Goal: Task Accomplishment & Management: Complete application form

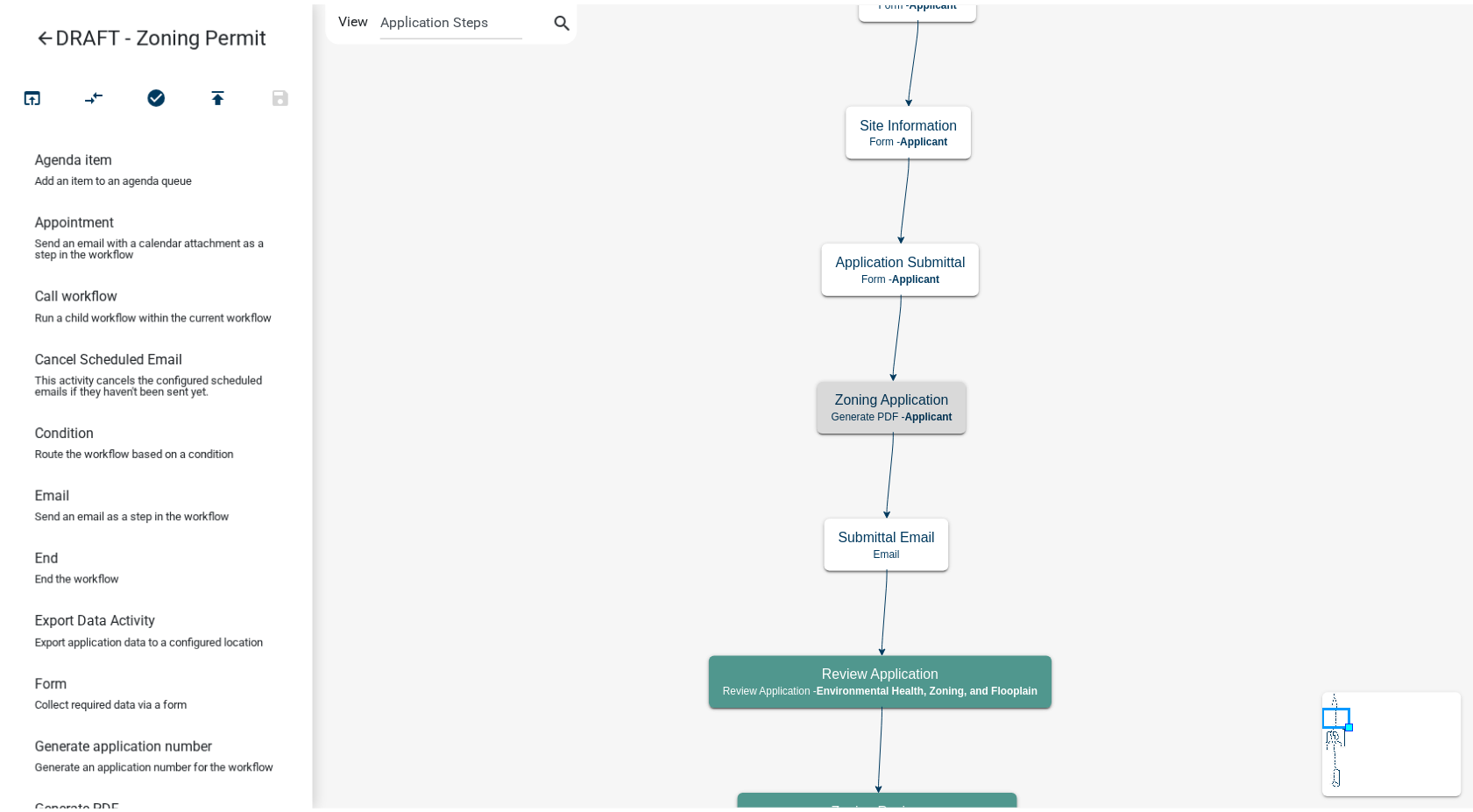
scroll to position [97, 0]
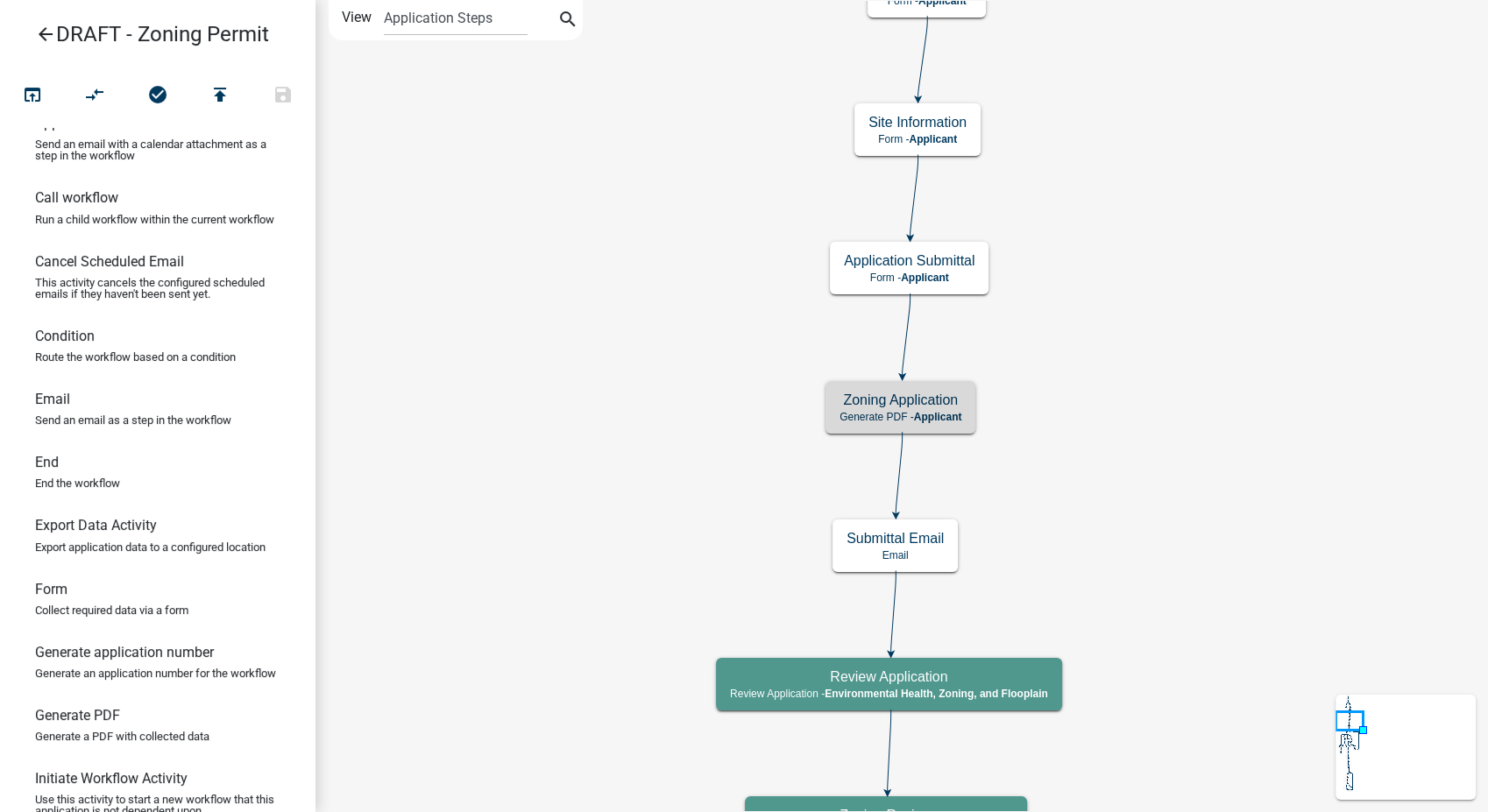
click at [43, 34] on icon "arrow_back" at bounding box center [45, 35] width 21 height 24
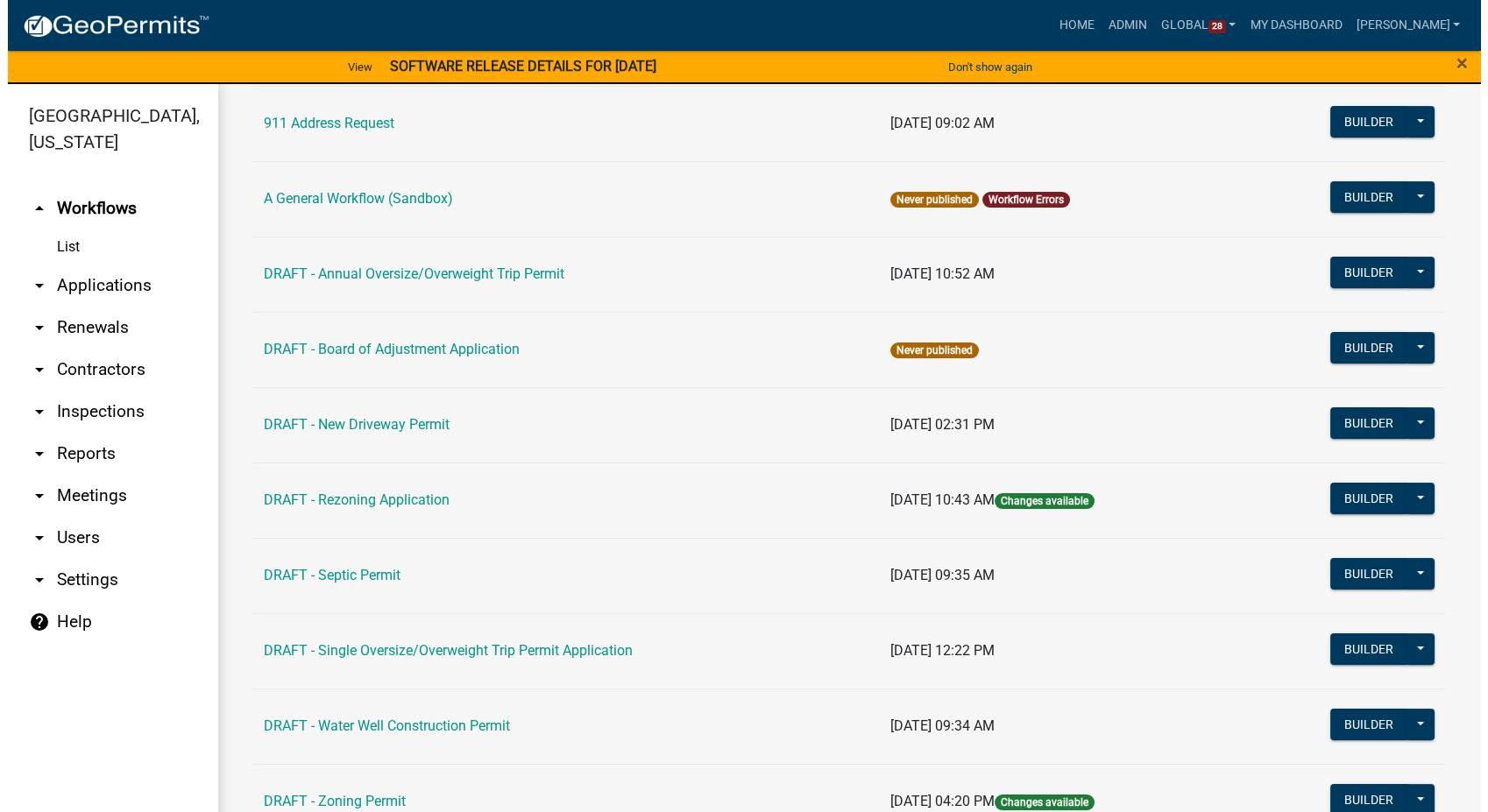
scroll to position [379, 0]
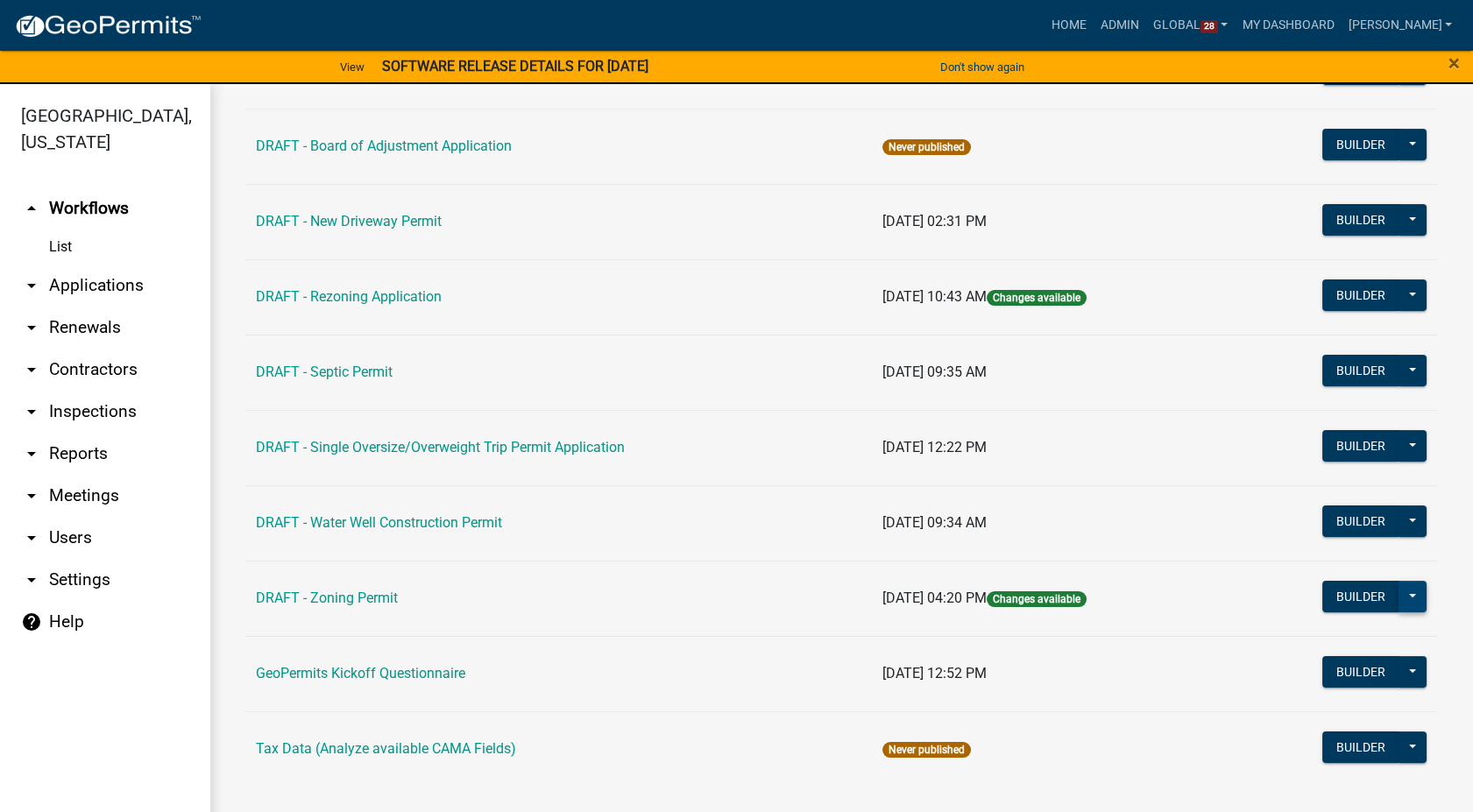
click at [1404, 599] on button at bounding box center [1412, 596] width 28 height 32
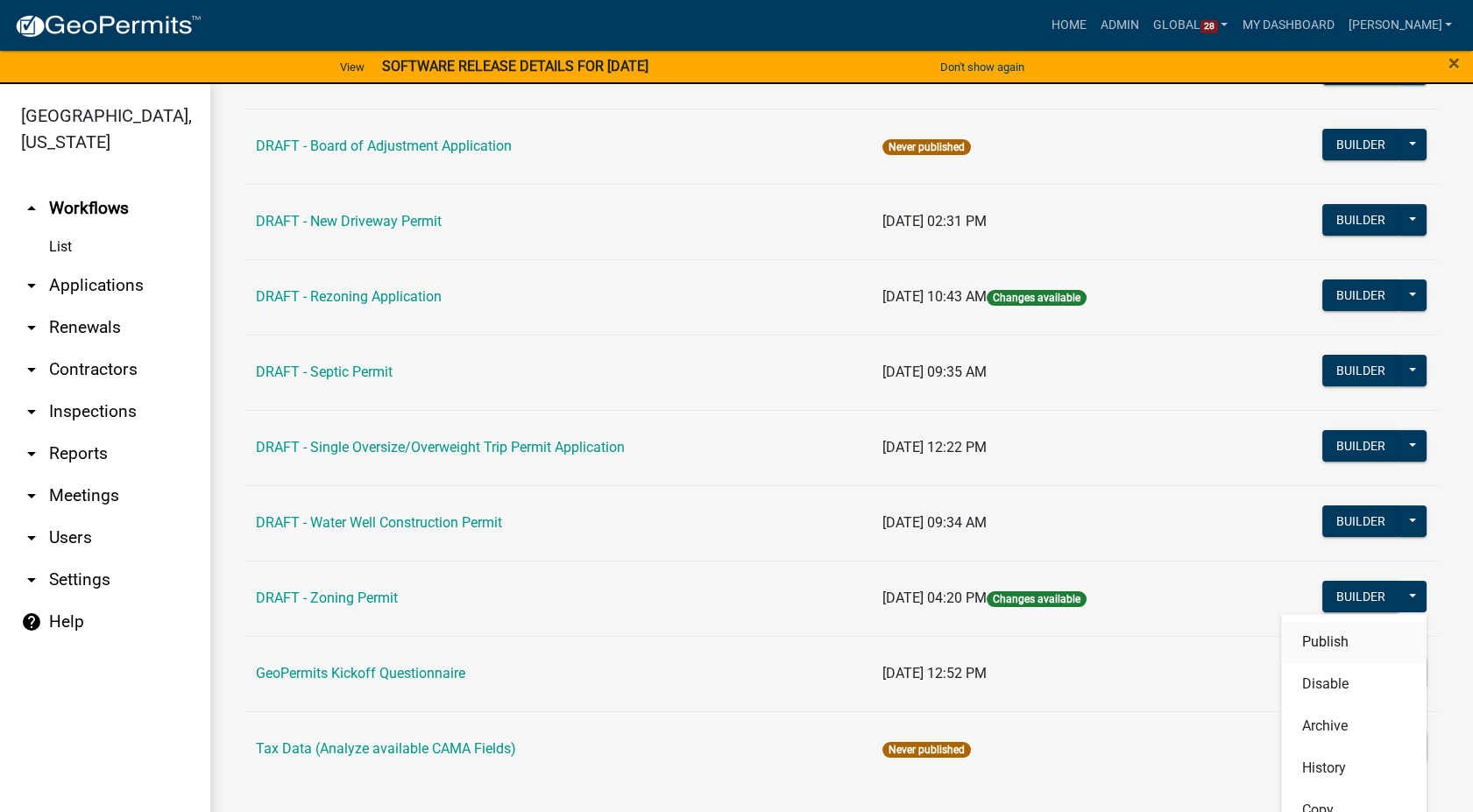
click at [1307, 638] on button "Publish" at bounding box center [1353, 642] width 145 height 42
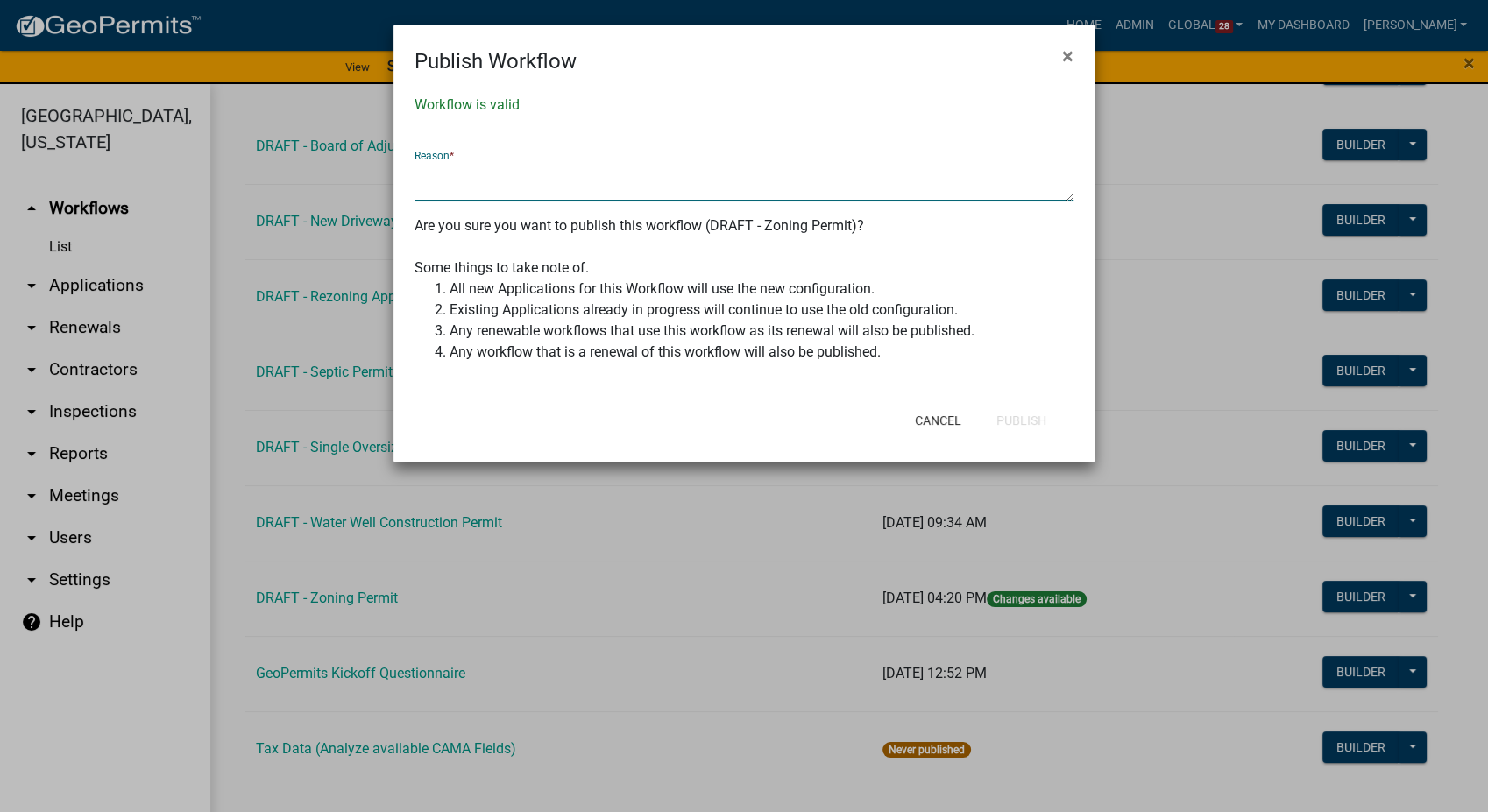
click at [441, 186] on textarea at bounding box center [743, 181] width 659 height 40
type textarea "Made changes per 10/07/2025 meeting"
click at [1039, 424] on button "Publish" at bounding box center [1021, 420] width 78 height 32
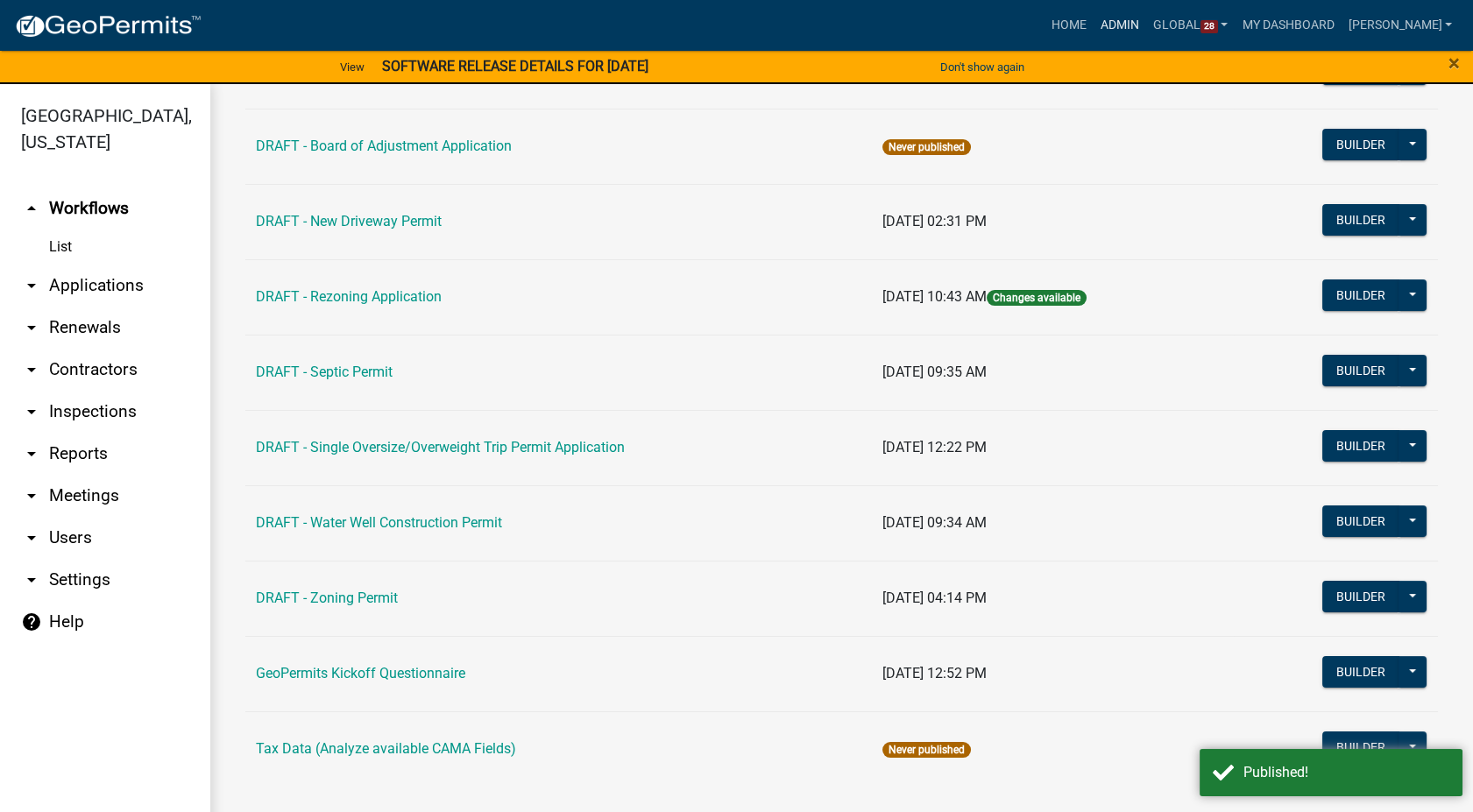
click at [1147, 27] on link "Admin" at bounding box center [1120, 25] width 53 height 34
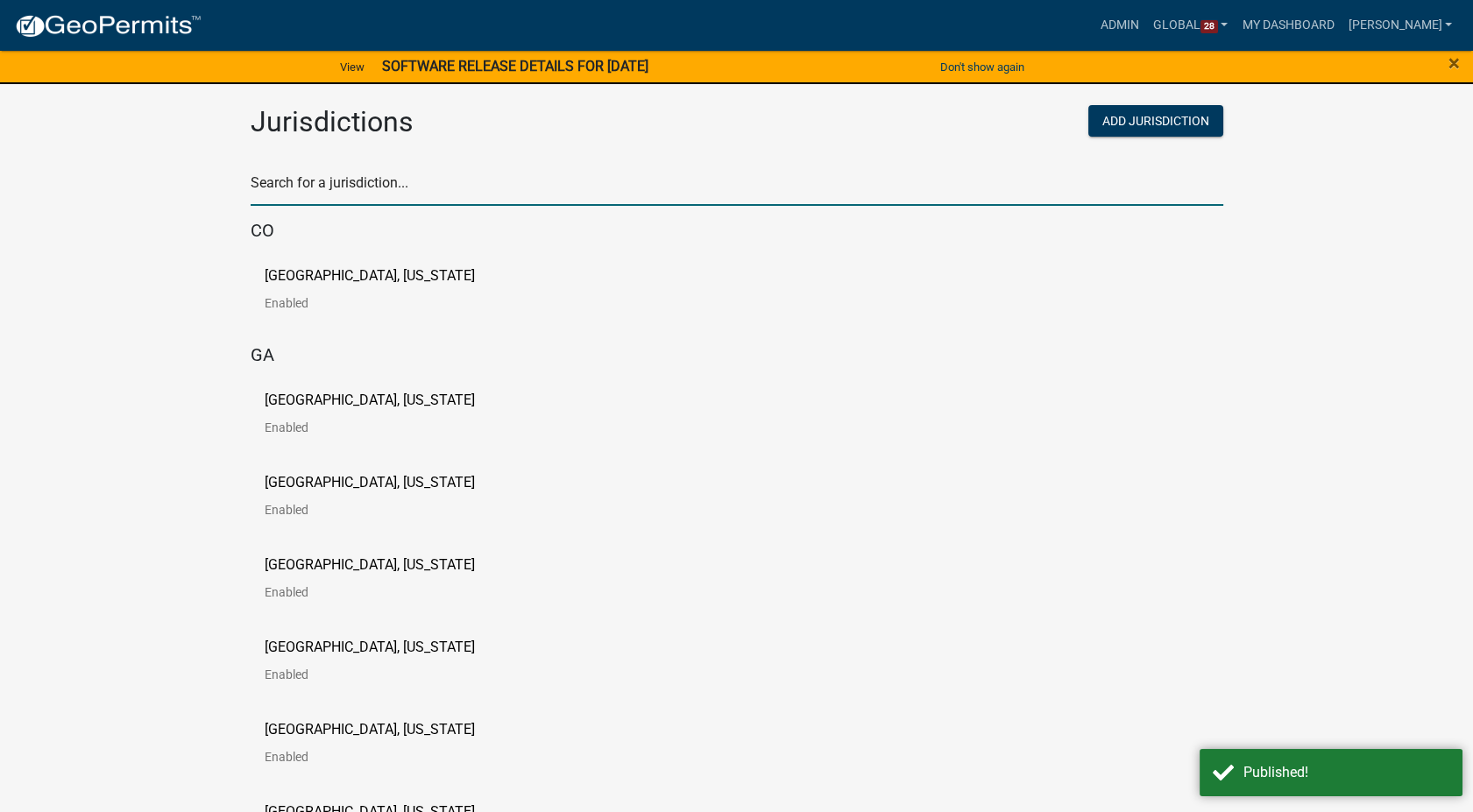
click at [334, 186] on input "text" at bounding box center [736, 188] width 973 height 36
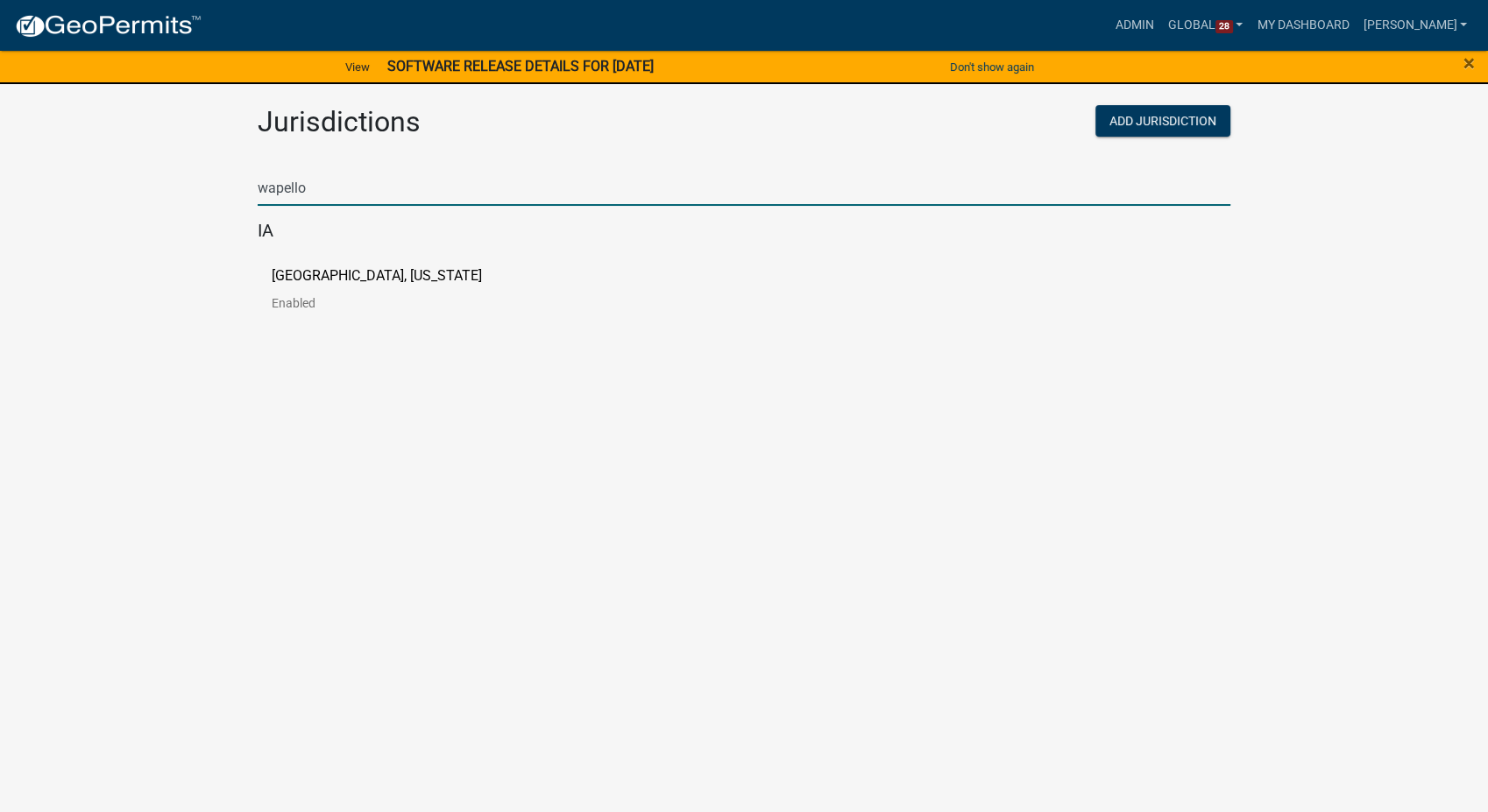
type input "wapello"
click at [280, 271] on p "[GEOGRAPHIC_DATA], [US_STATE]" at bounding box center [377, 276] width 210 height 14
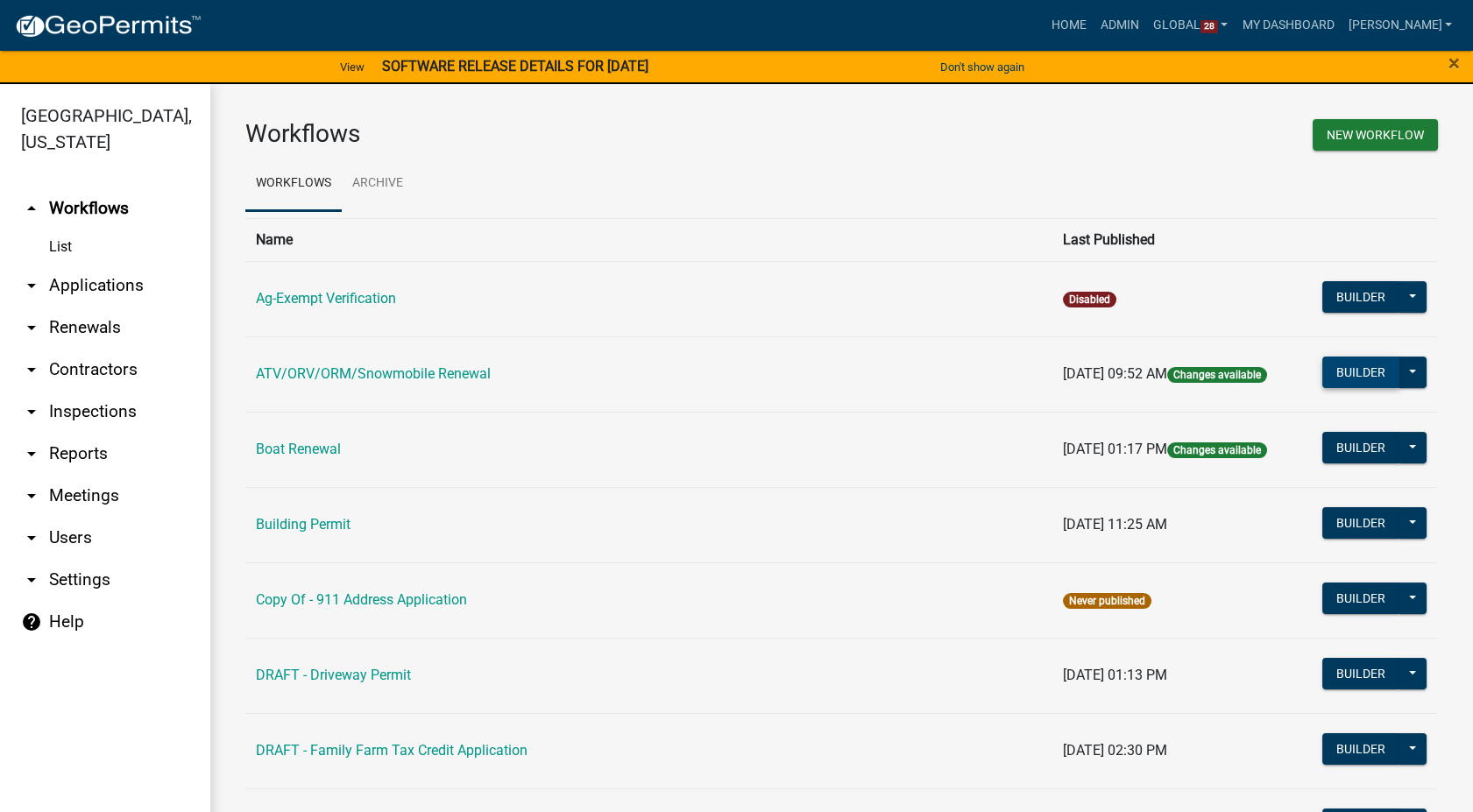
click at [1350, 372] on button "Builder" at bounding box center [1361, 372] width 77 height 32
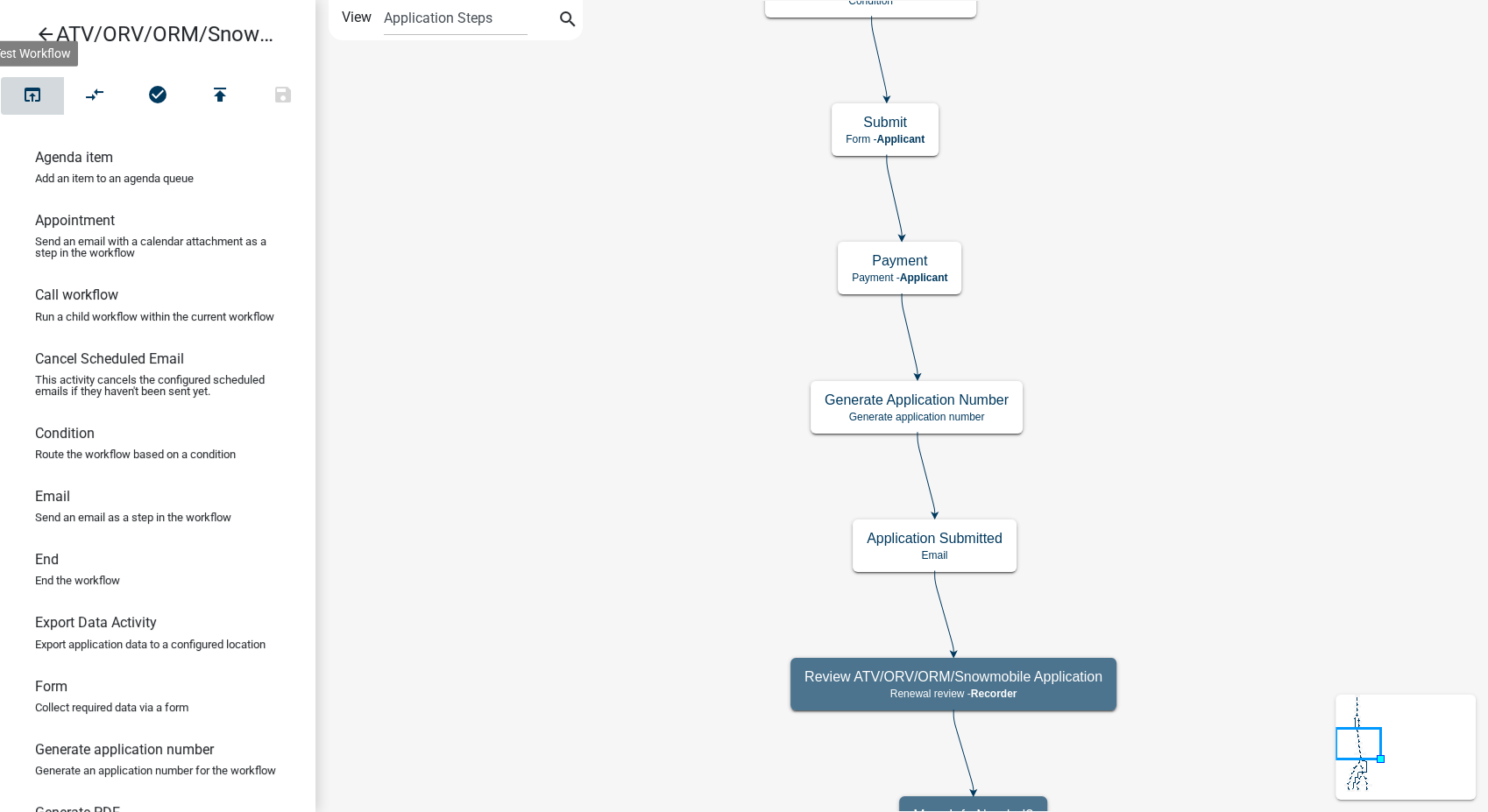
click at [34, 84] on icon "open_in_browser" at bounding box center [32, 96] width 21 height 24
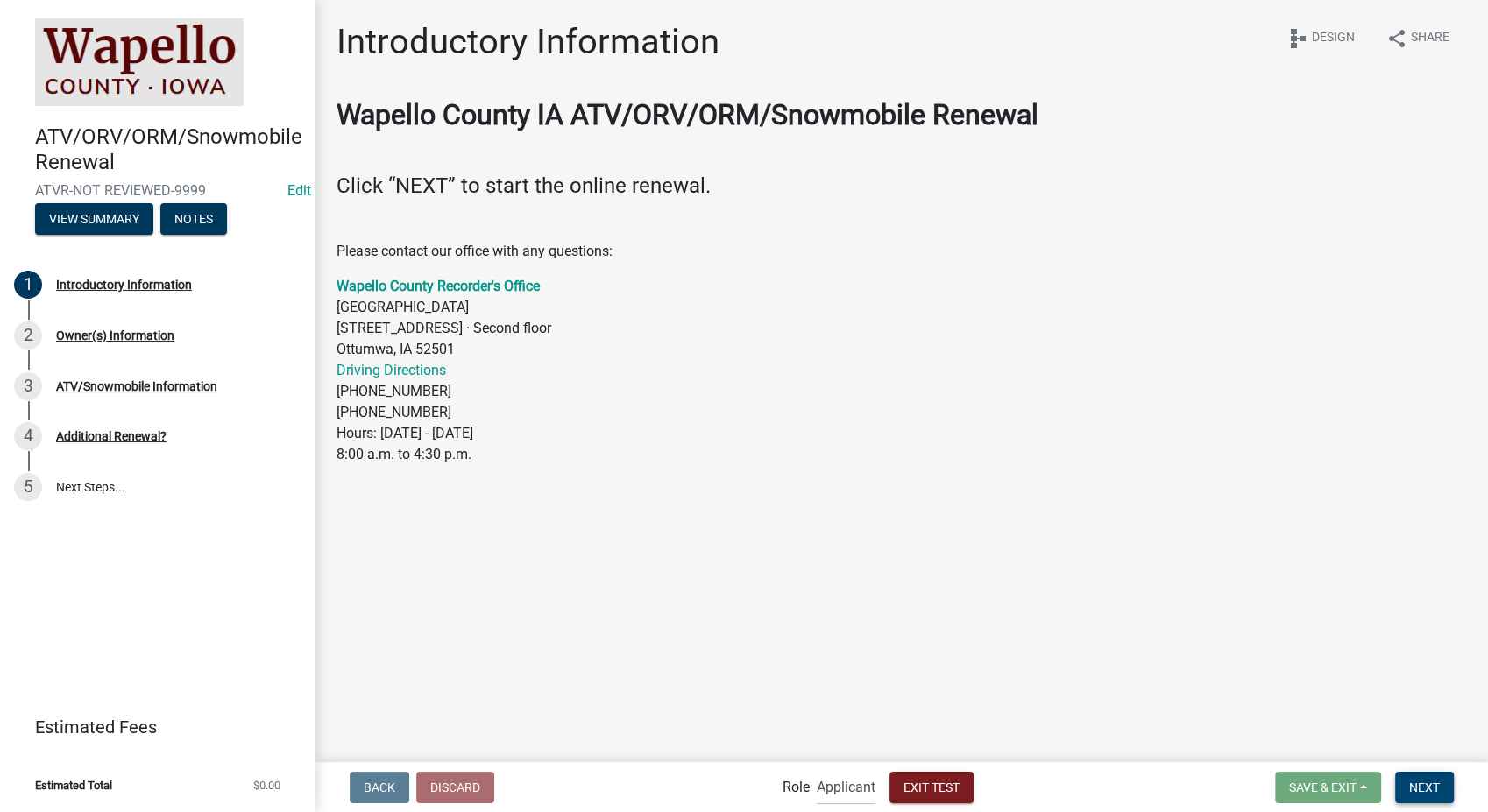
click at [1436, 782] on span "Next" at bounding box center [1425, 786] width 31 height 14
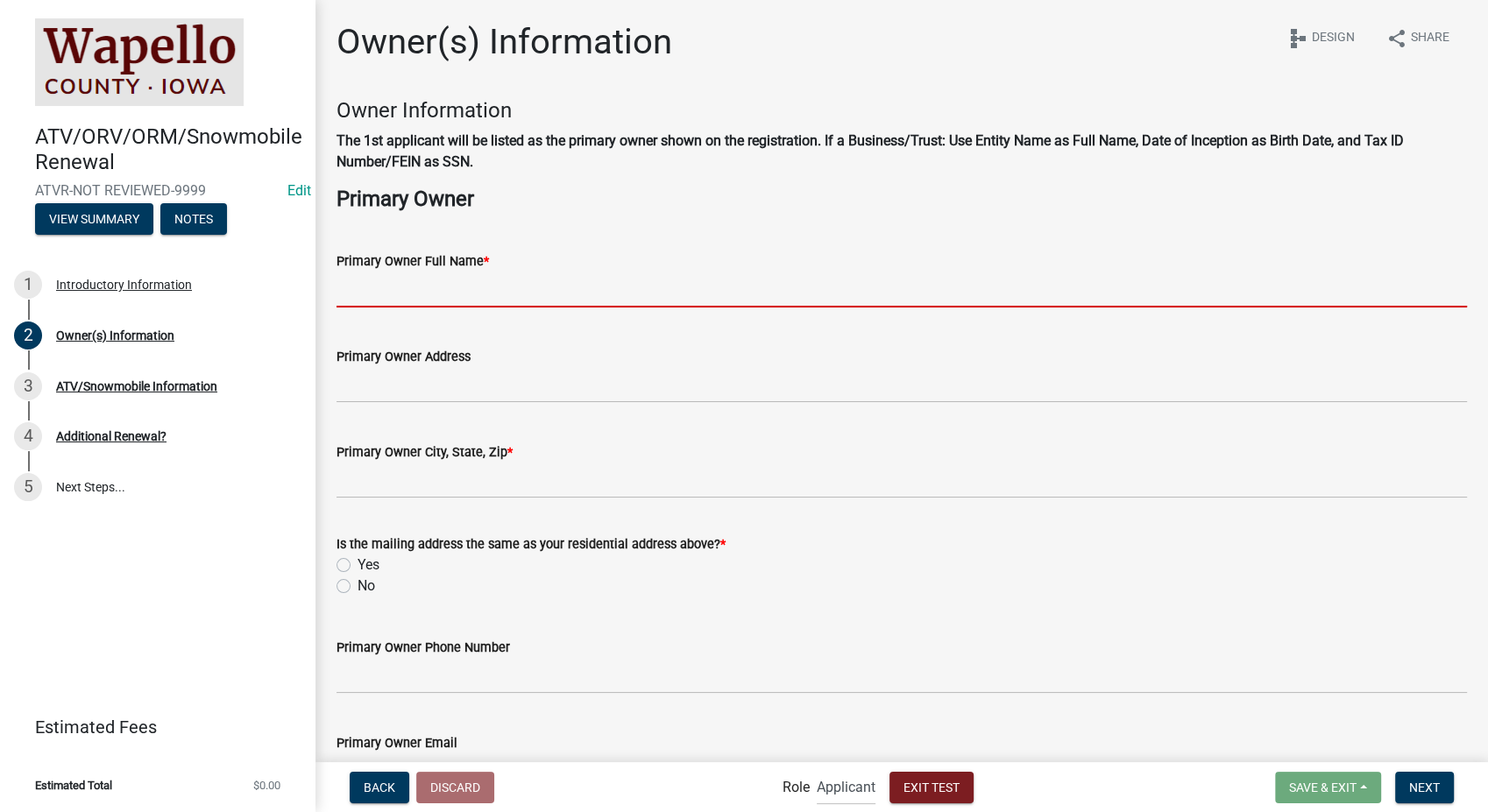
click at [435, 276] on input "Primary Owner Full Name *" at bounding box center [901, 290] width 1130 height 36
type input "[PERSON_NAME]"
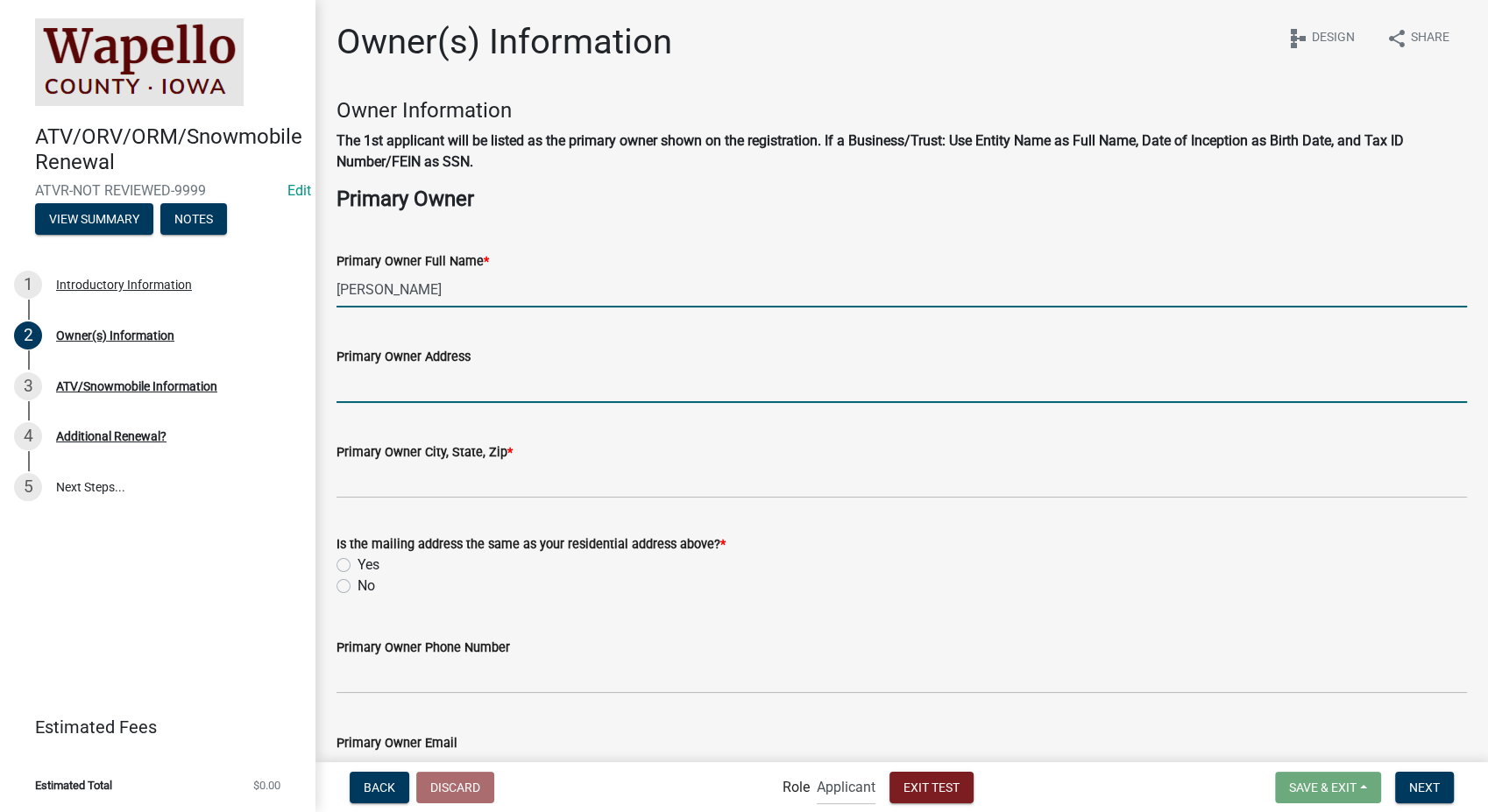
type input "2212 Southern Hills Dr"
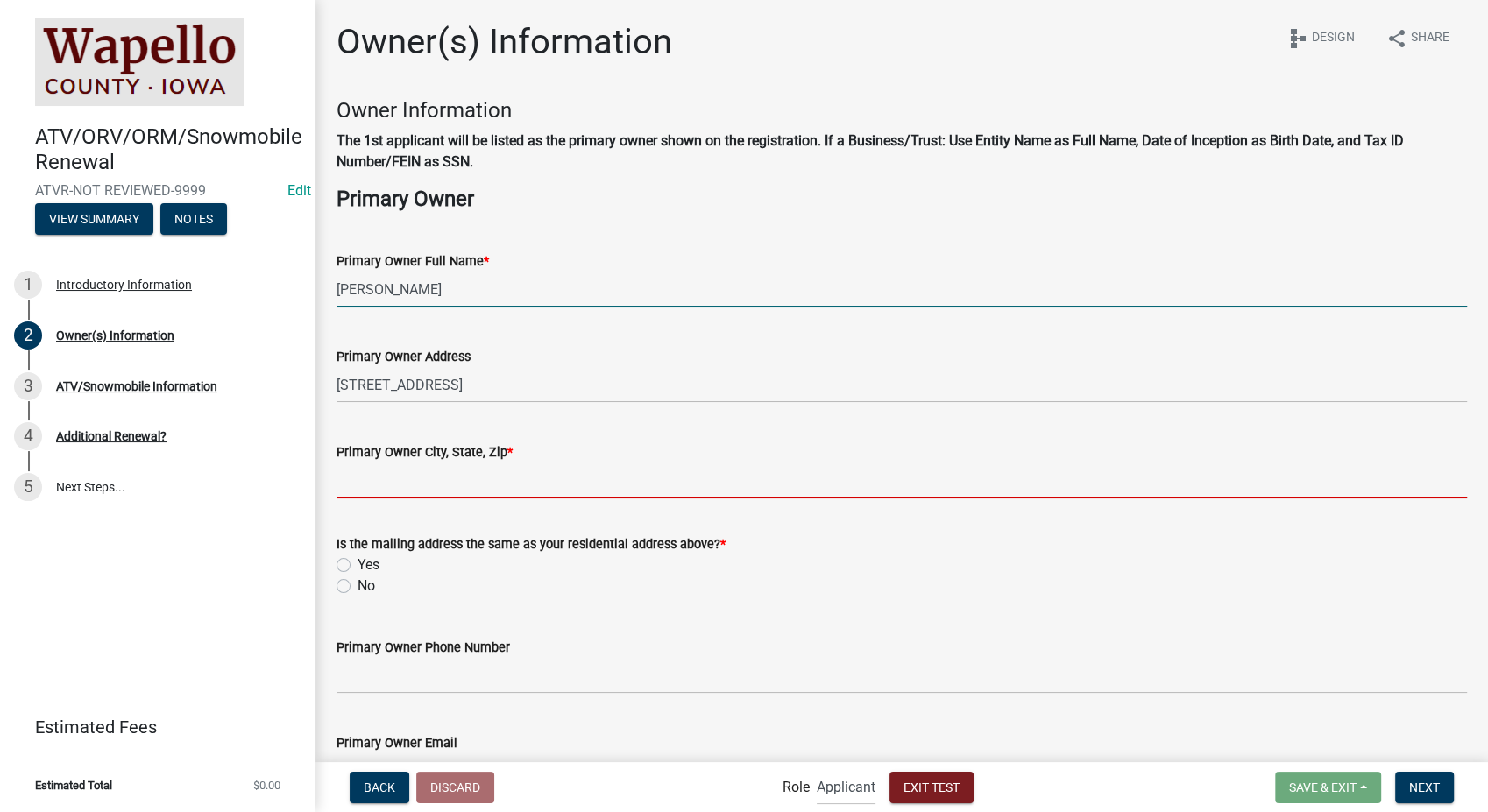
type input "2212 Southern Hills Dr, Borden, IN 47106"
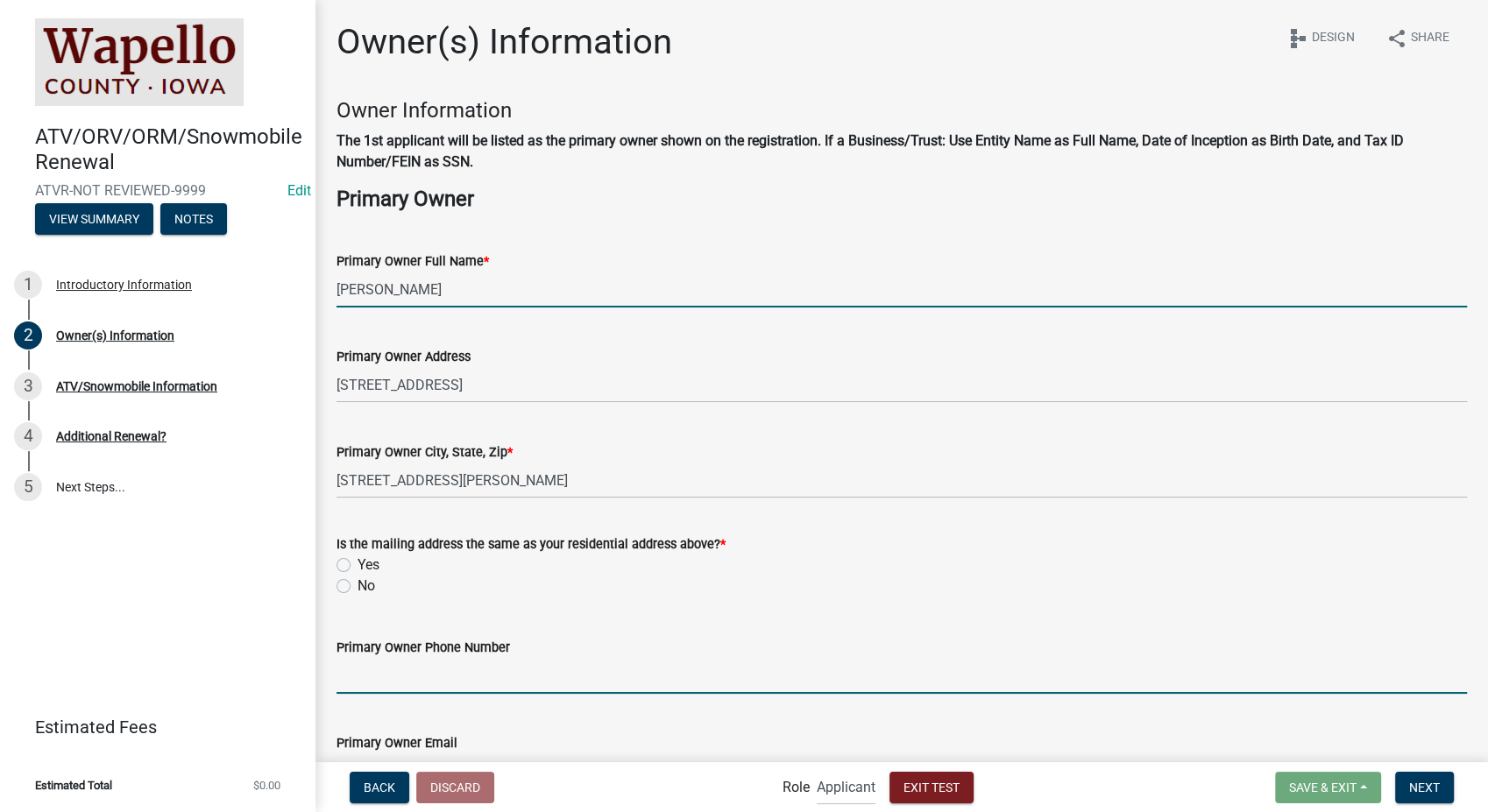
type input "8127861368"
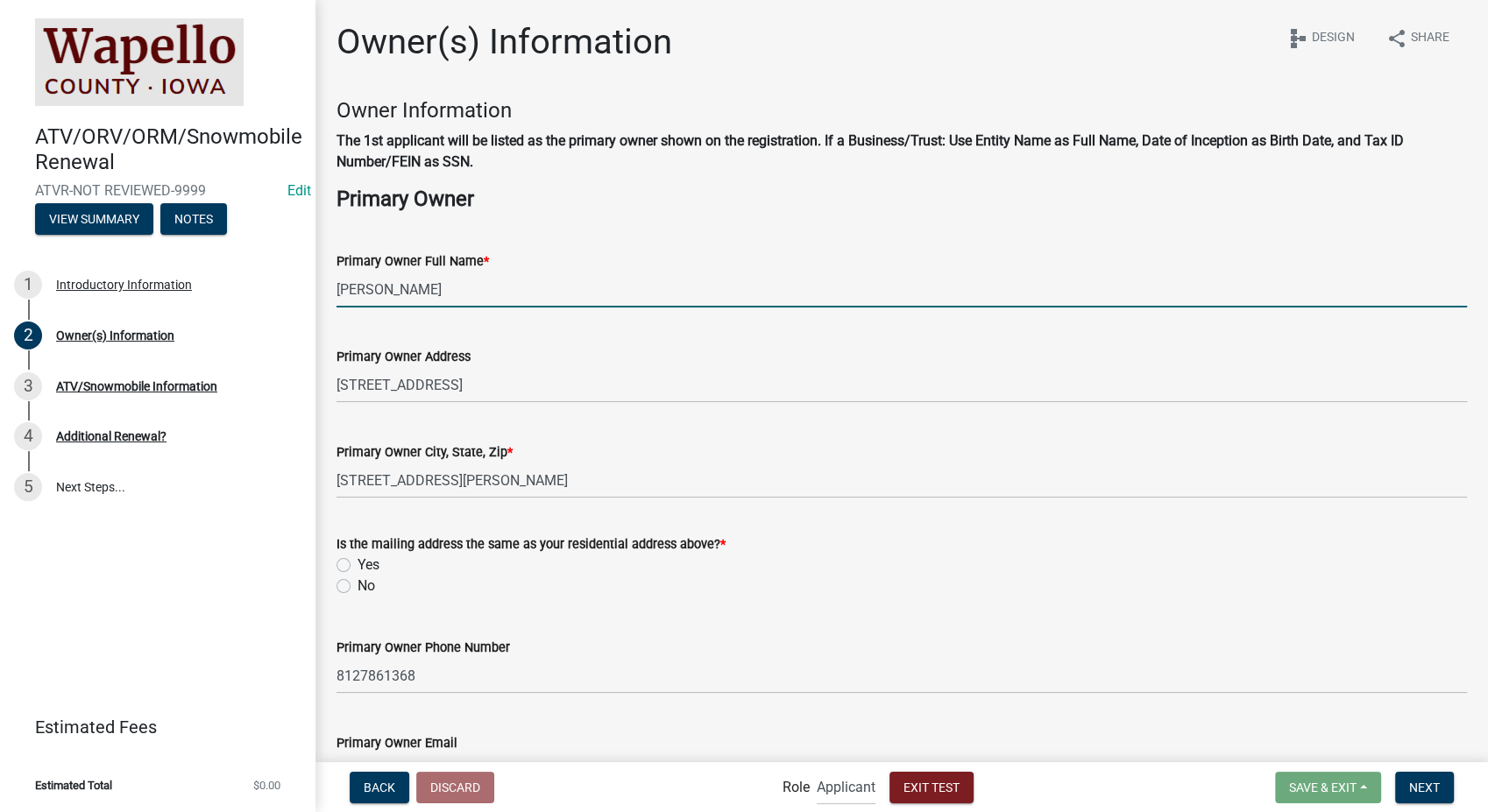
type input "[EMAIL_ADDRESS][DOMAIN_NAME]"
type input "03/06/1974"
type input "IN"
type input "5555555505"
select select "10"
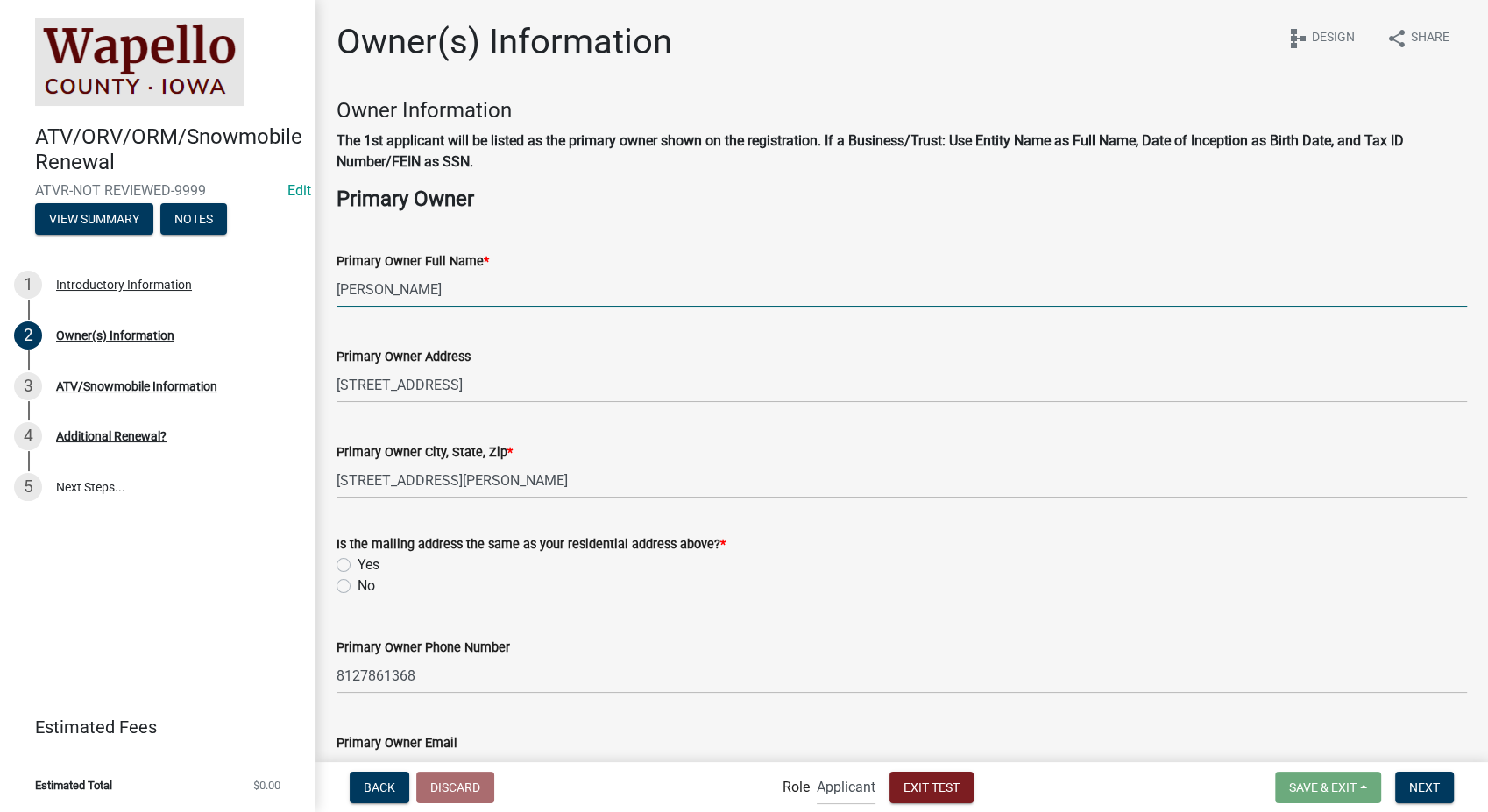
select select "2025"
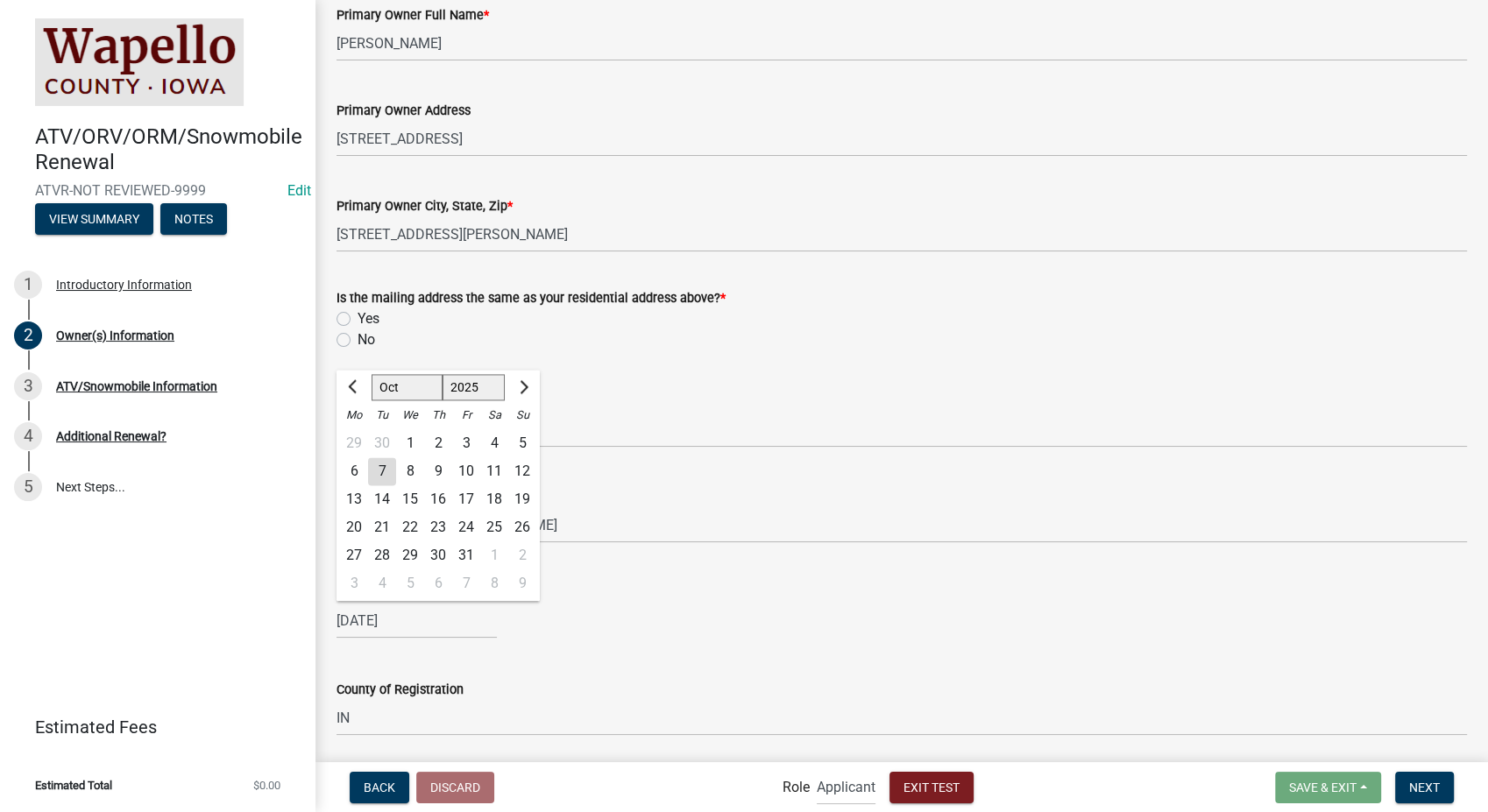
scroll to position [302, 0]
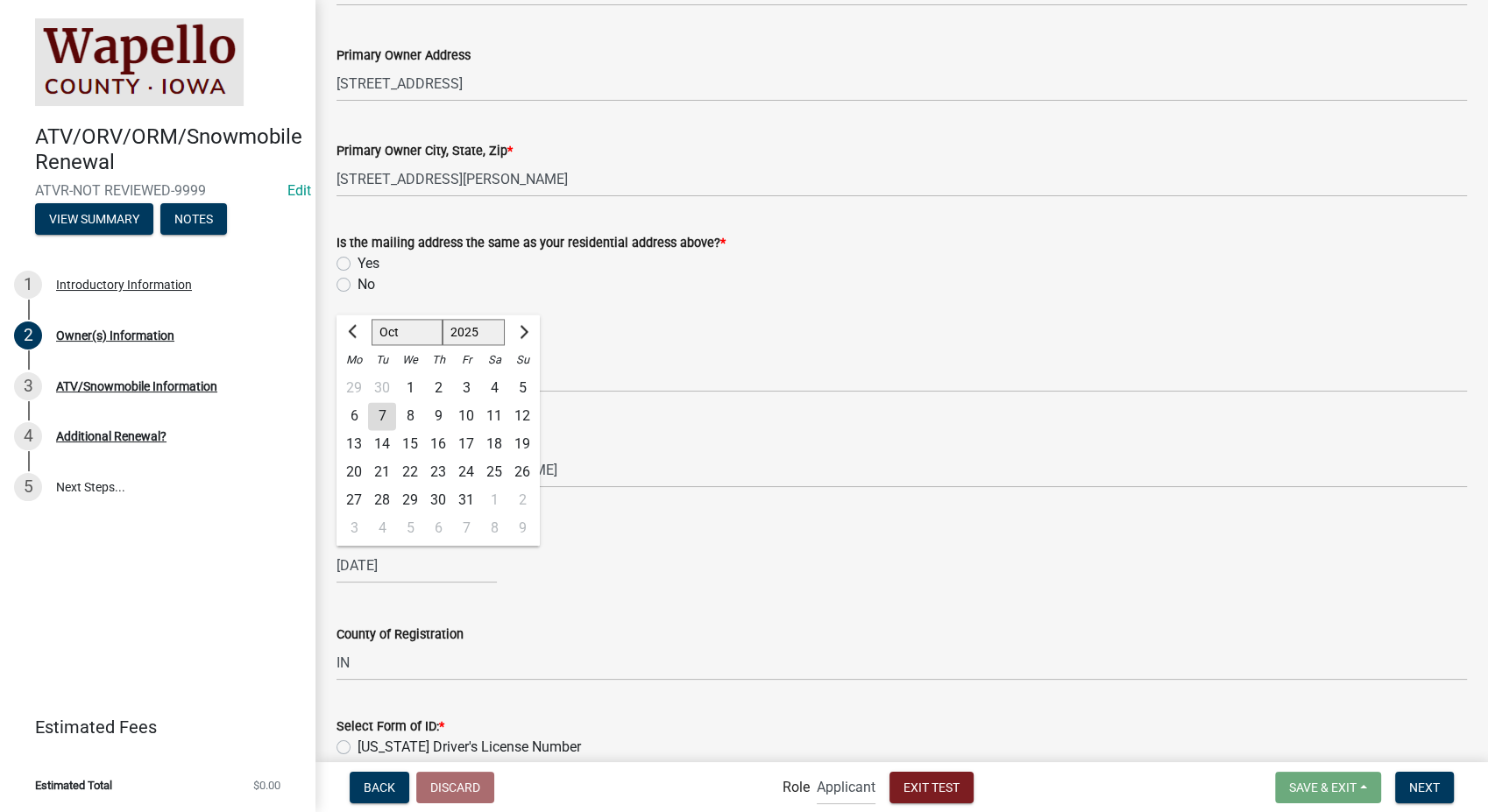
click at [357, 263] on label "Yes" at bounding box center [368, 263] width 22 height 21
click at [357, 263] on input "Yes" at bounding box center [362, 258] width 12 height 12
radio input "true"
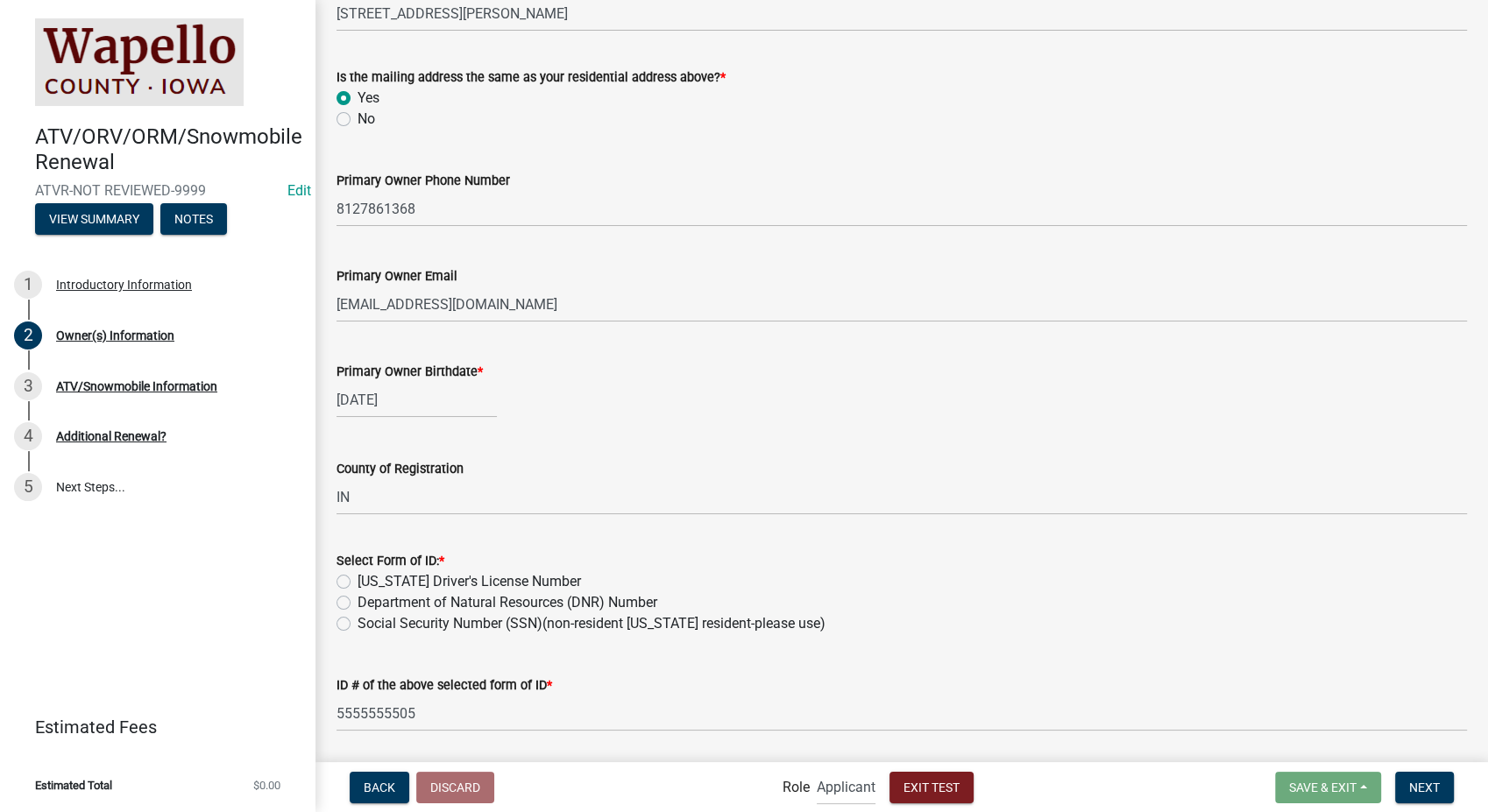
scroll to position [496, 0]
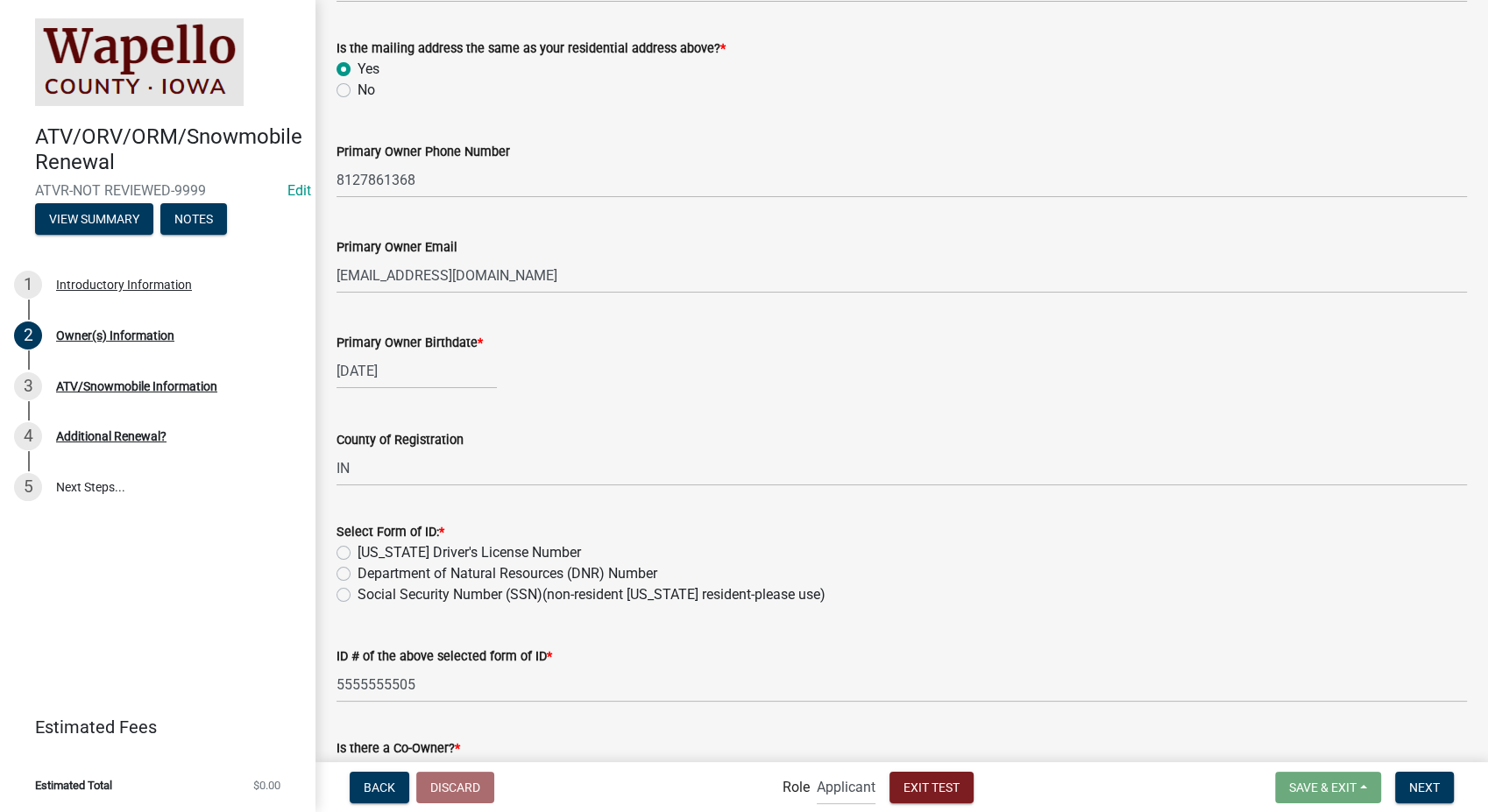
click at [357, 551] on label "Iowa Driver's License Number" at bounding box center [469, 552] width 224 height 21
click at [357, 551] on input "Iowa Driver's License Number" at bounding box center [362, 547] width 12 height 12
radio input "true"
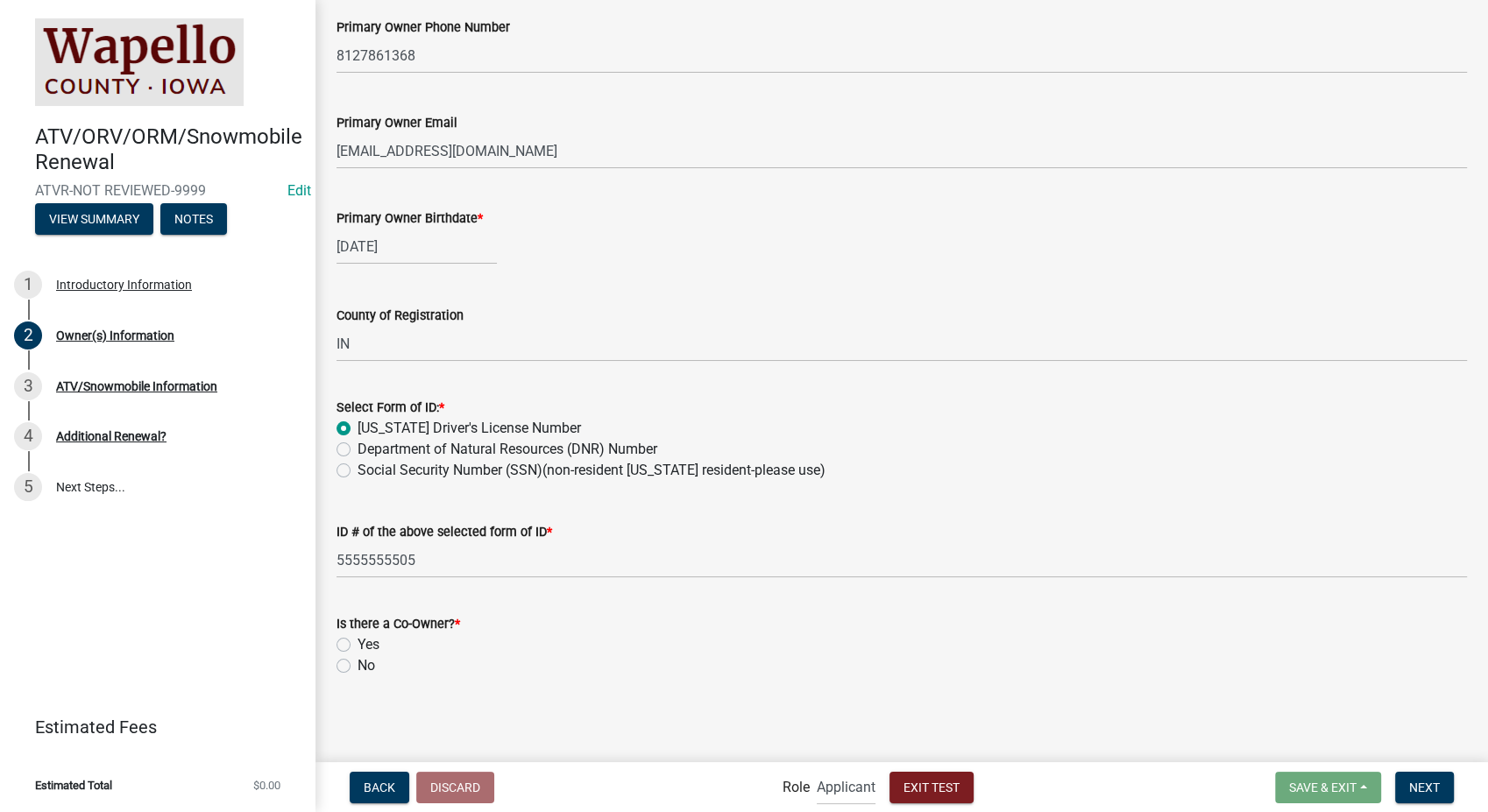
click at [357, 663] on label "No" at bounding box center [365, 665] width 17 height 21
click at [357, 663] on input "No" at bounding box center [362, 661] width 12 height 12
radio input "true"
click at [1416, 793] on span "Next" at bounding box center [1425, 786] width 31 height 14
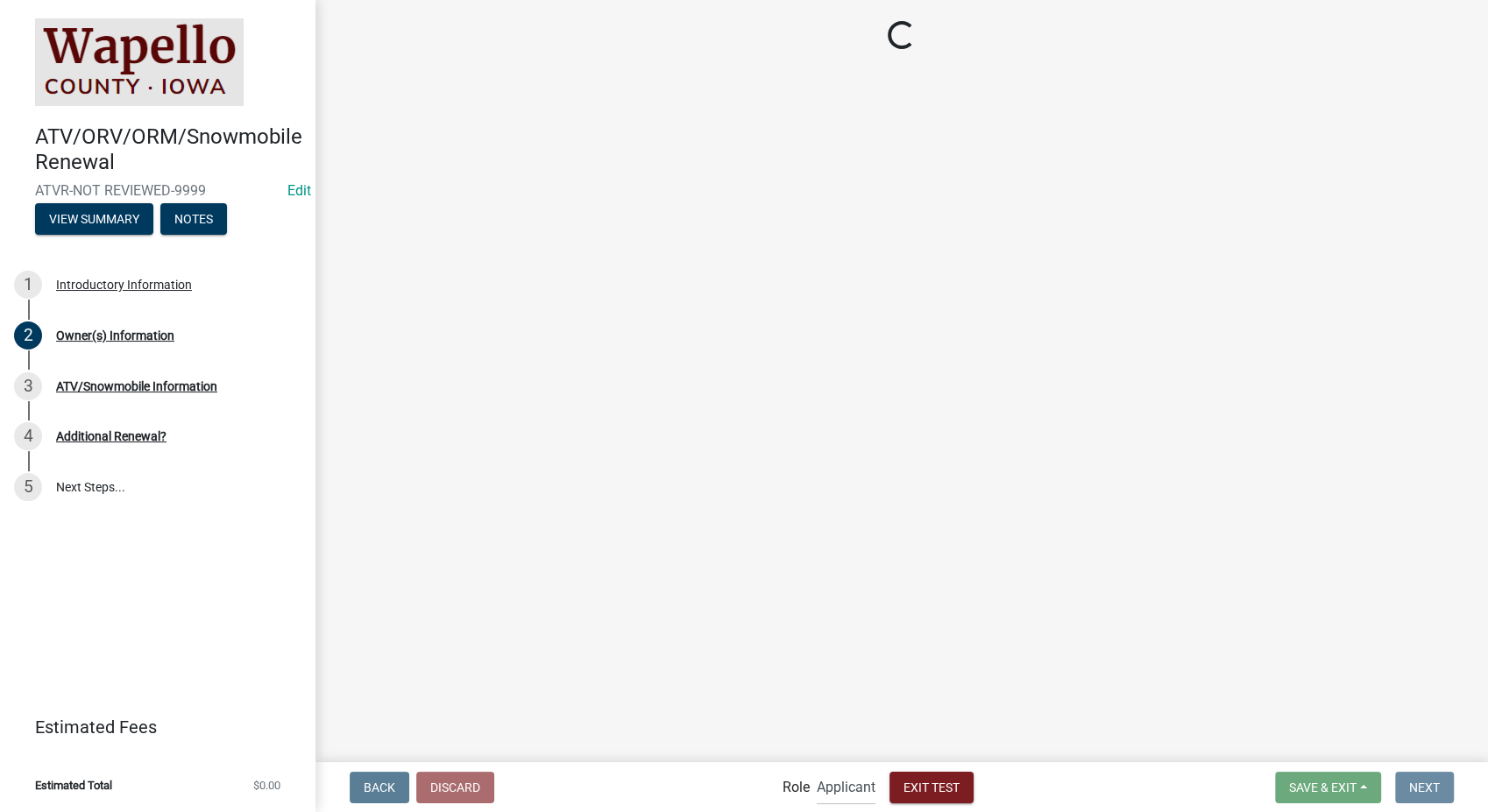
scroll to position [0, 0]
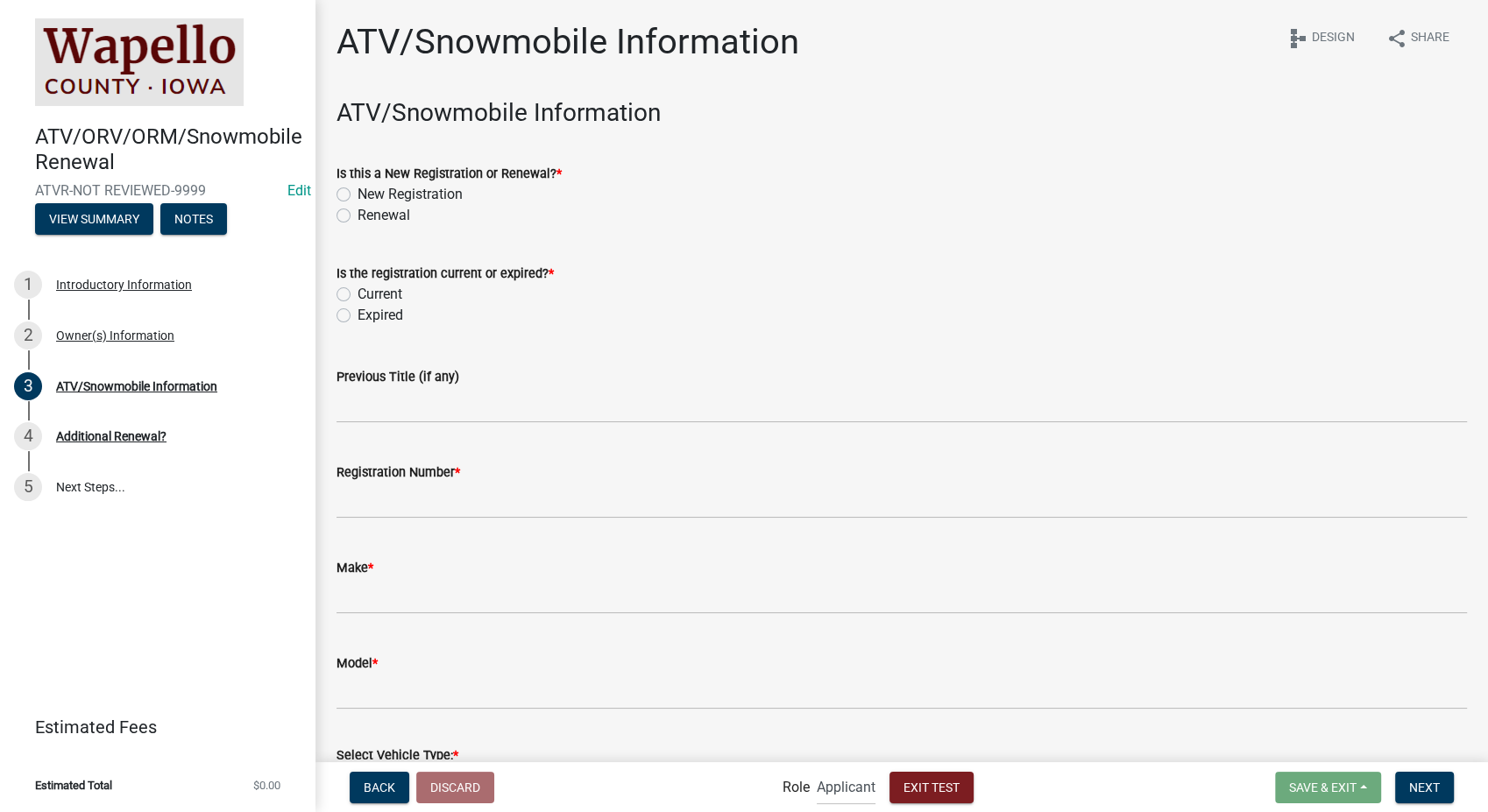
click at [357, 216] on label "Renewal" at bounding box center [383, 215] width 53 height 21
click at [357, 216] on input "Renewal" at bounding box center [362, 210] width 12 height 12
radio input "true"
click at [357, 295] on label "Current" at bounding box center [379, 294] width 44 height 21
click at [357, 295] on input "Current" at bounding box center [362, 289] width 12 height 12
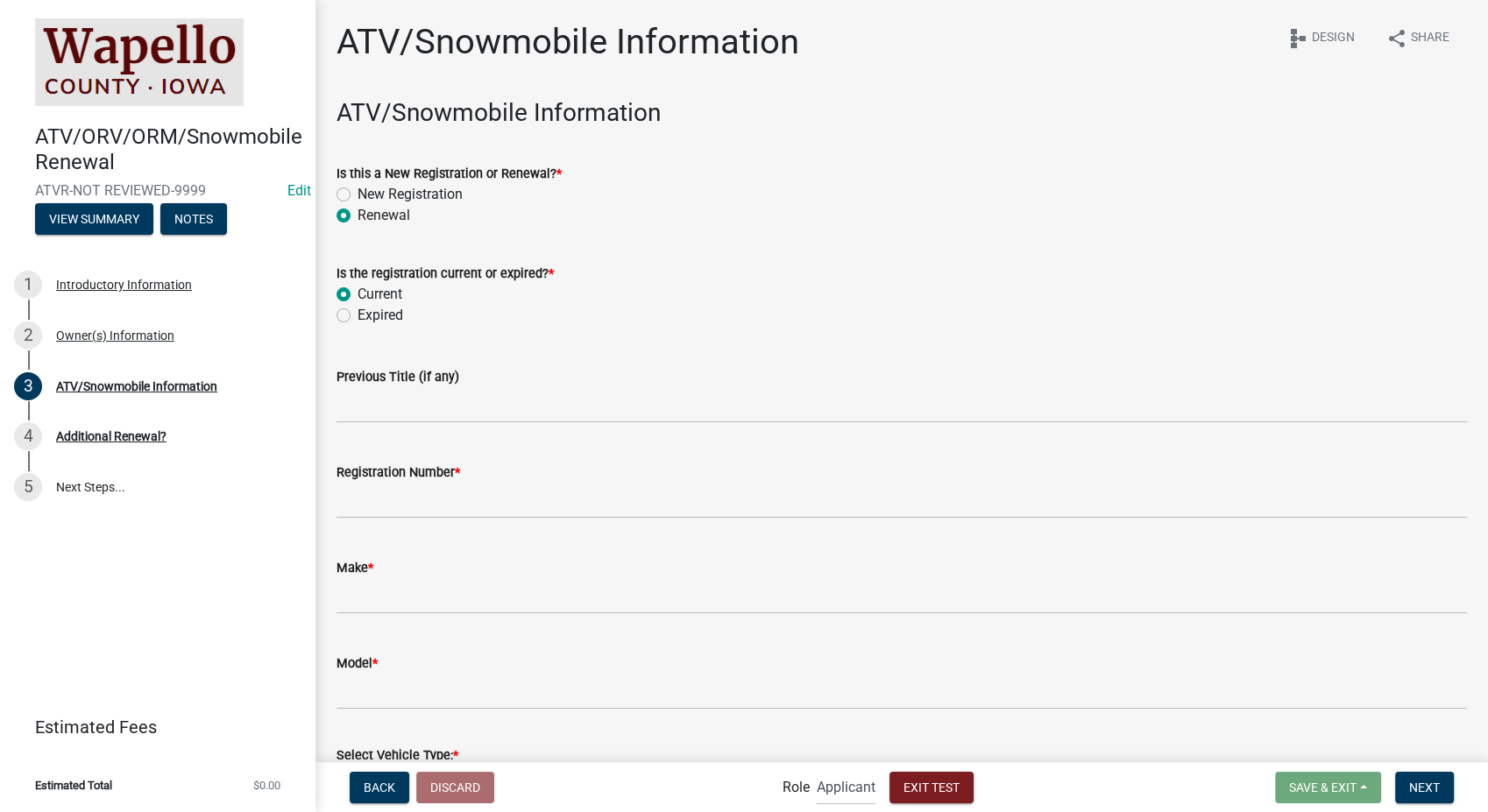
radio input "true"
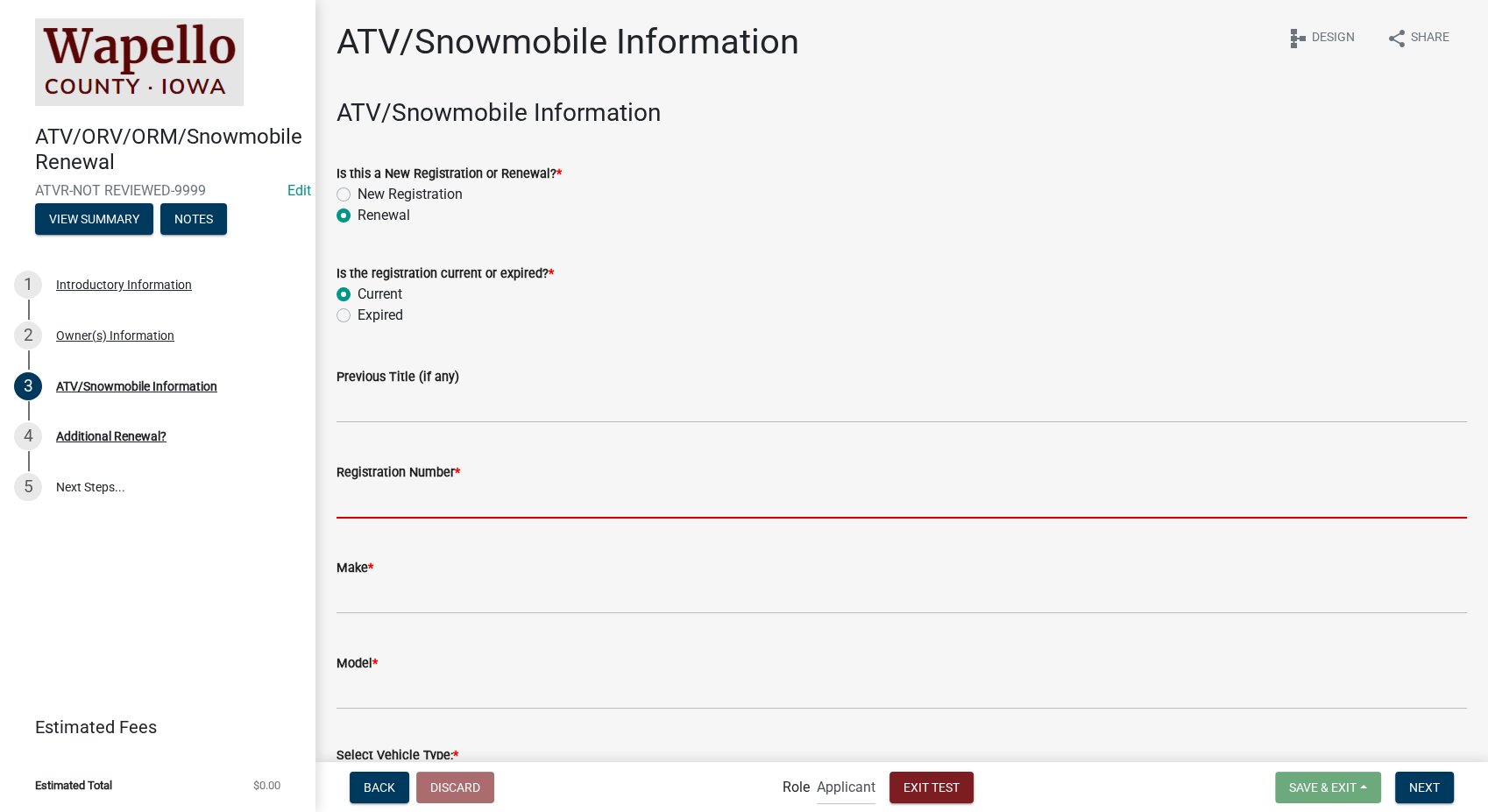
click at [451, 499] on input "Registration Number *" at bounding box center [901, 501] width 1130 height 36
type input "WAIA-2023-452"
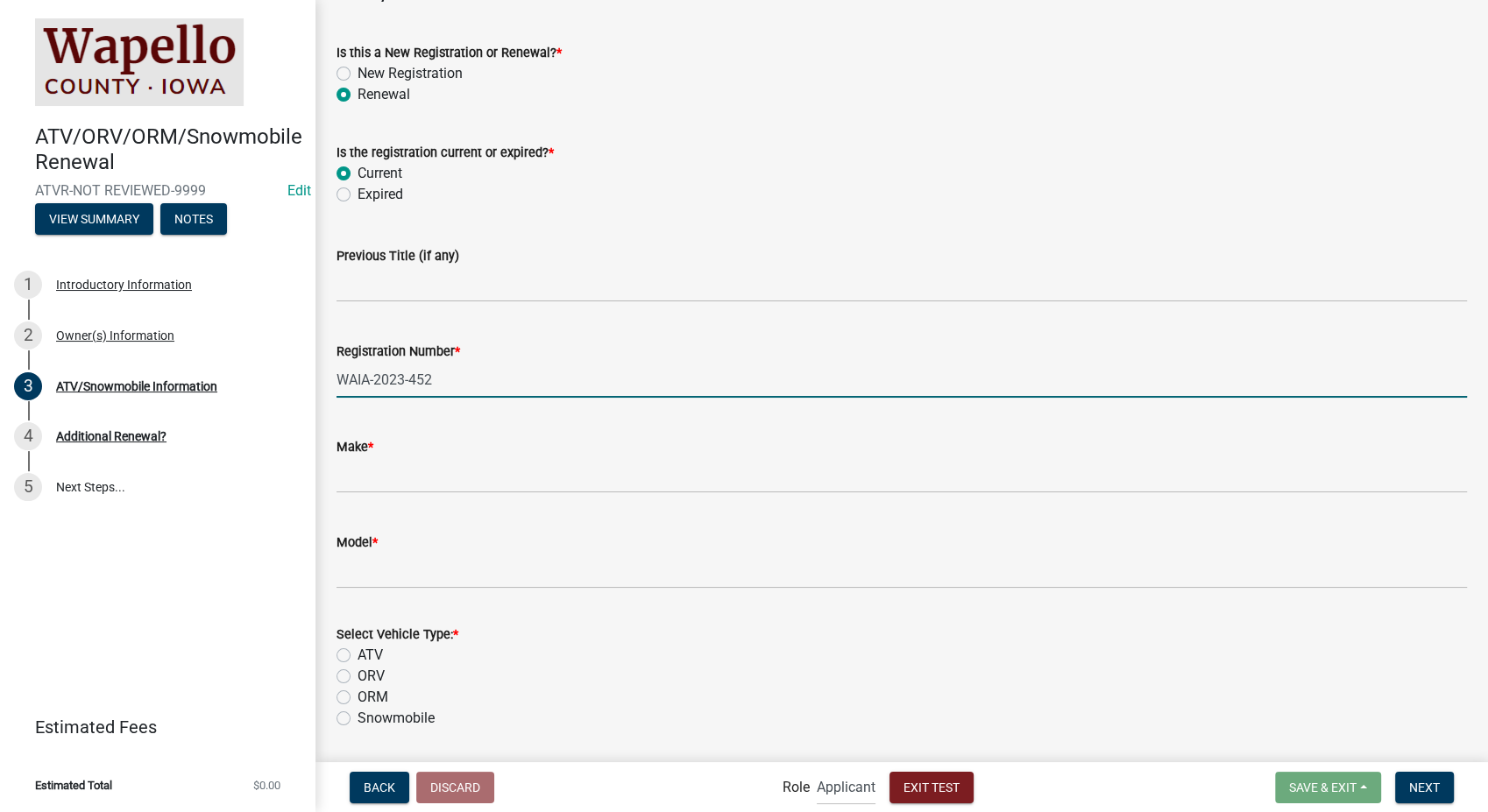
scroll to position [195, 0]
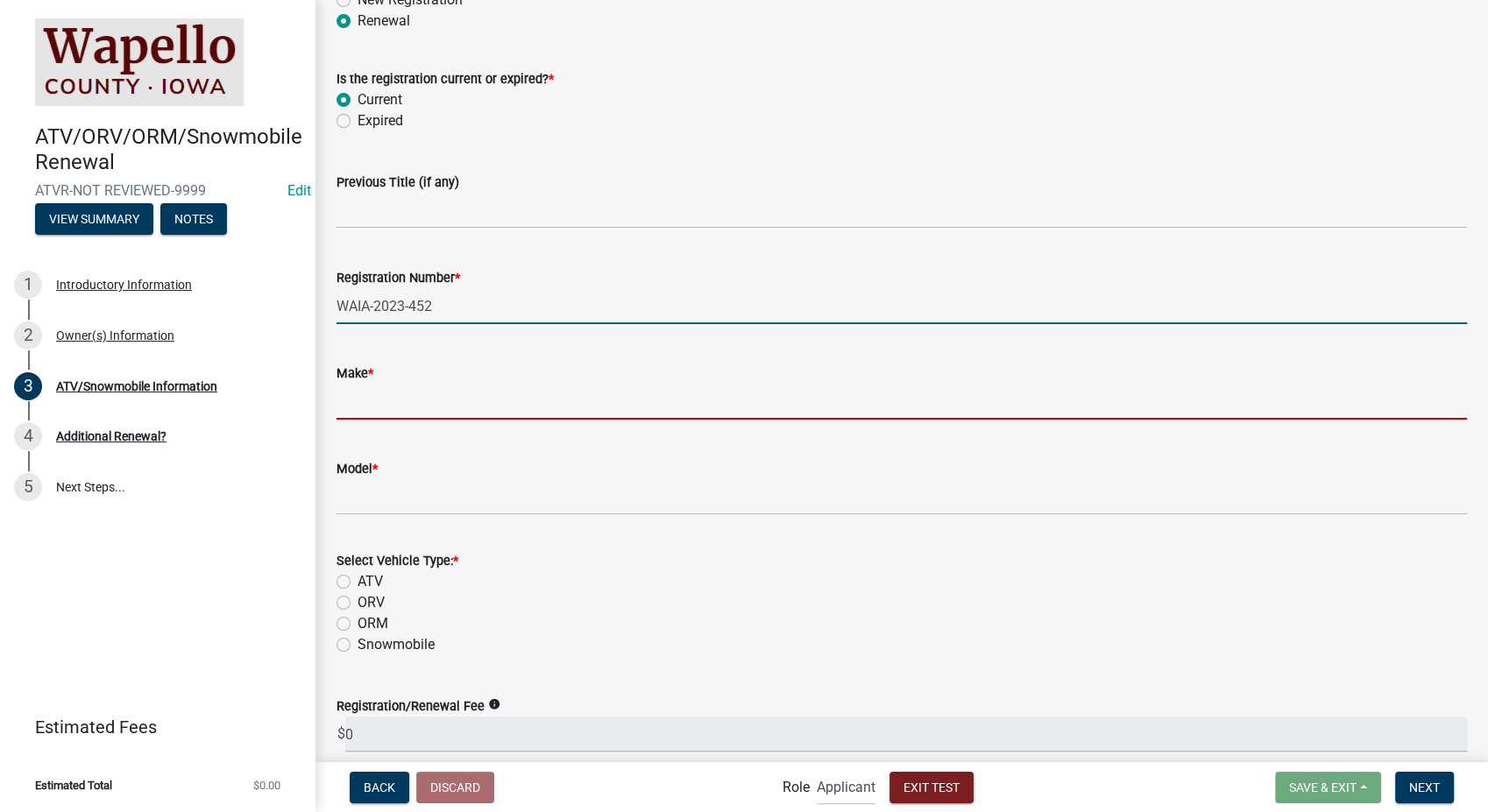
click at [365, 403] on input "Make *" at bounding box center [901, 401] width 1130 height 36
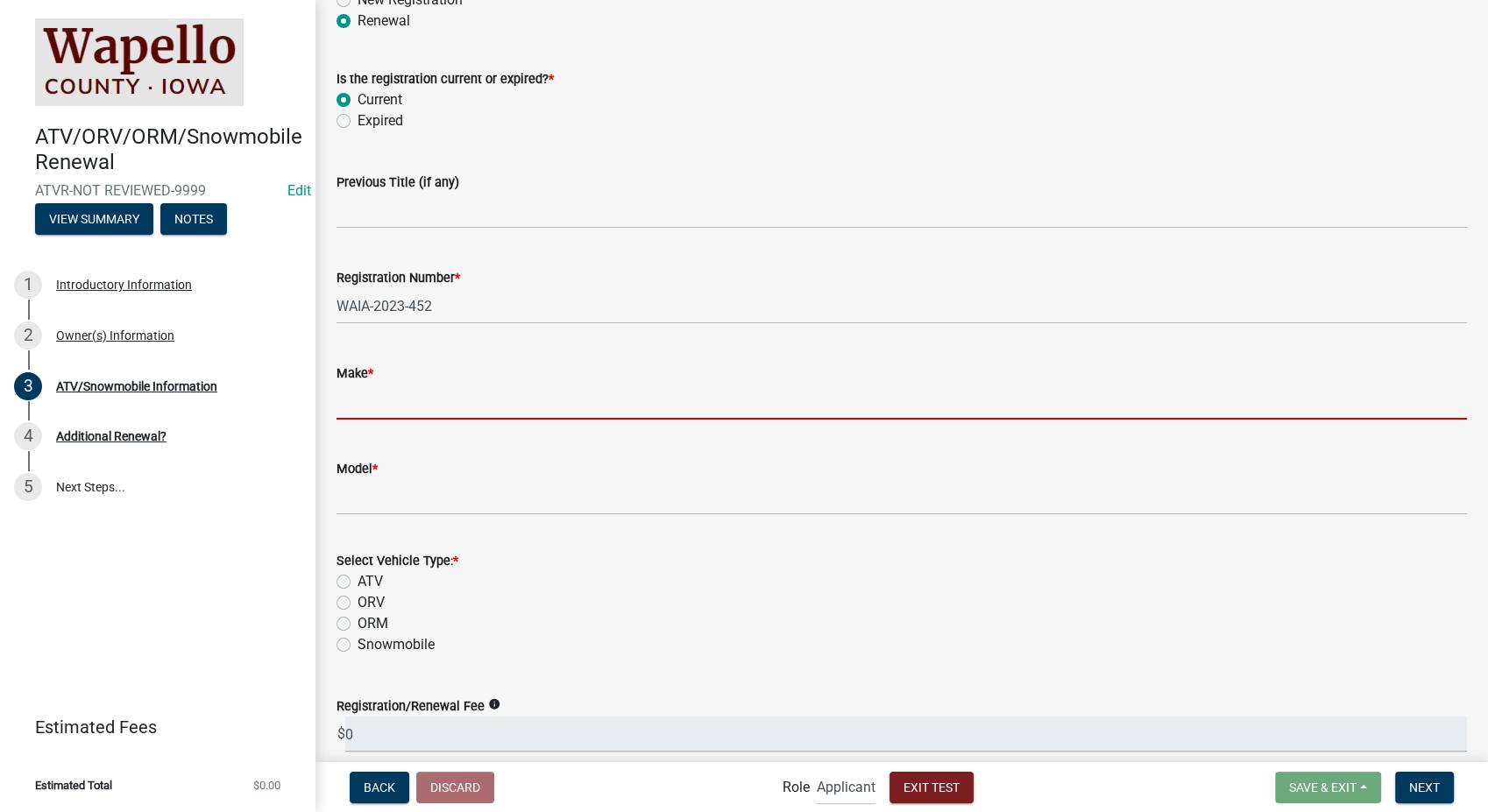
type input "vizio"
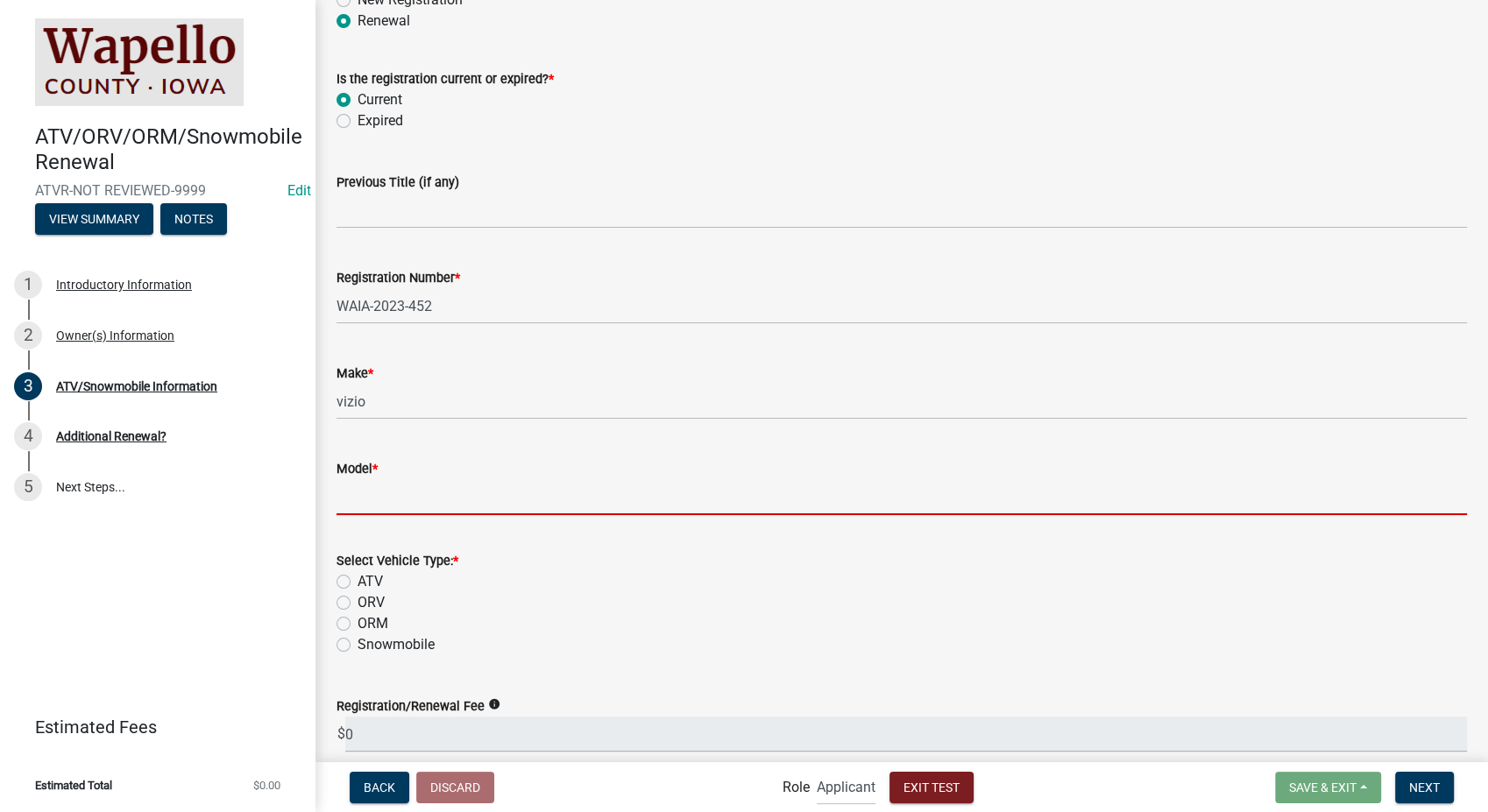
click at [356, 508] on input "Model *" at bounding box center [901, 498] width 1130 height 36
type input "yeet"
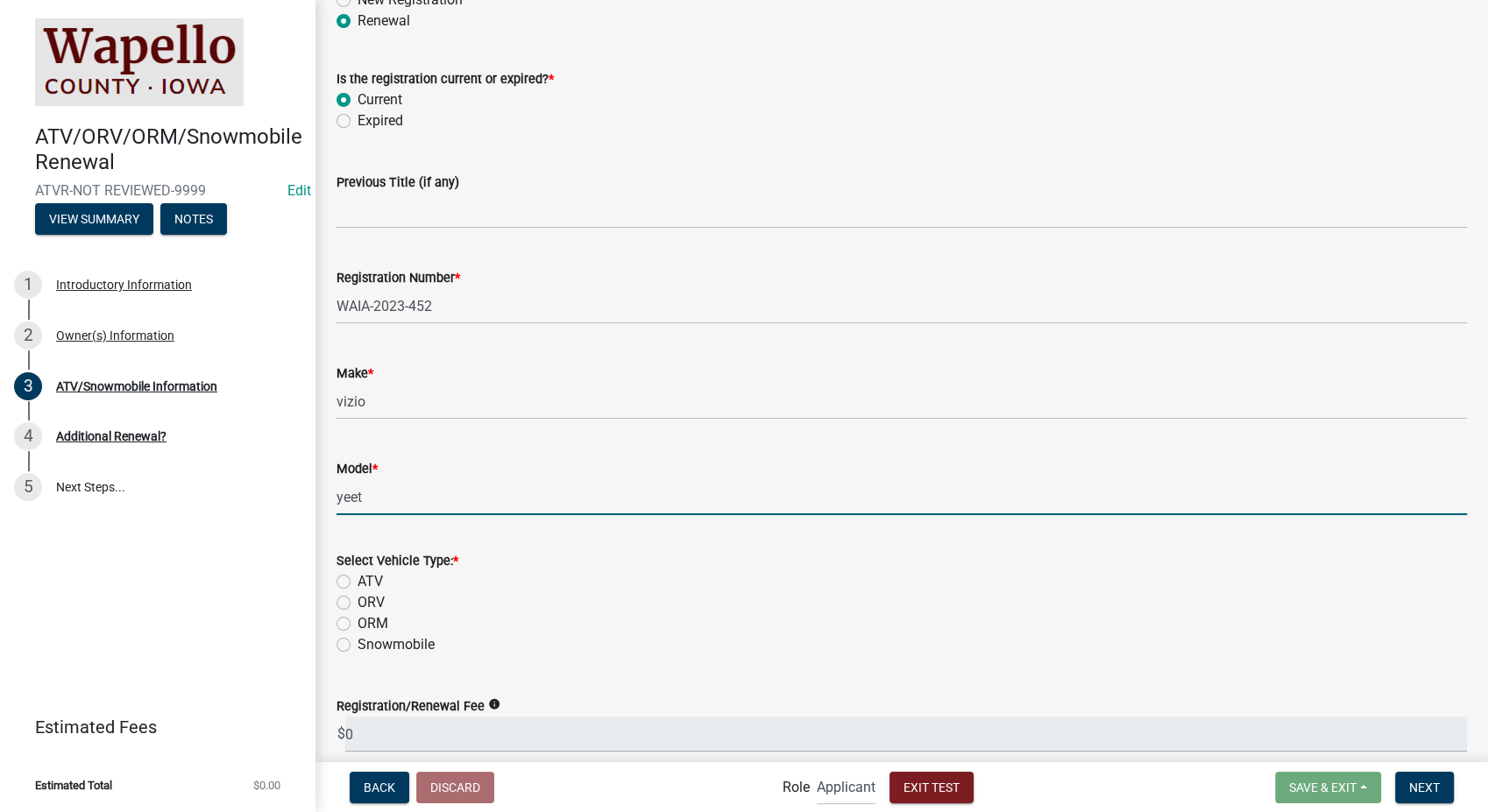
click at [335, 578] on div "Select Vehicle Type: * ATV ORV ORM Snowmobile" at bounding box center [902, 592] width 1156 height 126
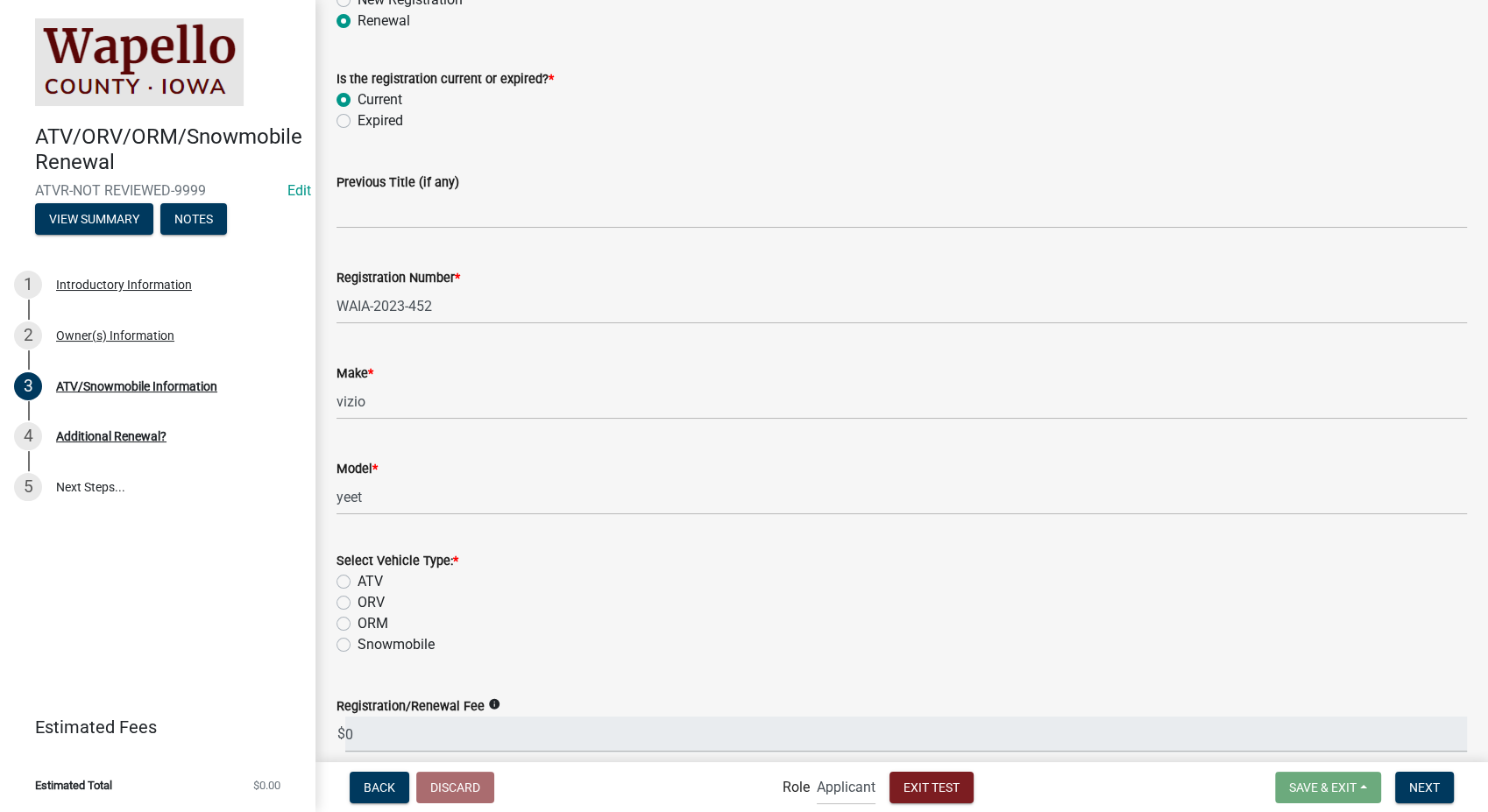
click at [357, 578] on label "ATV" at bounding box center [370, 581] width 25 height 21
click at [357, 578] on input "ATV" at bounding box center [362, 576] width 12 height 12
radio input "true"
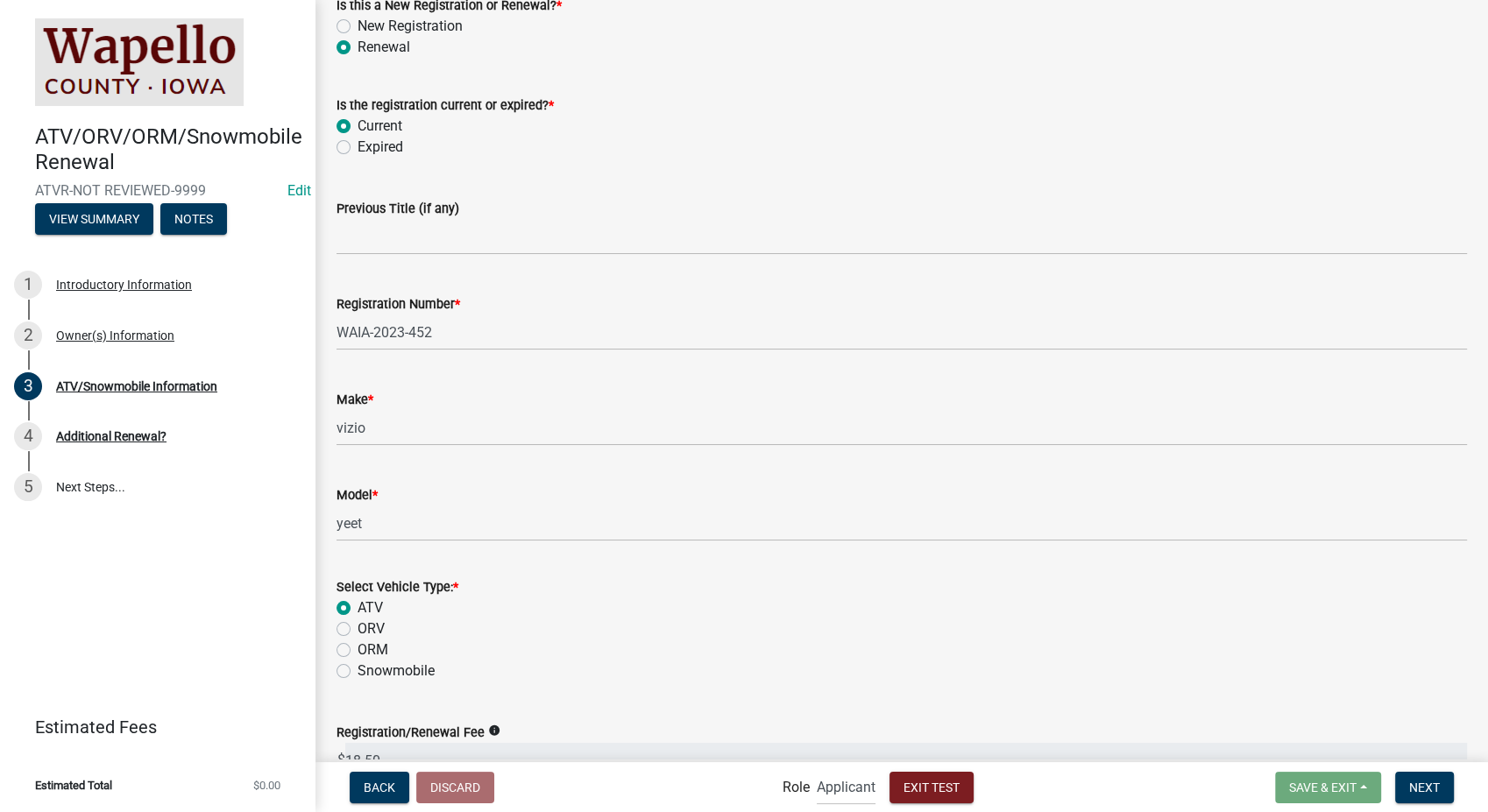
scroll to position [0, 0]
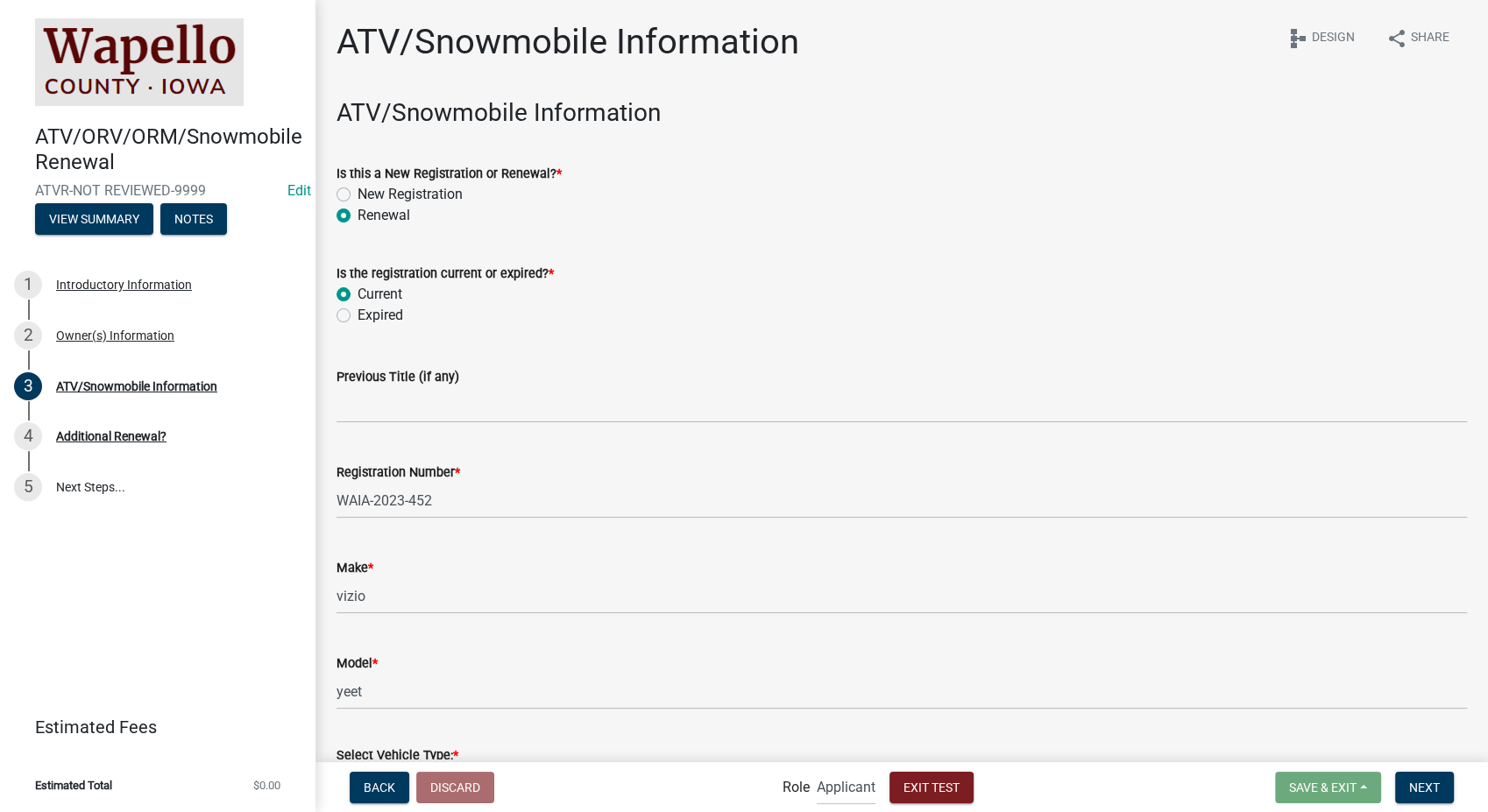
click at [357, 317] on label "Expired" at bounding box center [380, 314] width 45 height 21
click at [357, 316] on input "Expired" at bounding box center [362, 310] width 12 height 12
radio input "true"
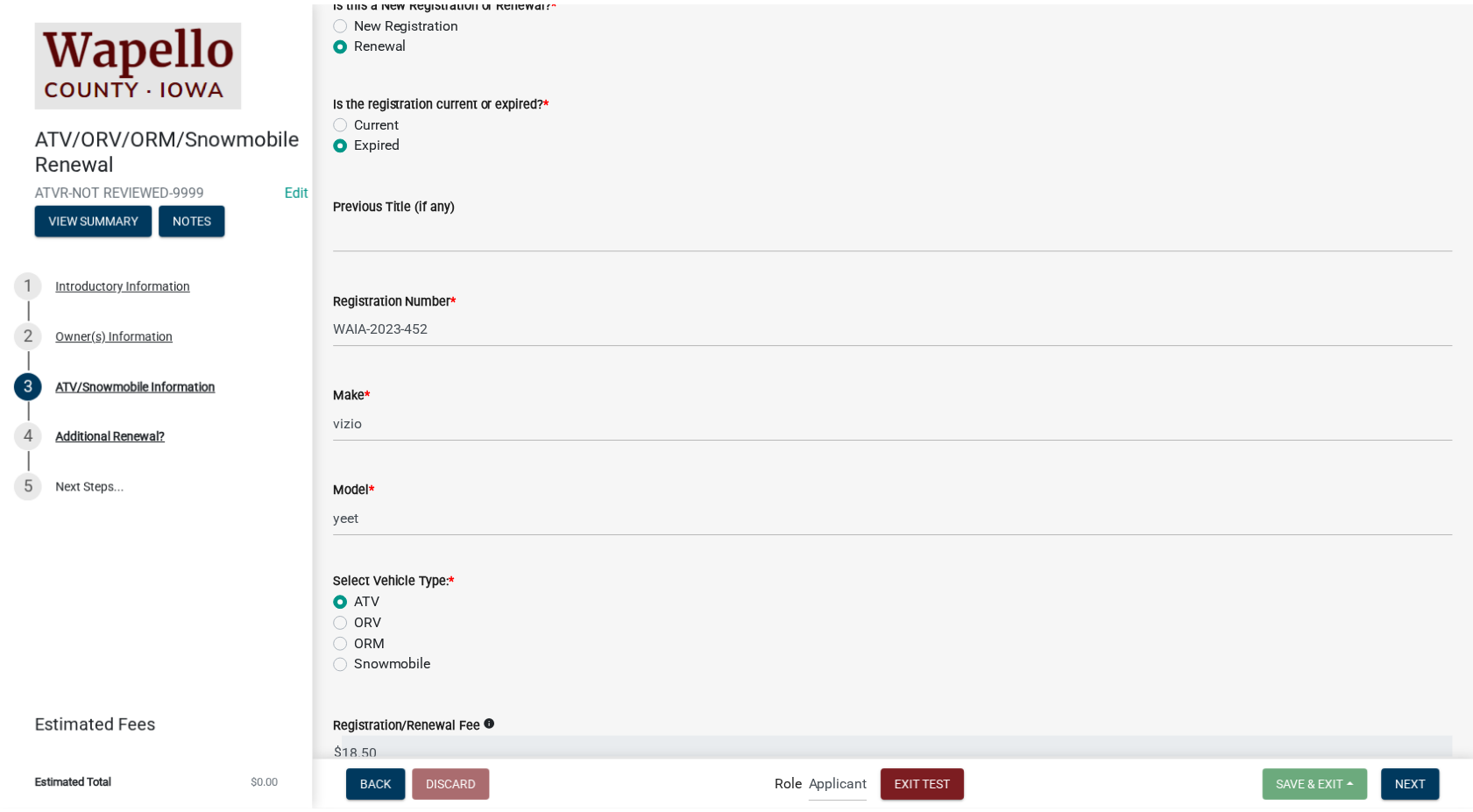
scroll to position [195, 0]
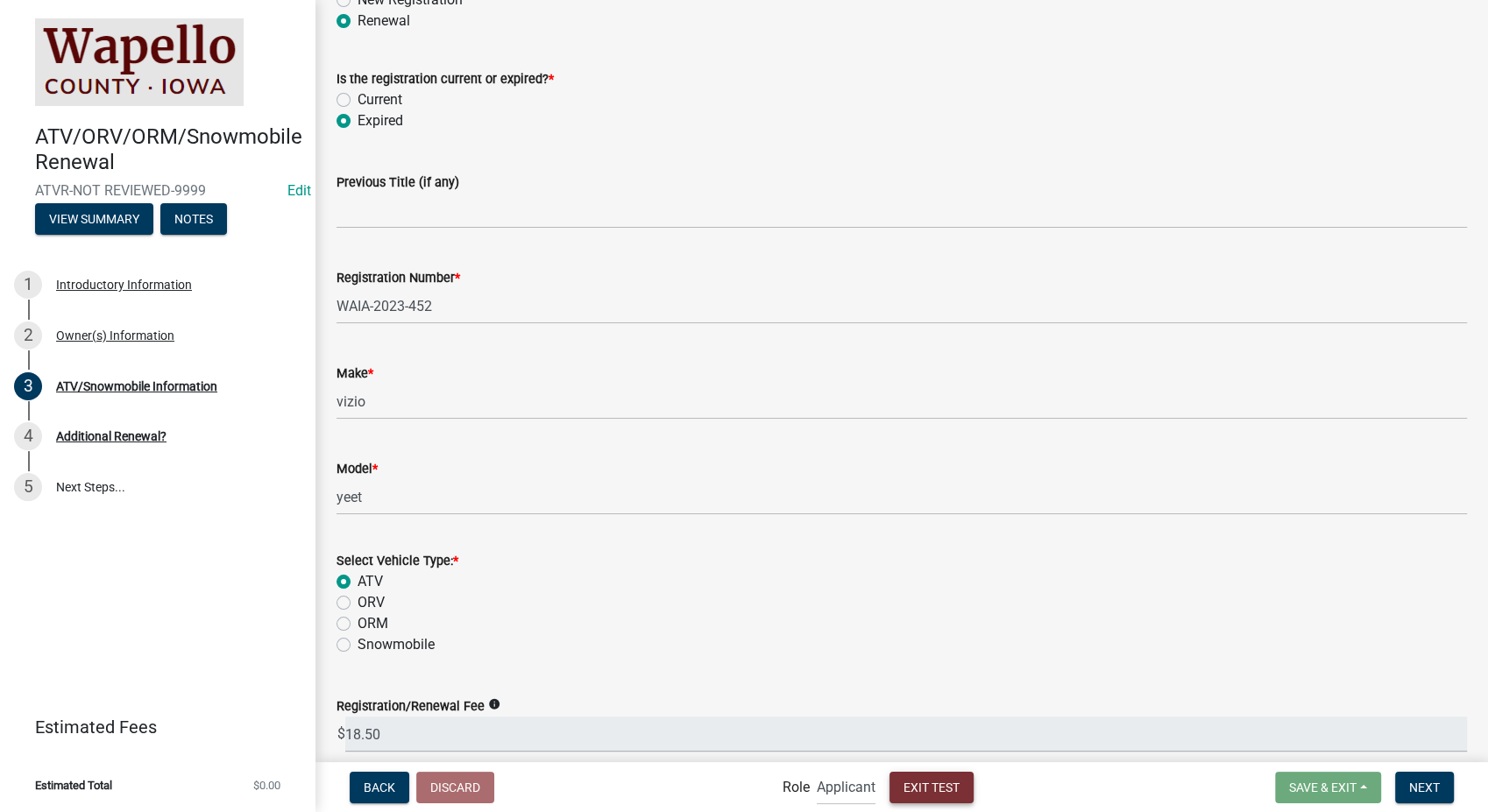
click at [946, 783] on span "Exit Test" at bounding box center [932, 786] width 56 height 14
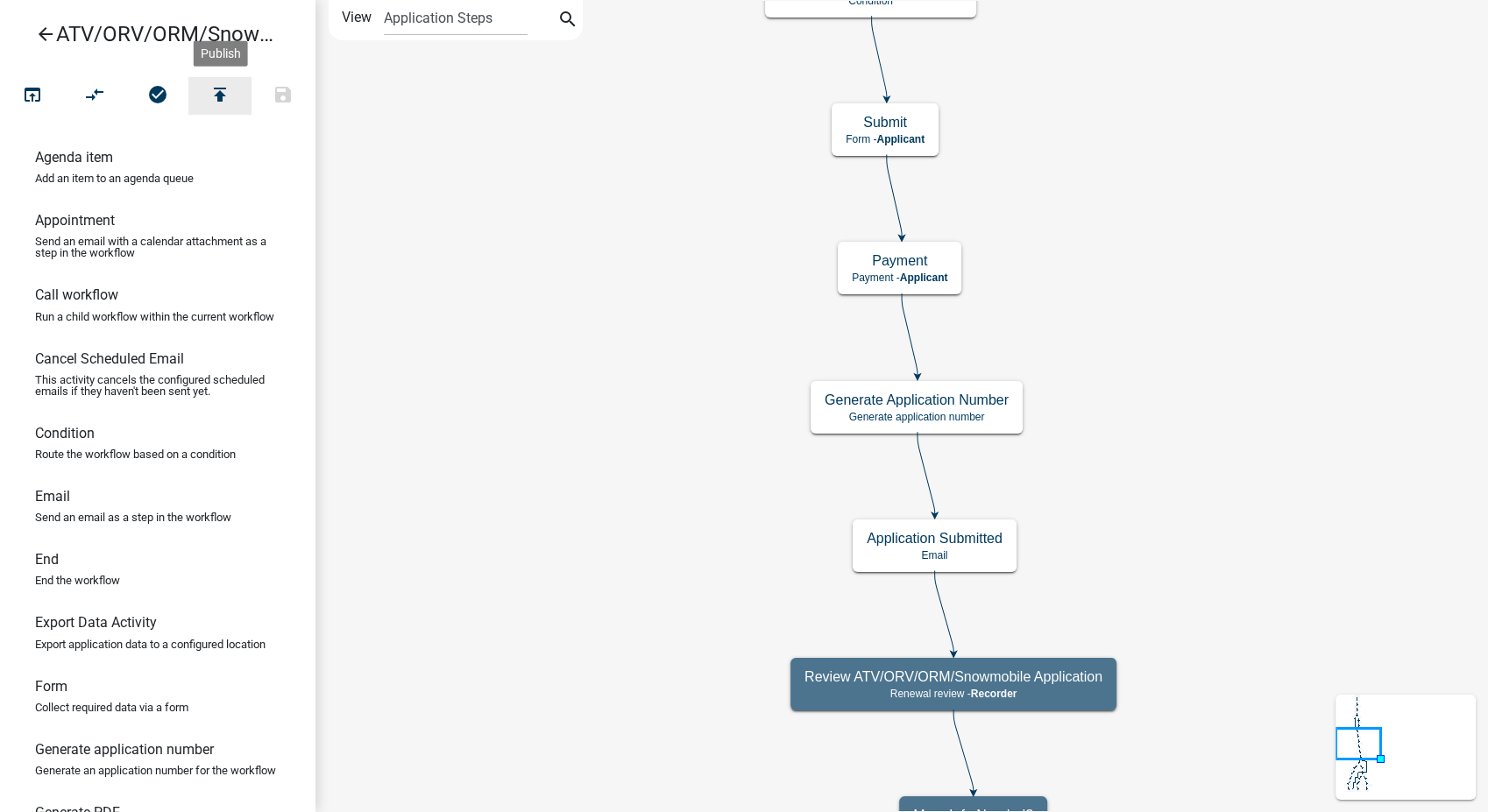
click at [210, 93] on icon "publish" at bounding box center [219, 96] width 21 height 24
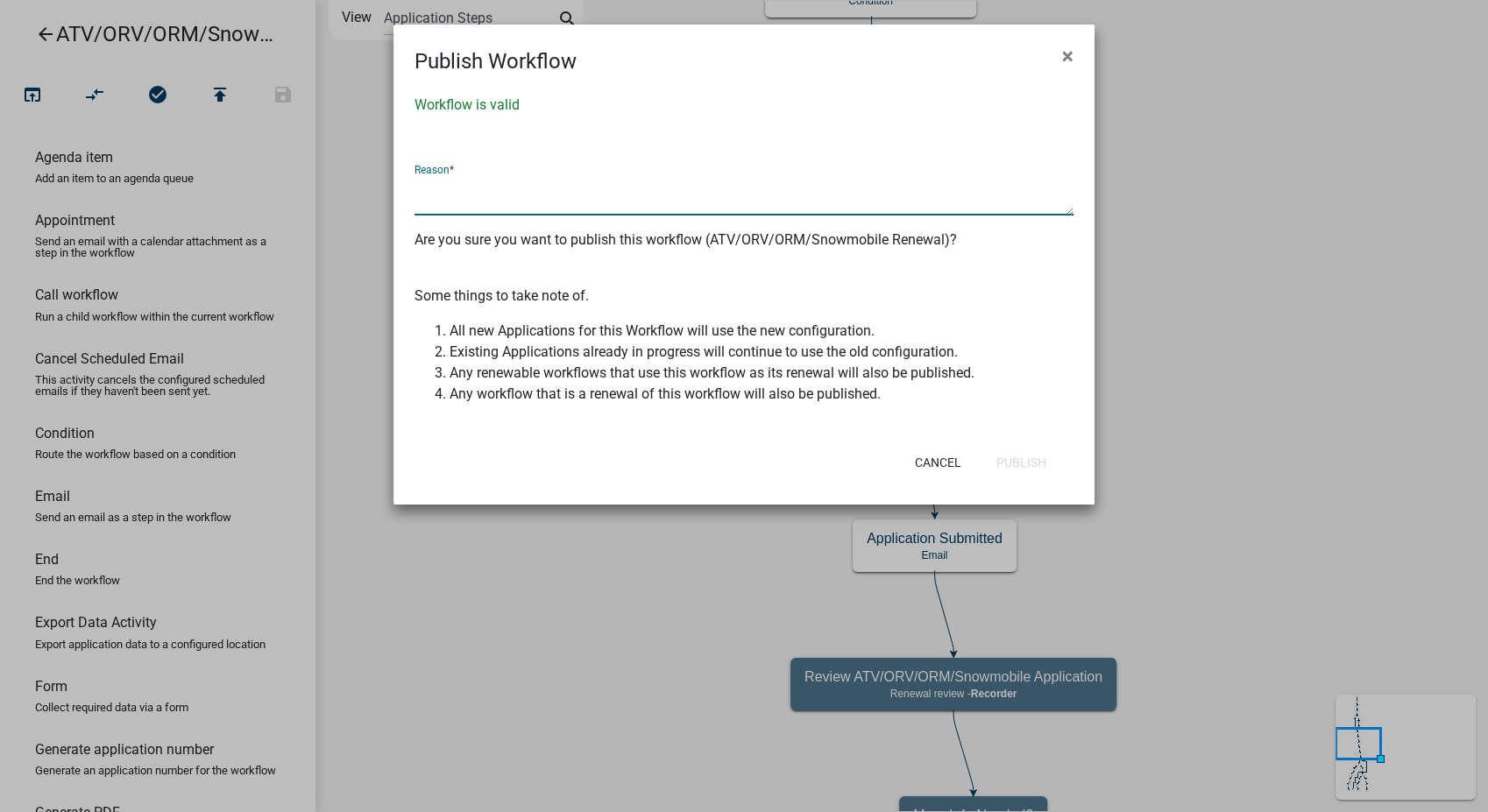
click at [531, 198] on textarea at bounding box center [743, 195] width 659 height 40
type textarea "Made changes per Lisa's 10/07/2025 emails"
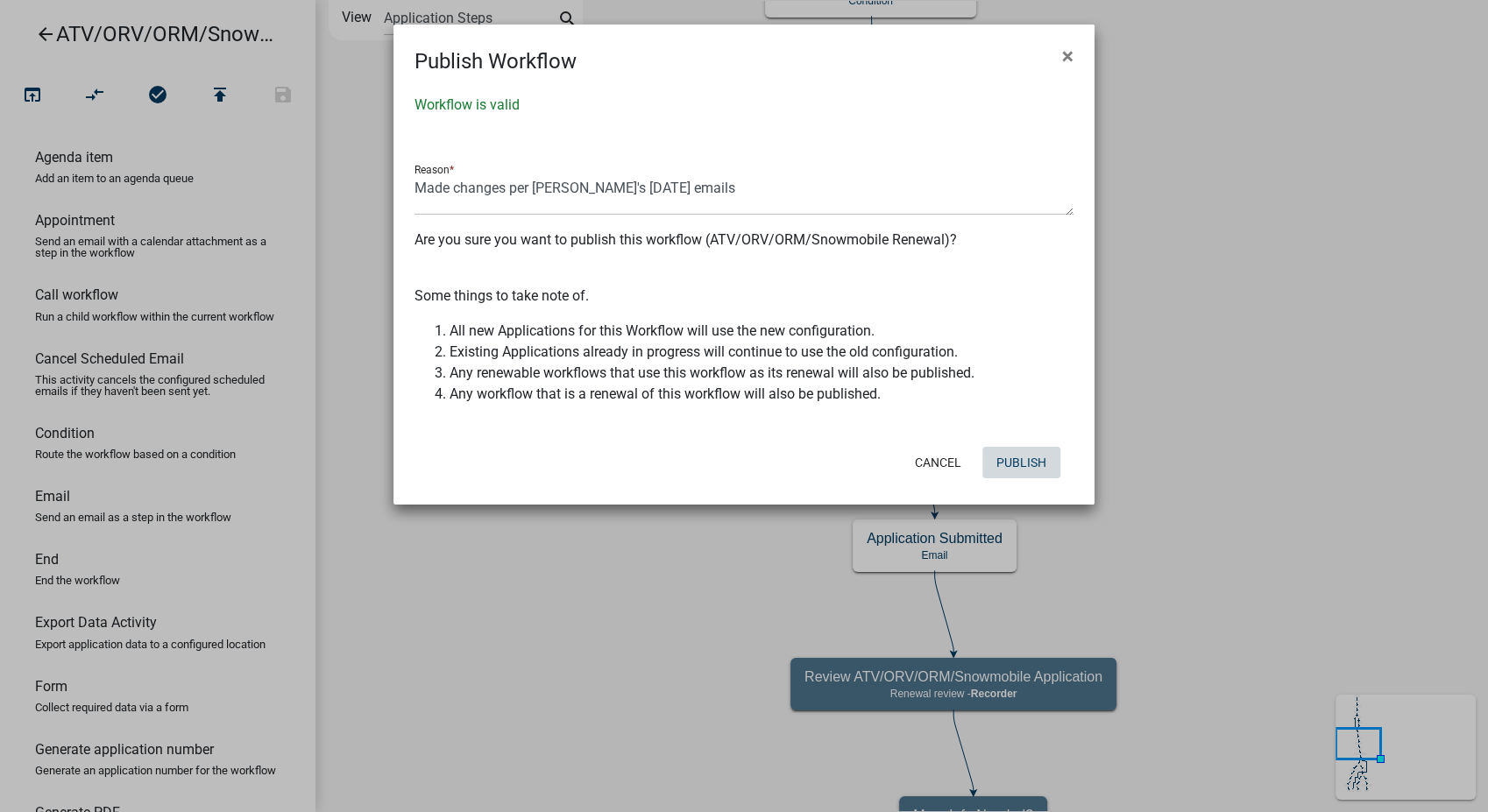
click at [1052, 459] on button "Publish" at bounding box center [1021, 462] width 78 height 32
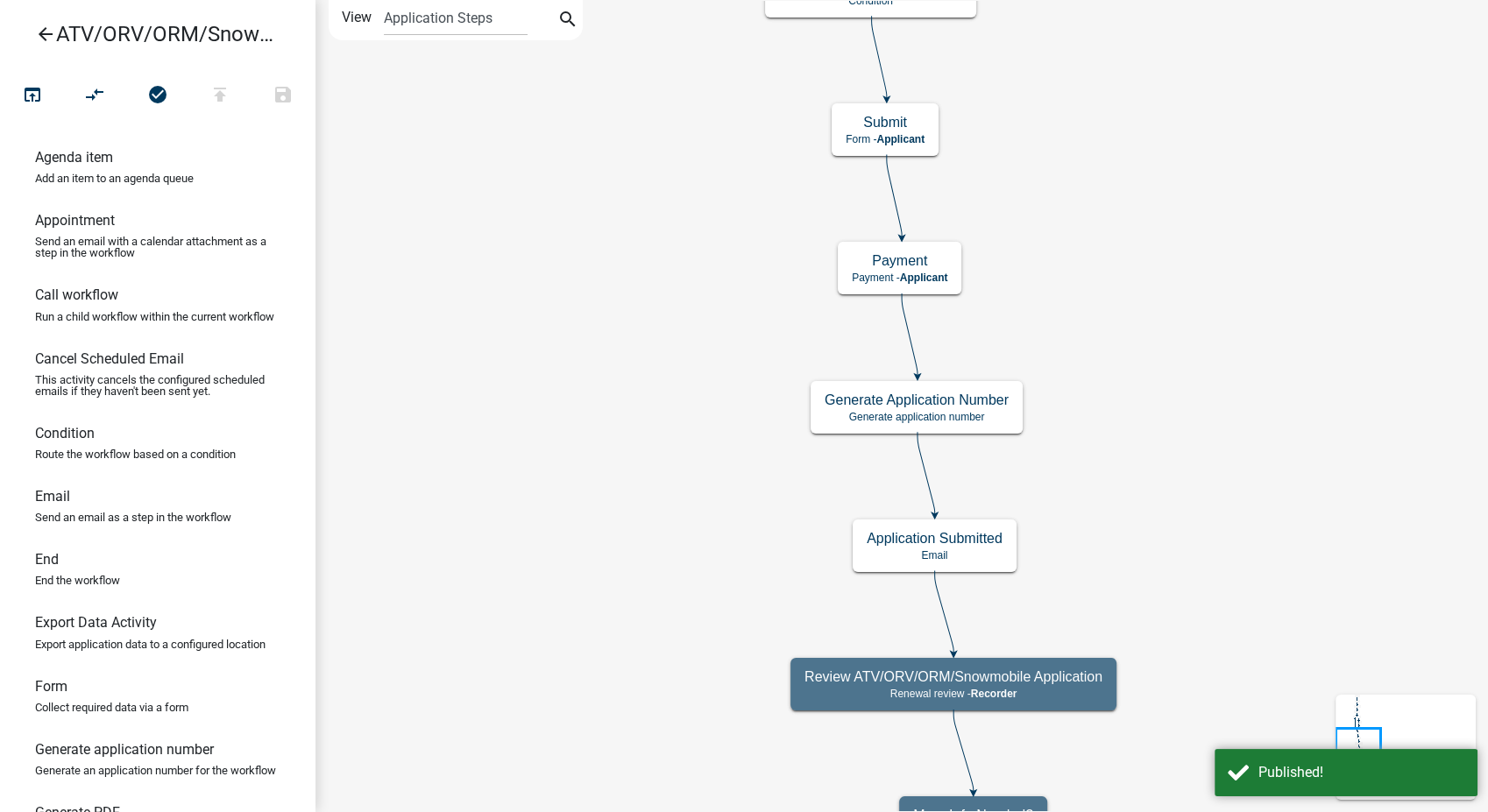
click at [48, 32] on icon "arrow_back" at bounding box center [45, 35] width 21 height 24
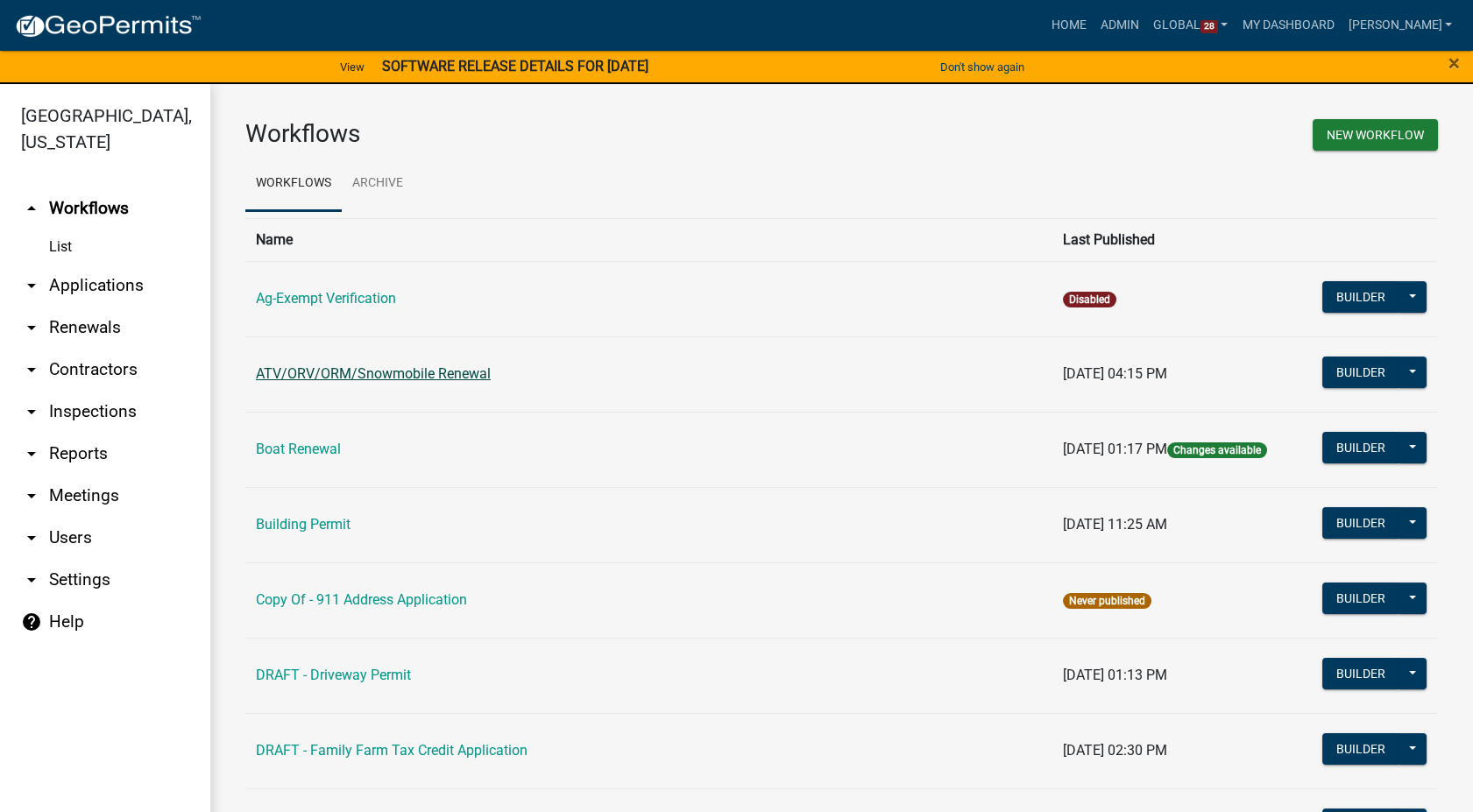
click at [406, 368] on link "ATV/ORV/ORM/Snowmobile Renewal" at bounding box center [373, 373] width 235 height 16
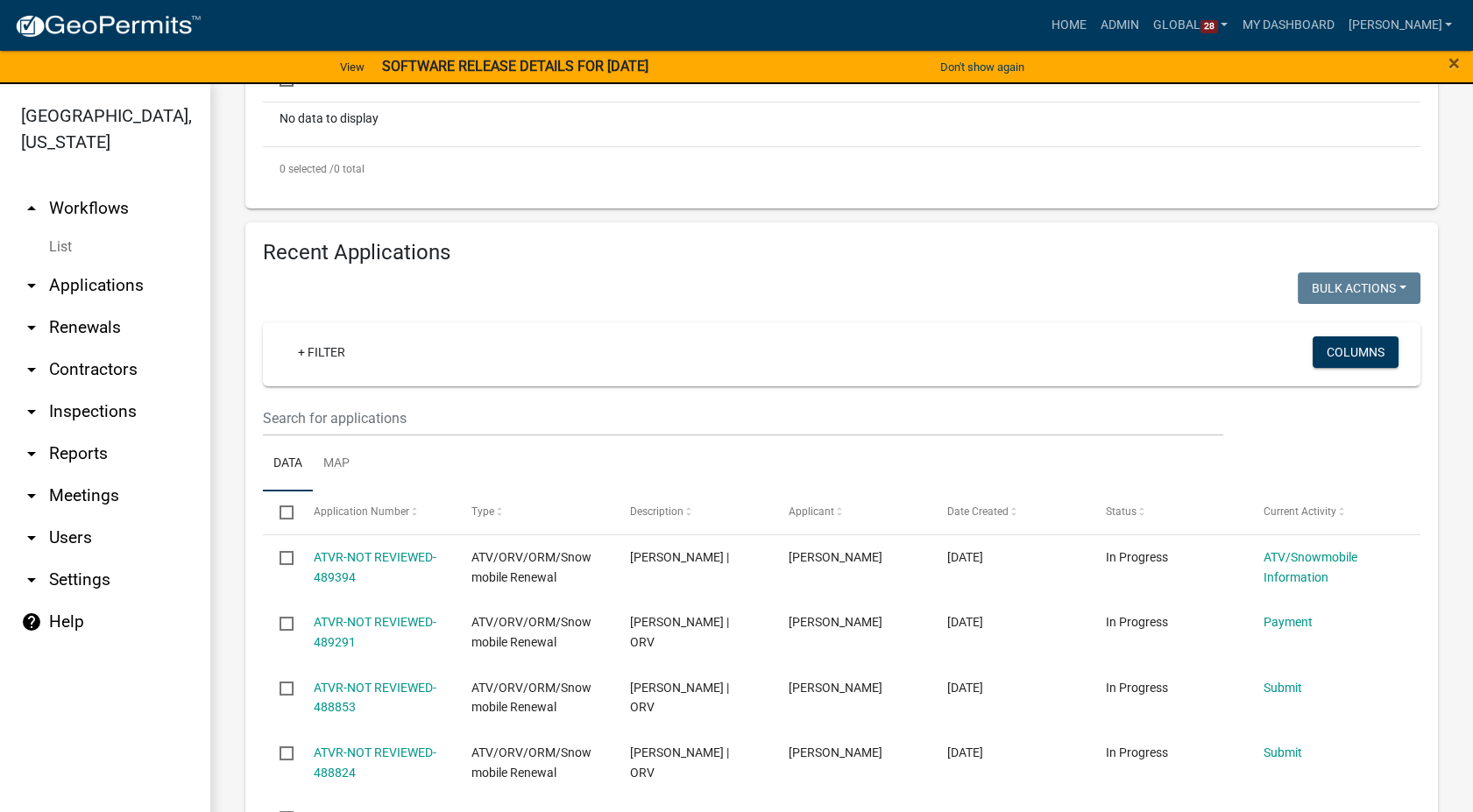
scroll to position [584, 0]
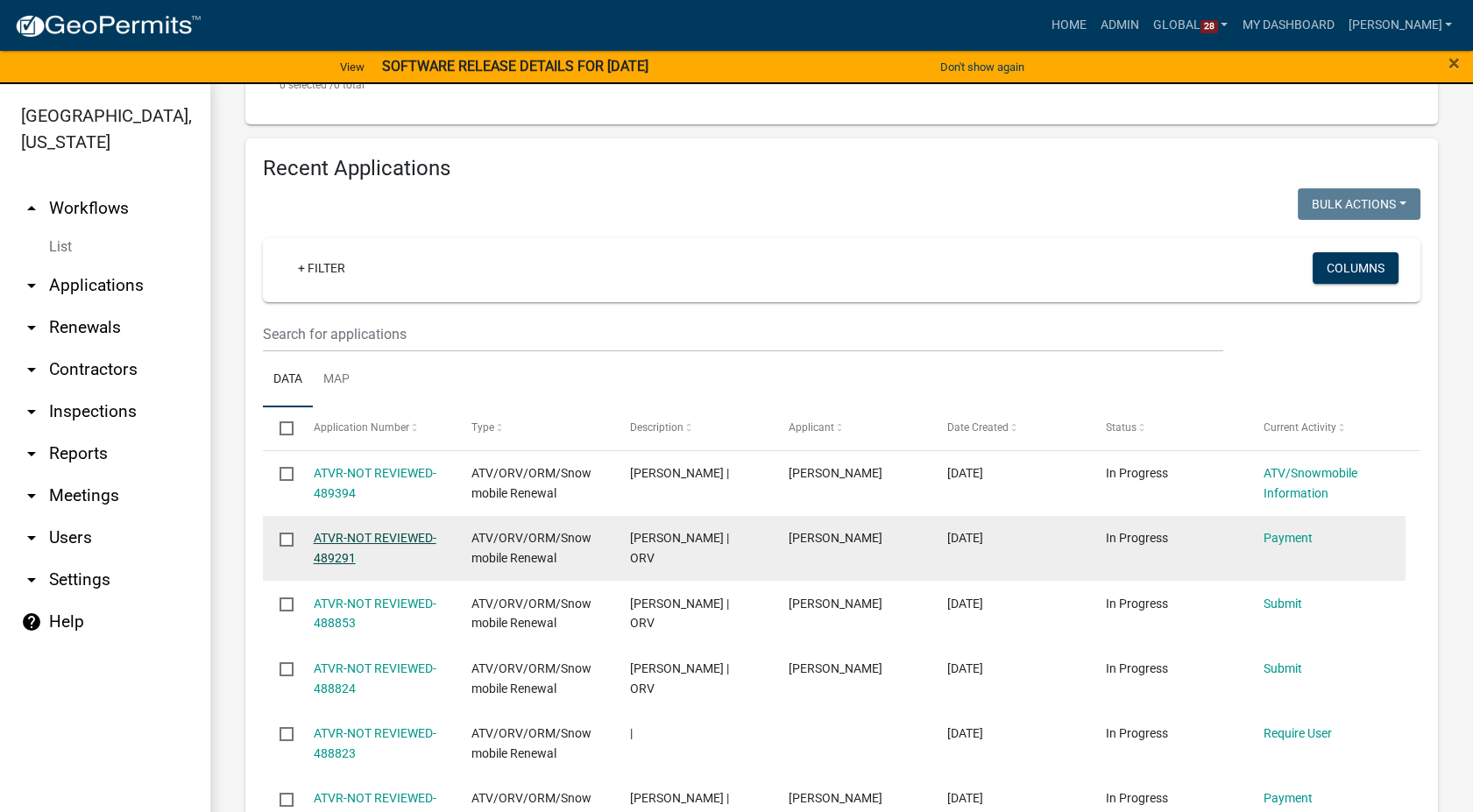
click at [394, 536] on link "ATVR-NOT REVIEWED-489291" at bounding box center [374, 548] width 122 height 34
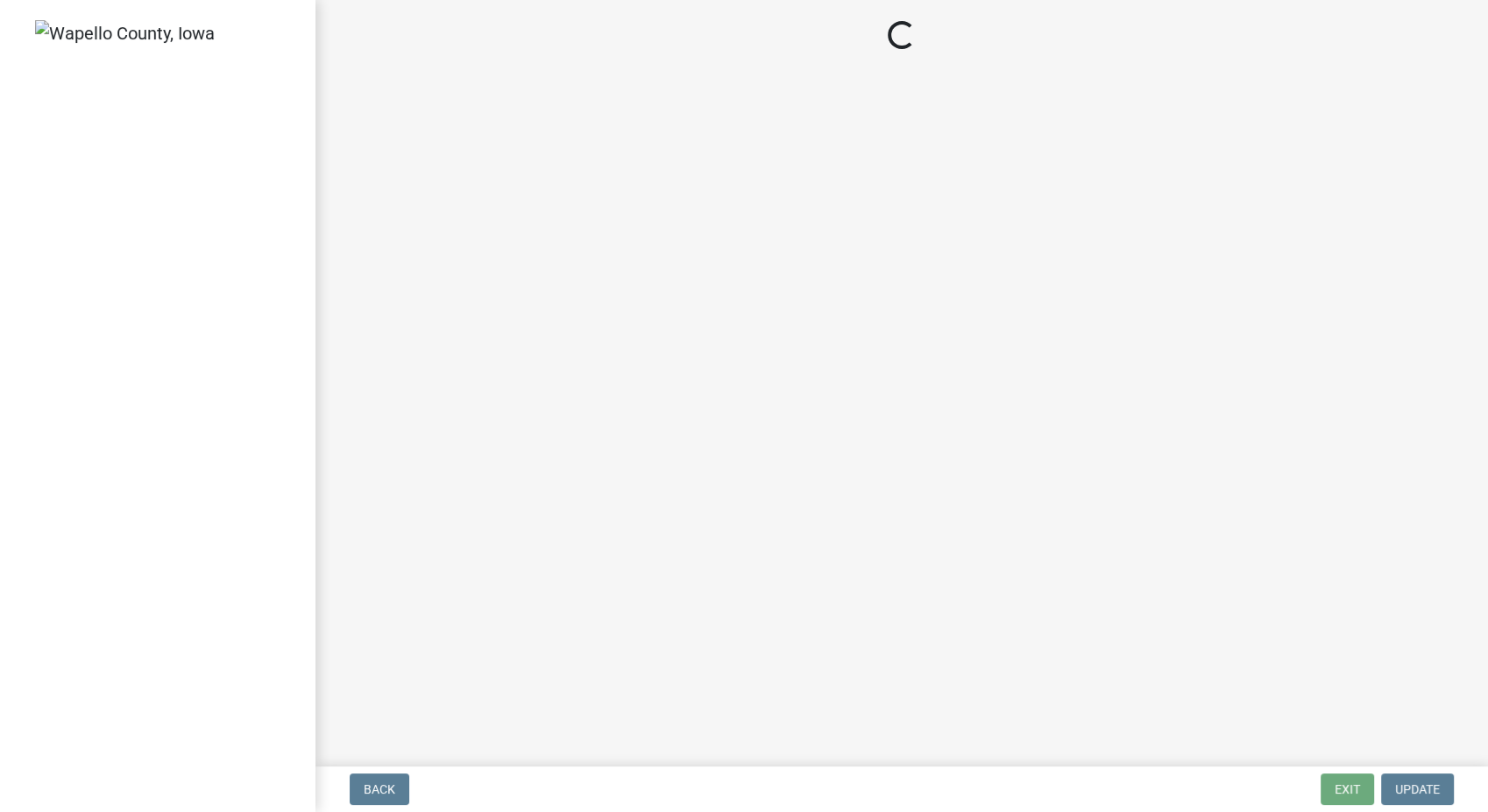
select select "3: 3"
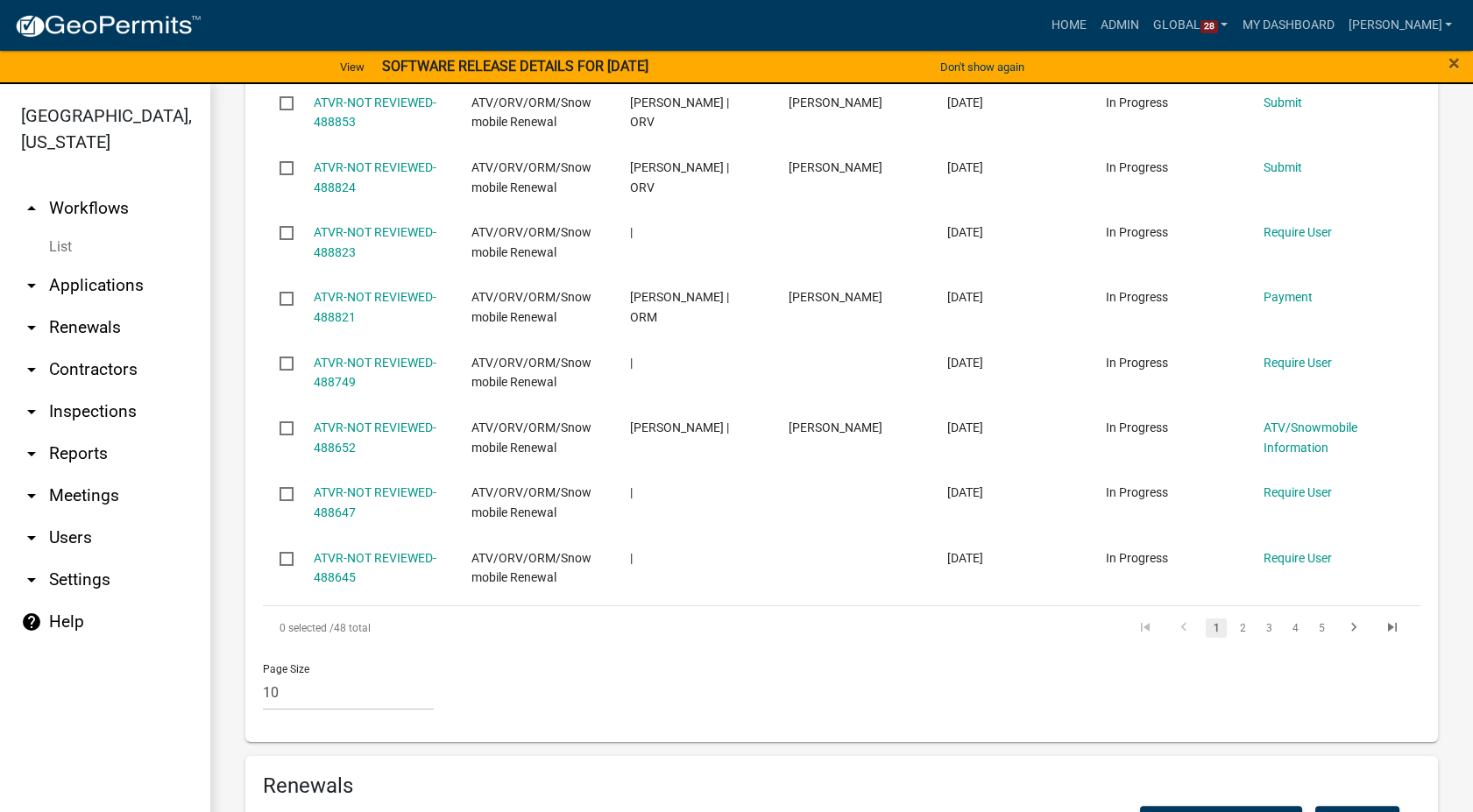
scroll to position [1168, 0]
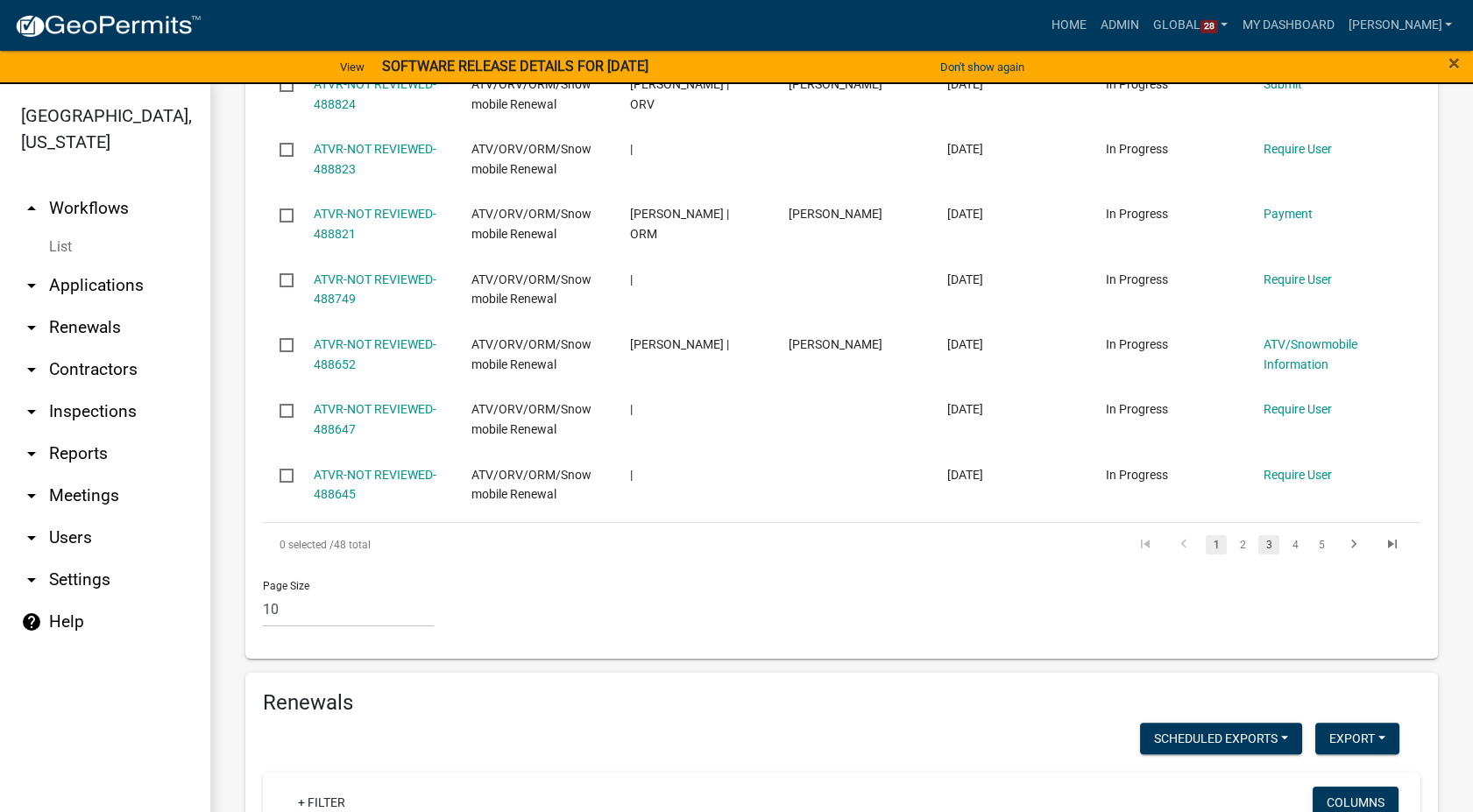
click at [1258, 538] on link "3" at bounding box center [1268, 545] width 21 height 19
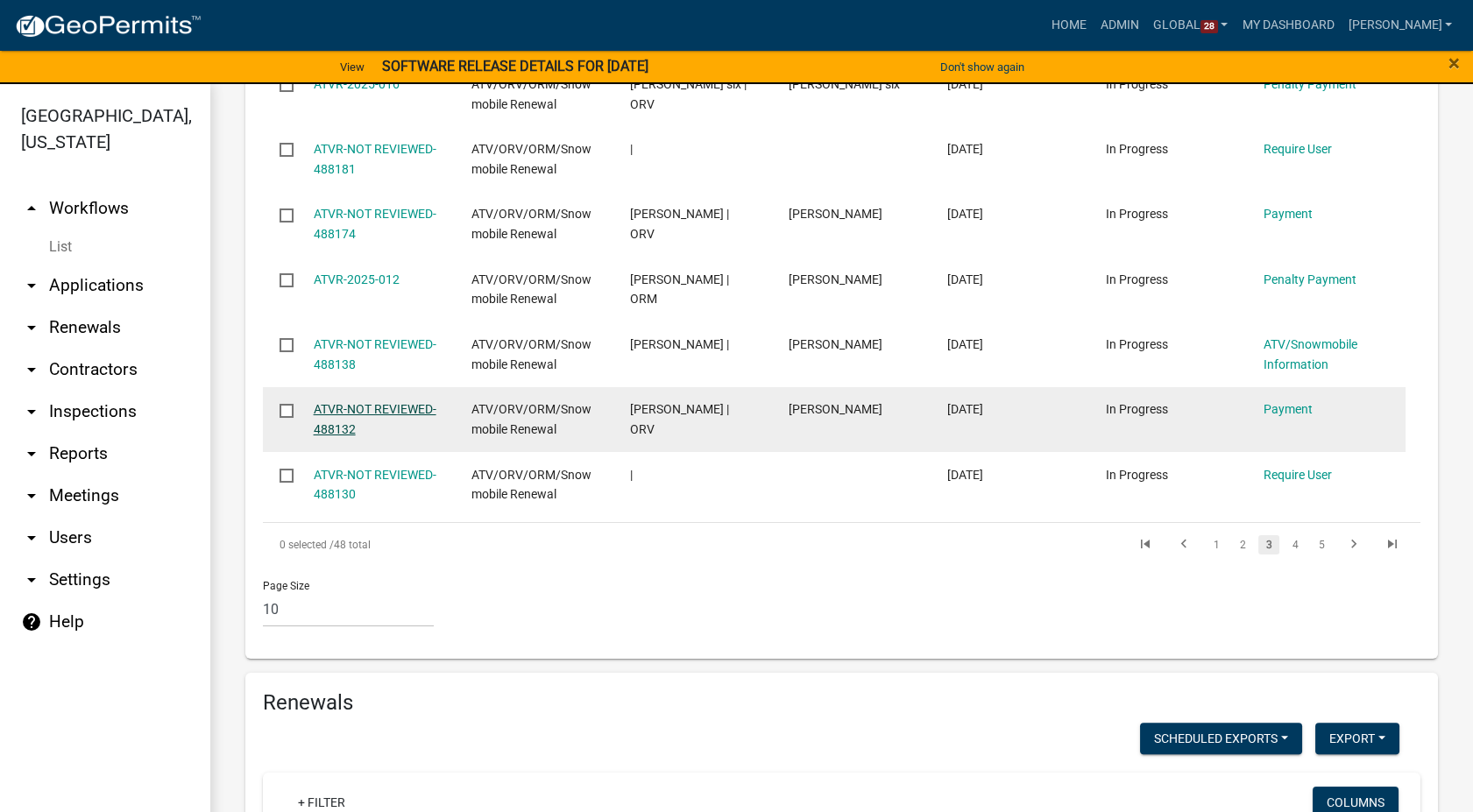
click at [402, 402] on link "ATVR-NOT REVIEWED-488132" at bounding box center [374, 420] width 122 height 34
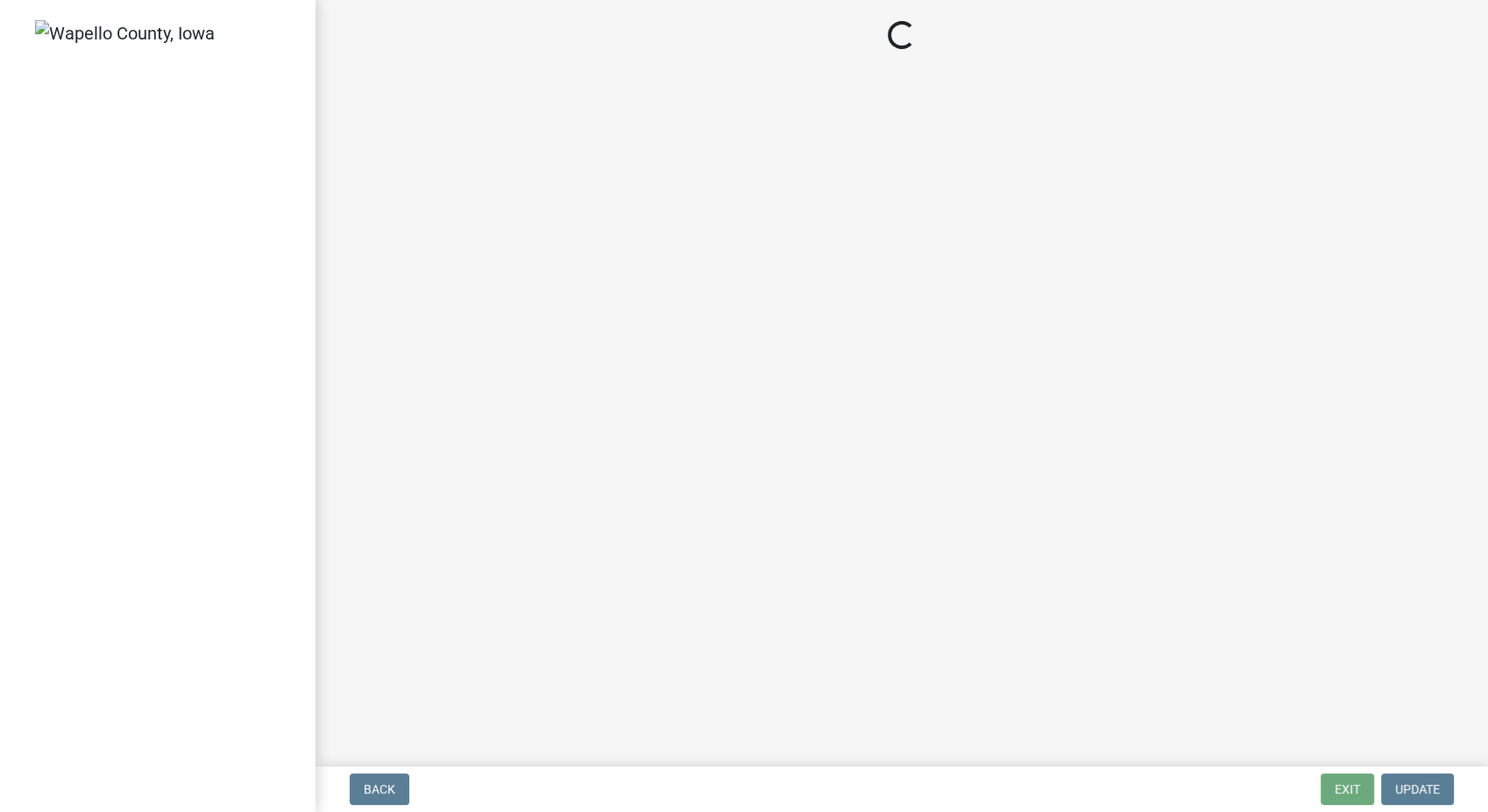
select select "3: 3"
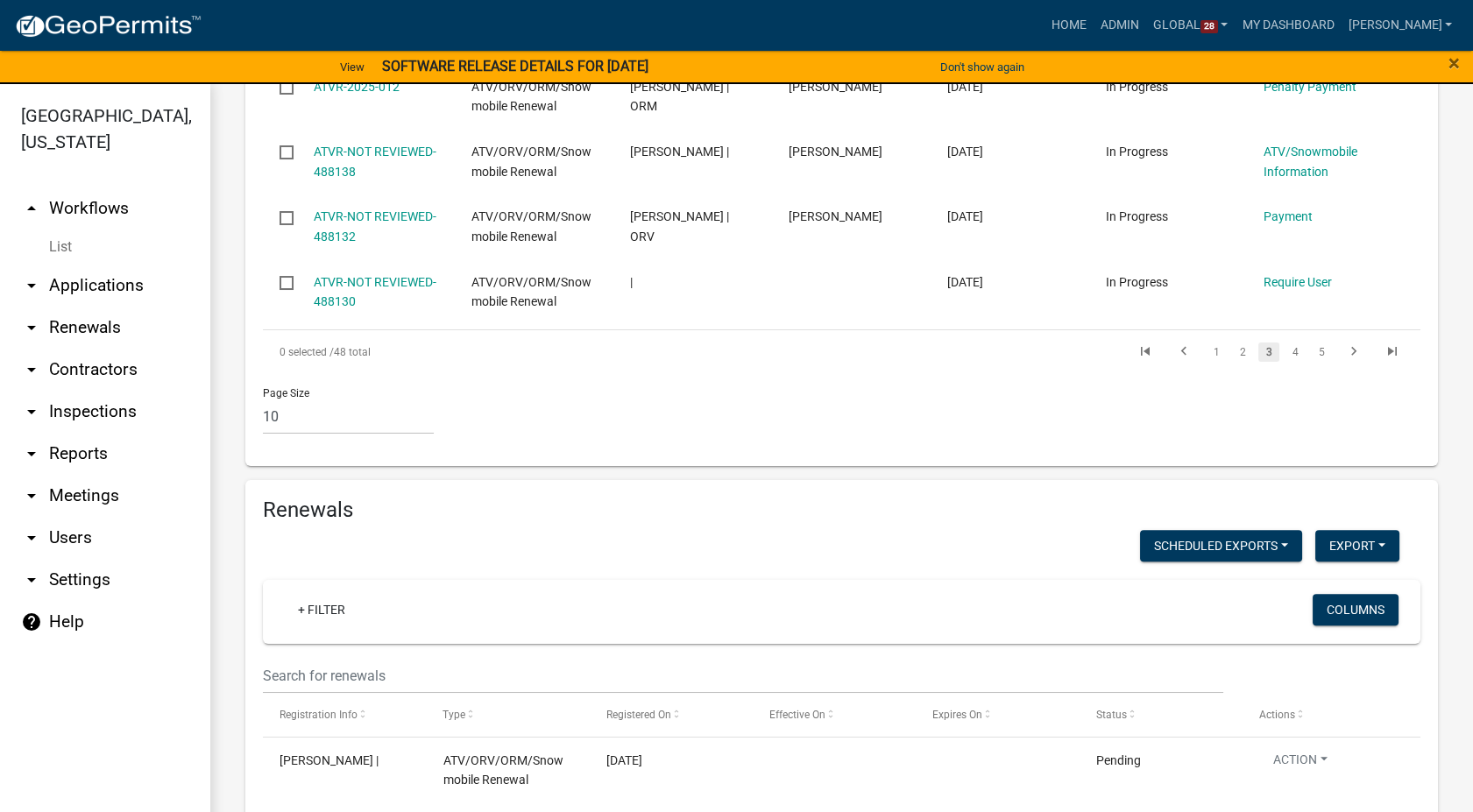
scroll to position [2092, 0]
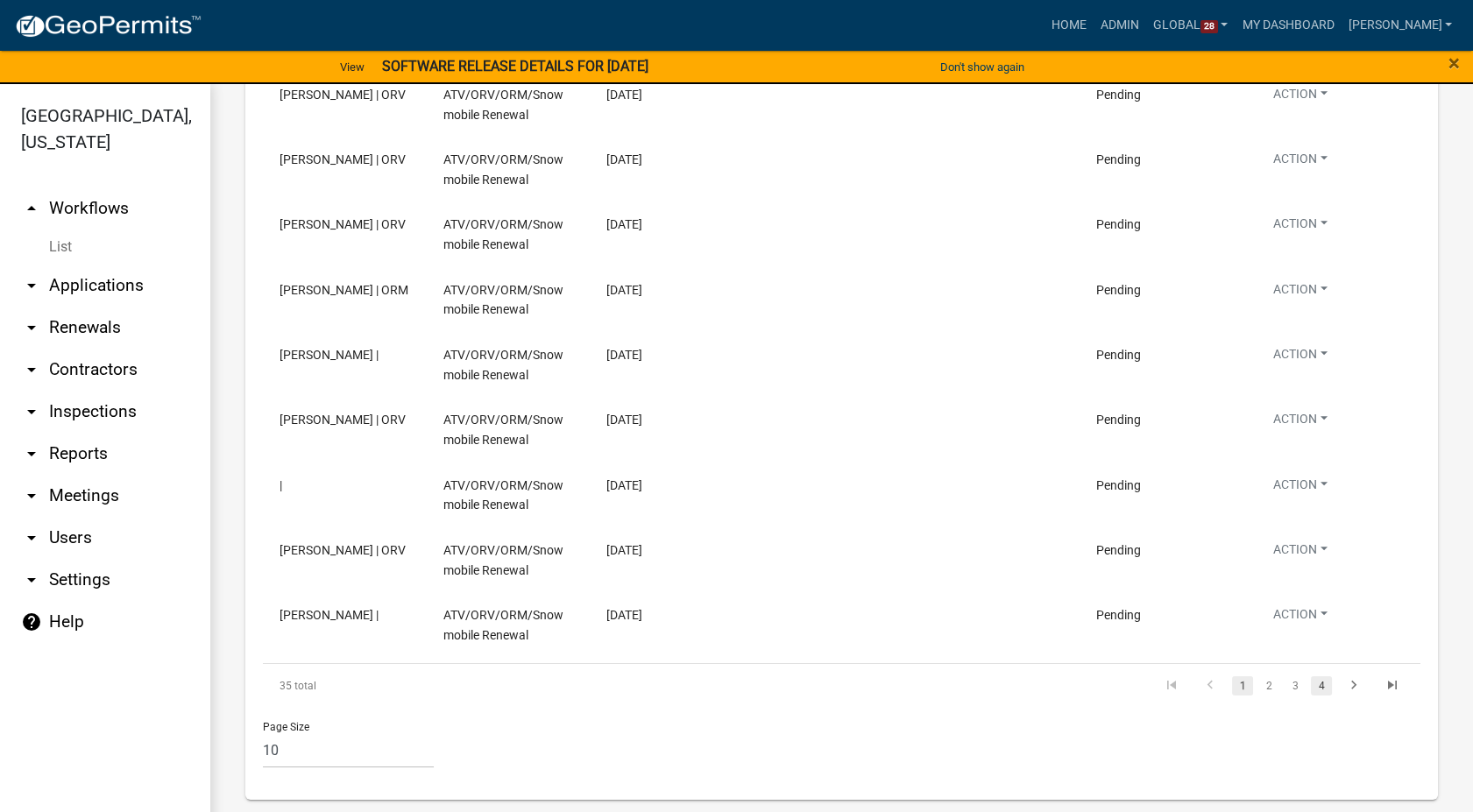
click at [1311, 683] on link "4" at bounding box center [1321, 685] width 21 height 19
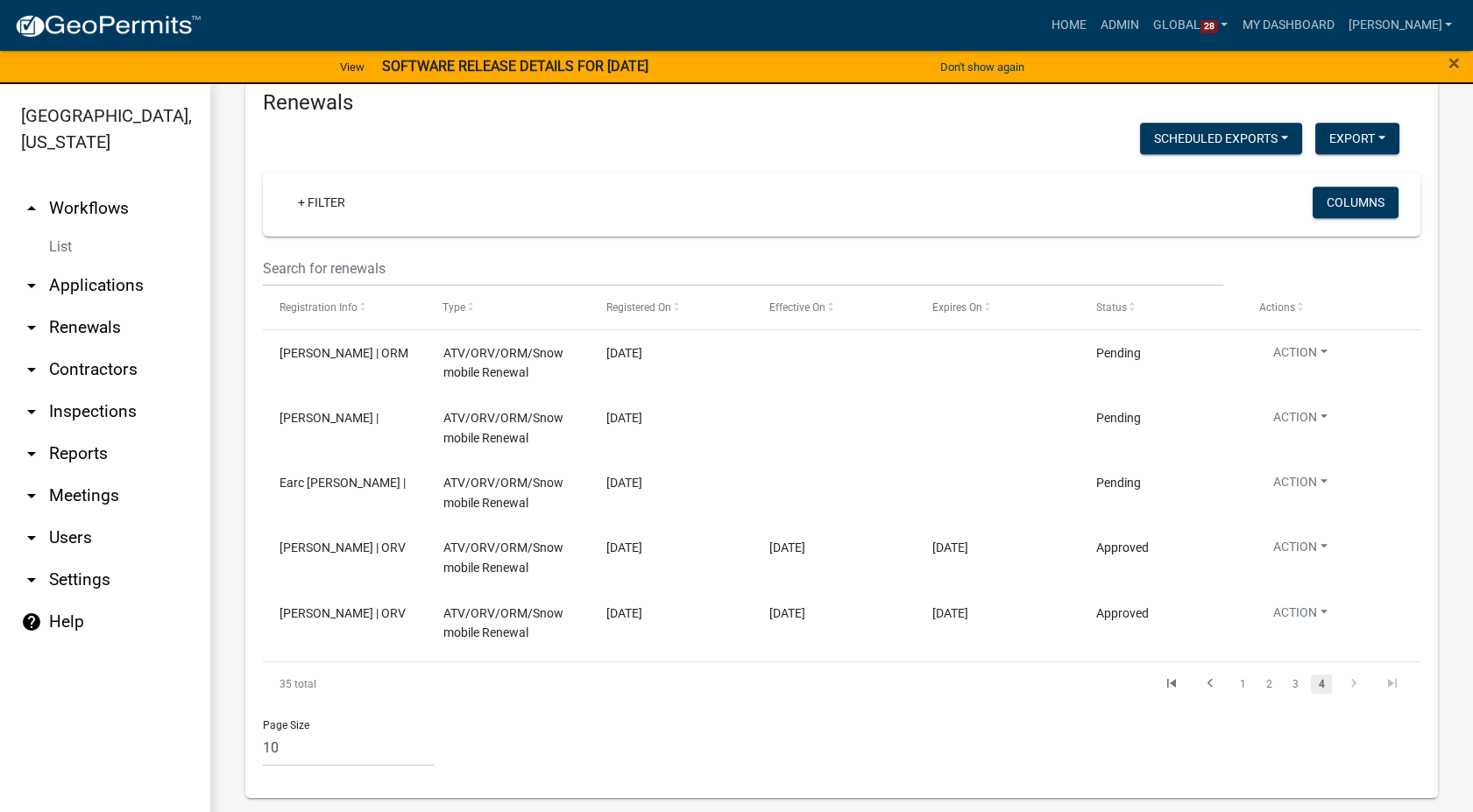
scroll to position [1766, 0]
click at [1284, 684] on link "3" at bounding box center [1294, 685] width 21 height 19
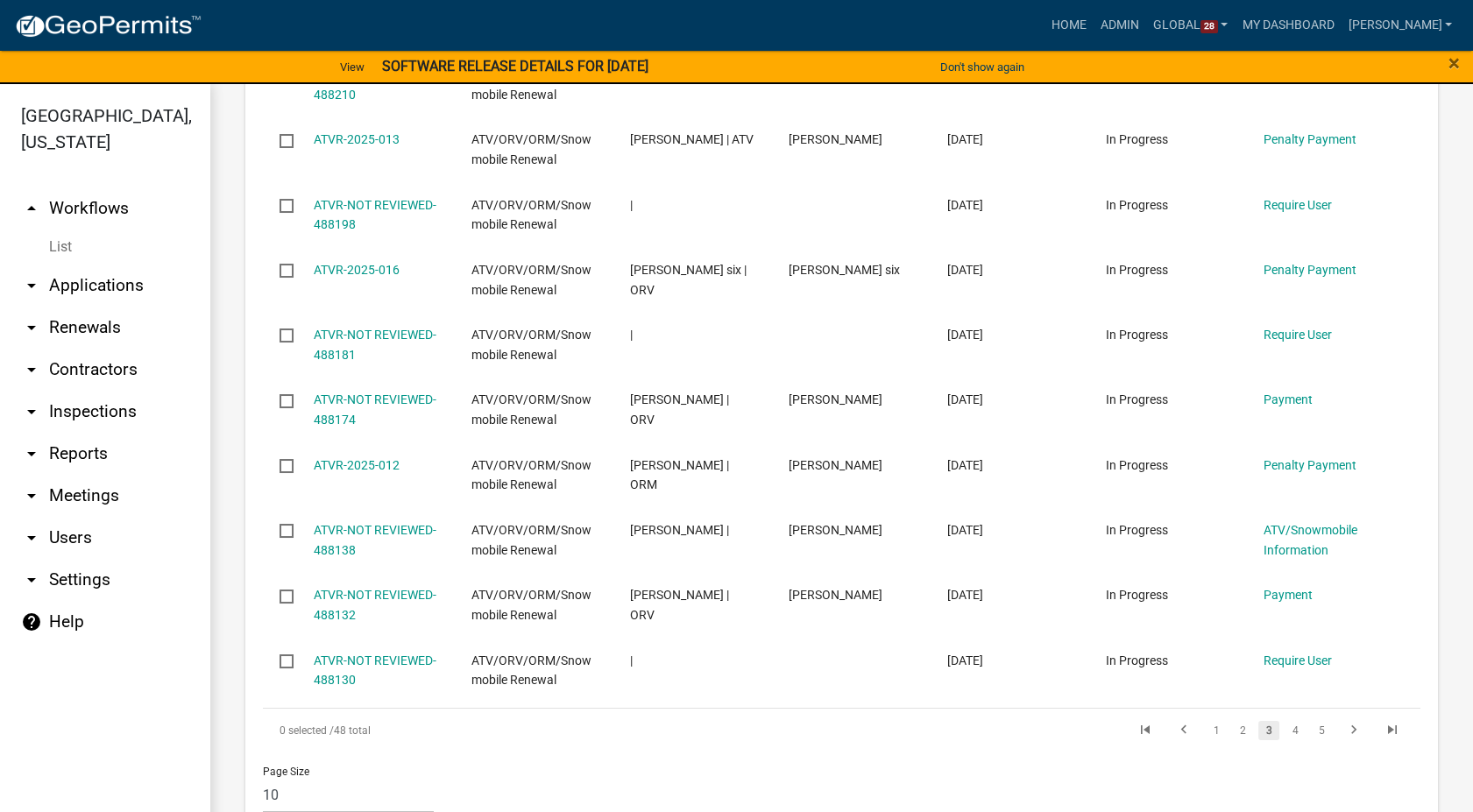
scroll to position [1085, 0]
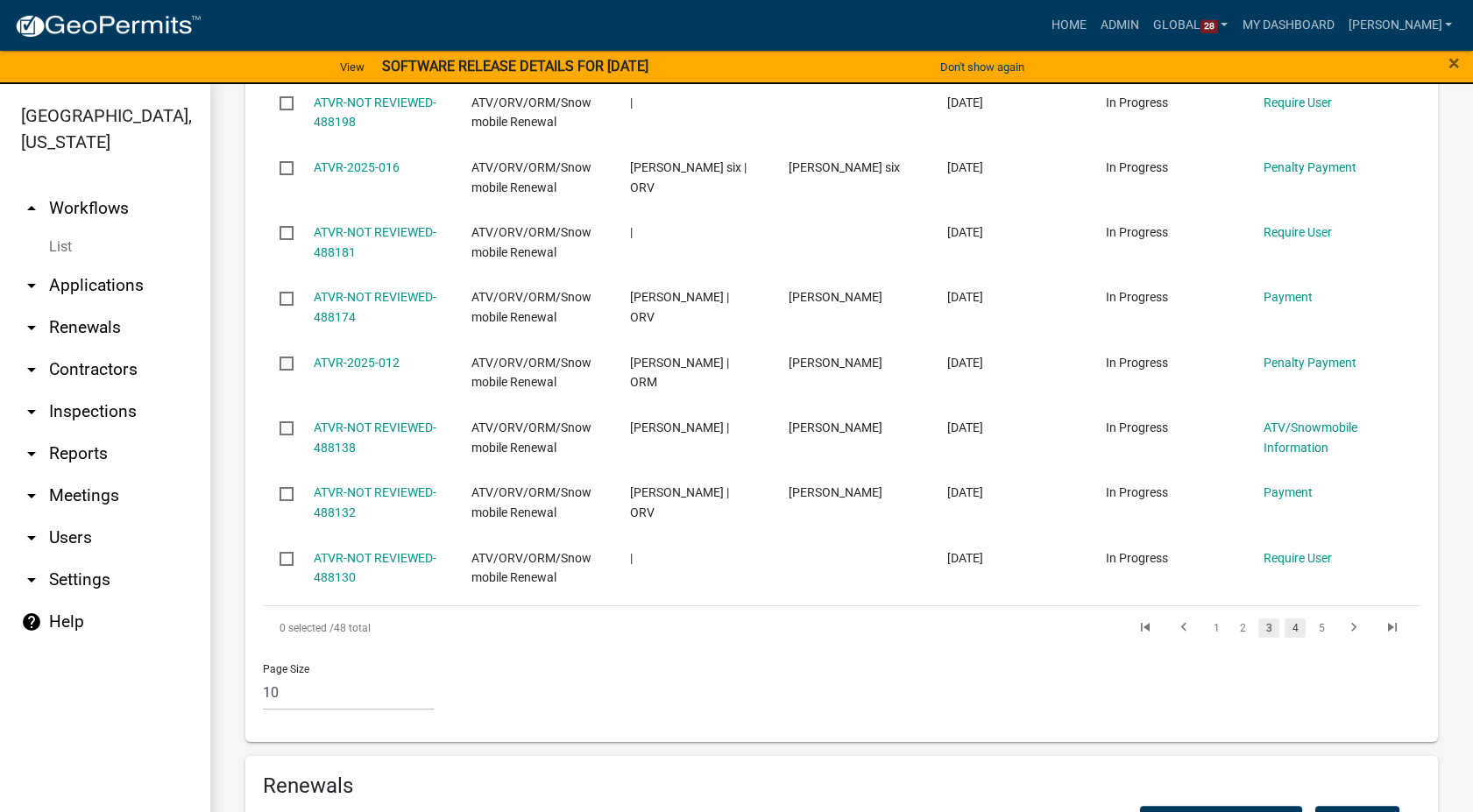
click at [1284, 627] on link "4" at bounding box center [1294, 628] width 21 height 19
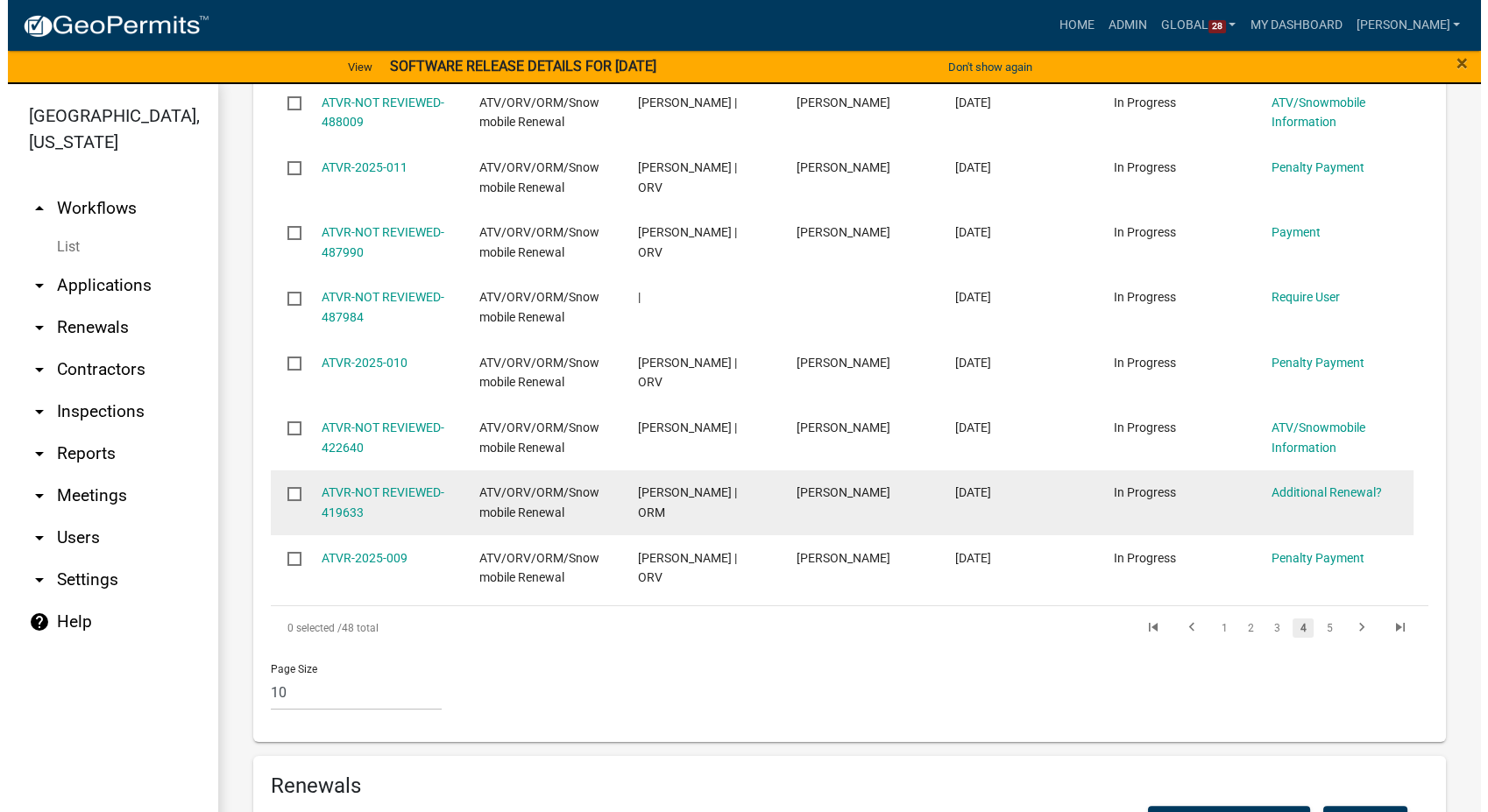
scroll to position [890, 0]
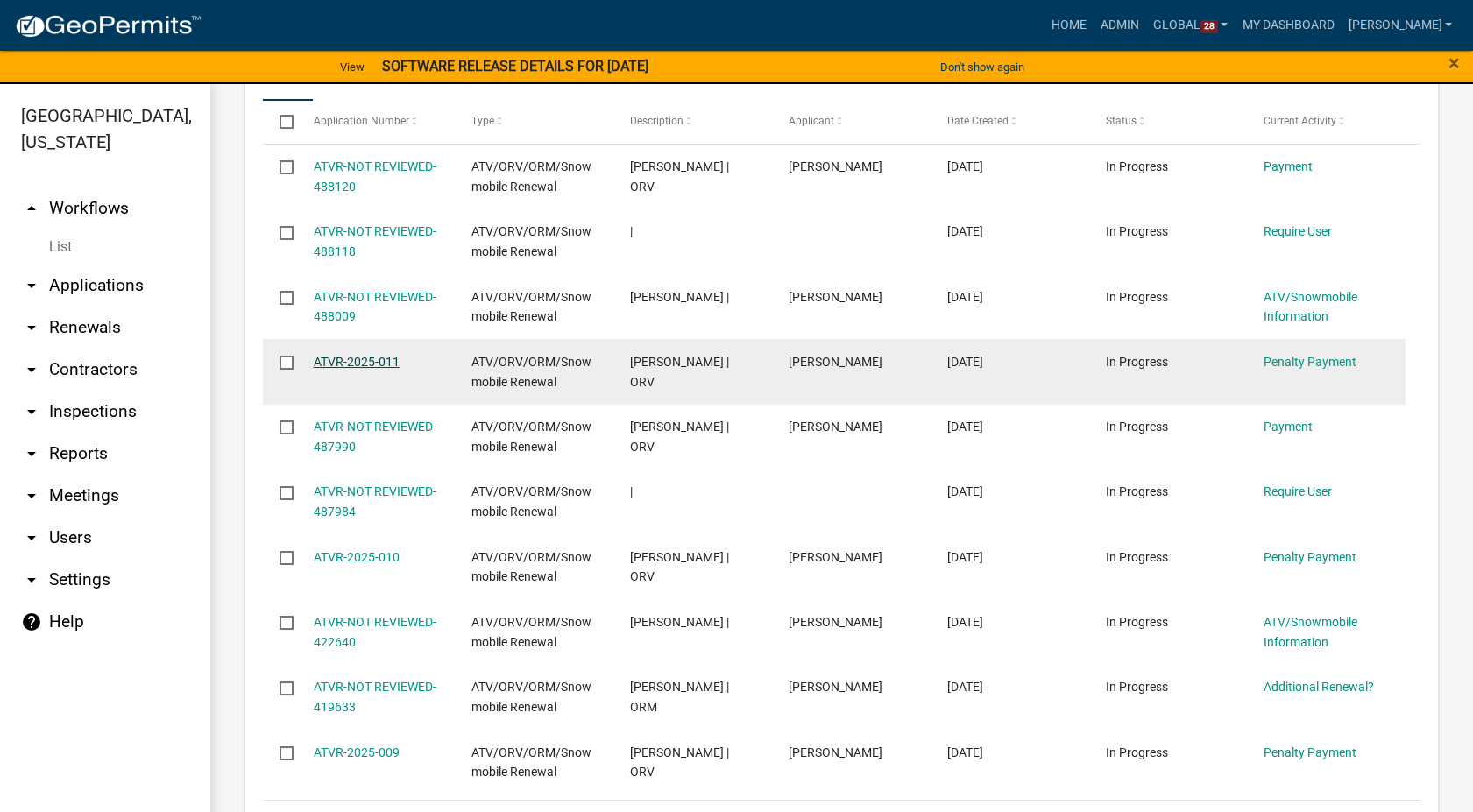
click at [360, 358] on link "ATVR-2025-011" at bounding box center [356, 362] width 86 height 14
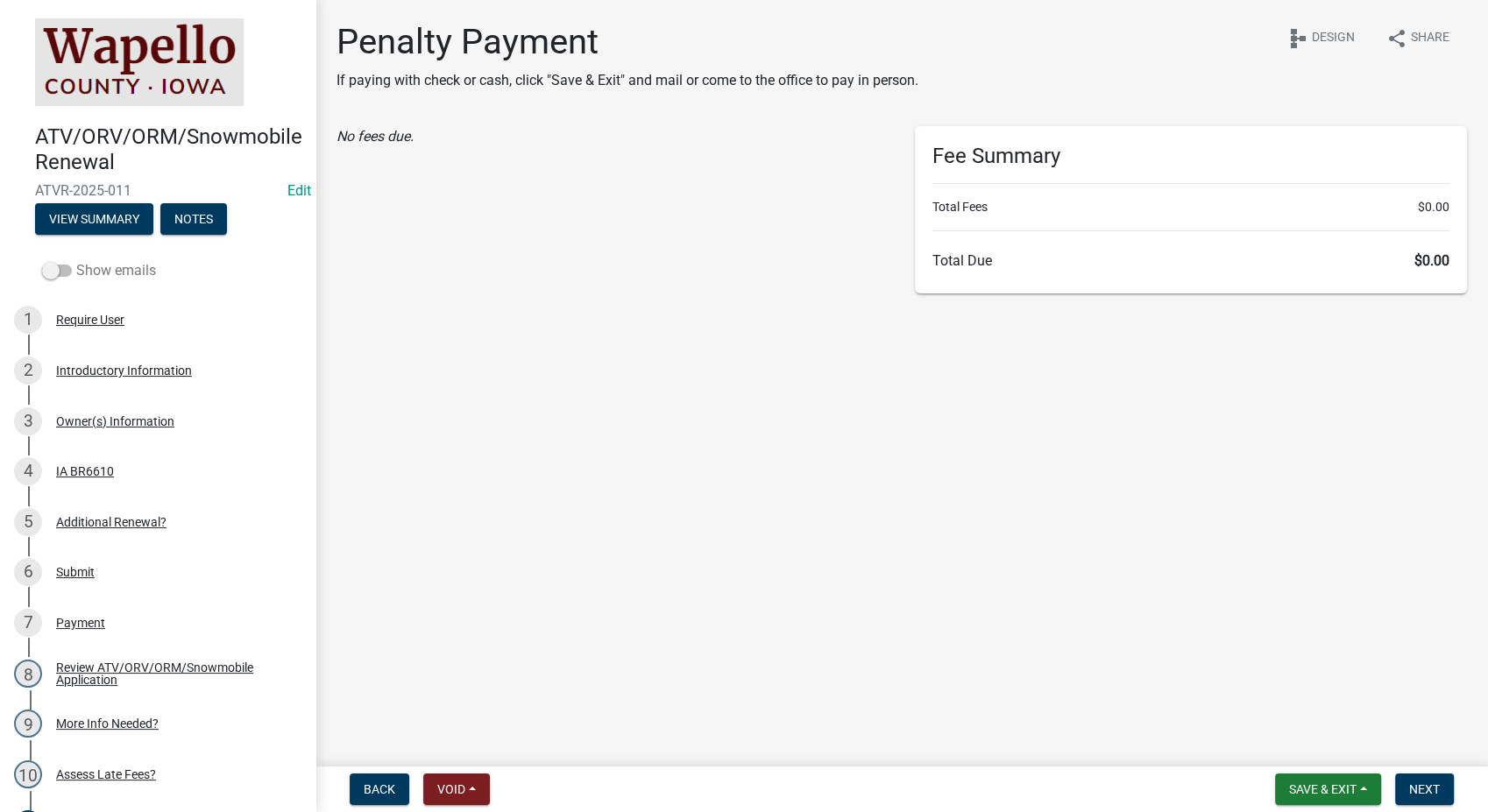
click at [53, 267] on span at bounding box center [56, 271] width 30 height 13
click at [76, 260] on input "Show emails" at bounding box center [76, 260] width 0 height 0
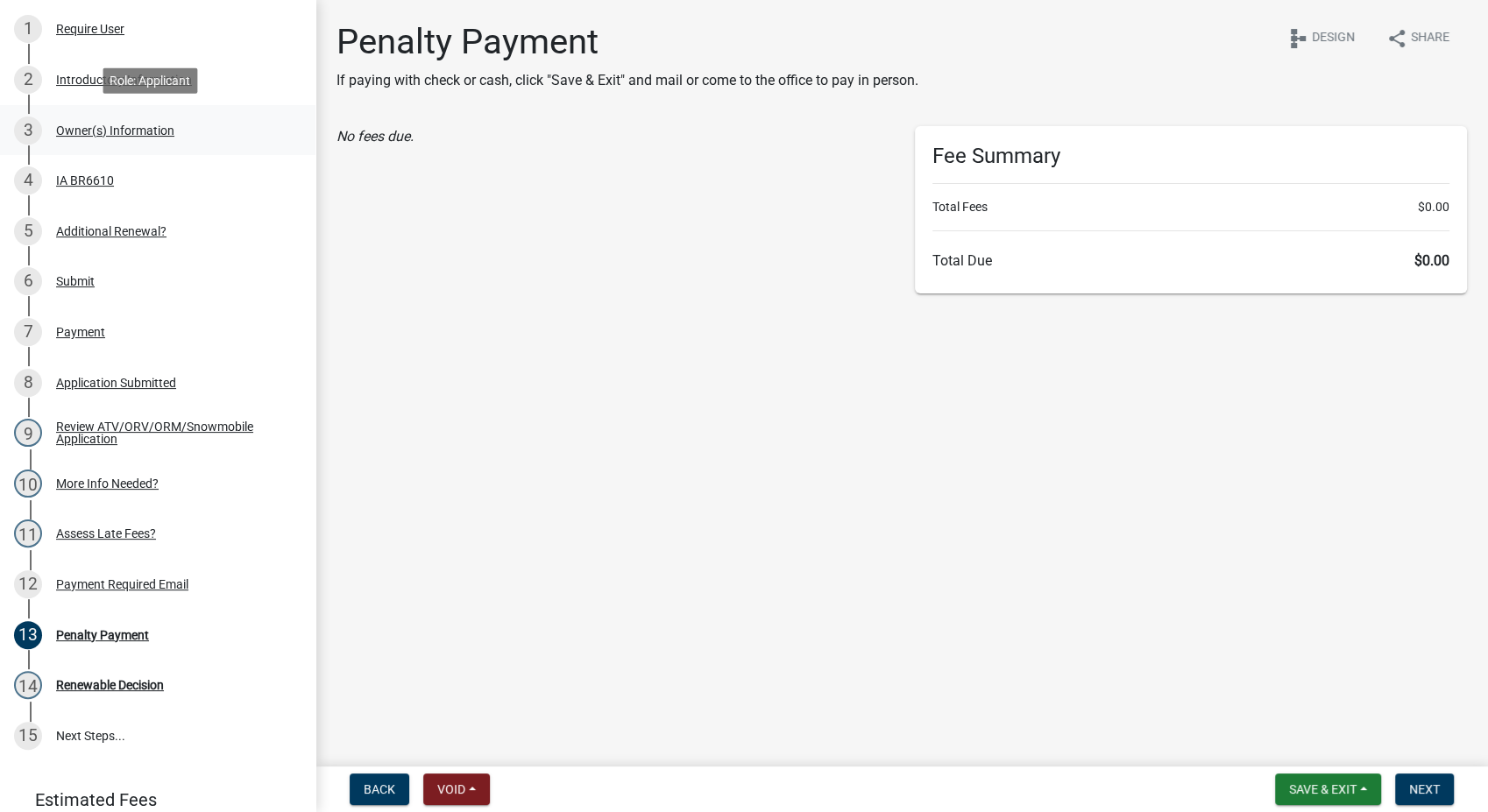
scroll to position [292, 0]
click at [84, 573] on div "12 Payment Required Email" at bounding box center [150, 583] width 274 height 28
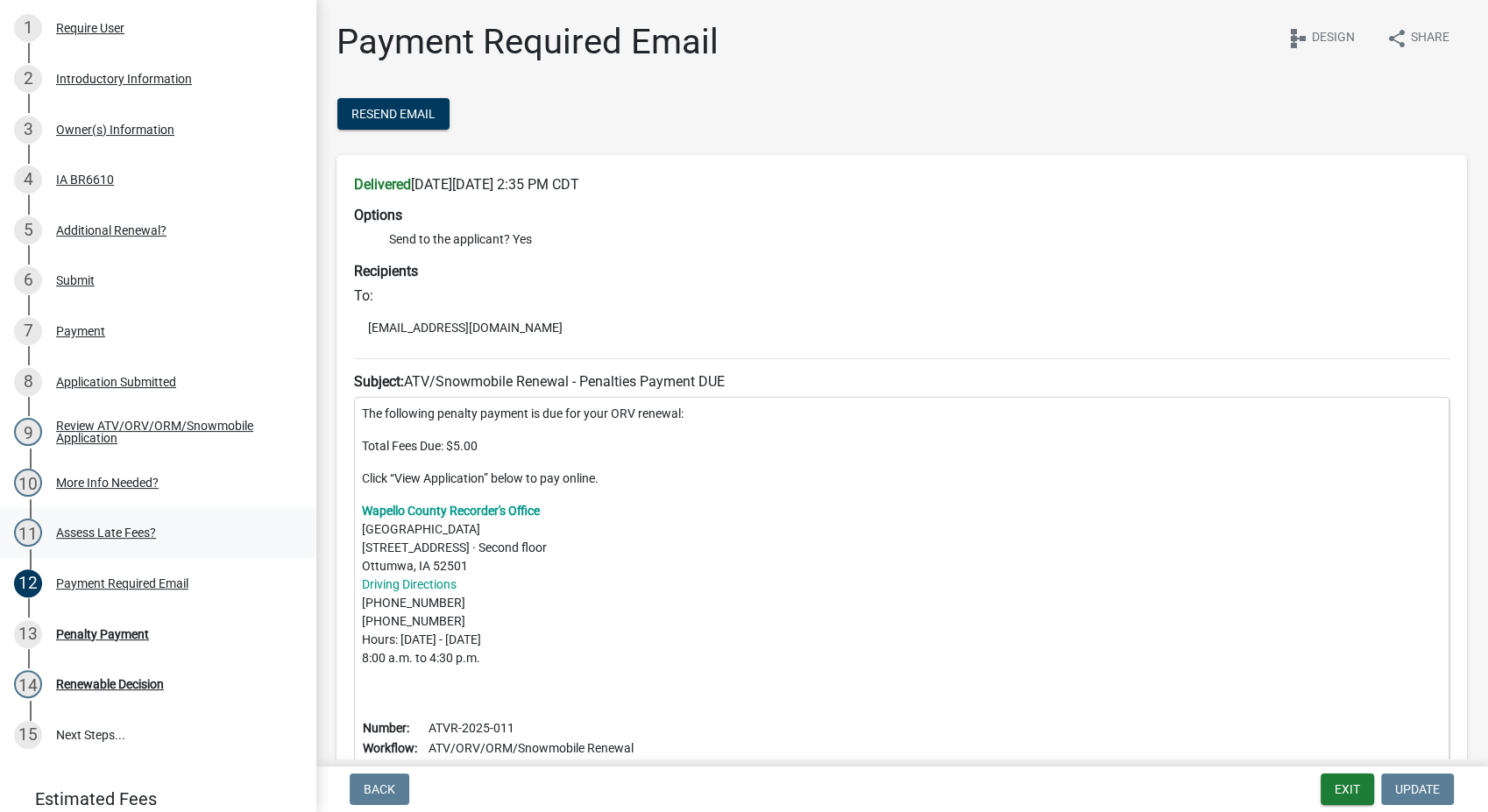
click at [104, 531] on div "Assess Late Fees?" at bounding box center [106, 533] width 100 height 13
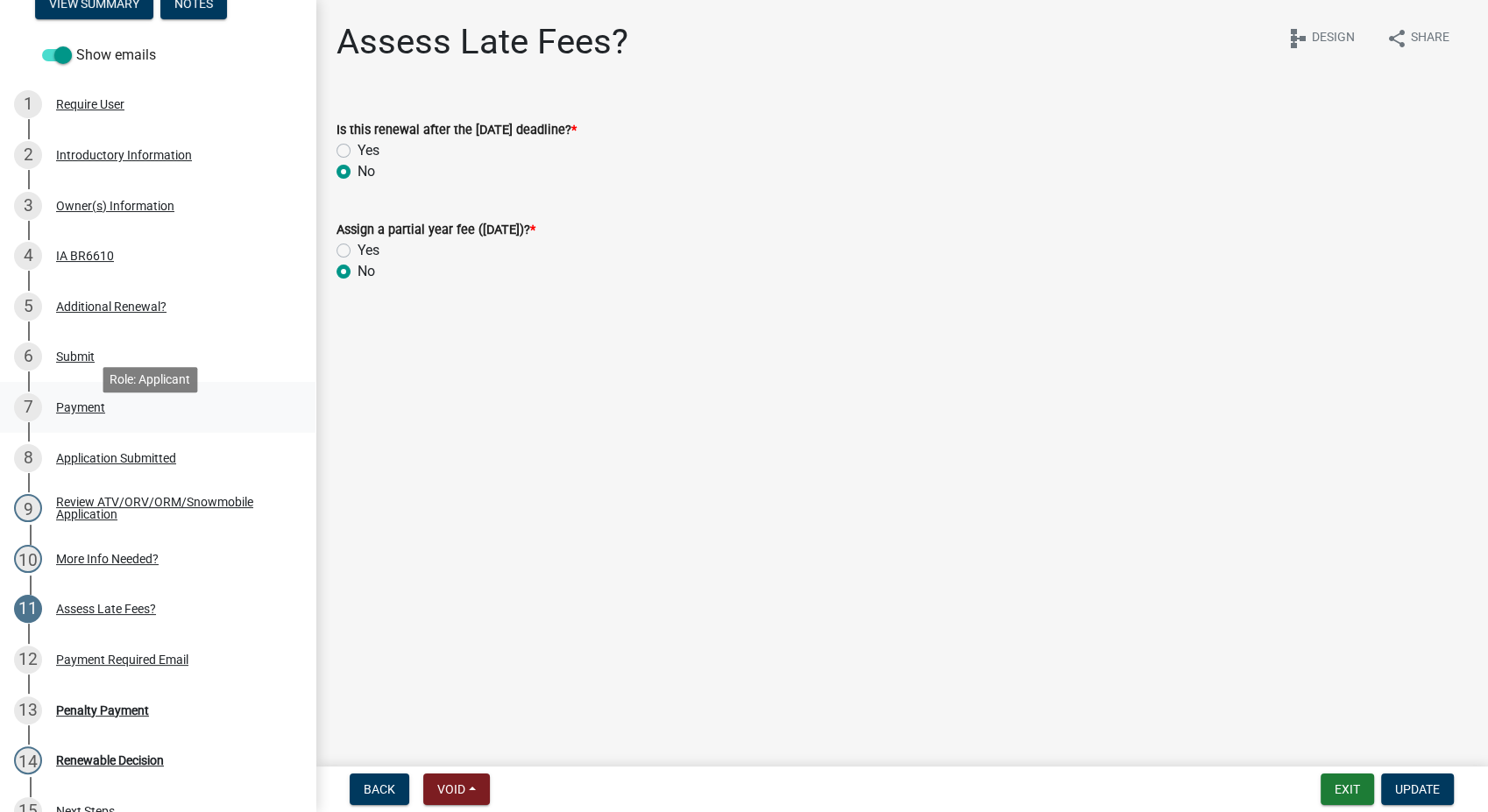
scroll to position [195, 0]
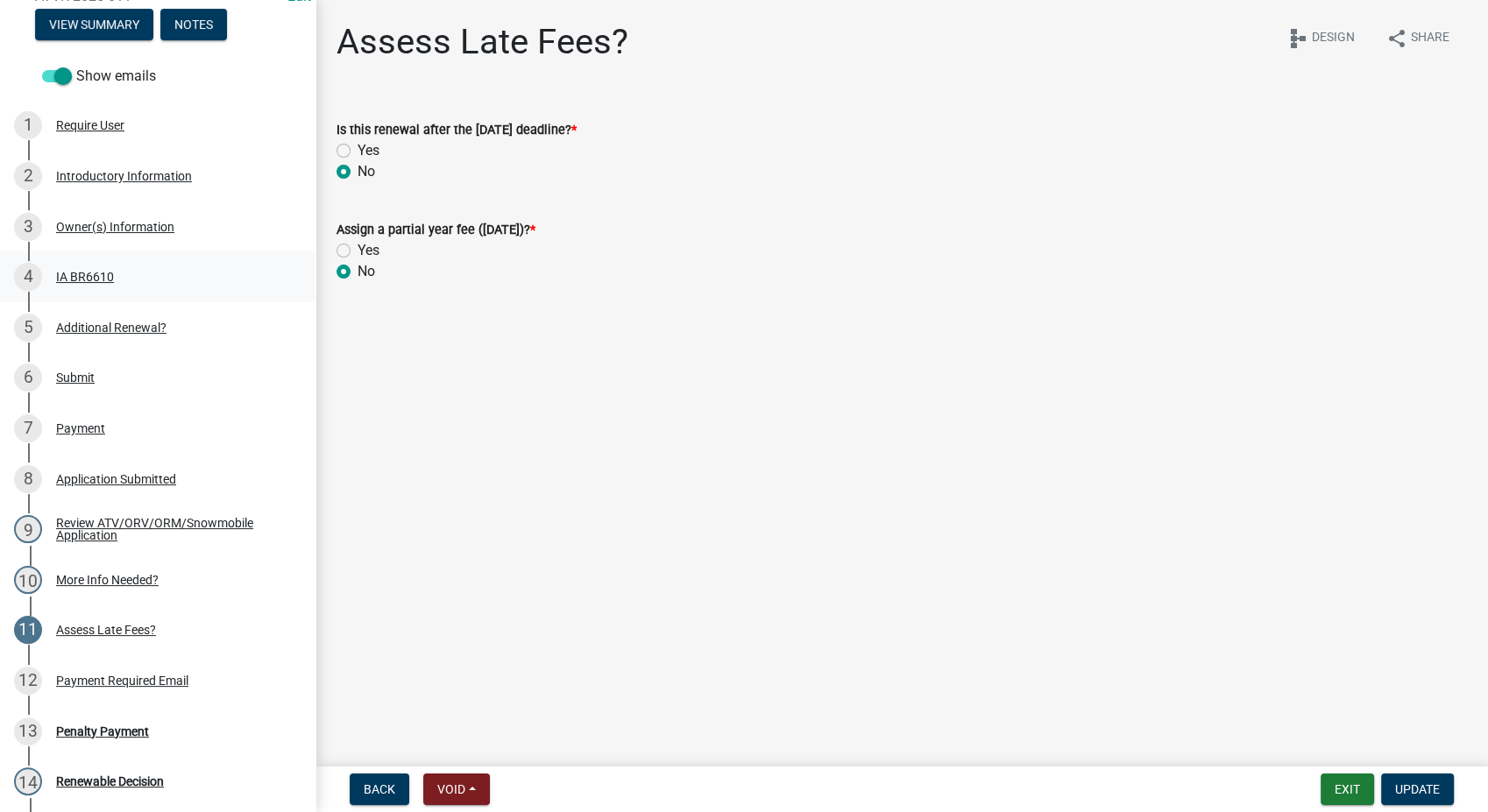
click at [99, 273] on div "IA BR6610" at bounding box center [85, 277] width 58 height 13
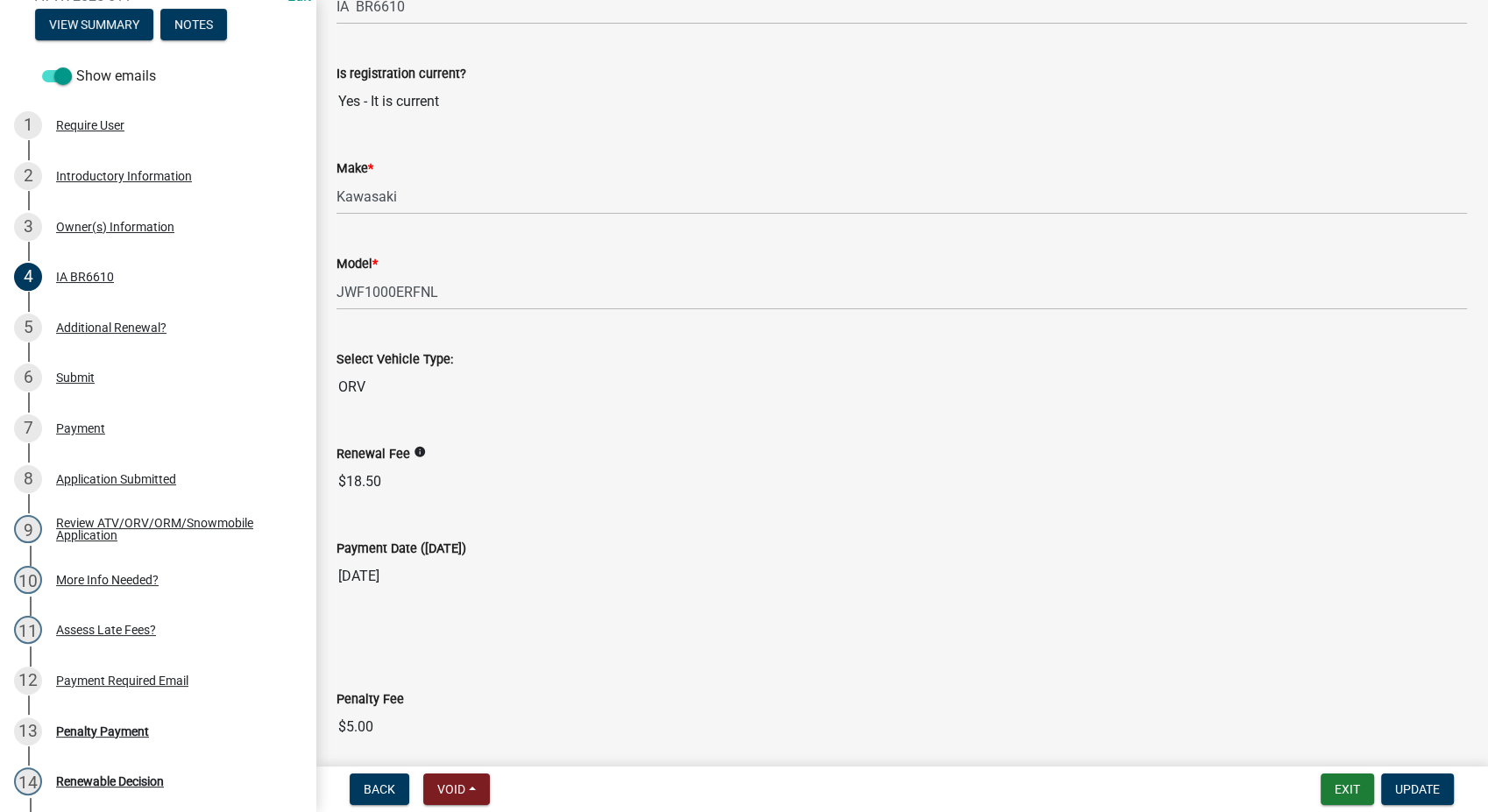
scroll to position [455, 0]
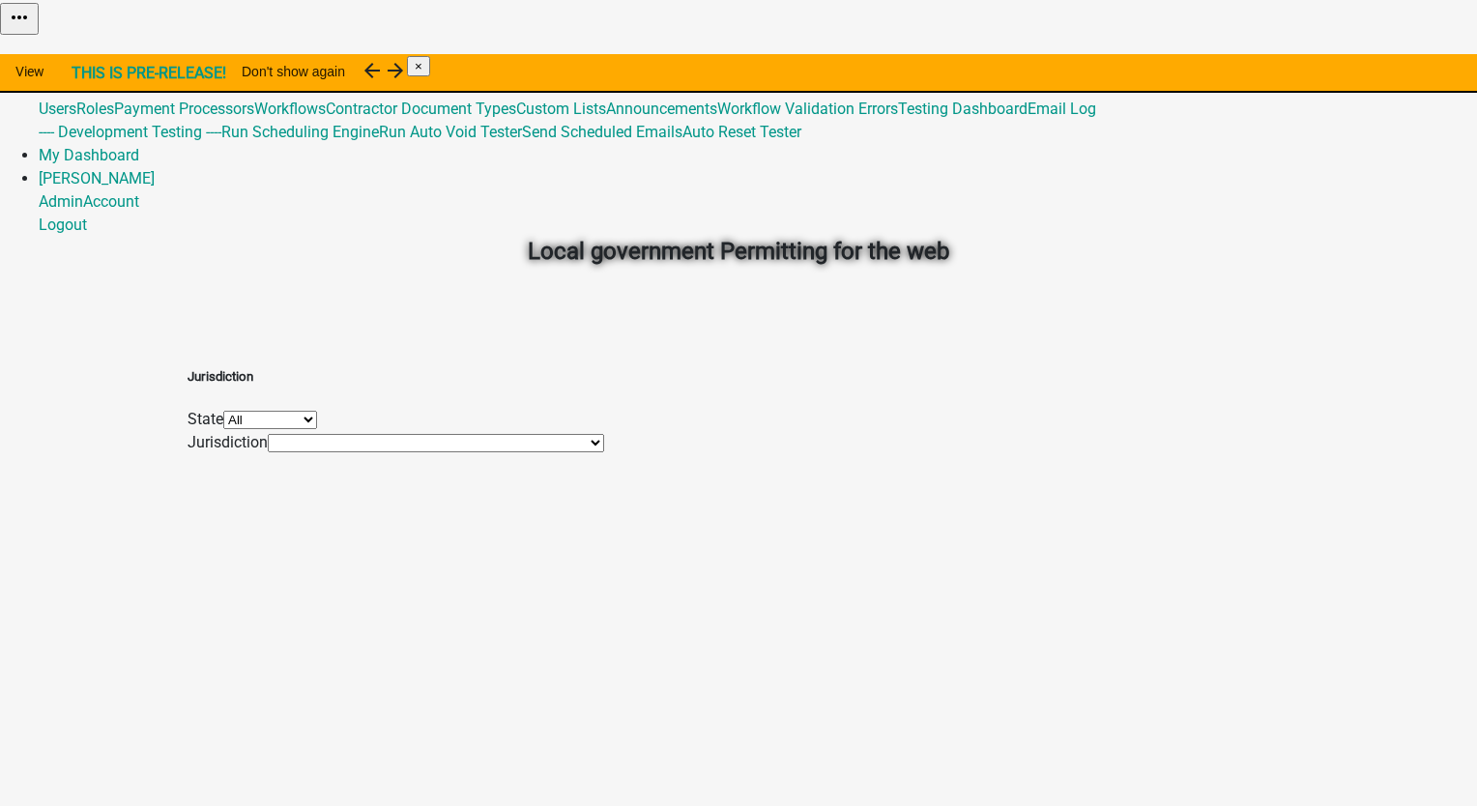
click at [83, 53] on link "Admin" at bounding box center [61, 62] width 44 height 18
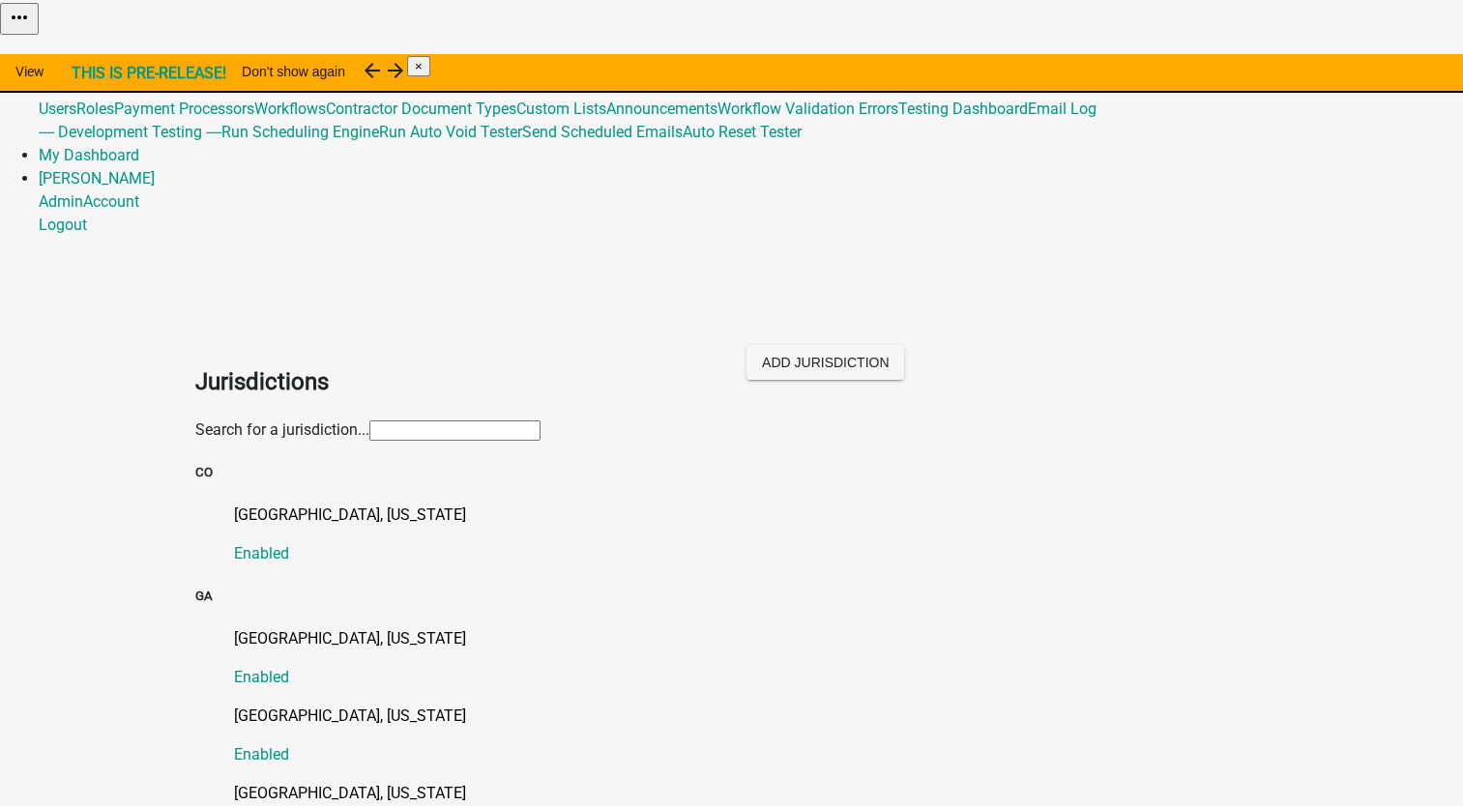
click at [369, 421] on input "text" at bounding box center [454, 431] width 171 height 20
type input "[PERSON_NAME]"
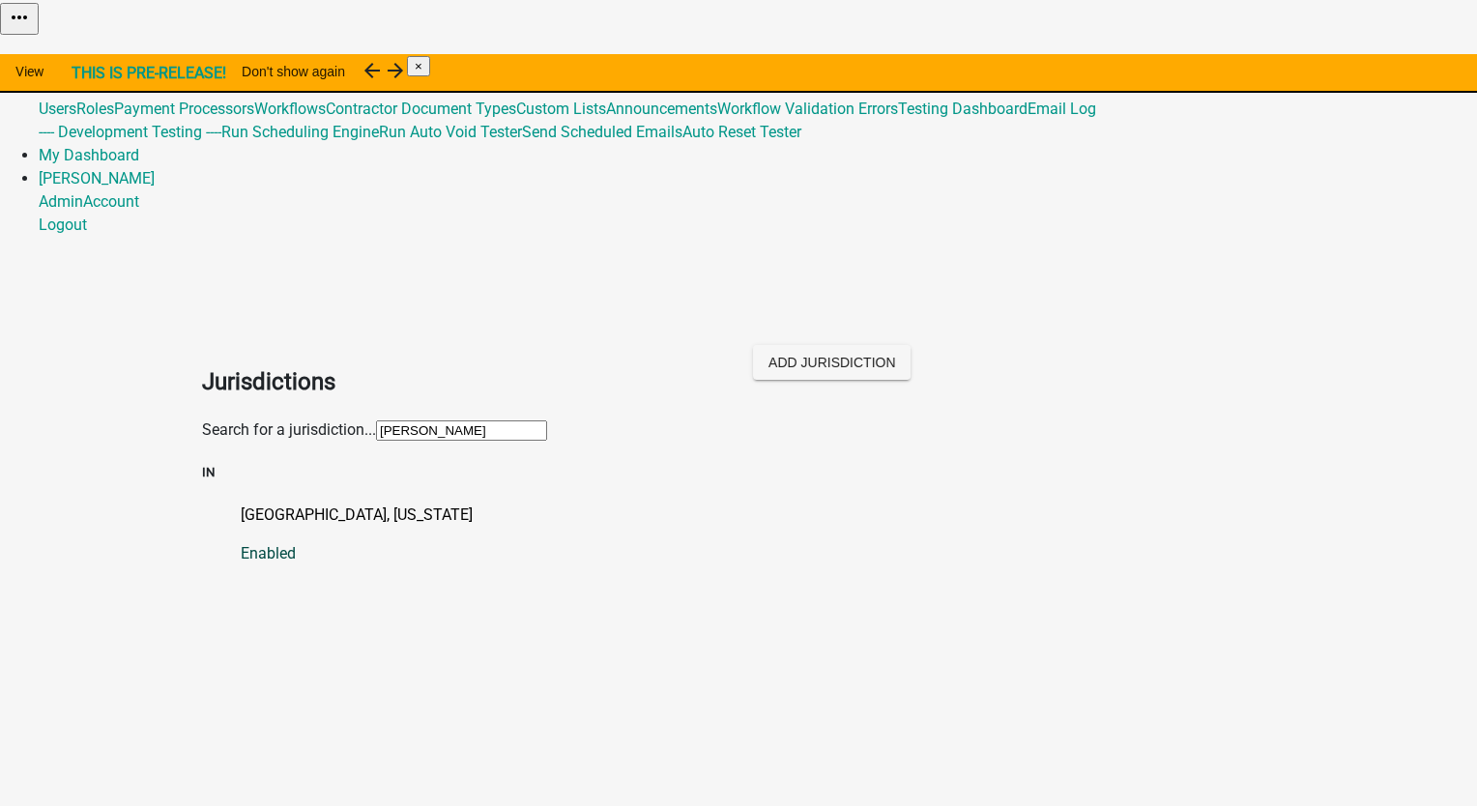
click at [278, 504] on p "[GEOGRAPHIC_DATA], [US_STATE]" at bounding box center [758, 515] width 1034 height 23
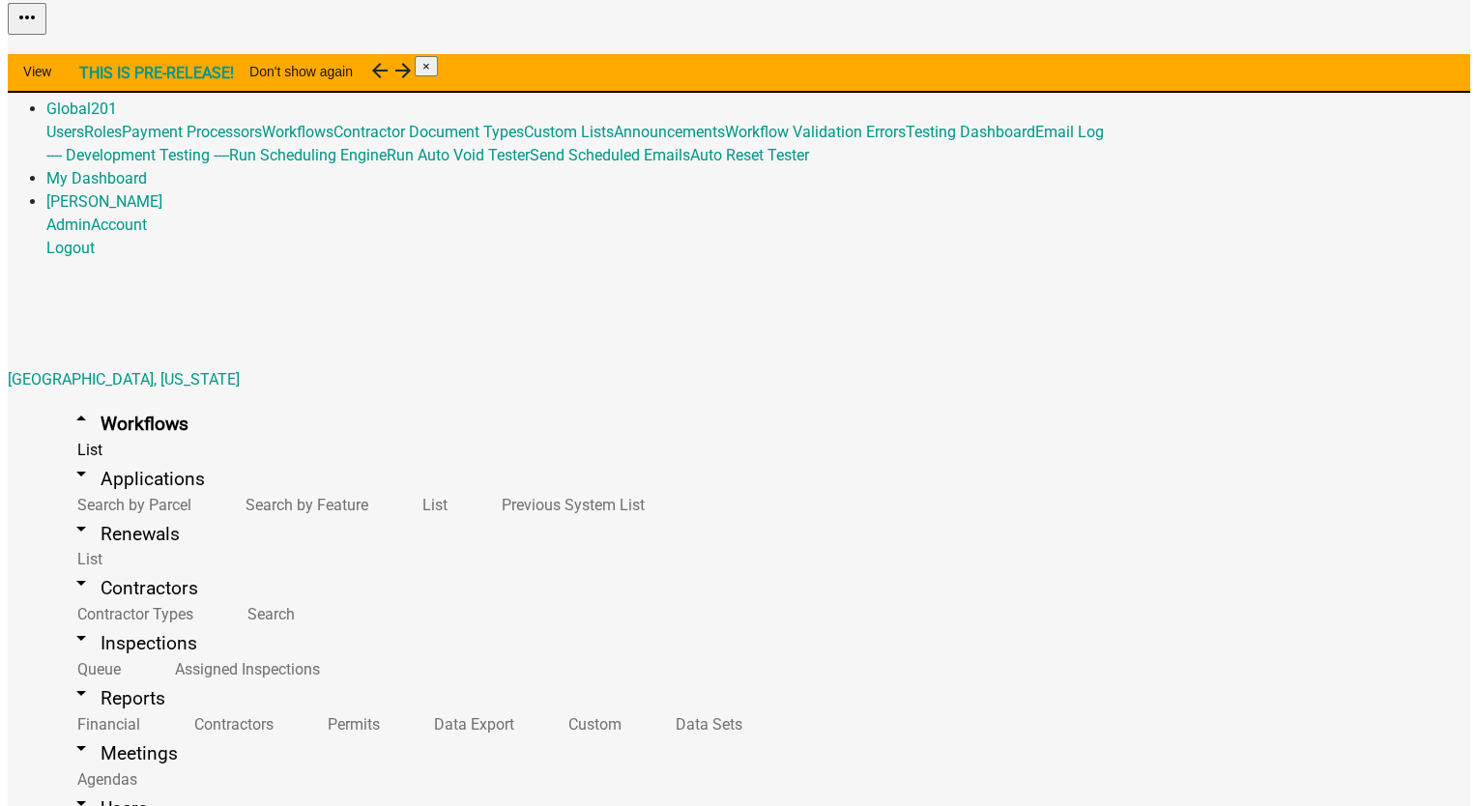
scroll to position [773, 0]
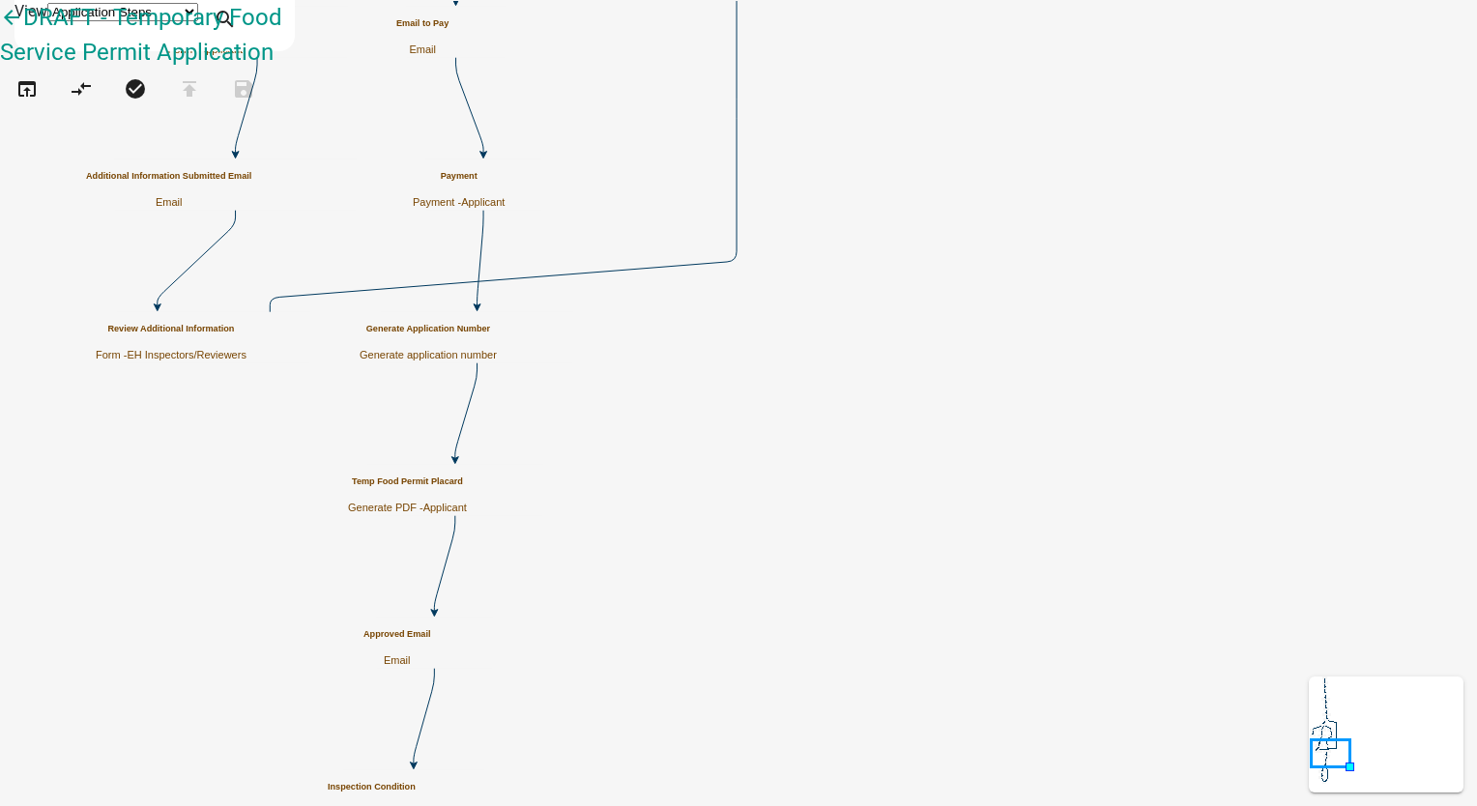
click at [467, 477] on h5 "Temp Food Permit Placard" at bounding box center [407, 482] width 119 height 11
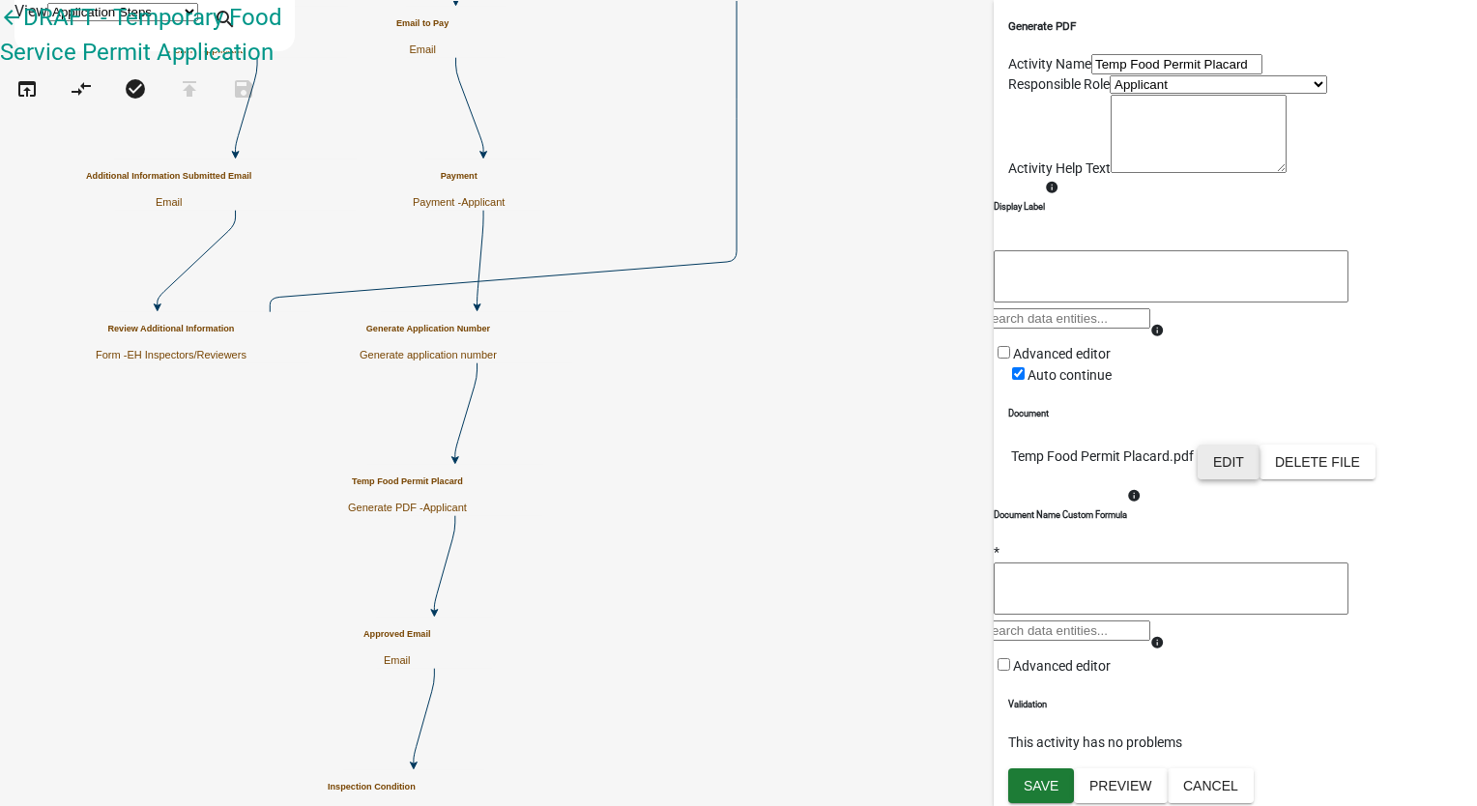
click at [1260, 480] on button "Edit" at bounding box center [1229, 462] width 62 height 35
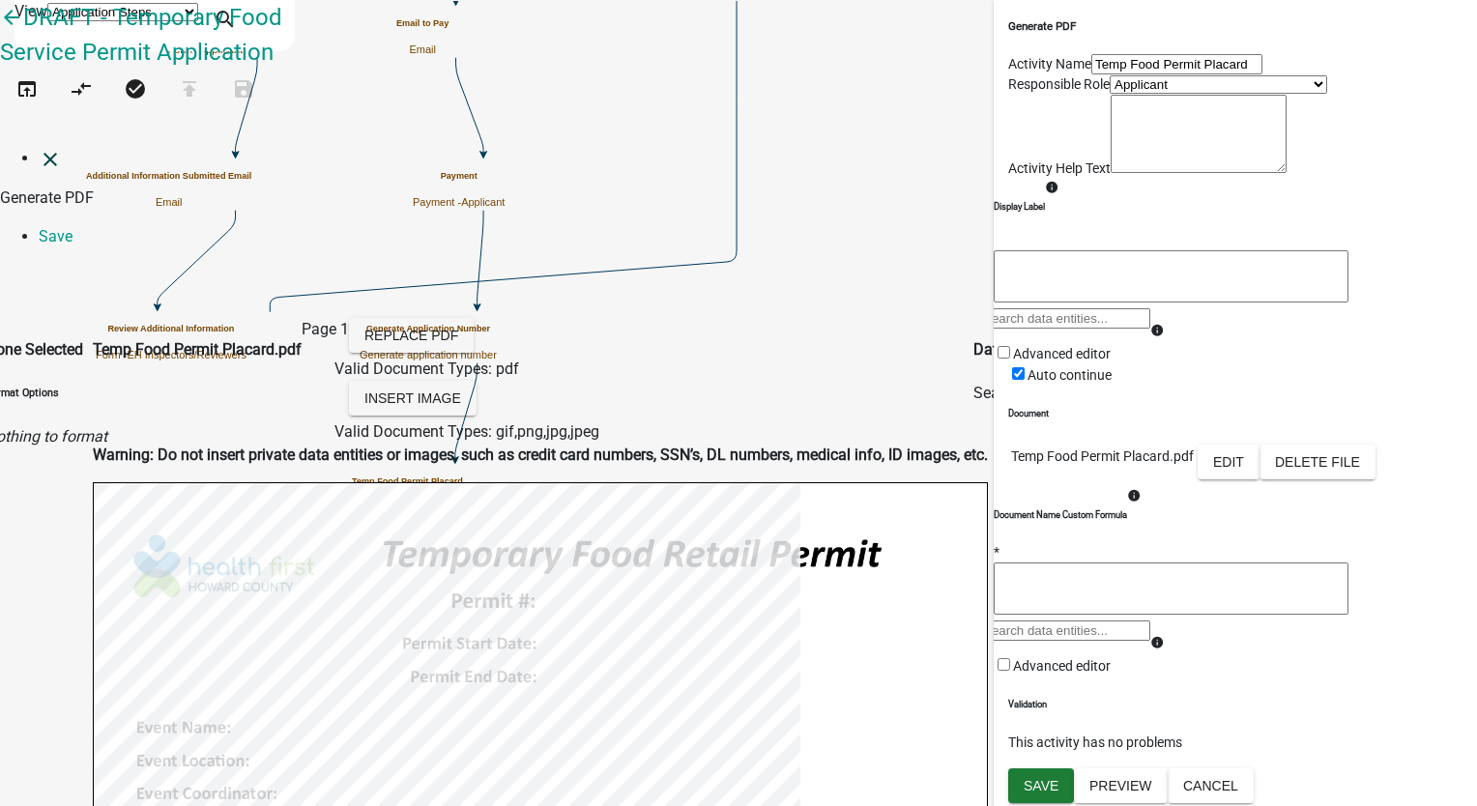
click at [39, 148] on icon "close" at bounding box center [50, 159] width 23 height 23
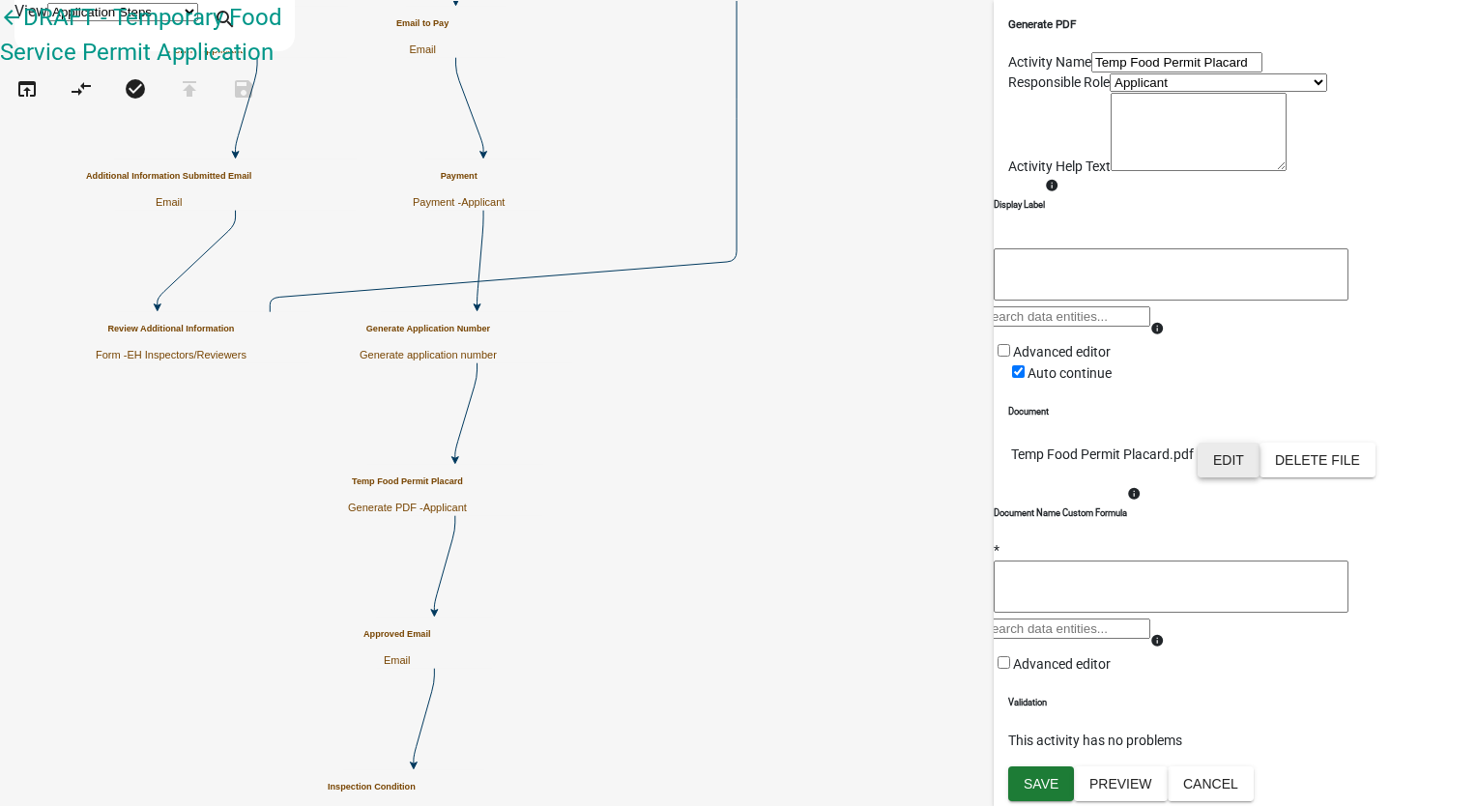
scroll to position [250, 0]
click at [1254, 780] on button "Cancel" at bounding box center [1211, 784] width 86 height 35
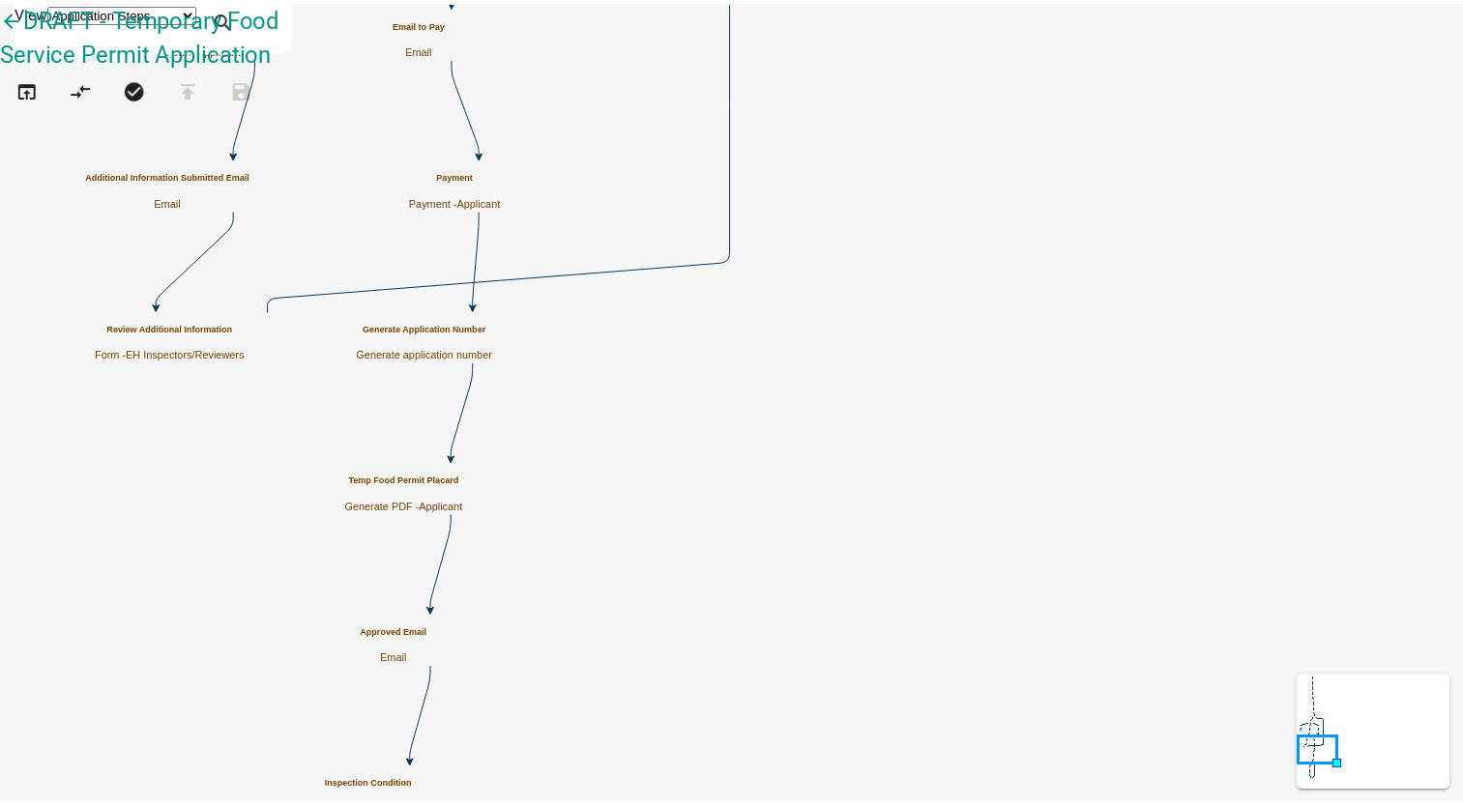
scroll to position [0, 0]
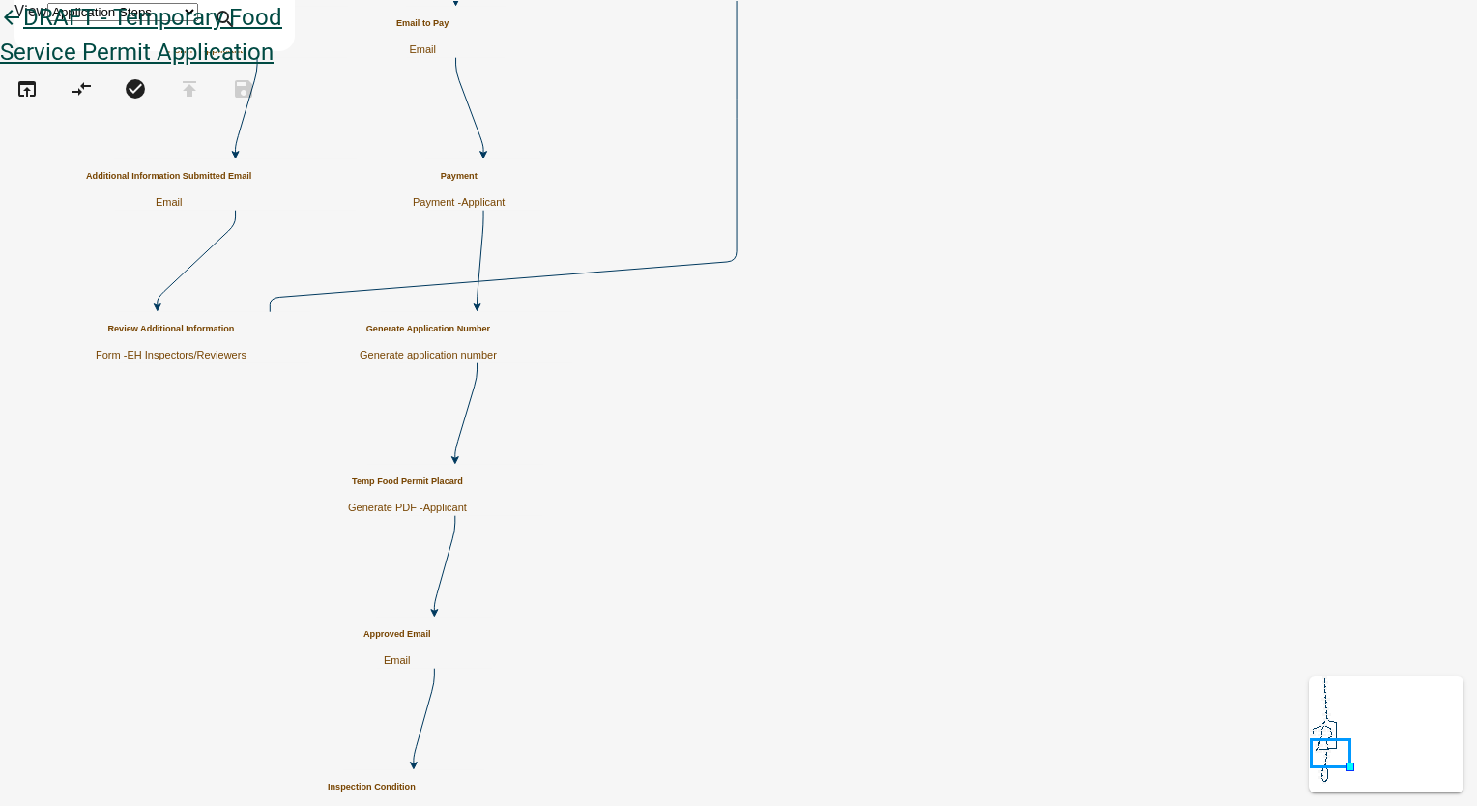
click at [23, 33] on icon "arrow_back" at bounding box center [11, 19] width 23 height 27
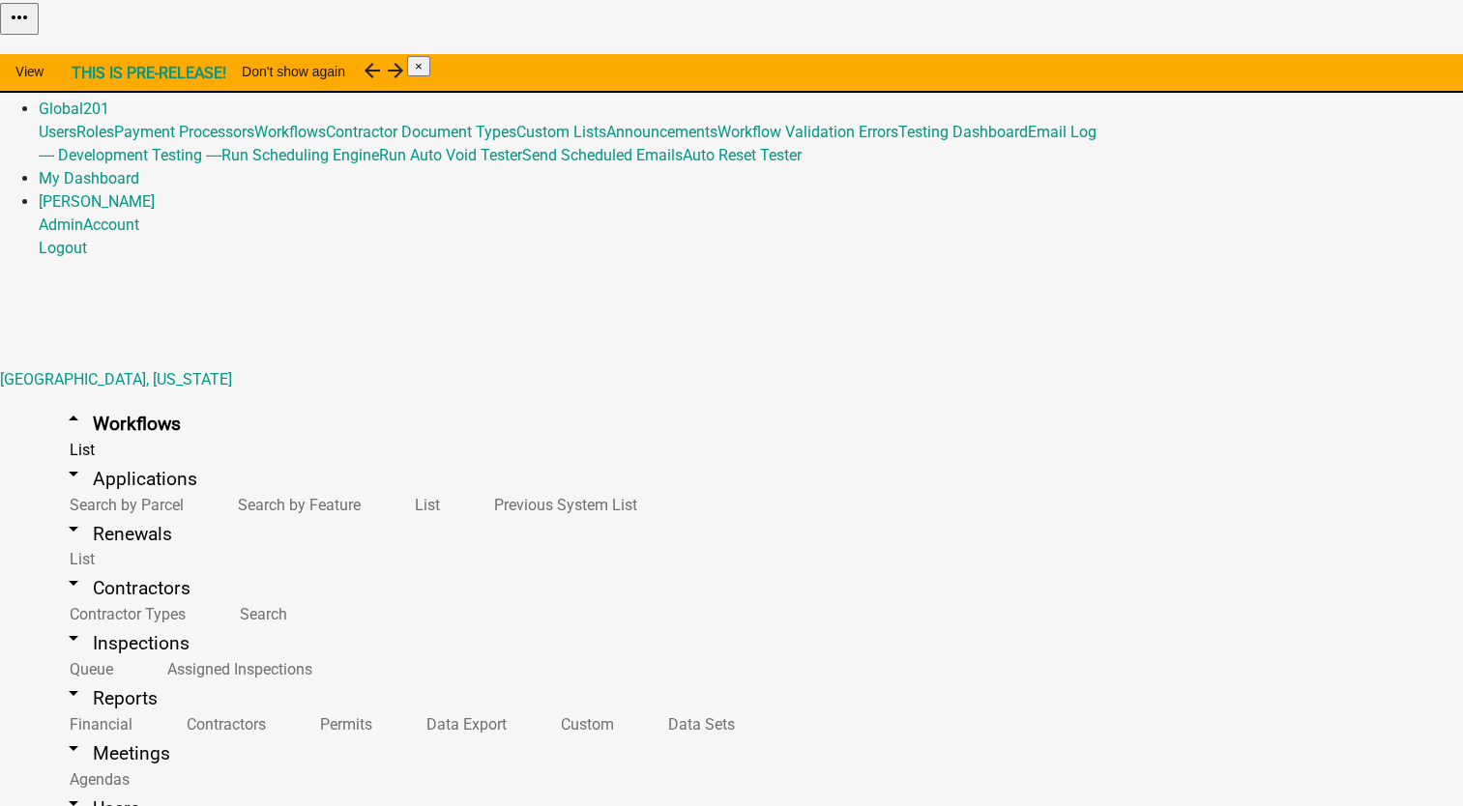
click at [83, 76] on link "Admin" at bounding box center [61, 85] width 44 height 18
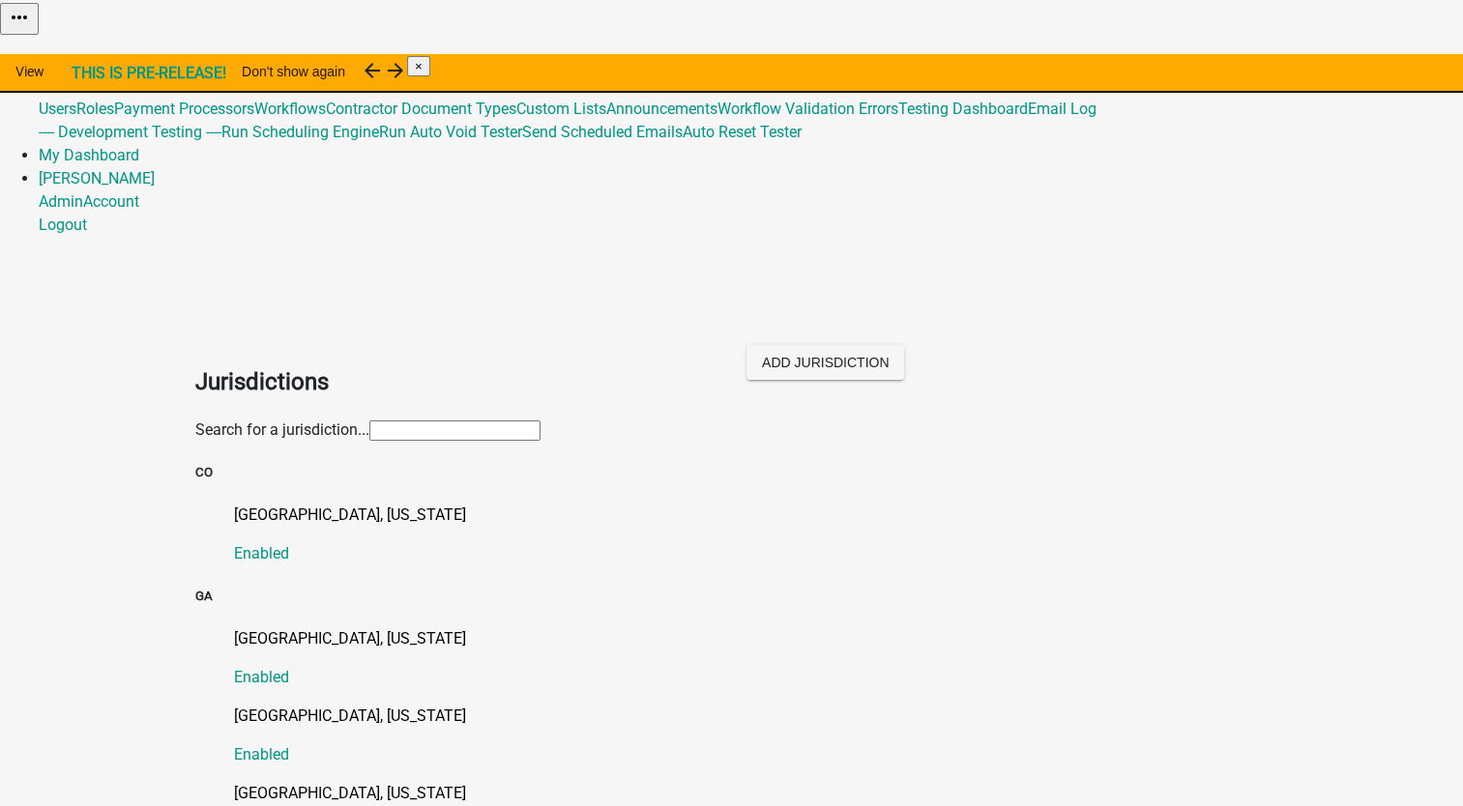
click at [369, 421] on input "text" at bounding box center [454, 431] width 171 height 20
type input "[PERSON_NAME]"
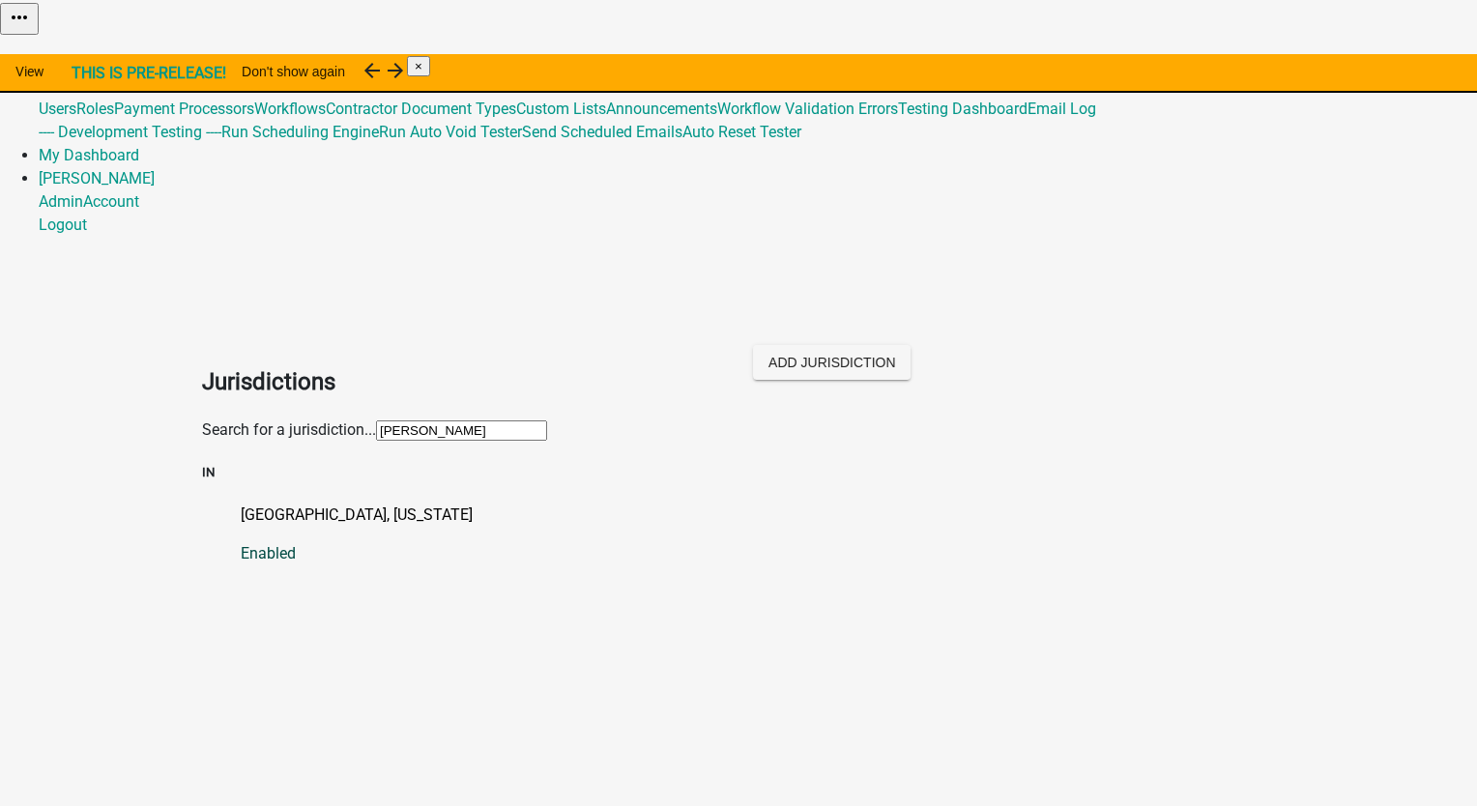
click at [276, 504] on p "[GEOGRAPHIC_DATA], [US_STATE]" at bounding box center [758, 515] width 1034 height 23
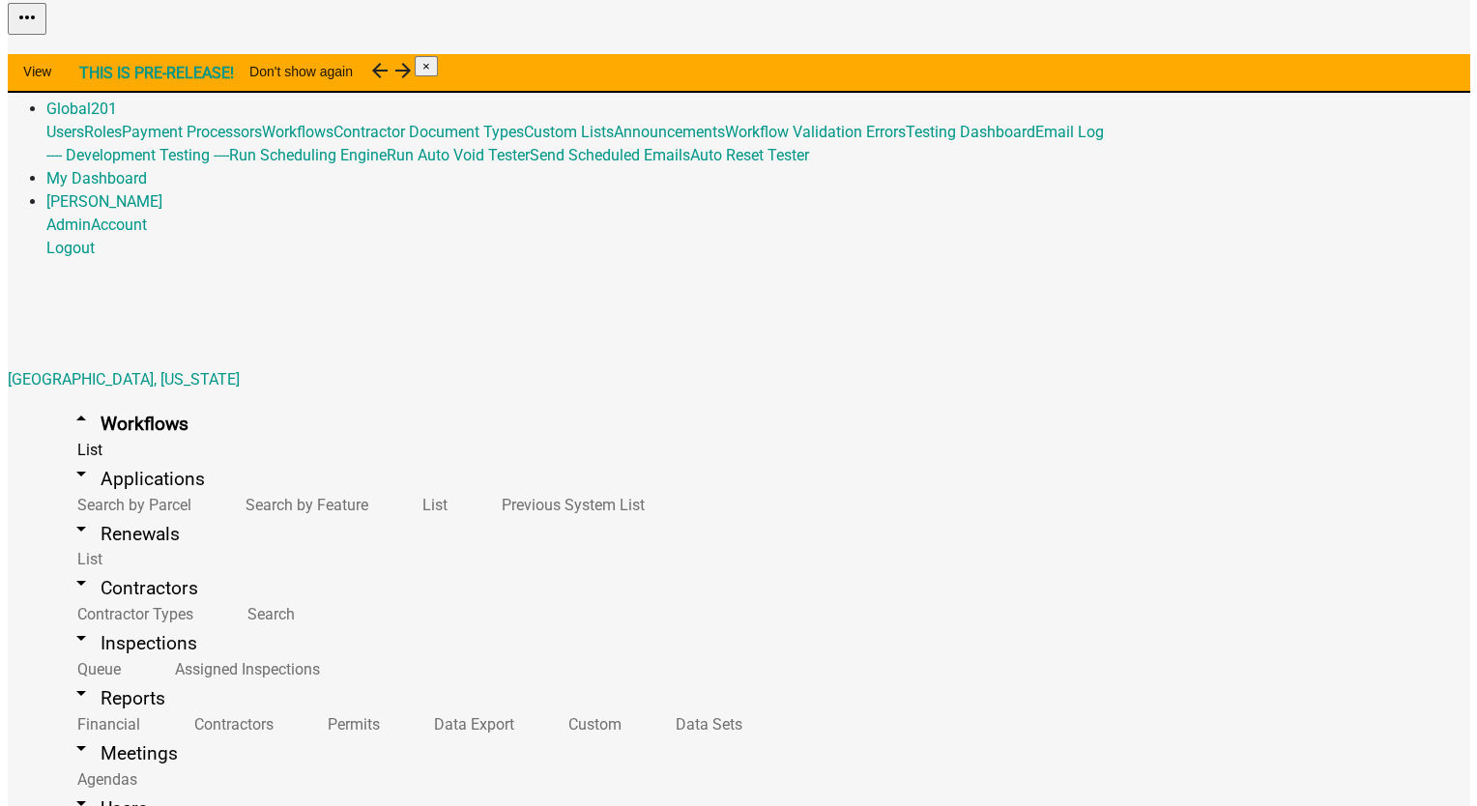
scroll to position [870, 0]
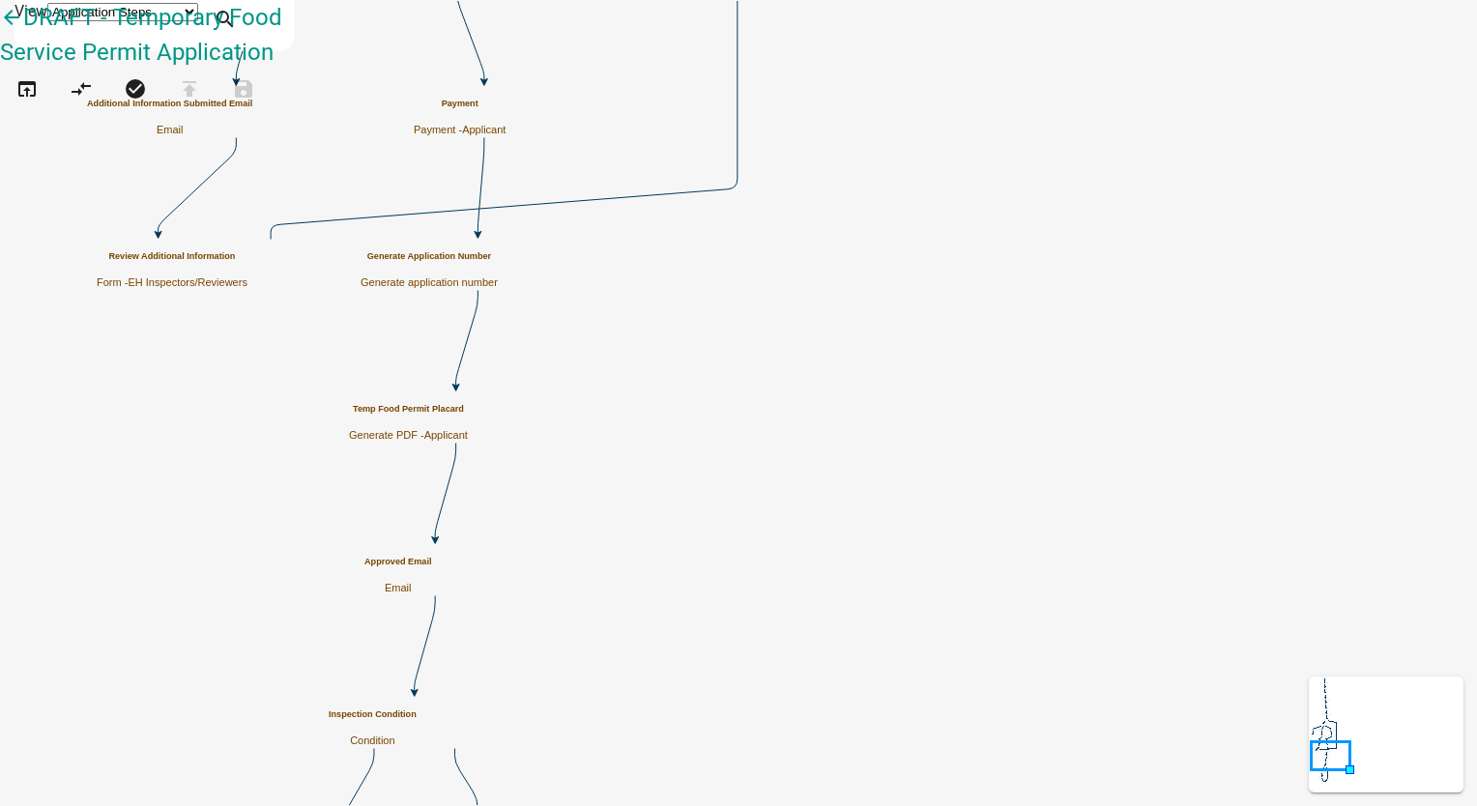
scroll to position [483, 0]
drag, startPoint x: 100, startPoint y: 386, endPoint x: 850, endPoint y: 453, distance: 753.2
click at [850, 131] on div "arrow_back DRAFT - Temporary Food Service Permit Application open_in_browser co…" at bounding box center [738, 65] width 1477 height 131
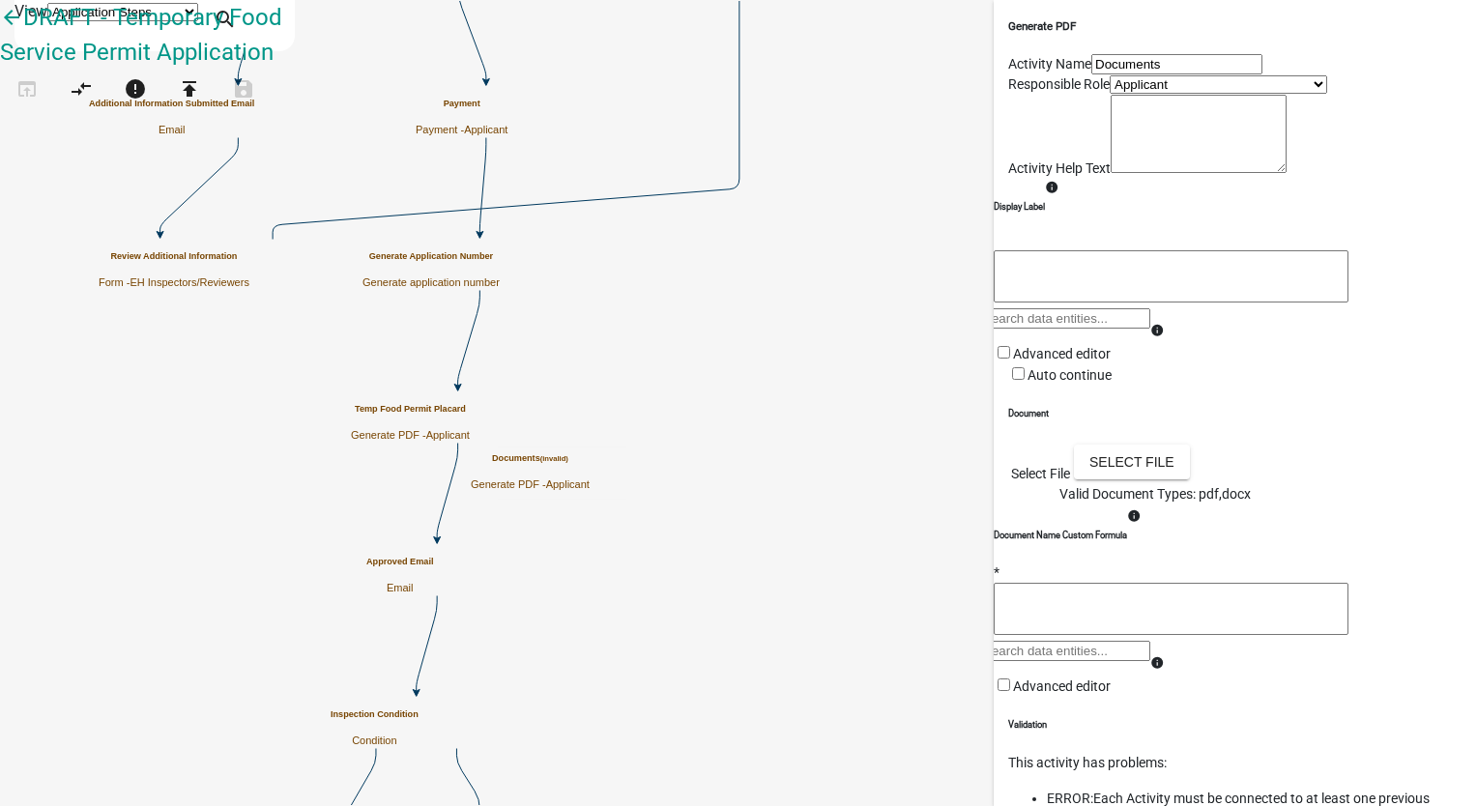
click at [1097, 74] on input "Documents" at bounding box center [1176, 64] width 171 height 20
type input "D"
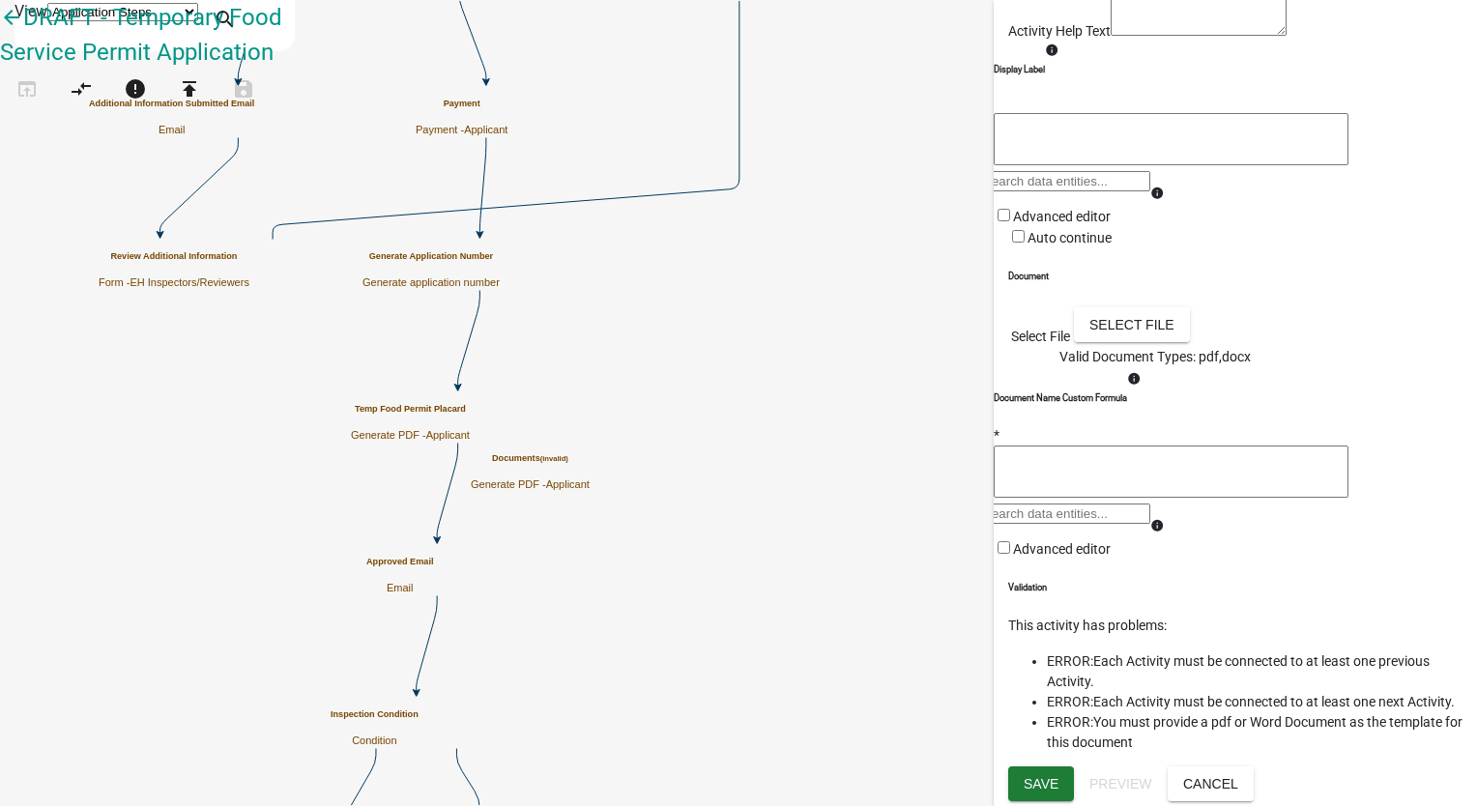
scroll to position [458, 0]
type input "Placard 2"
click at [1027, 790] on span "Save" at bounding box center [1041, 783] width 35 height 15
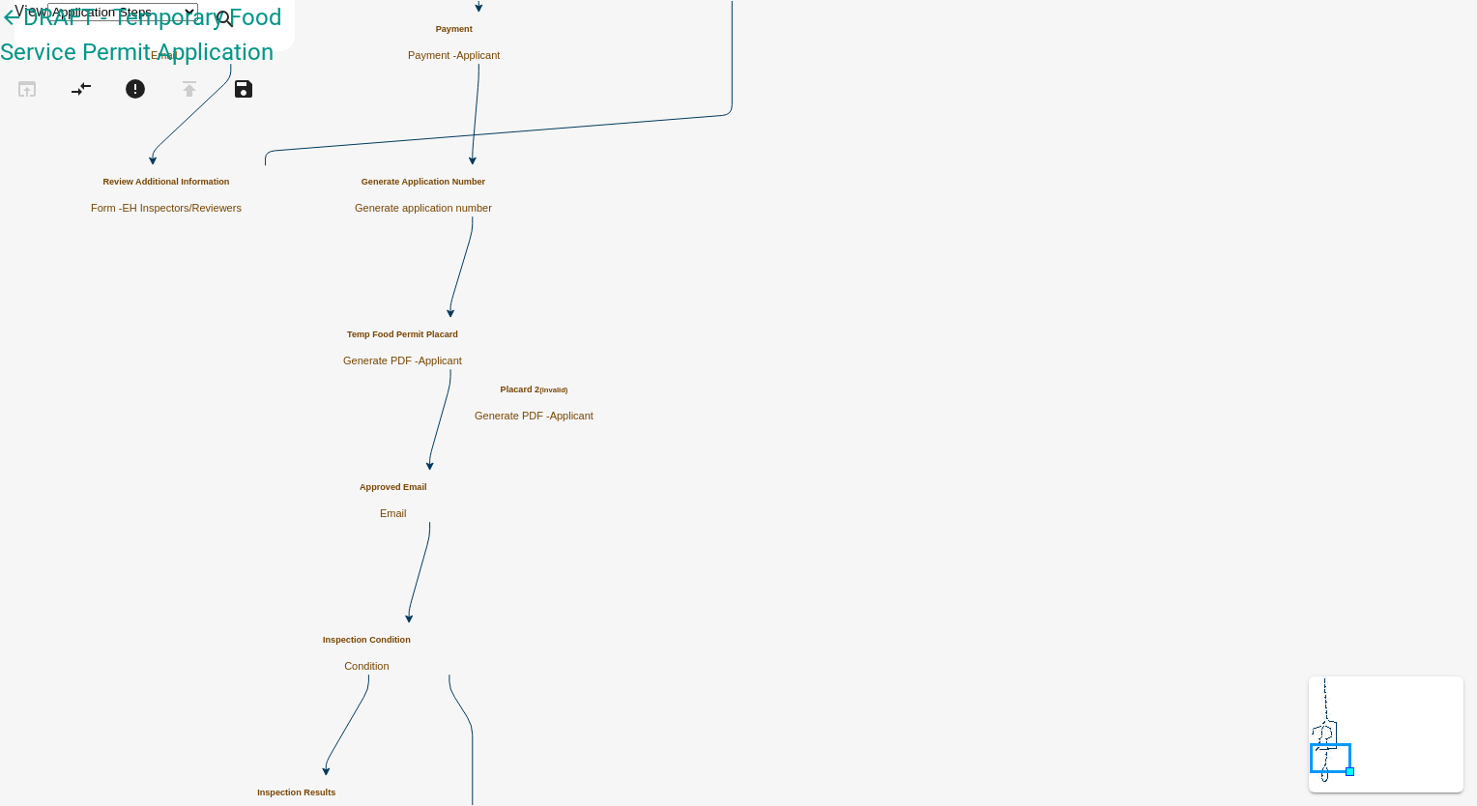
scroll to position [0, 0]
click at [451, 423] on icon at bounding box center [440, 417] width 20 height 96
click at [93, 103] on icon "compare_arrows" at bounding box center [81, 90] width 23 height 27
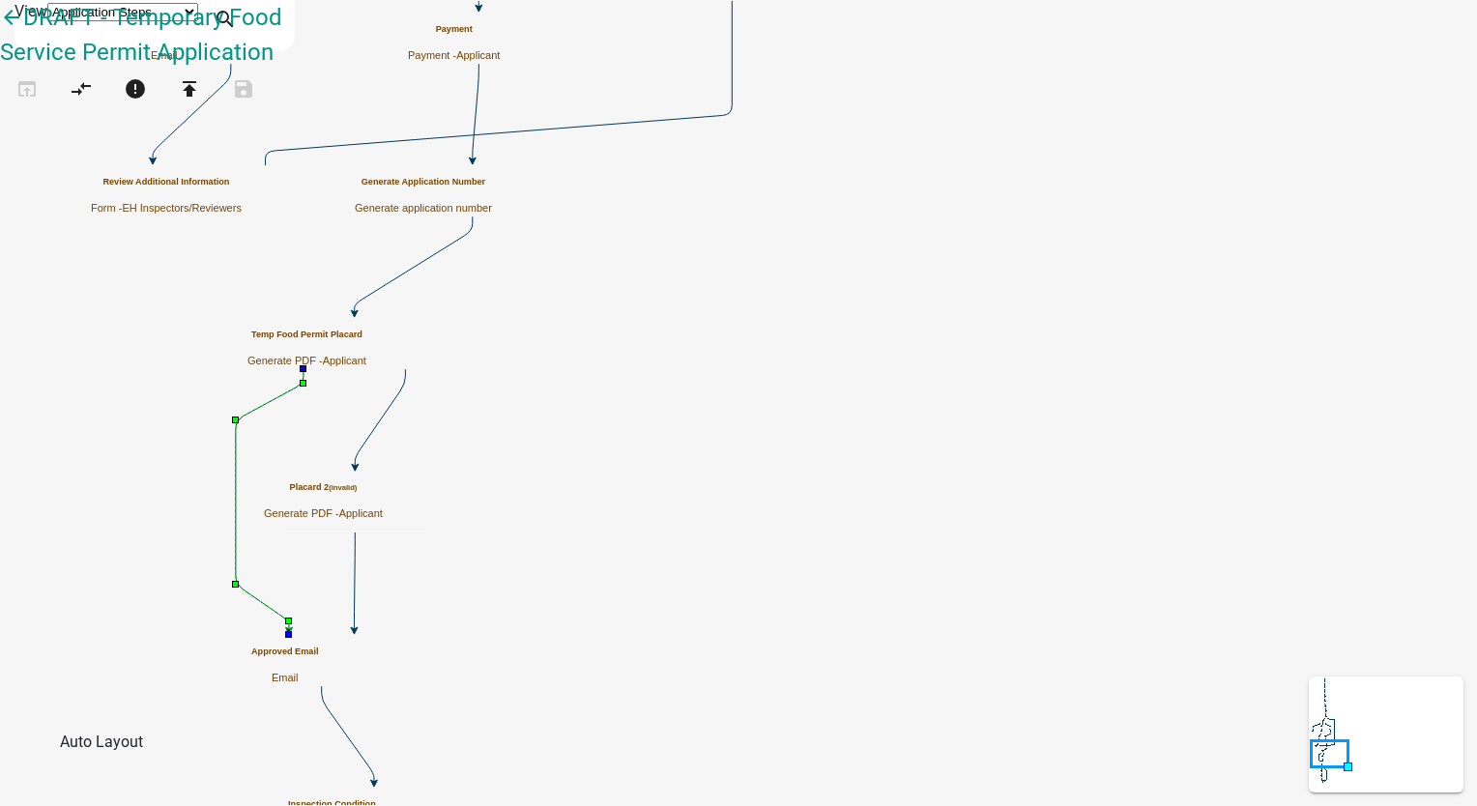
click at [304, 478] on icon at bounding box center [270, 499] width 68 height 260
click at [383, 504] on div "Placard 2 (invalid) Generate PDF - Applicant" at bounding box center [323, 501] width 119 height 38
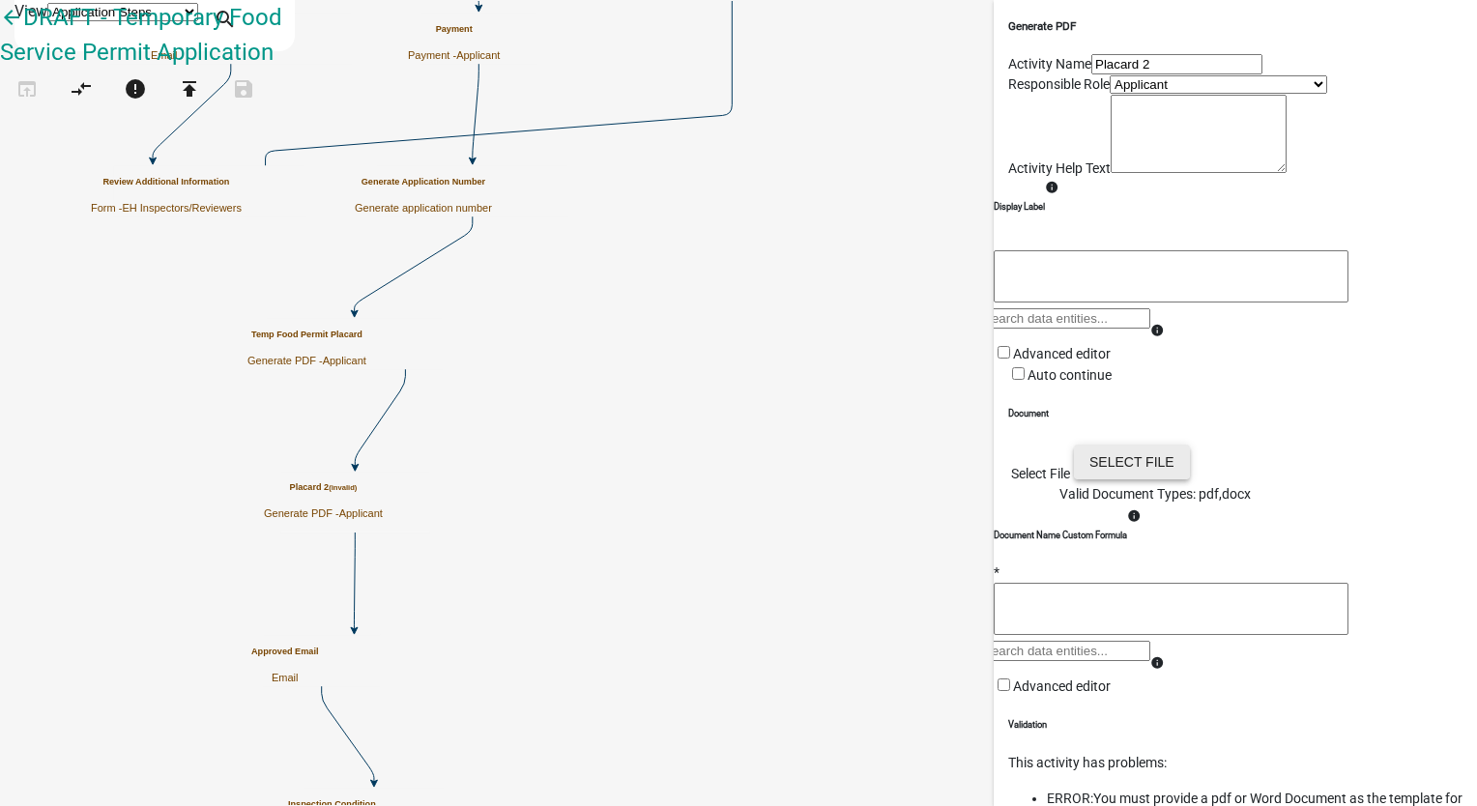
click at [1190, 480] on button "Select file" at bounding box center [1132, 462] width 116 height 35
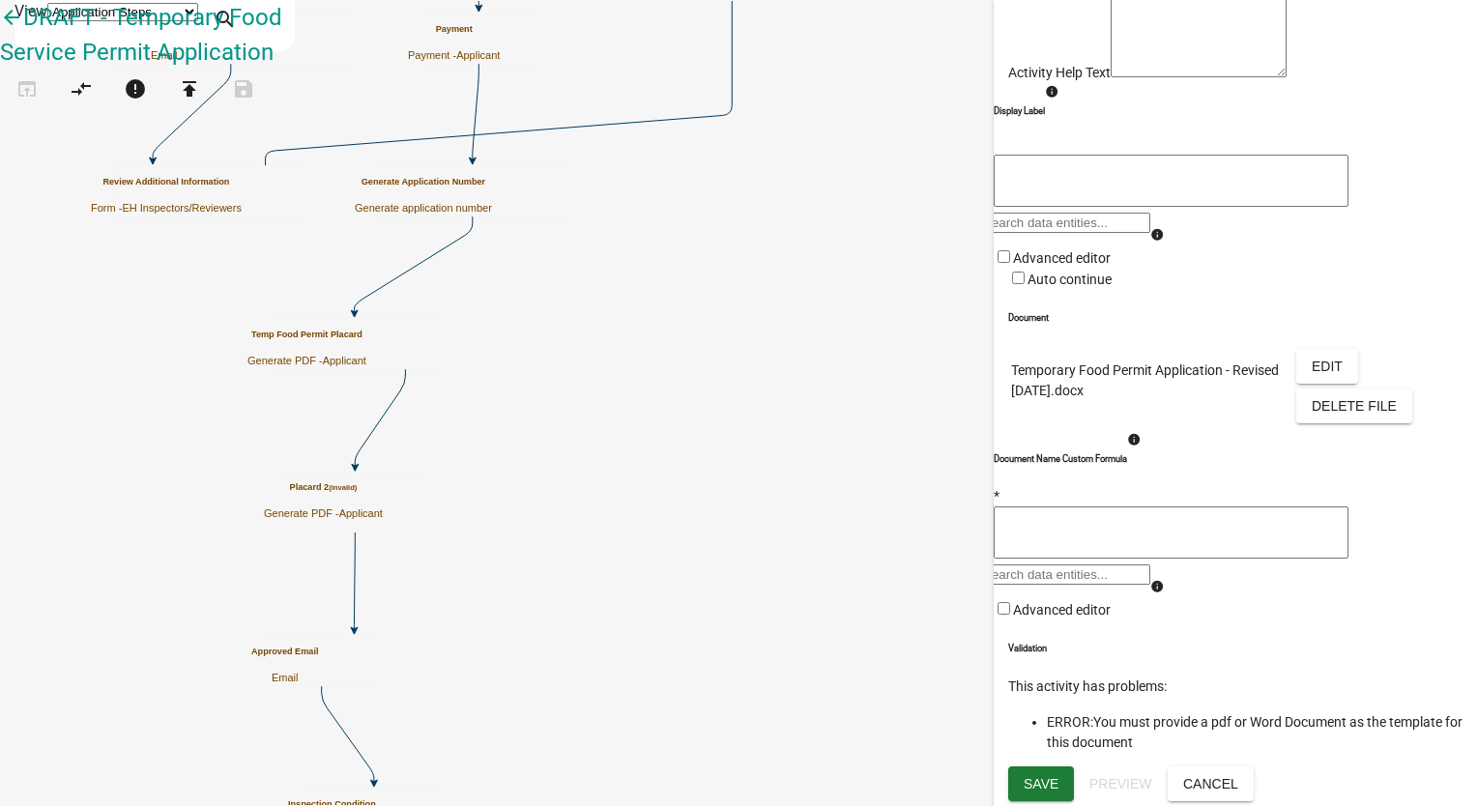
scroll to position [362, 0]
click at [1034, 778] on span "Save" at bounding box center [1041, 783] width 35 height 15
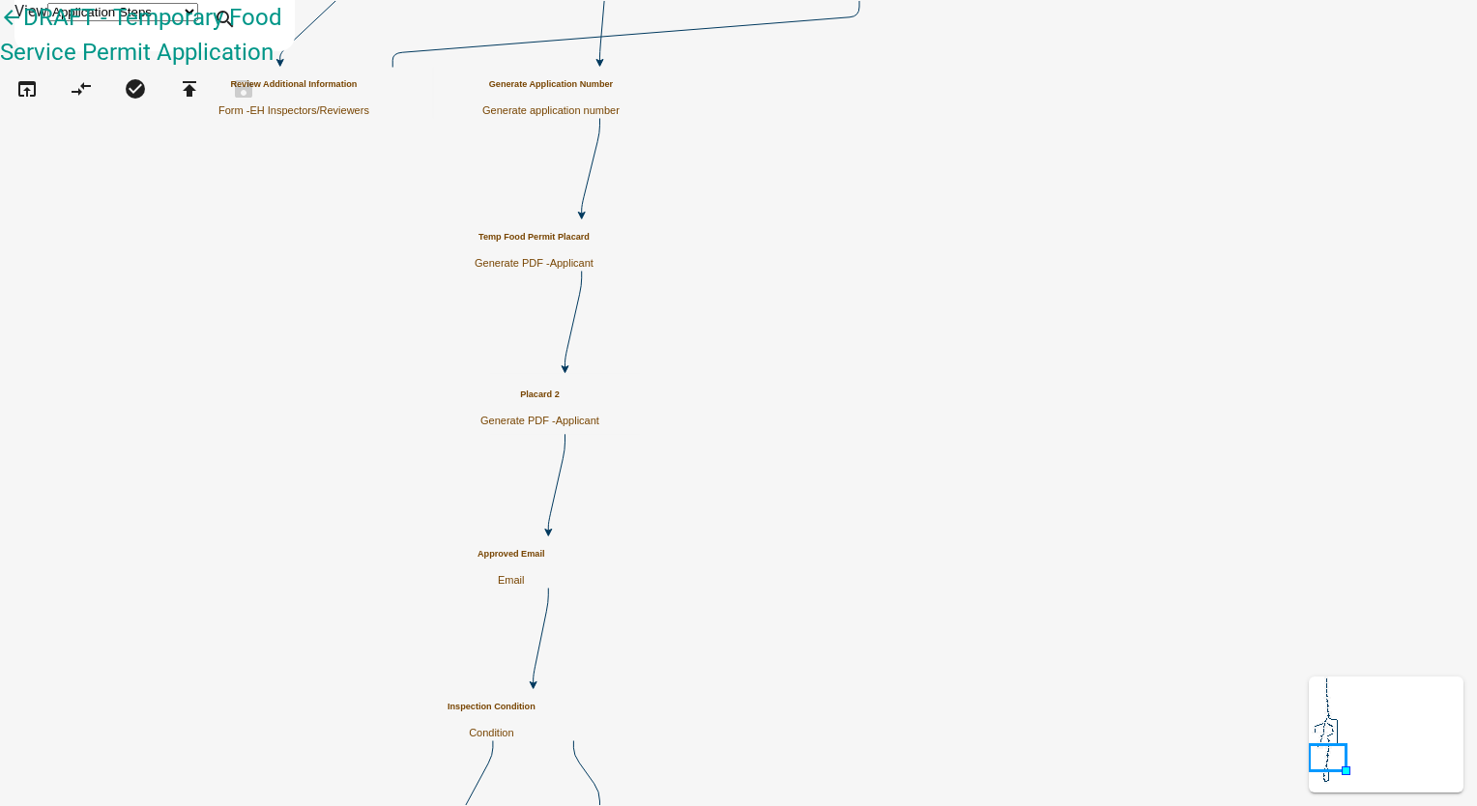
click at [599, 399] on h5 "Placard 2" at bounding box center [539, 395] width 119 height 11
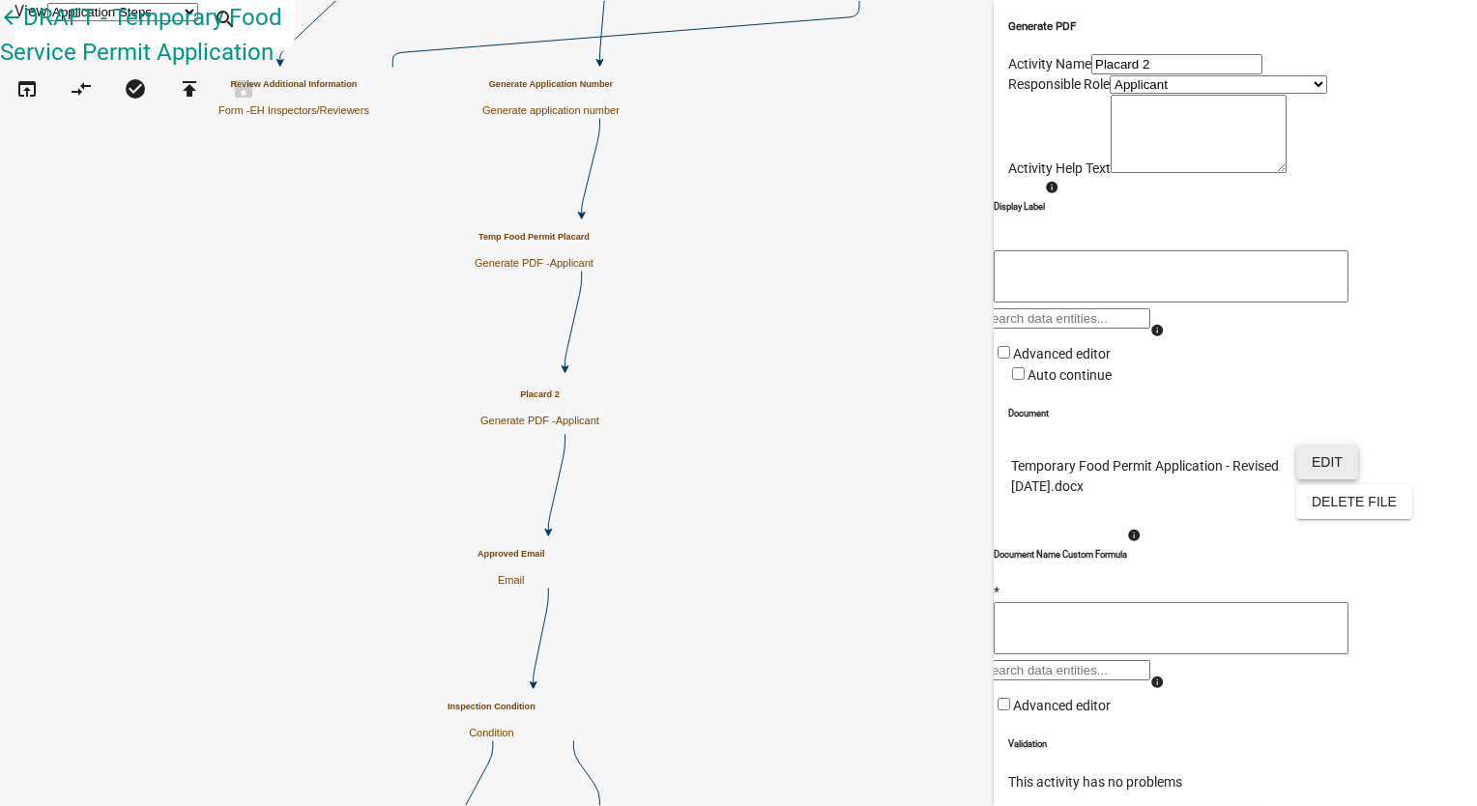
click at [1314, 480] on button "Edit" at bounding box center [1327, 462] width 62 height 35
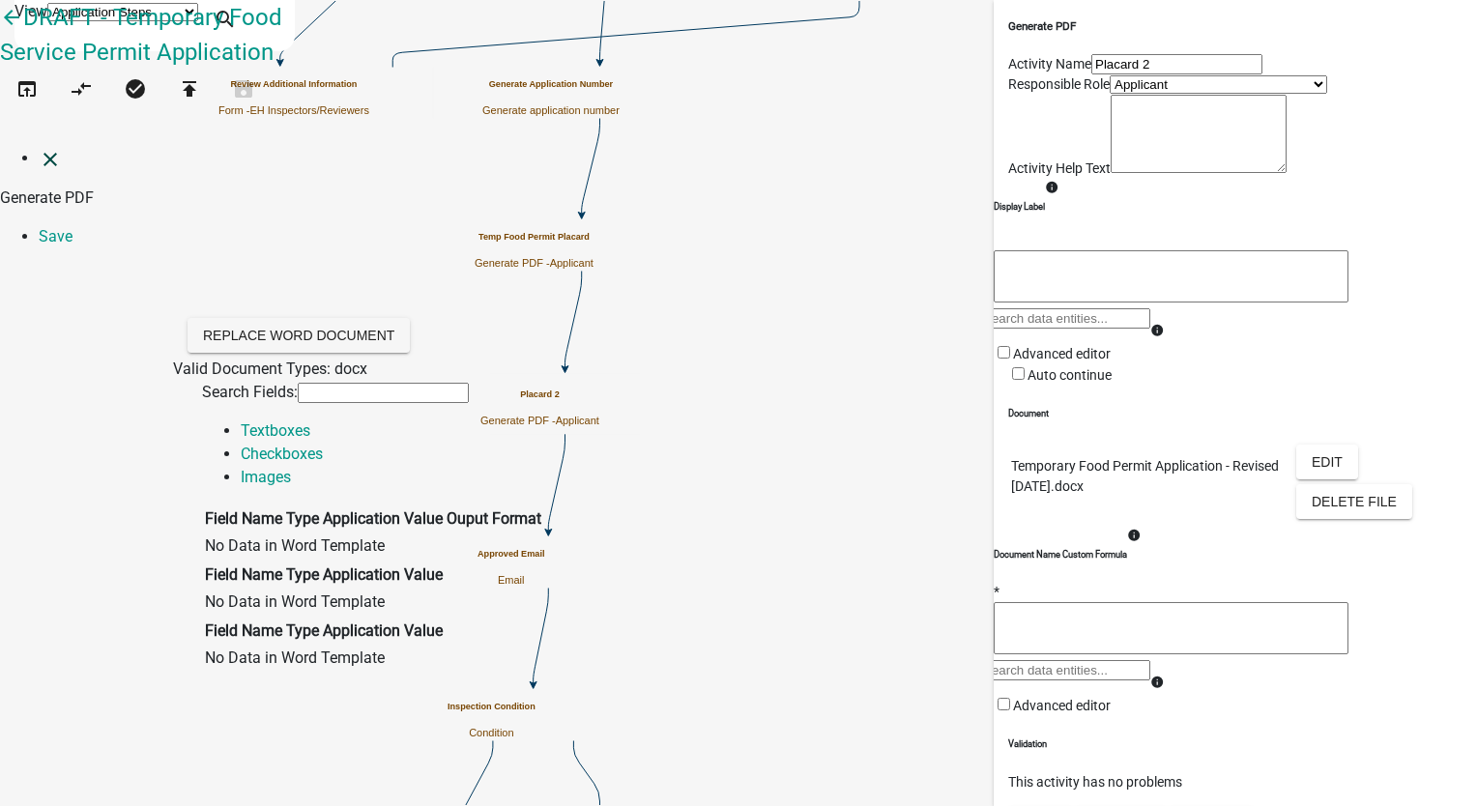
click at [39, 148] on icon "close" at bounding box center [50, 159] width 23 height 23
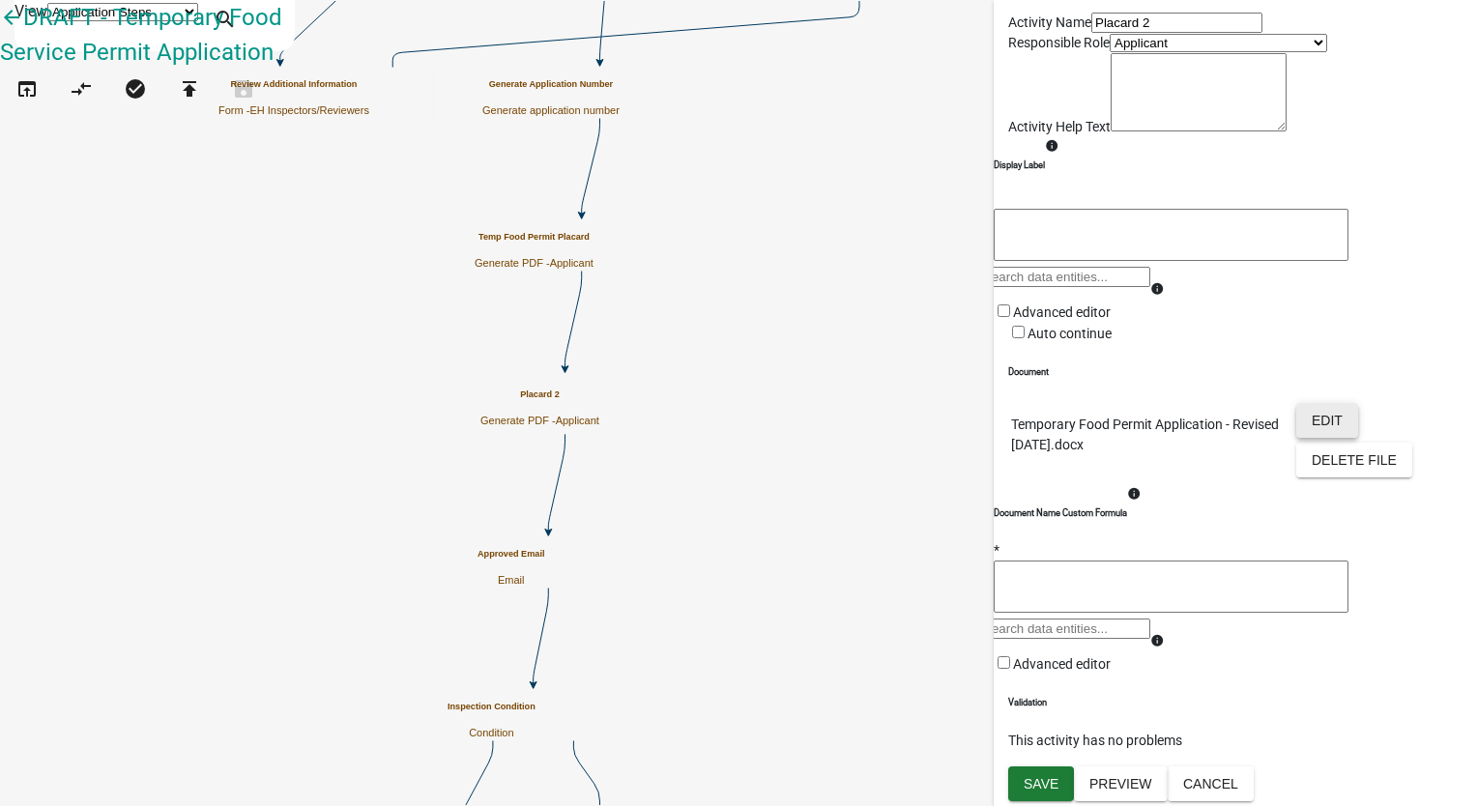
scroll to position [290, 0]
click at [1043, 783] on span "Save" at bounding box center [1041, 783] width 35 height 15
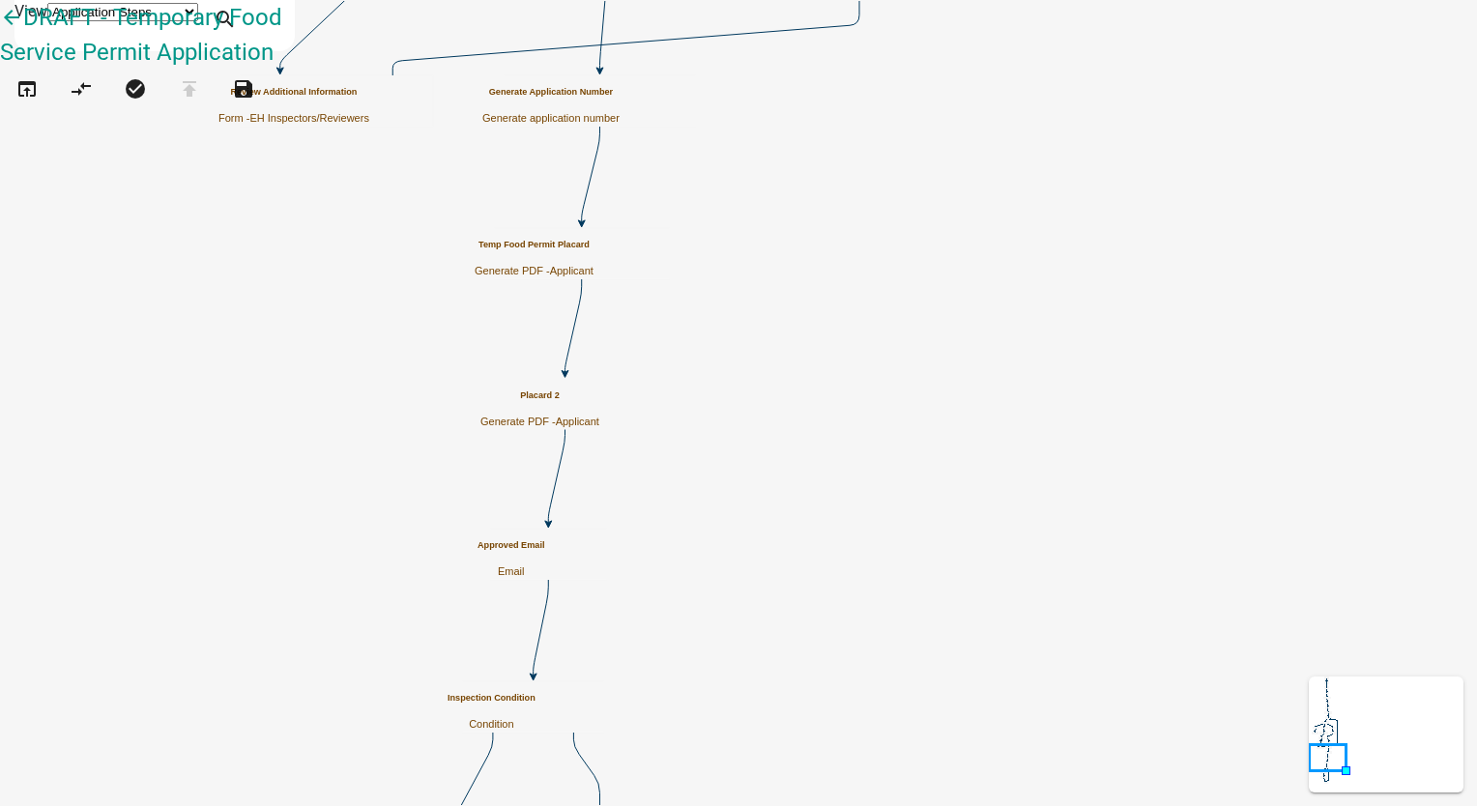
scroll to position [0, 0]
click at [599, 406] on div "Placard 2 Generate PDF - Applicant" at bounding box center [539, 410] width 119 height 38
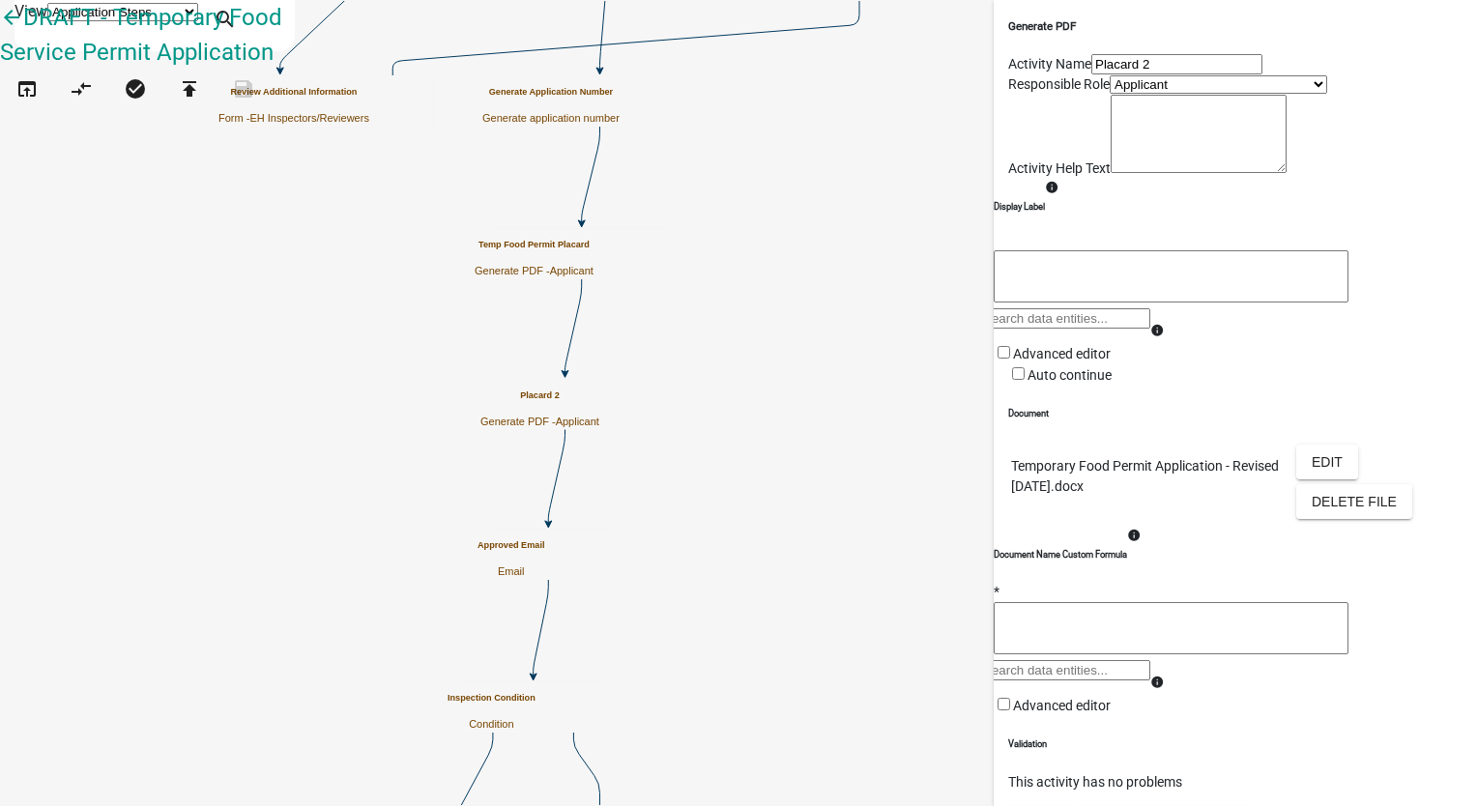
scroll to position [290, 0]
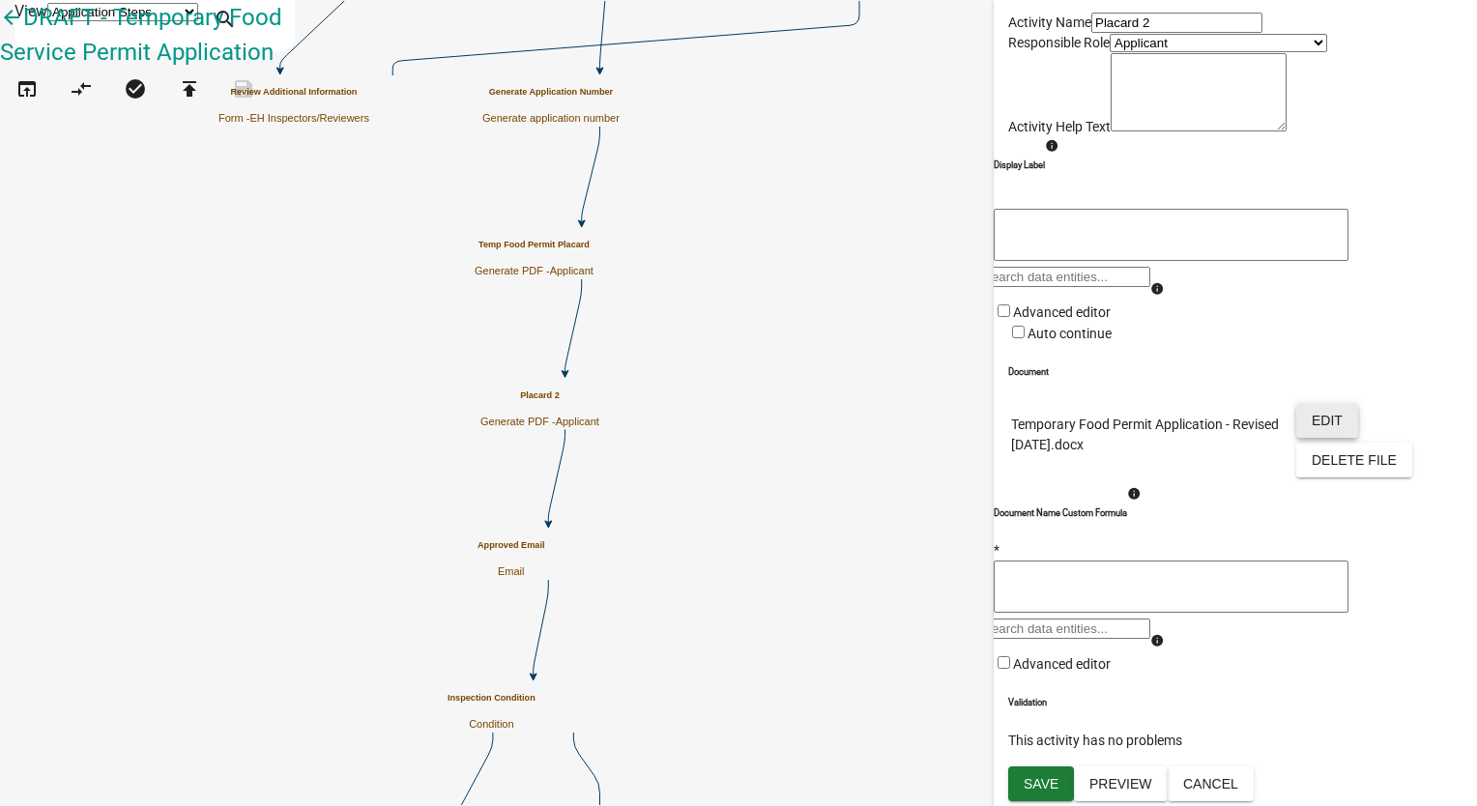
click at [1313, 403] on button "Edit" at bounding box center [1327, 420] width 62 height 35
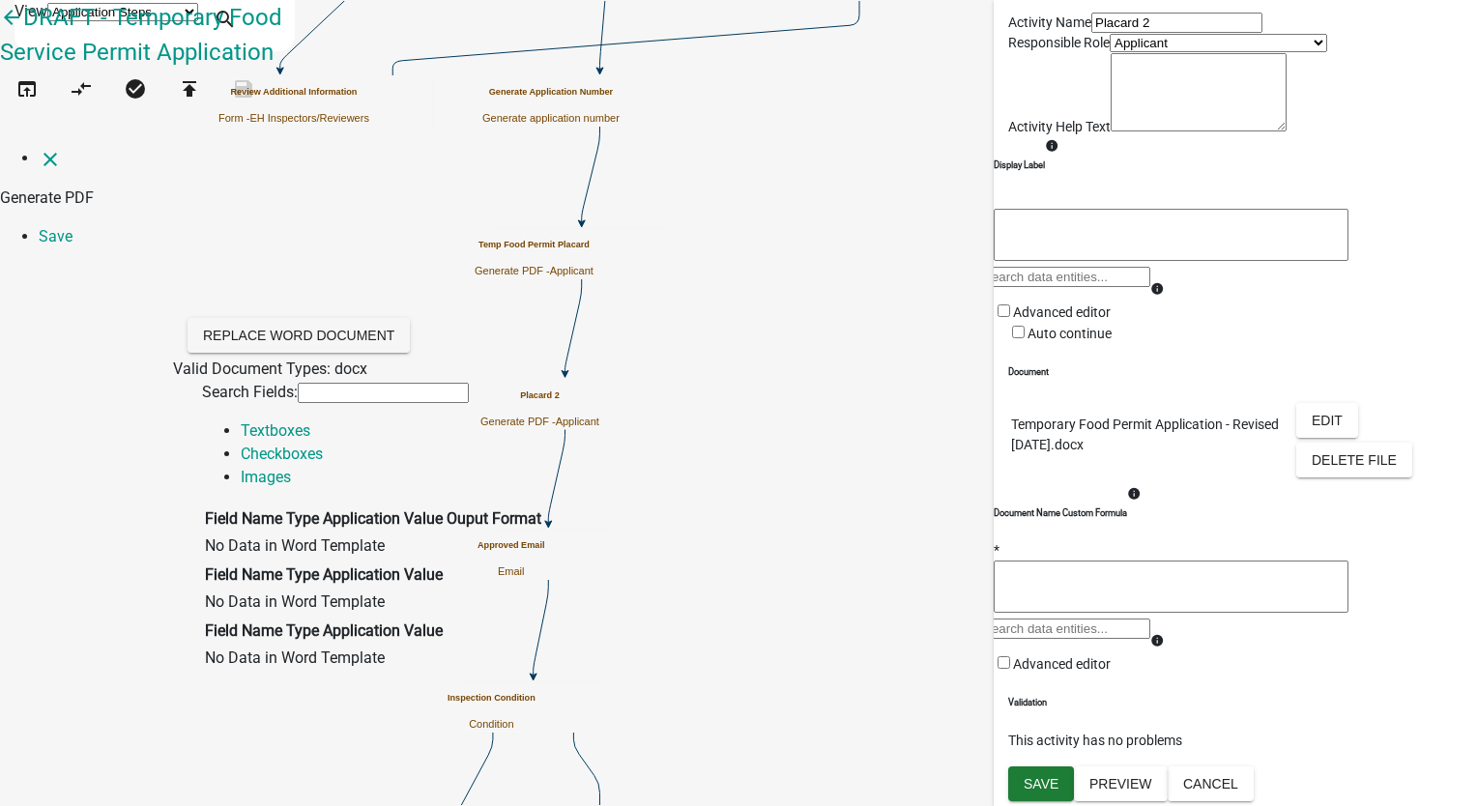
click at [407, 383] on input "text" at bounding box center [383, 393] width 171 height 20
click at [39, 148] on icon "close" at bounding box center [50, 159] width 23 height 23
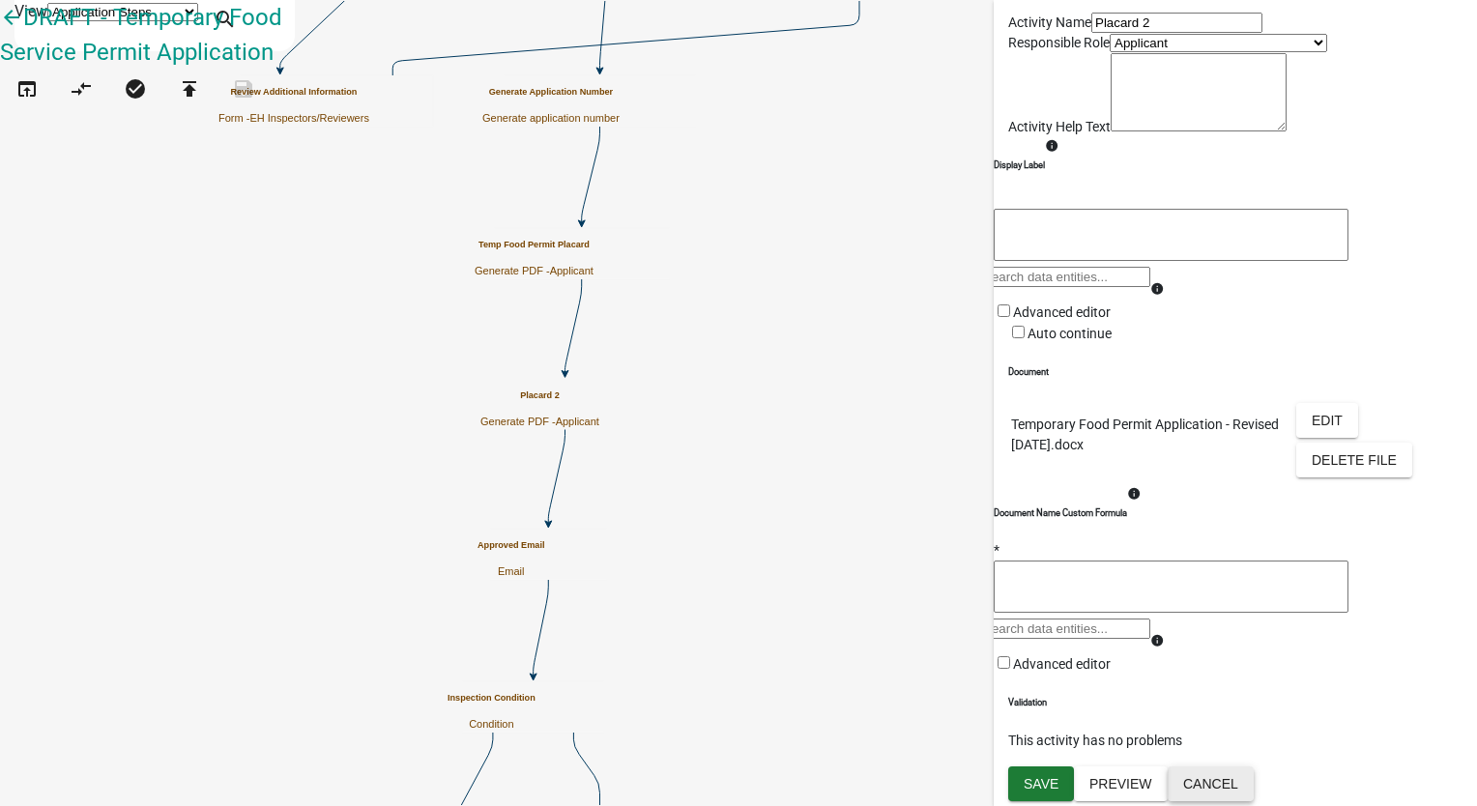
click at [1254, 778] on button "Cancel" at bounding box center [1211, 784] width 86 height 35
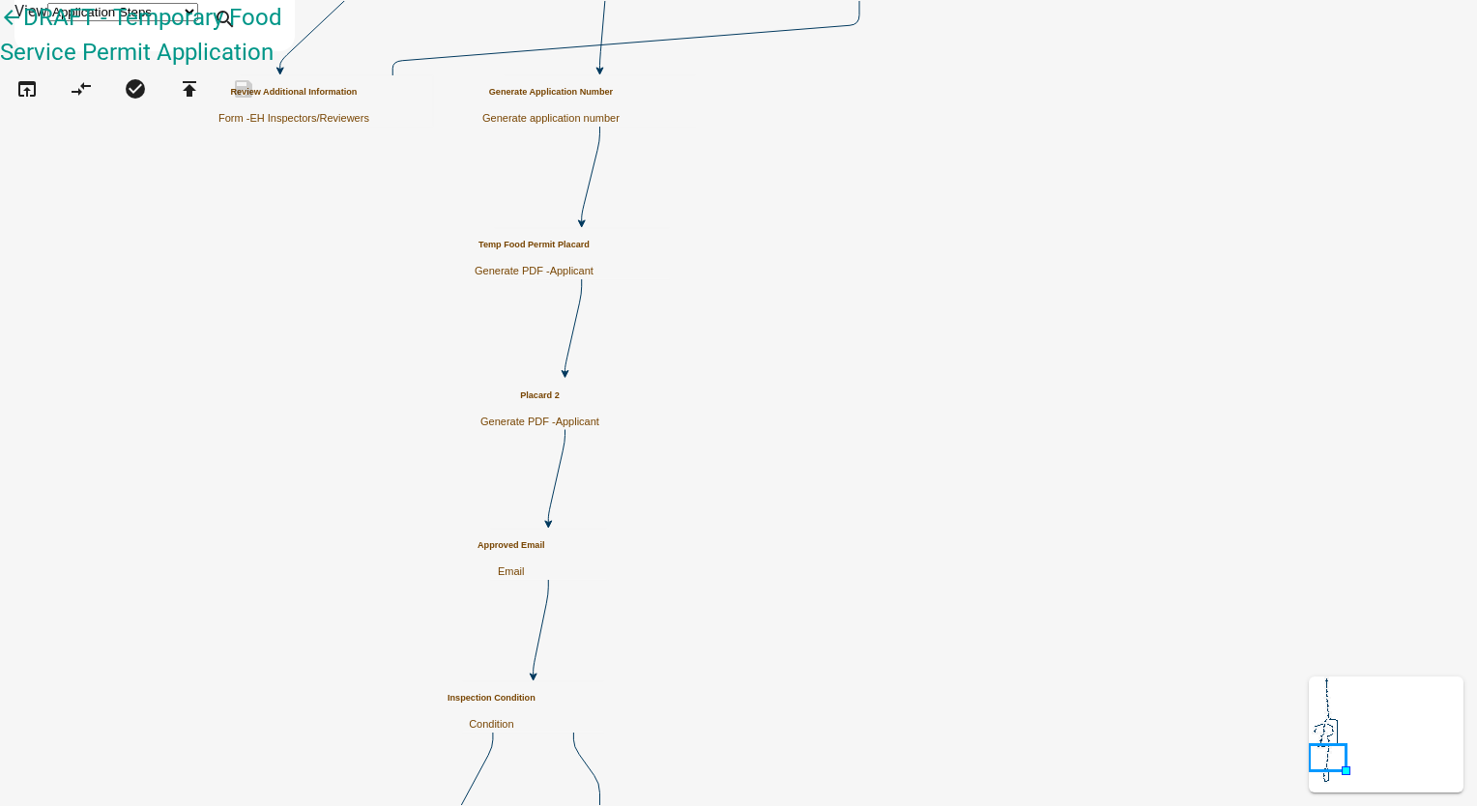
scroll to position [967, 0]
click at [599, 401] on h5 "Placard 2" at bounding box center [539, 396] width 119 height 11
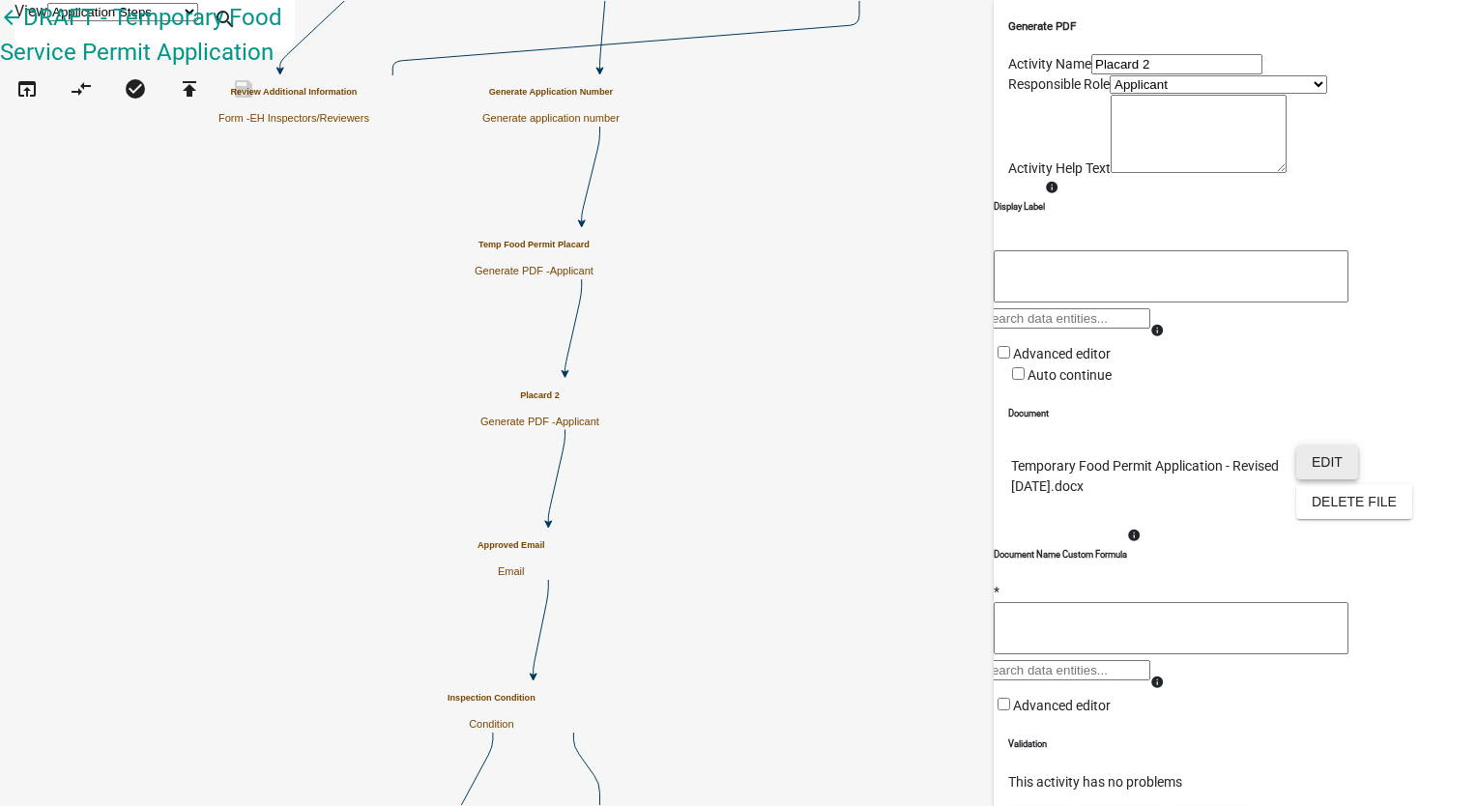
click at [1307, 480] on button "Edit" at bounding box center [1327, 462] width 62 height 35
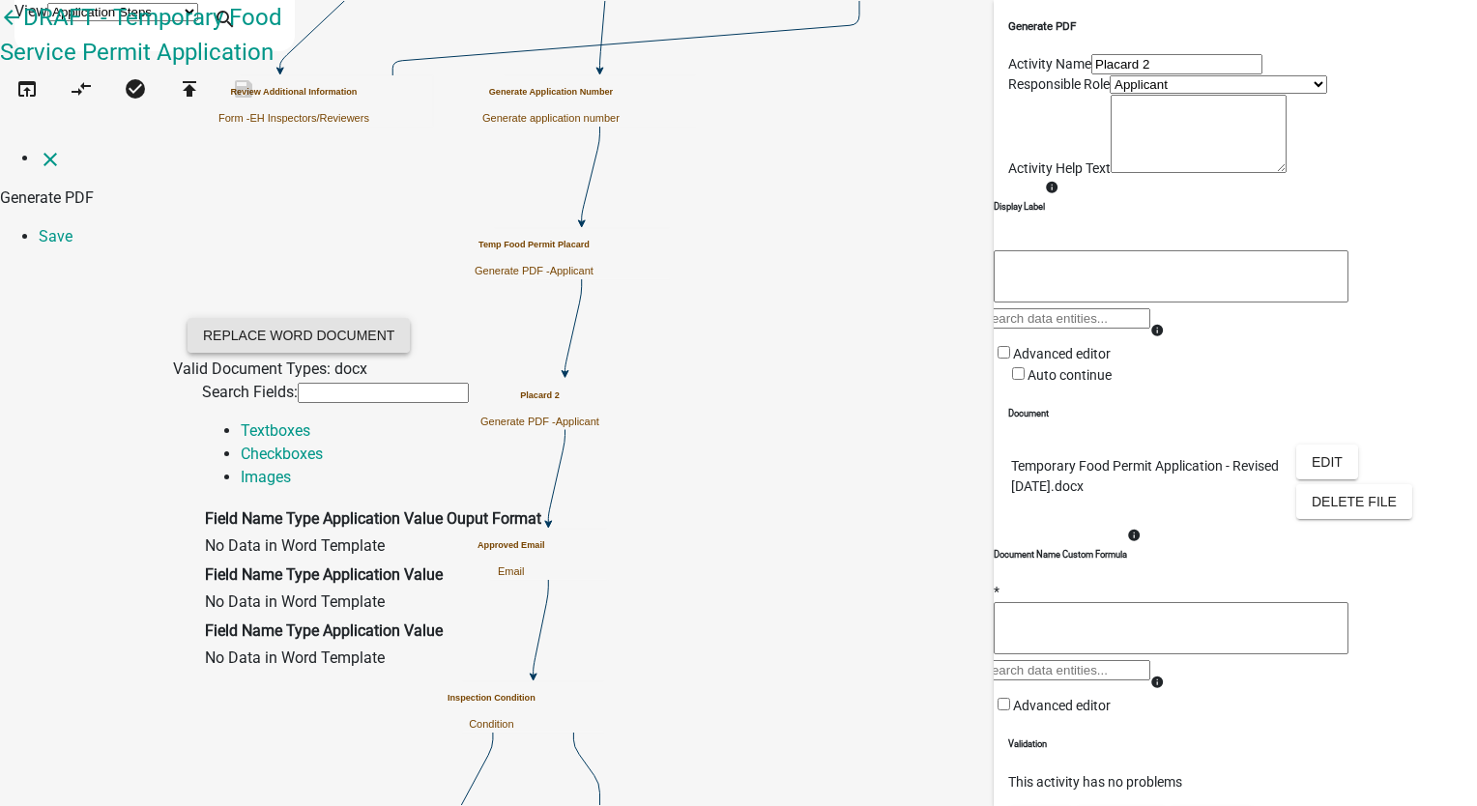
click at [410, 318] on button "Replace Word Document" at bounding box center [299, 335] width 222 height 35
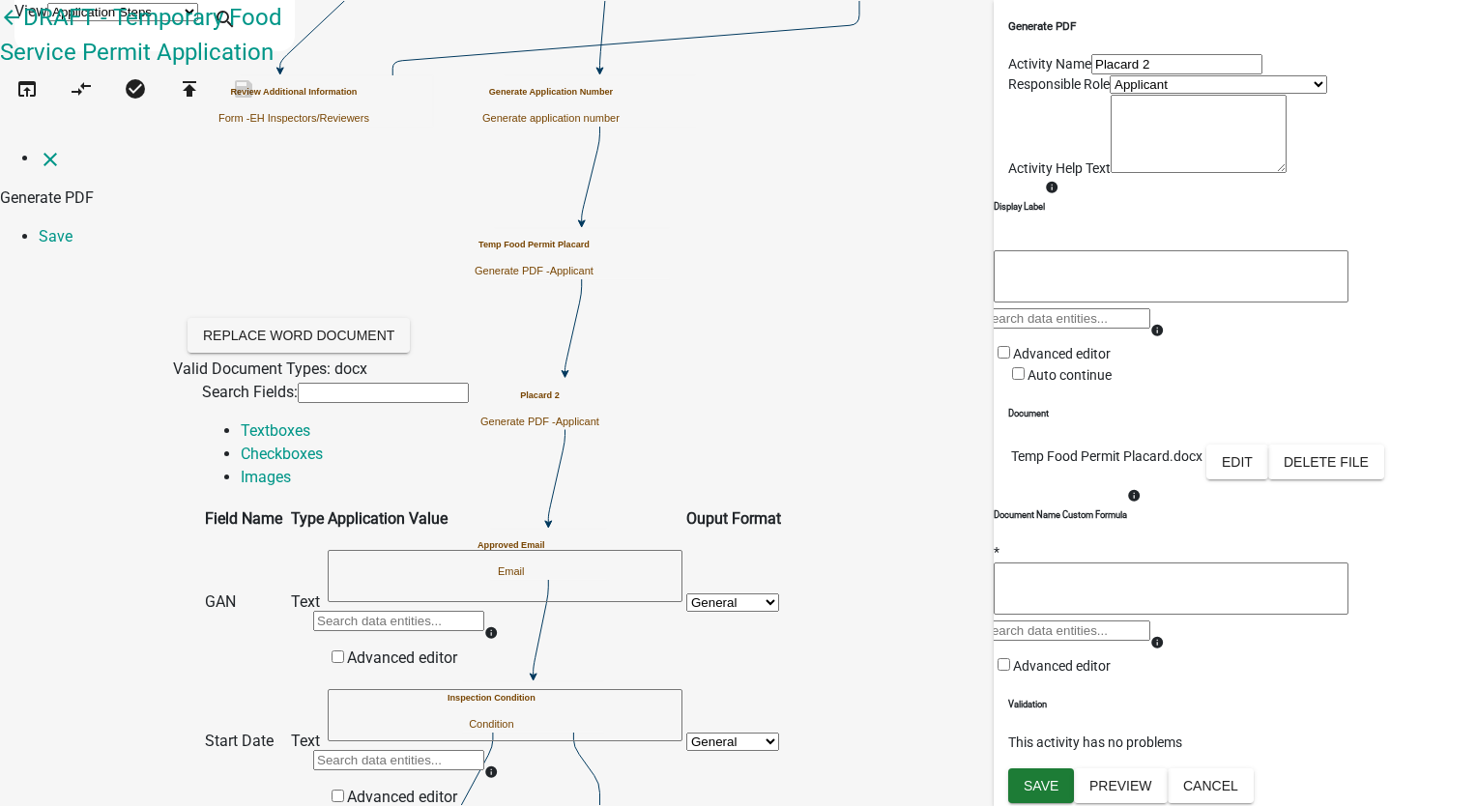
click at [484, 611] on input "text" at bounding box center [398, 621] width 171 height 20
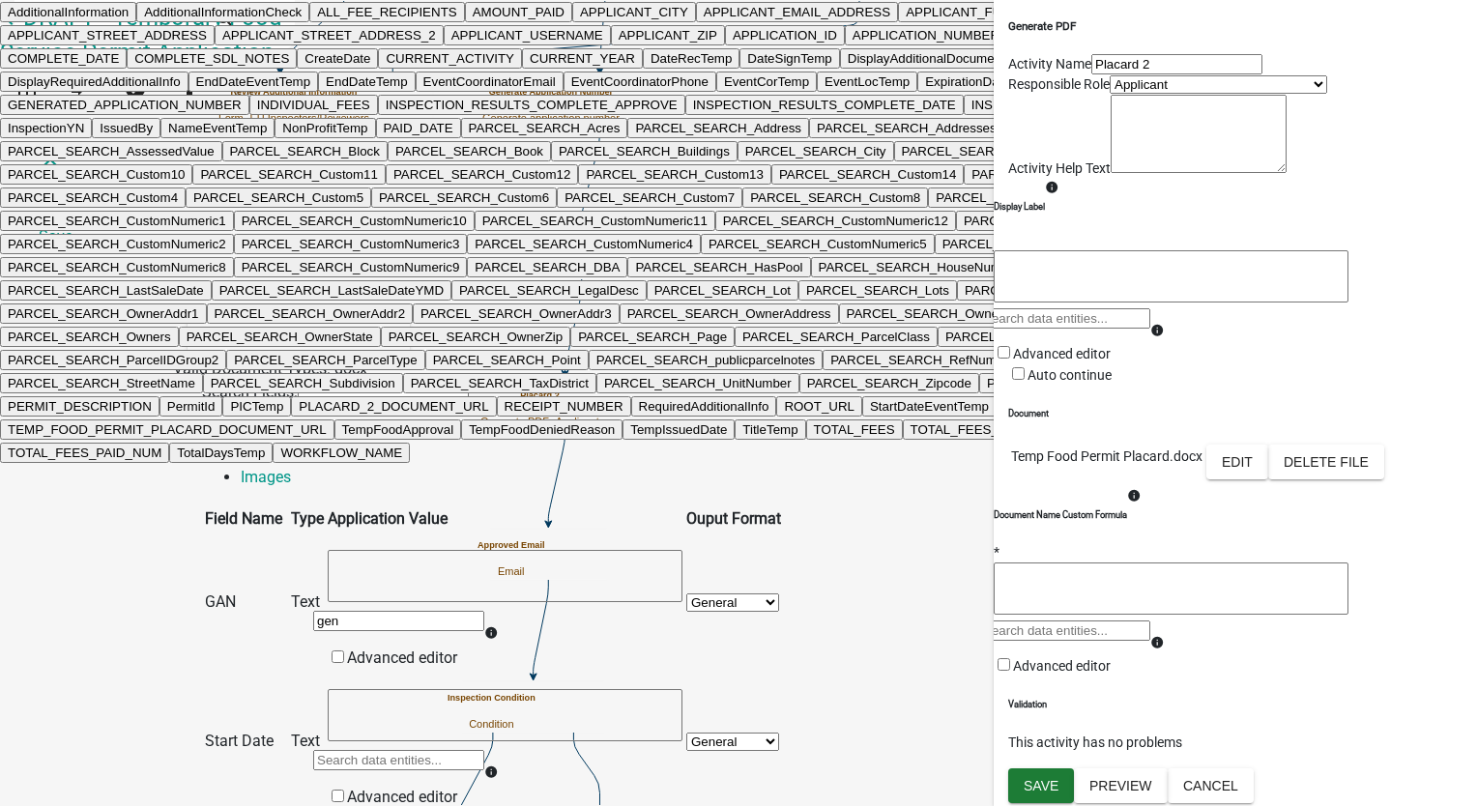
type input "gene"
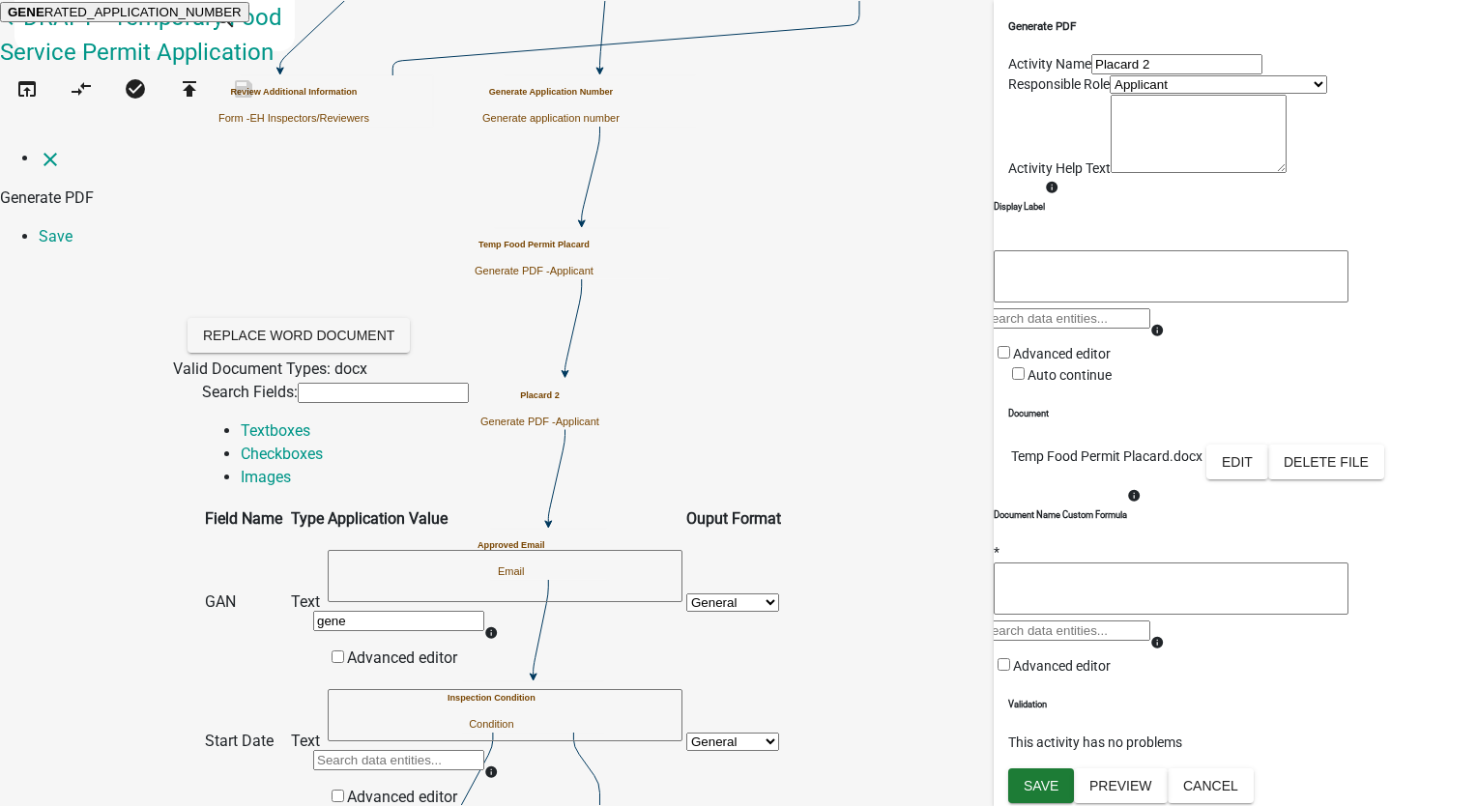
click at [242, 19] on ngb-highlight "GENE RATED_APPLICATION_NUMBER" at bounding box center [125, 12] width 234 height 15
type textarea "GENERATED_APPLICATION_NUMBER"
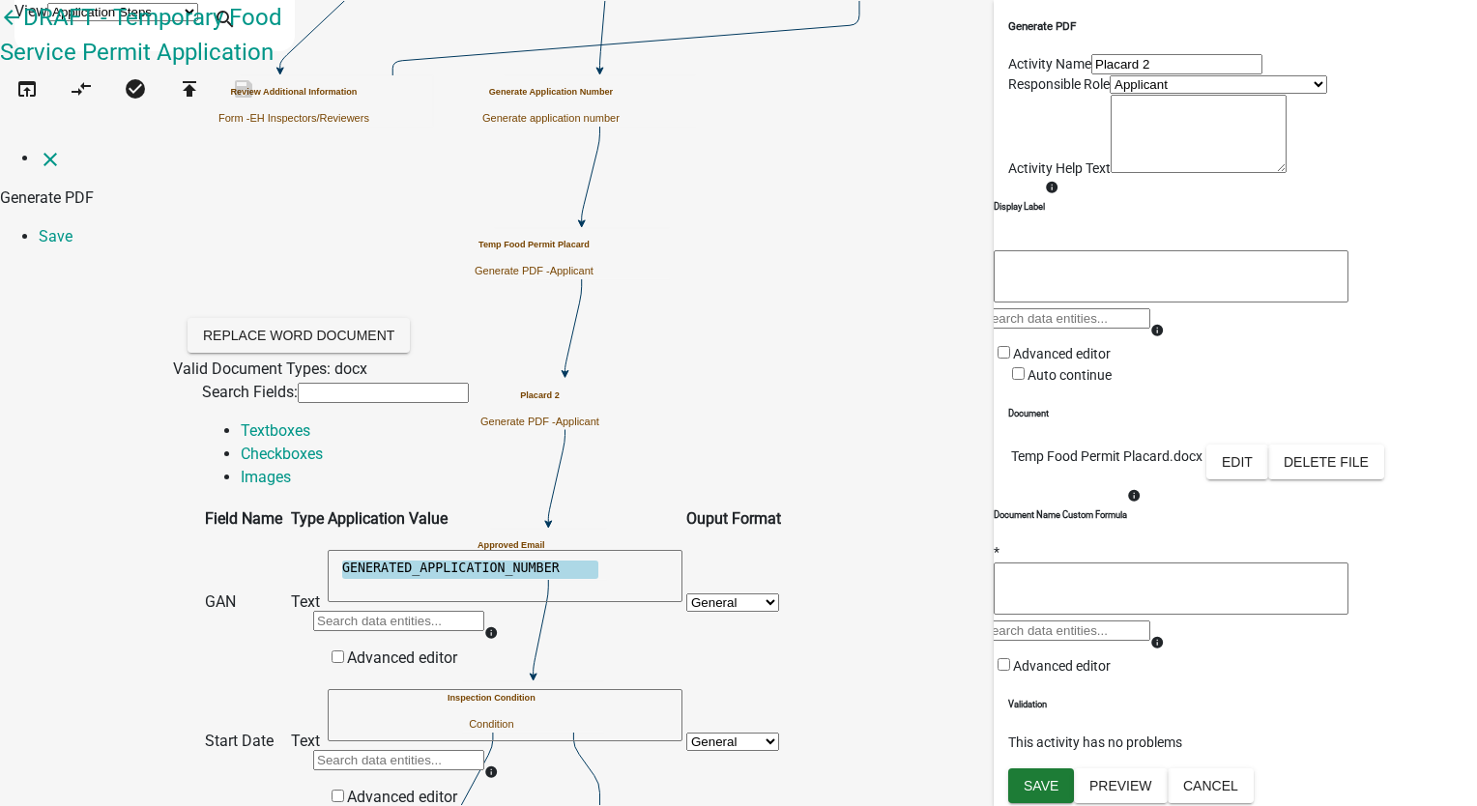
click at [484, 750] on input "text" at bounding box center [398, 760] width 171 height 20
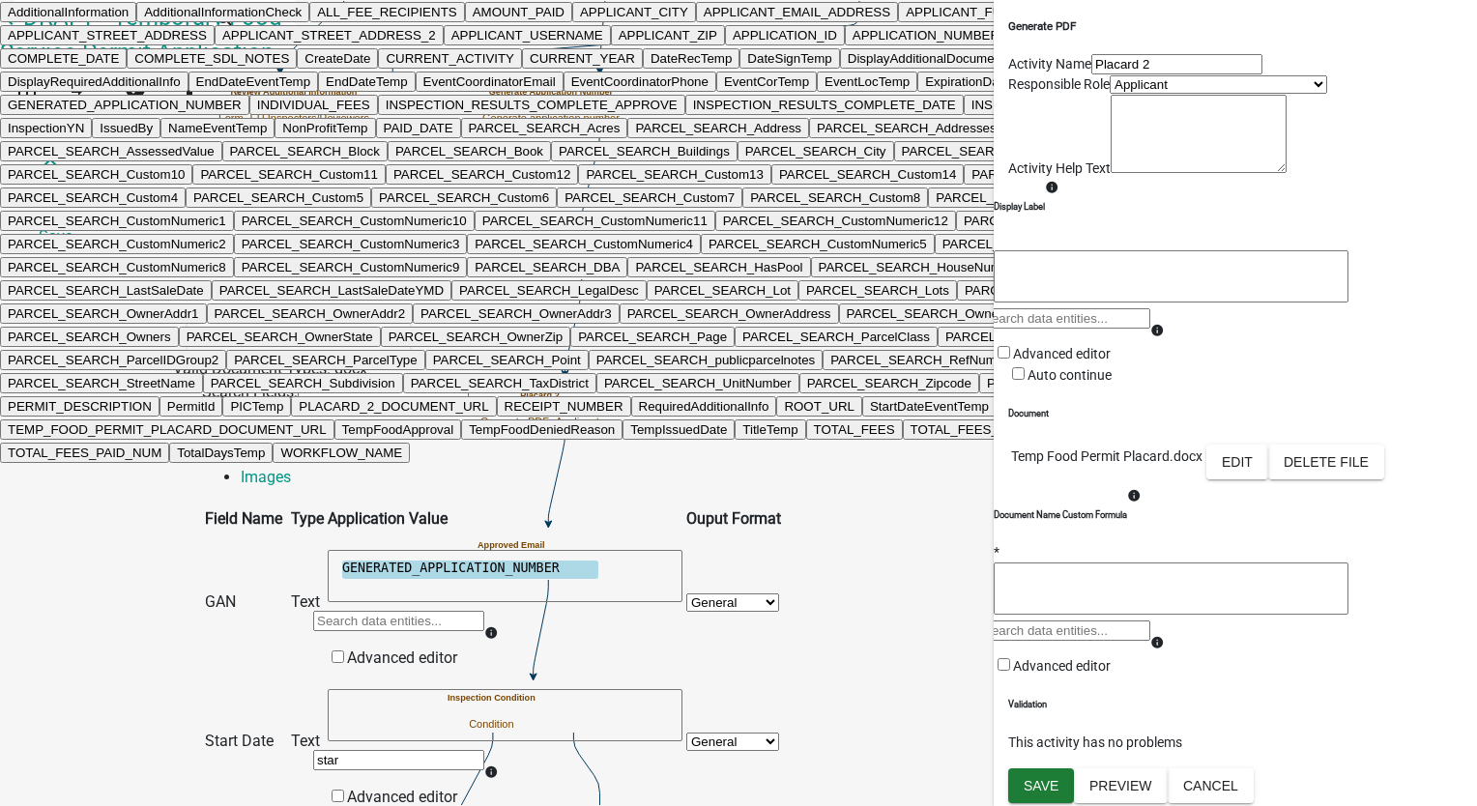
type input "start"
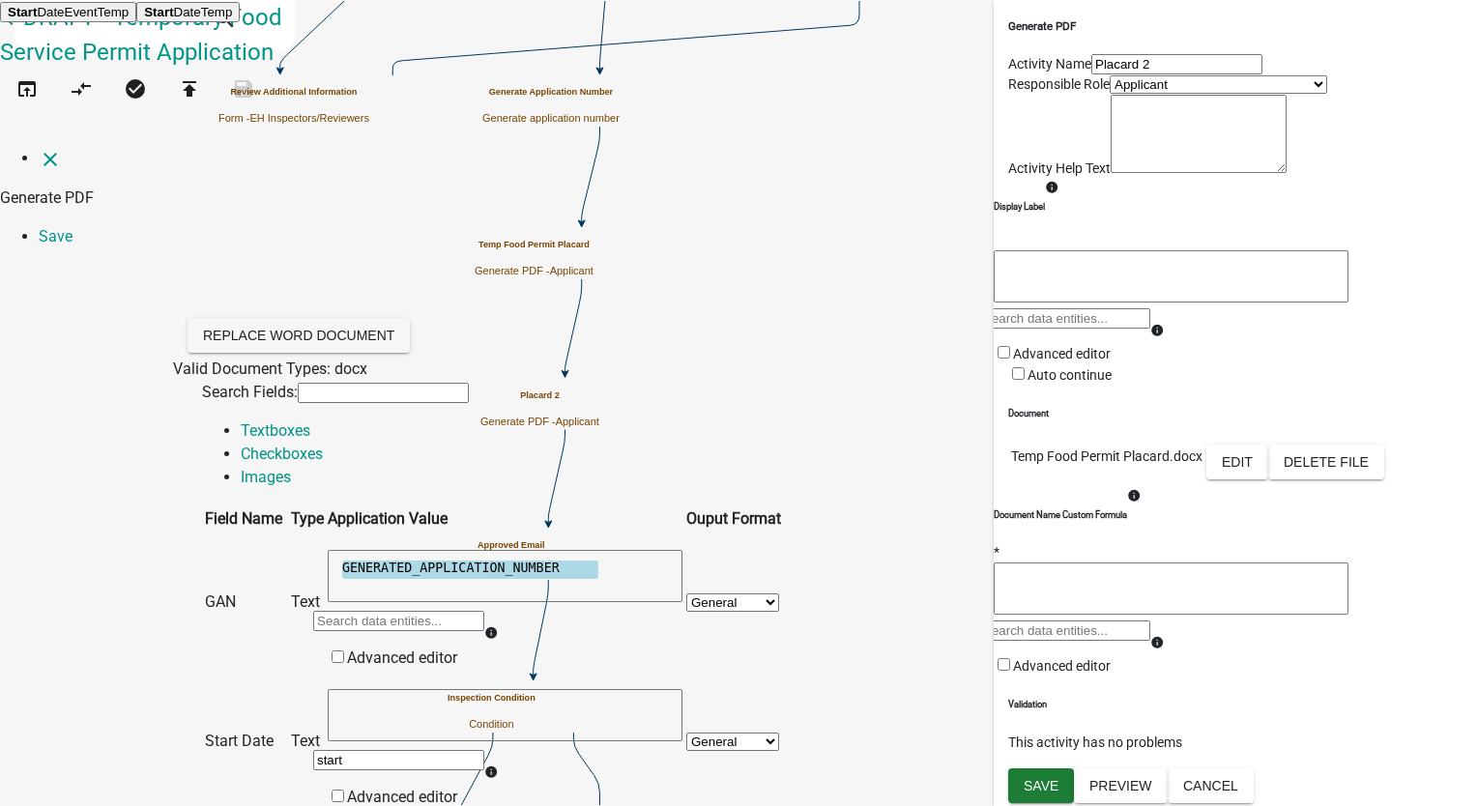
click at [129, 19] on ngb-highlight "Start DateEventTemp" at bounding box center [68, 12] width 121 height 15
type textarea "StartDateEventTemp"
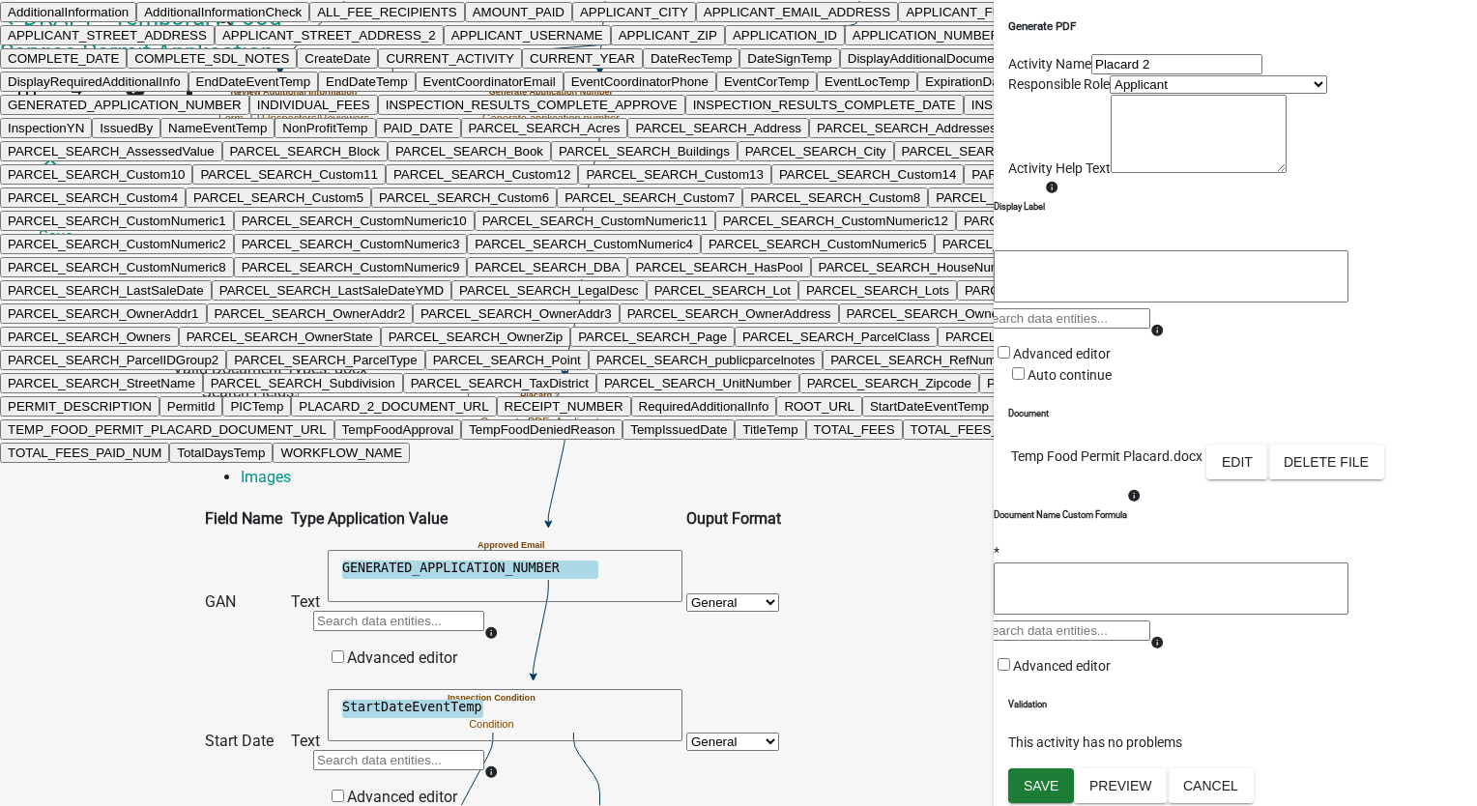
type input "end"
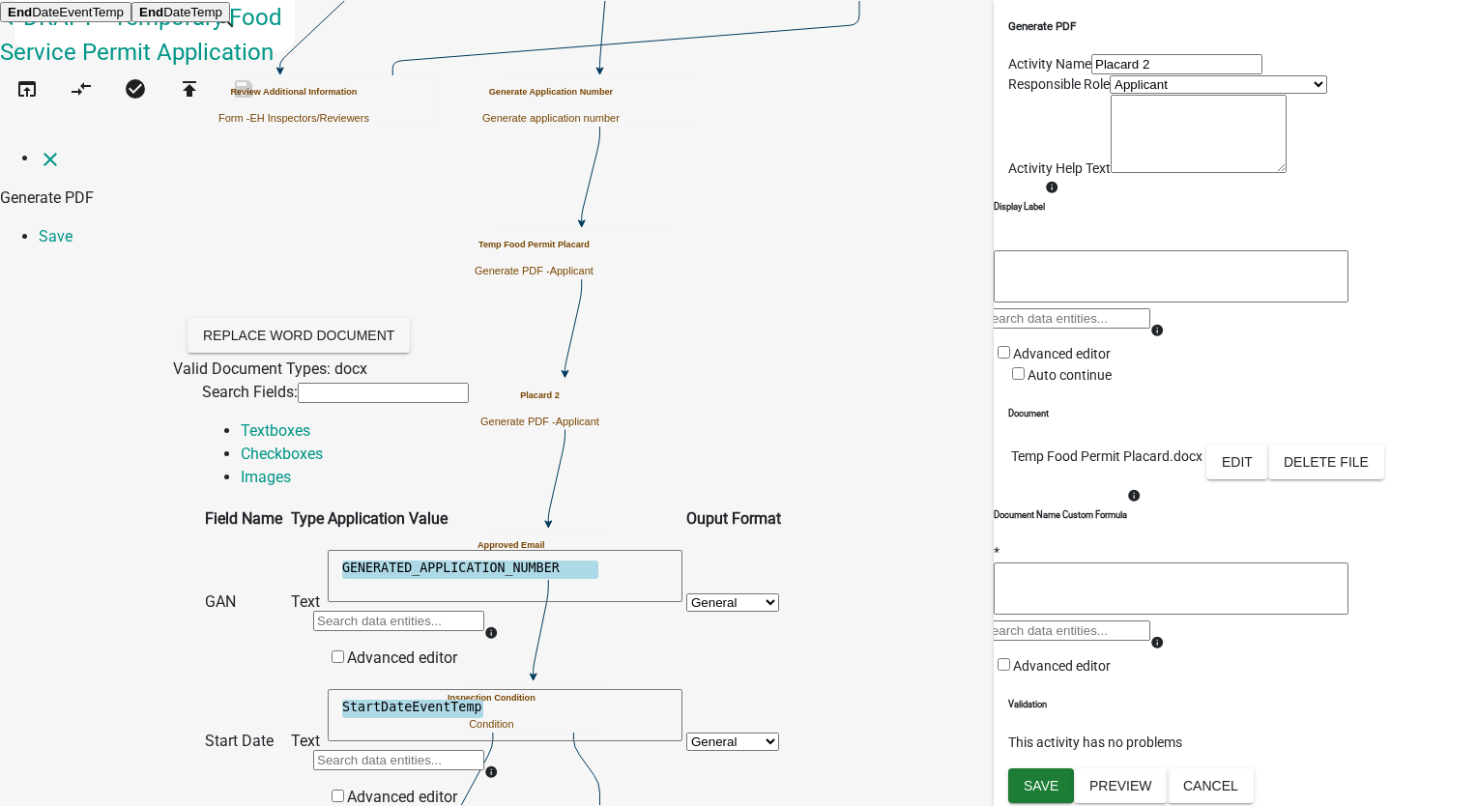
click at [124, 19] on ngb-highlight "End DateEventTemp" at bounding box center [66, 12] width 116 height 15
type textarea "EndDateEventTemp"
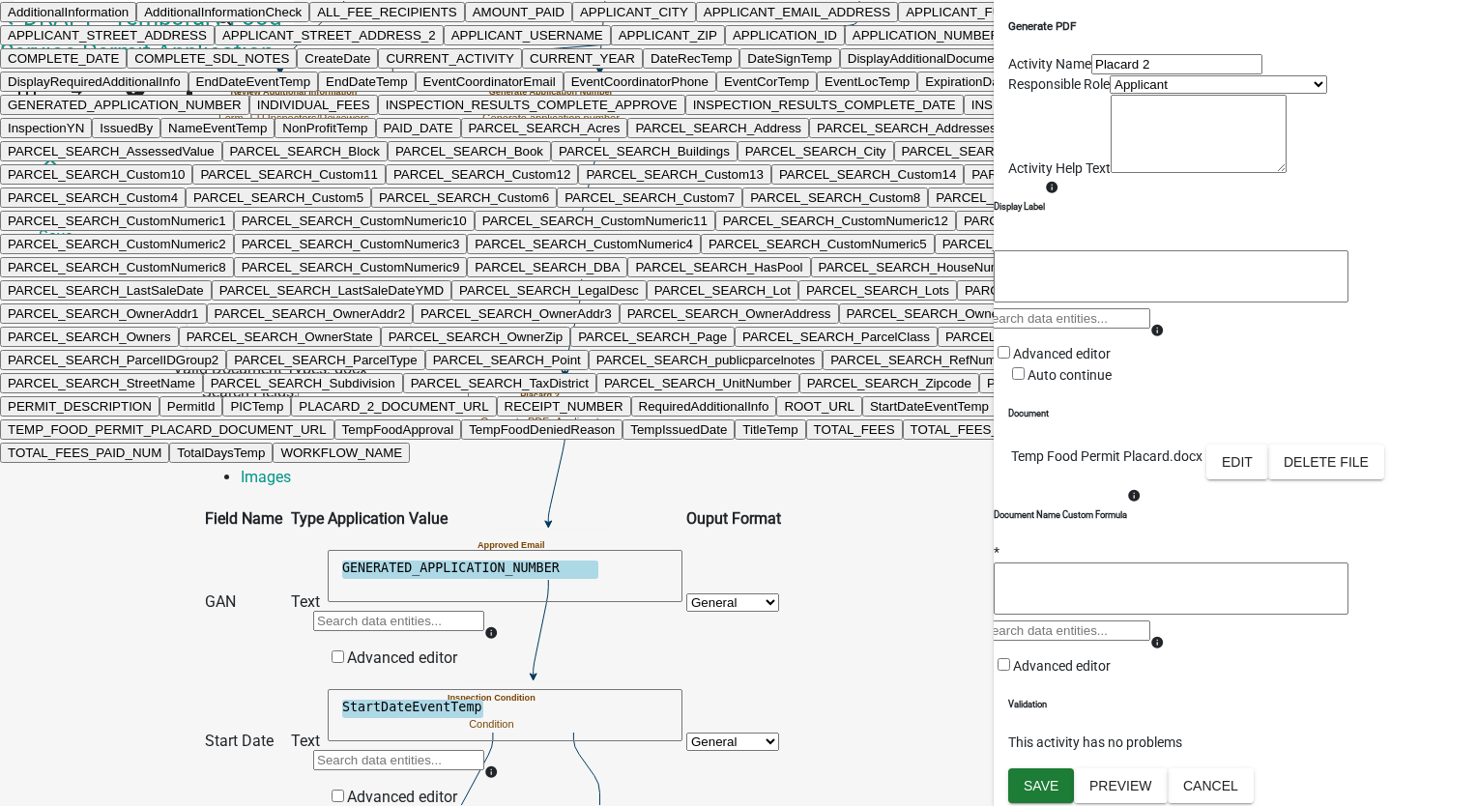
type input "Even"
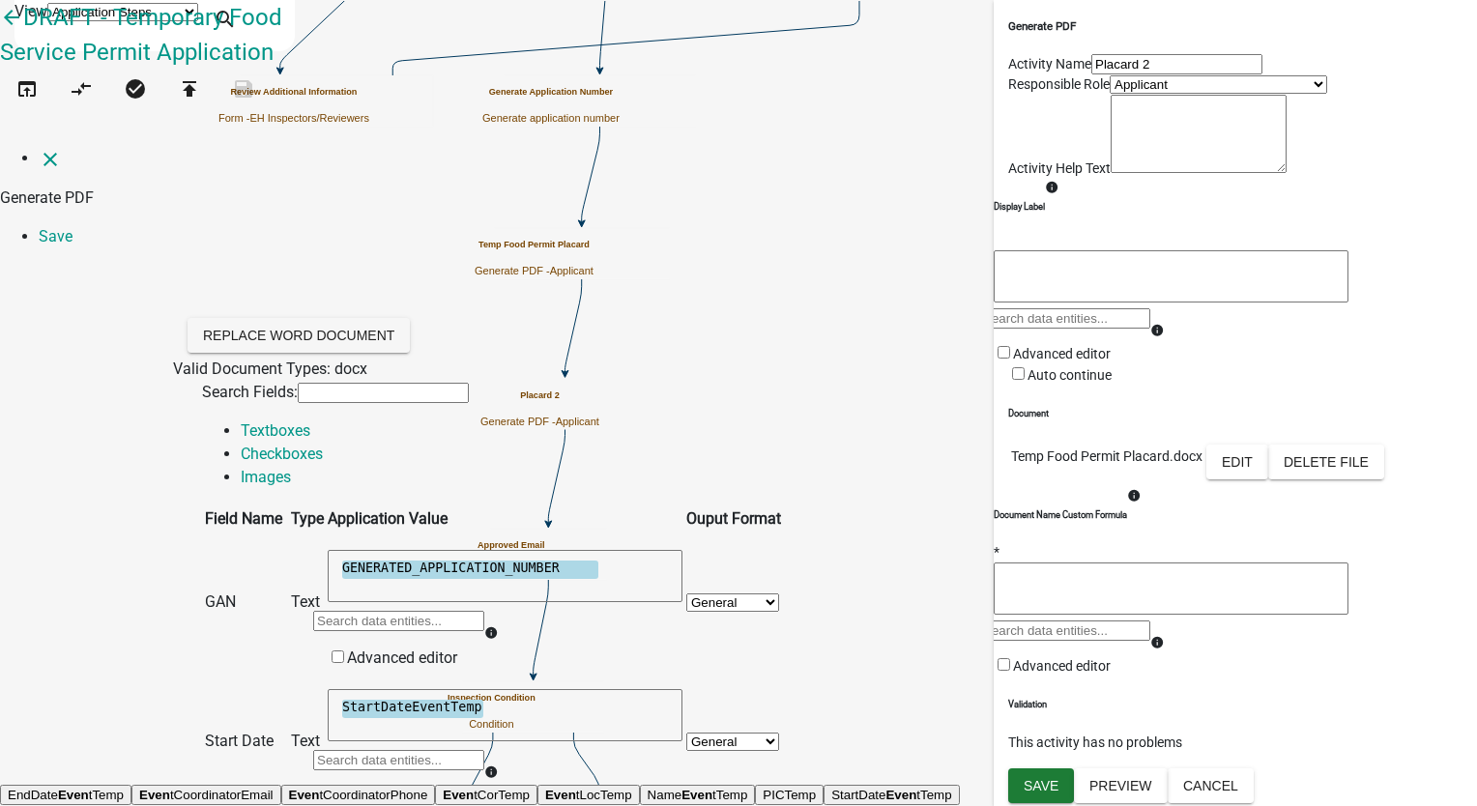
click at [682, 788] on span "Even" at bounding box center [697, 795] width 31 height 15
type textarea "NameEventTemp"
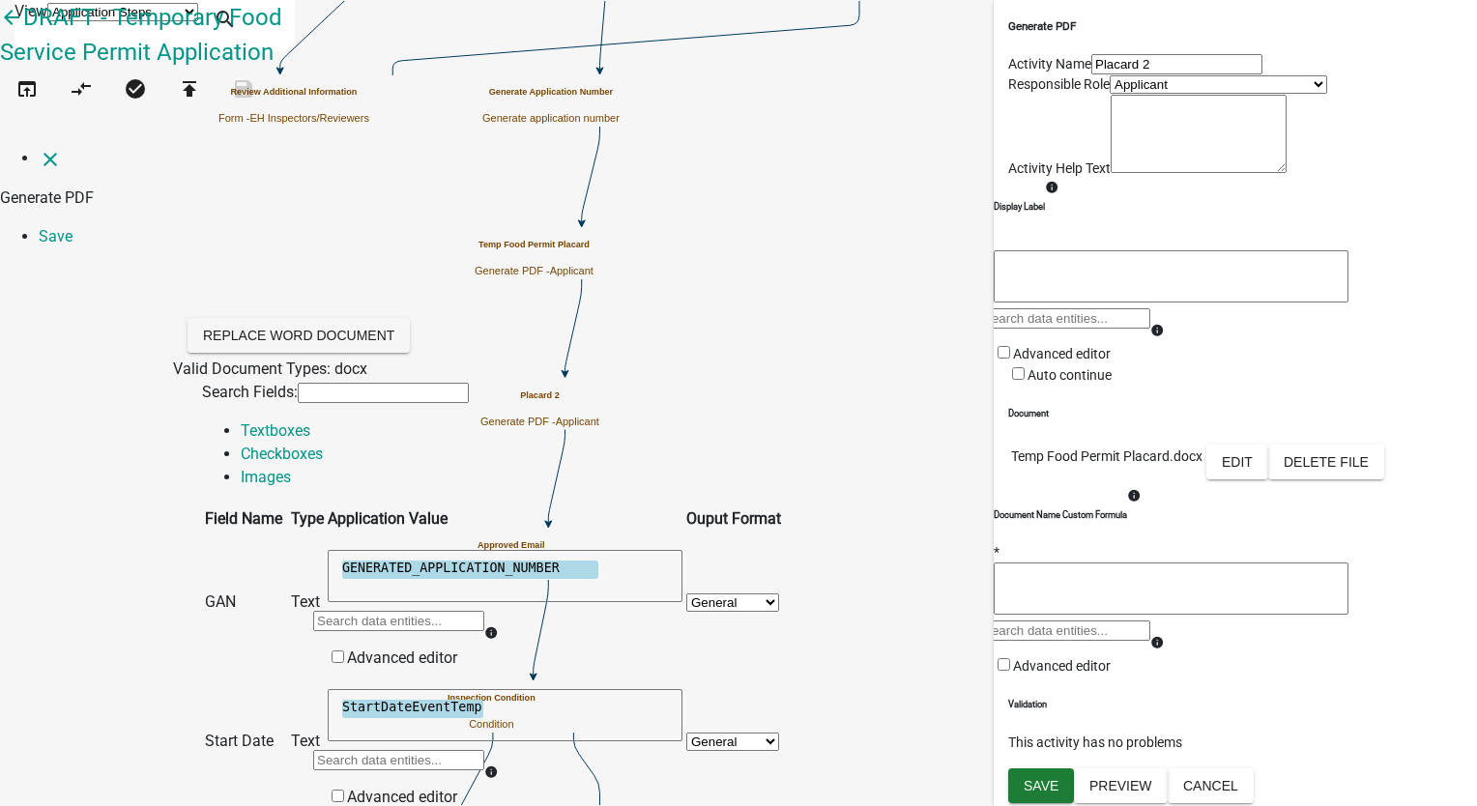
scroll to position [745, 0]
type input "eve"
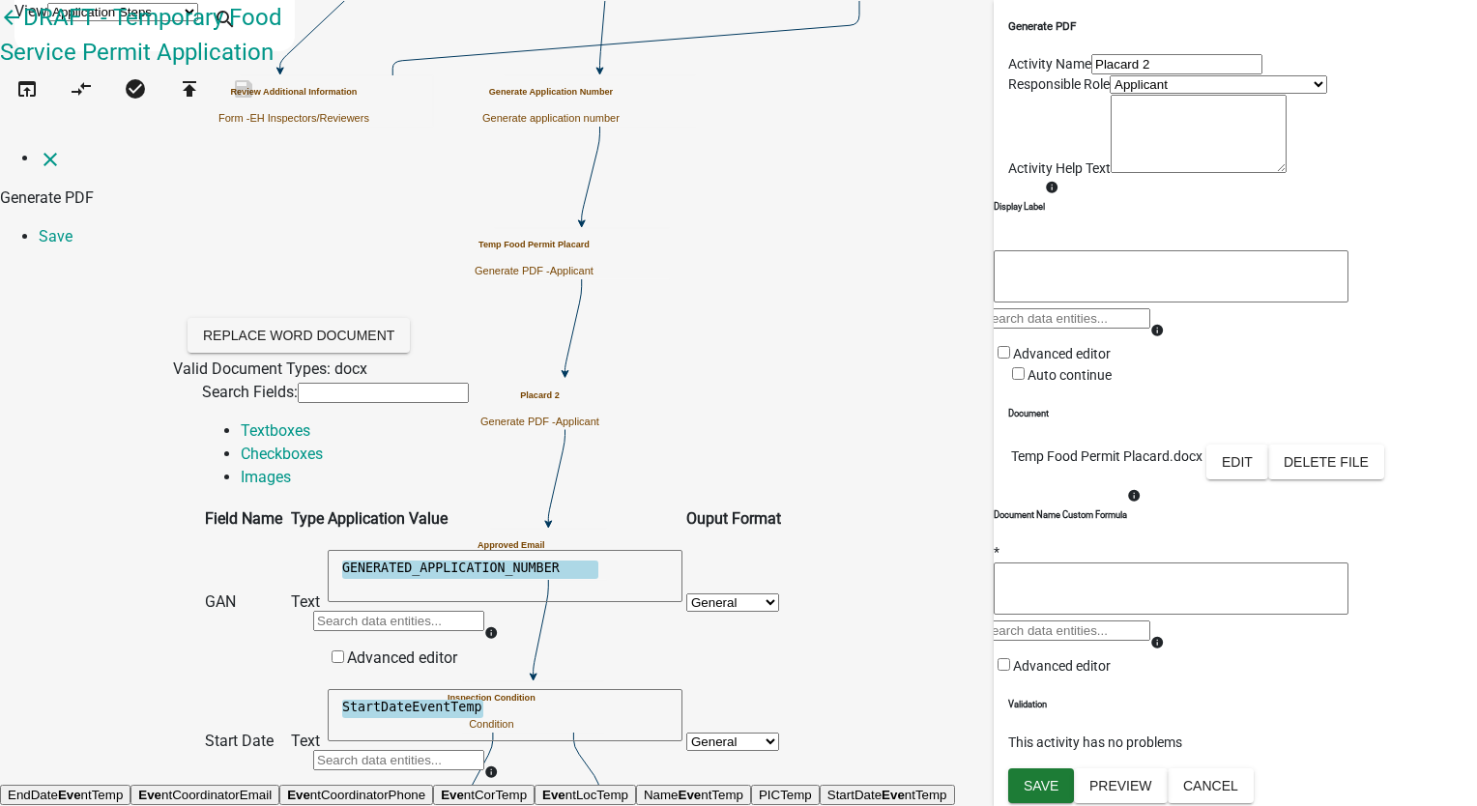
click at [542, 788] on ngb-highlight "Eve ntLocTemp" at bounding box center [585, 795] width 86 height 15
type textarea "EventLocTemp"
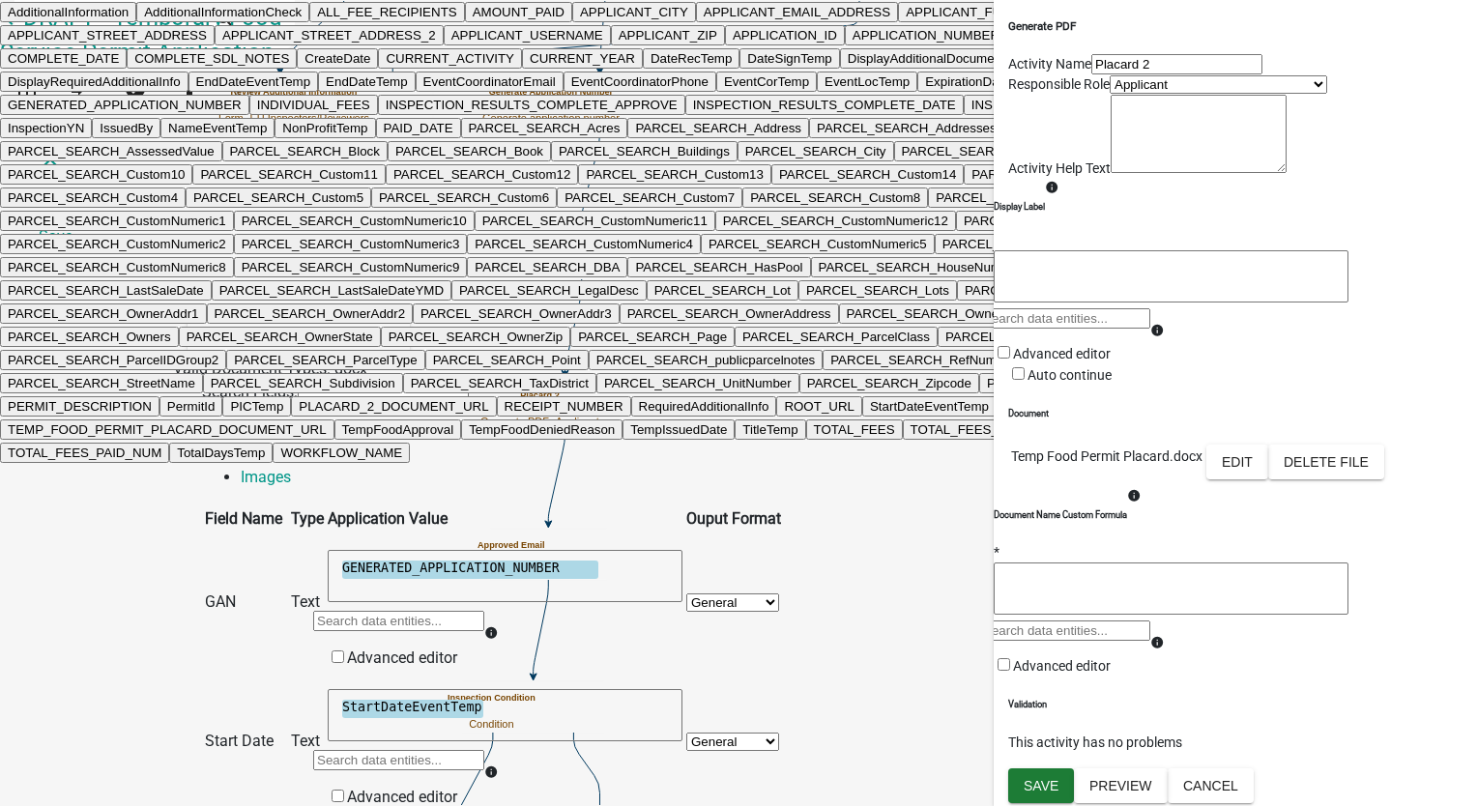
type input "event"
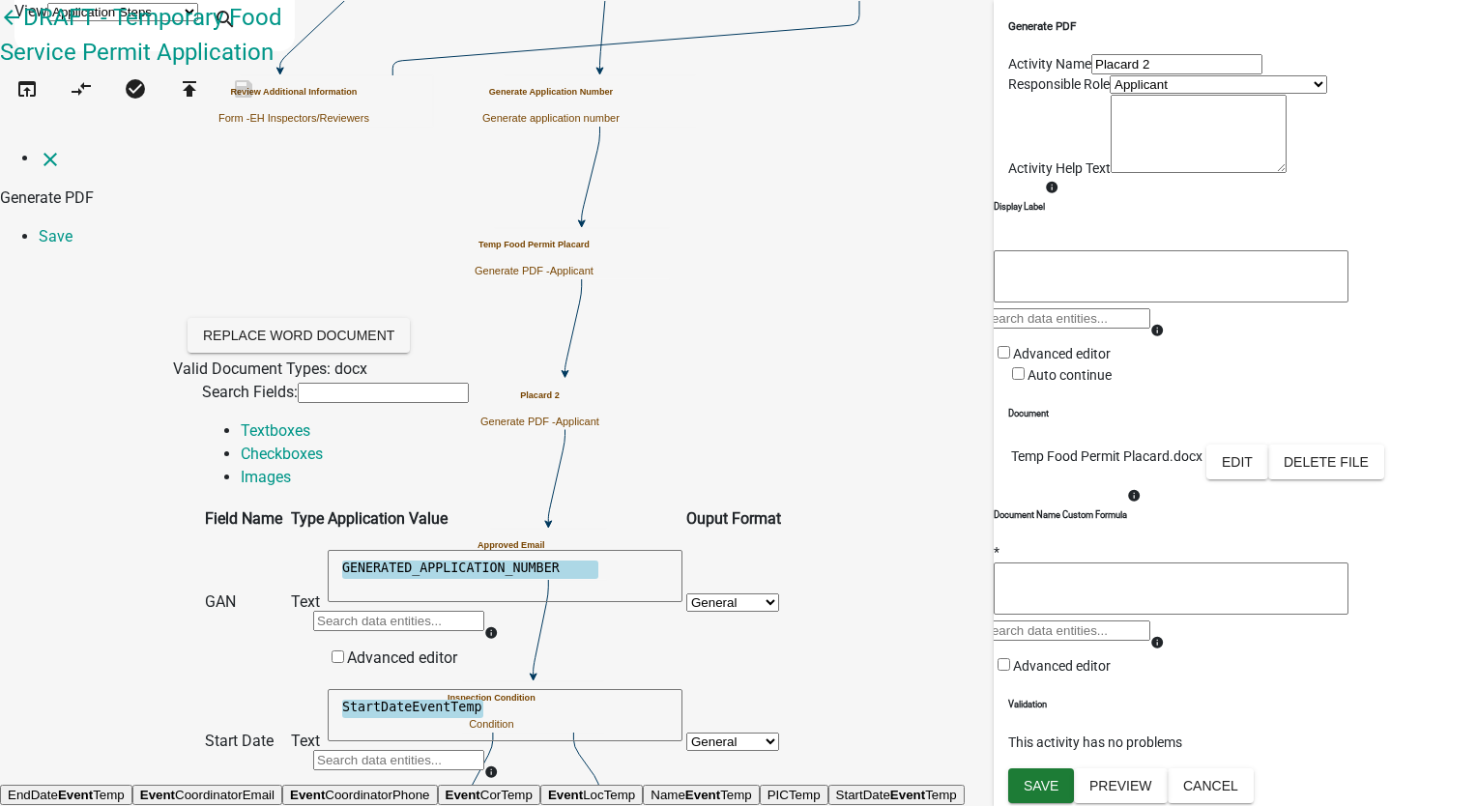
click at [540, 785] on button "Event CorTemp" at bounding box center [489, 795] width 102 height 20
type textarea "EventCorTemp"
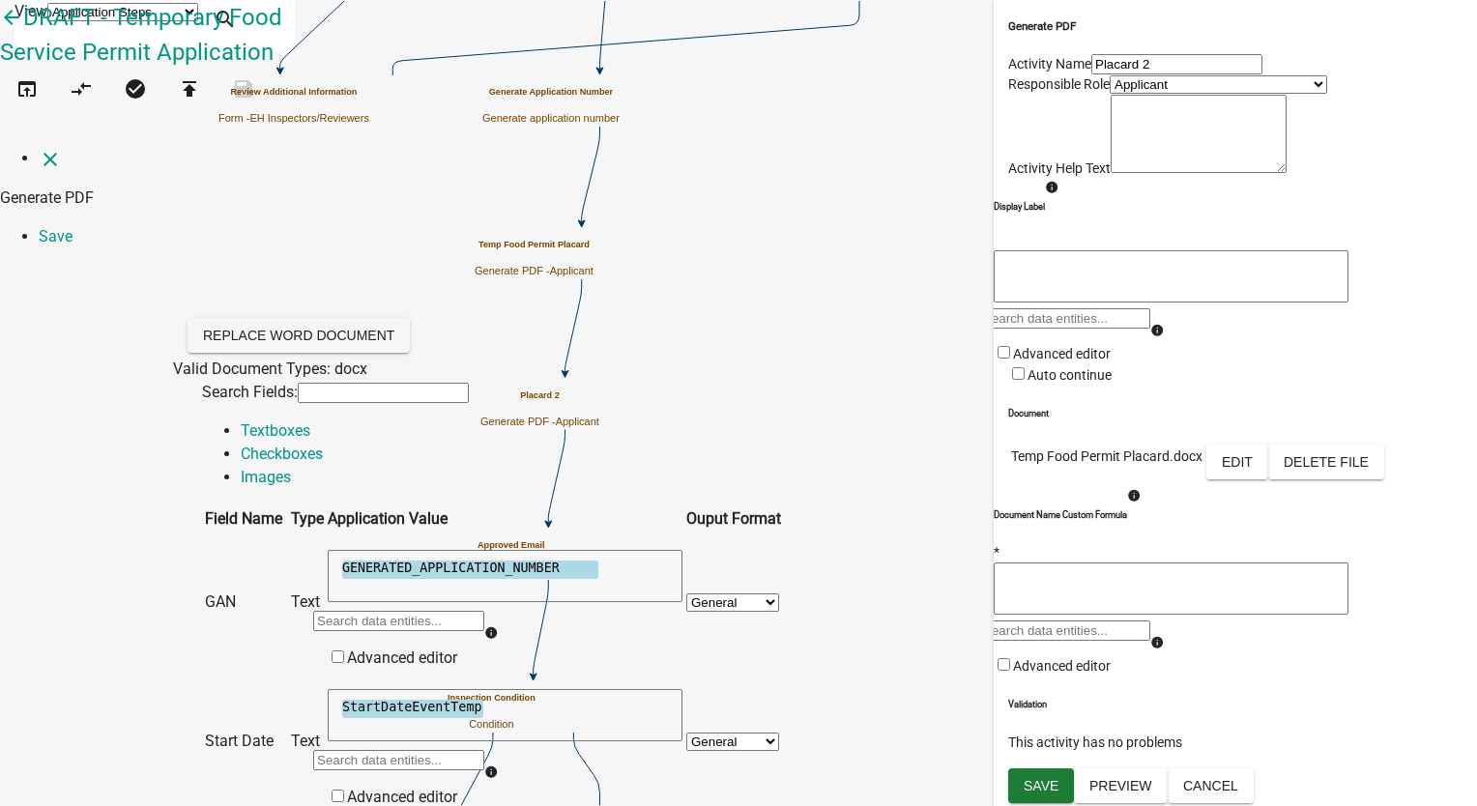
scroll to position [0, 0]
click at [73, 227] on link "Save" at bounding box center [56, 236] width 34 height 18
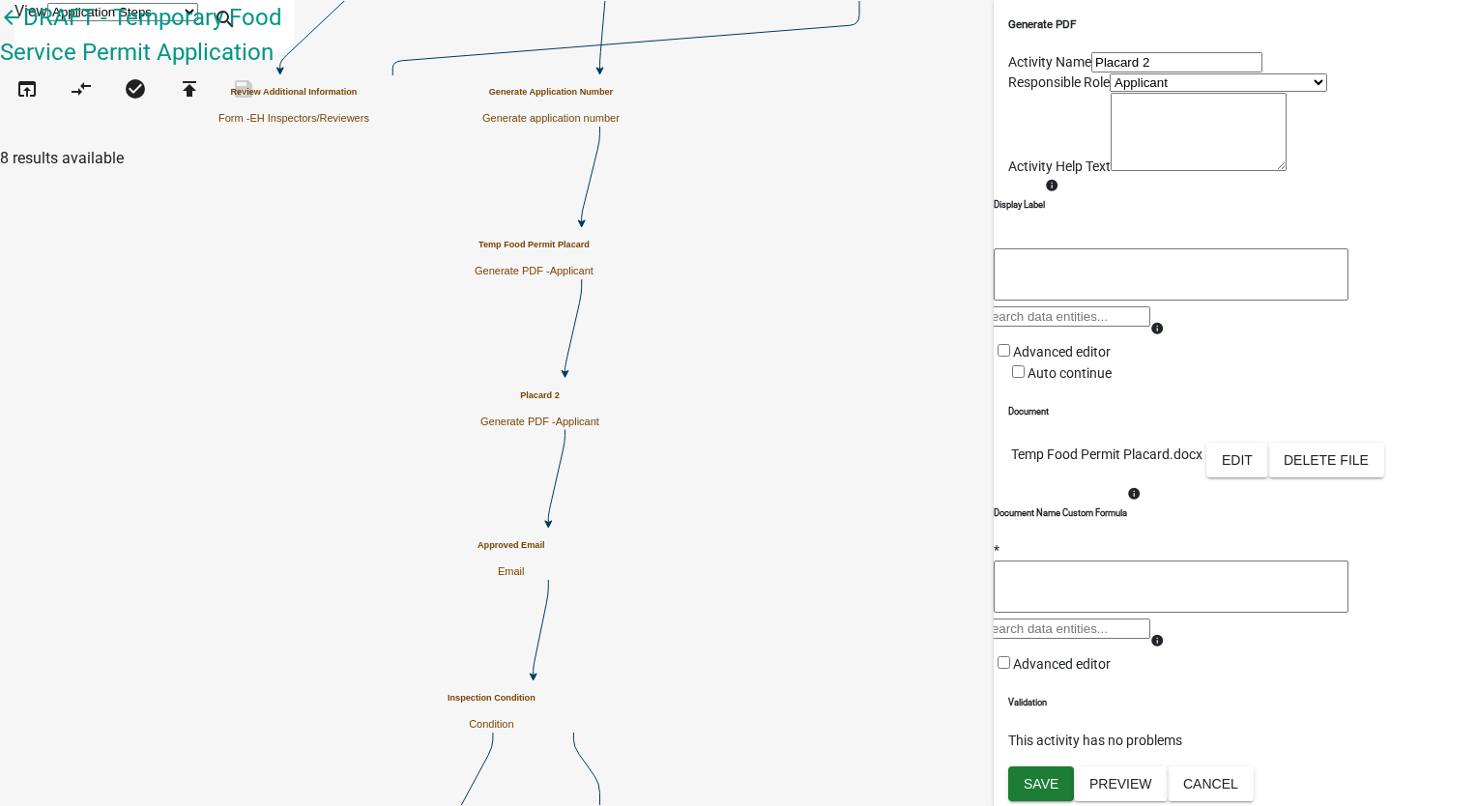
scroll to position [250, 0]
click at [1033, 791] on span "Save" at bounding box center [1041, 783] width 35 height 15
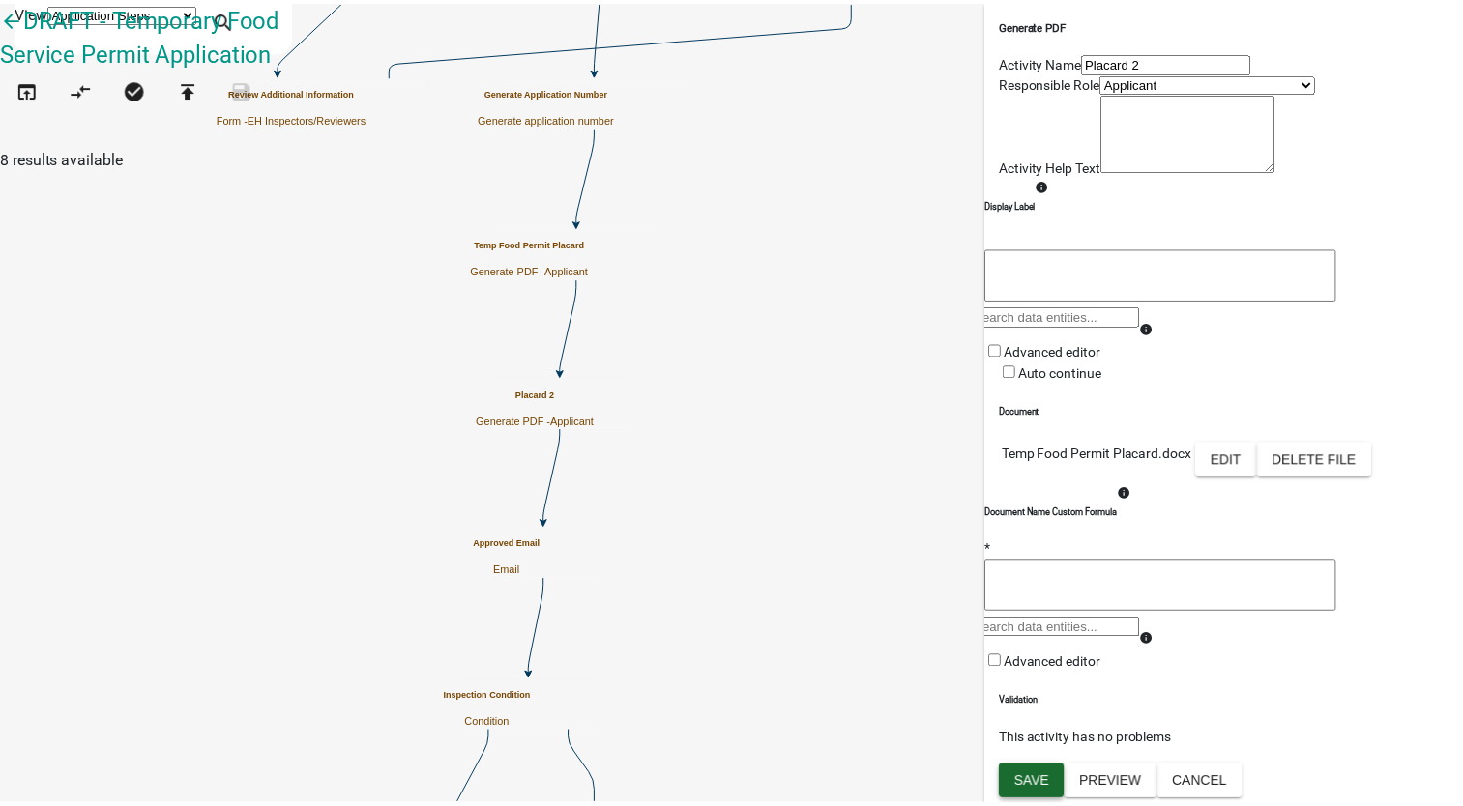
scroll to position [0, 0]
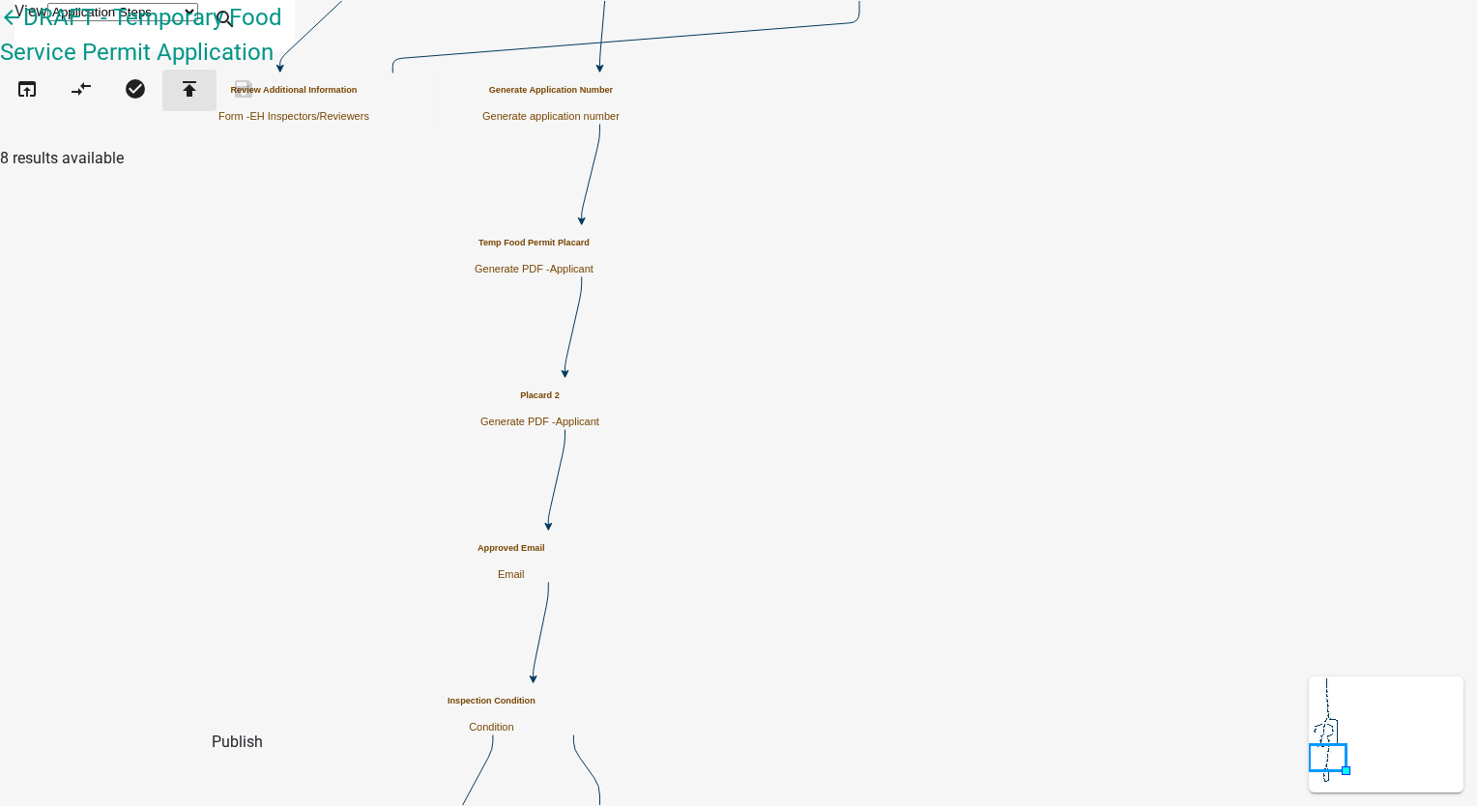
click at [201, 104] on icon "publish" at bounding box center [189, 90] width 23 height 27
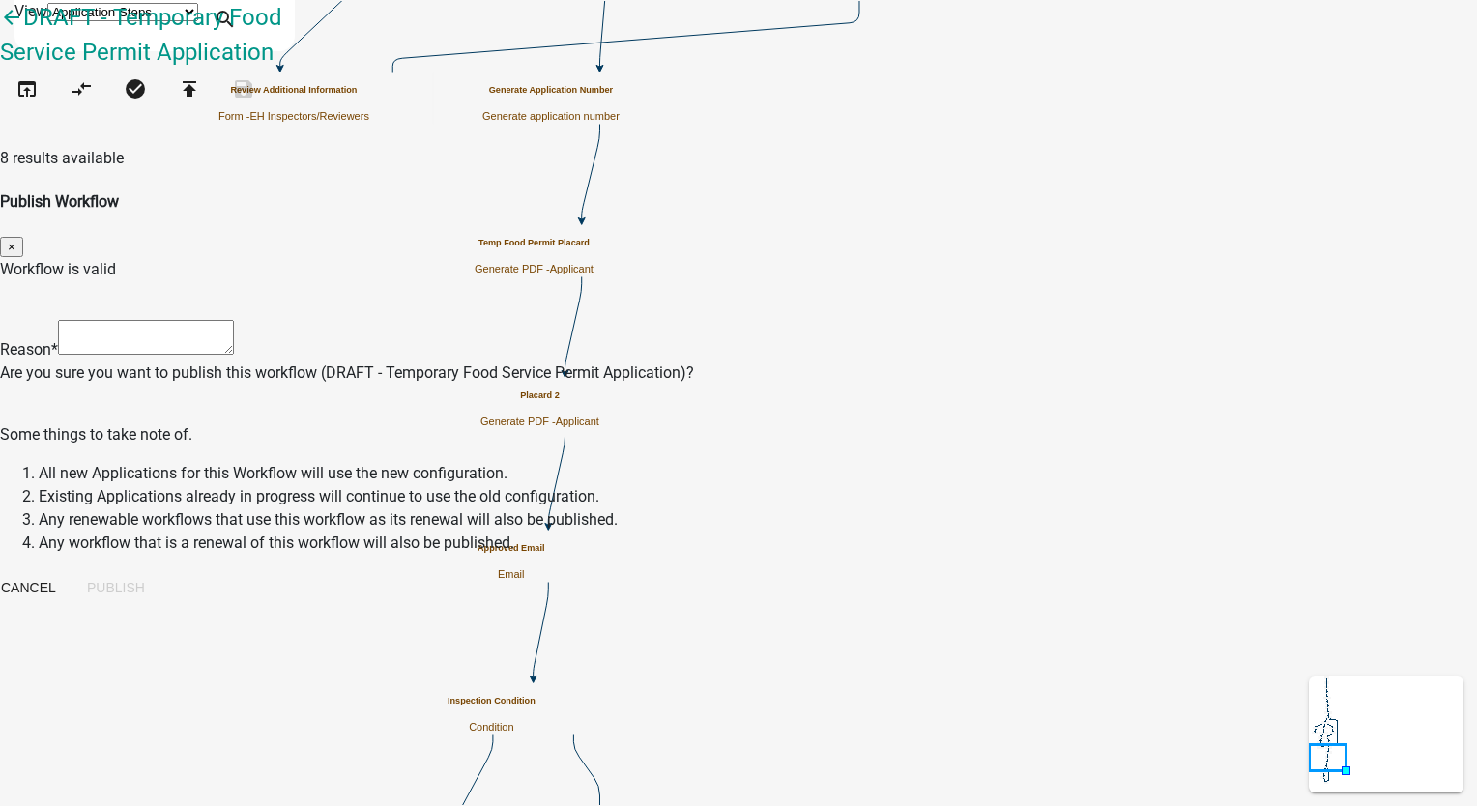
click at [234, 320] on textarea at bounding box center [146, 337] width 176 height 35
type textarea "added dynamic pdf"
click at [160, 570] on button "Publish" at bounding box center [116, 587] width 89 height 35
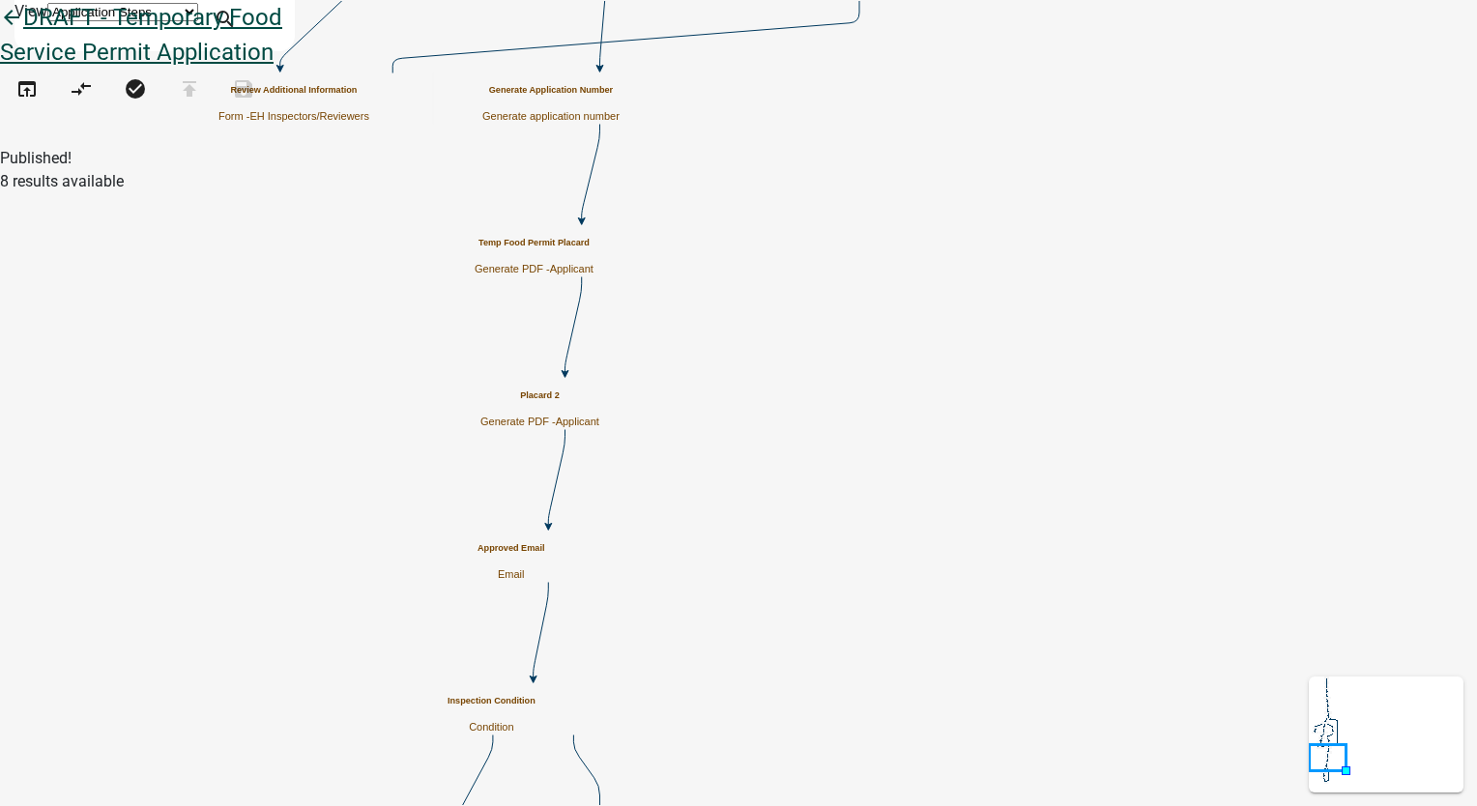
click at [23, 33] on icon "arrow_back" at bounding box center [11, 19] width 23 height 27
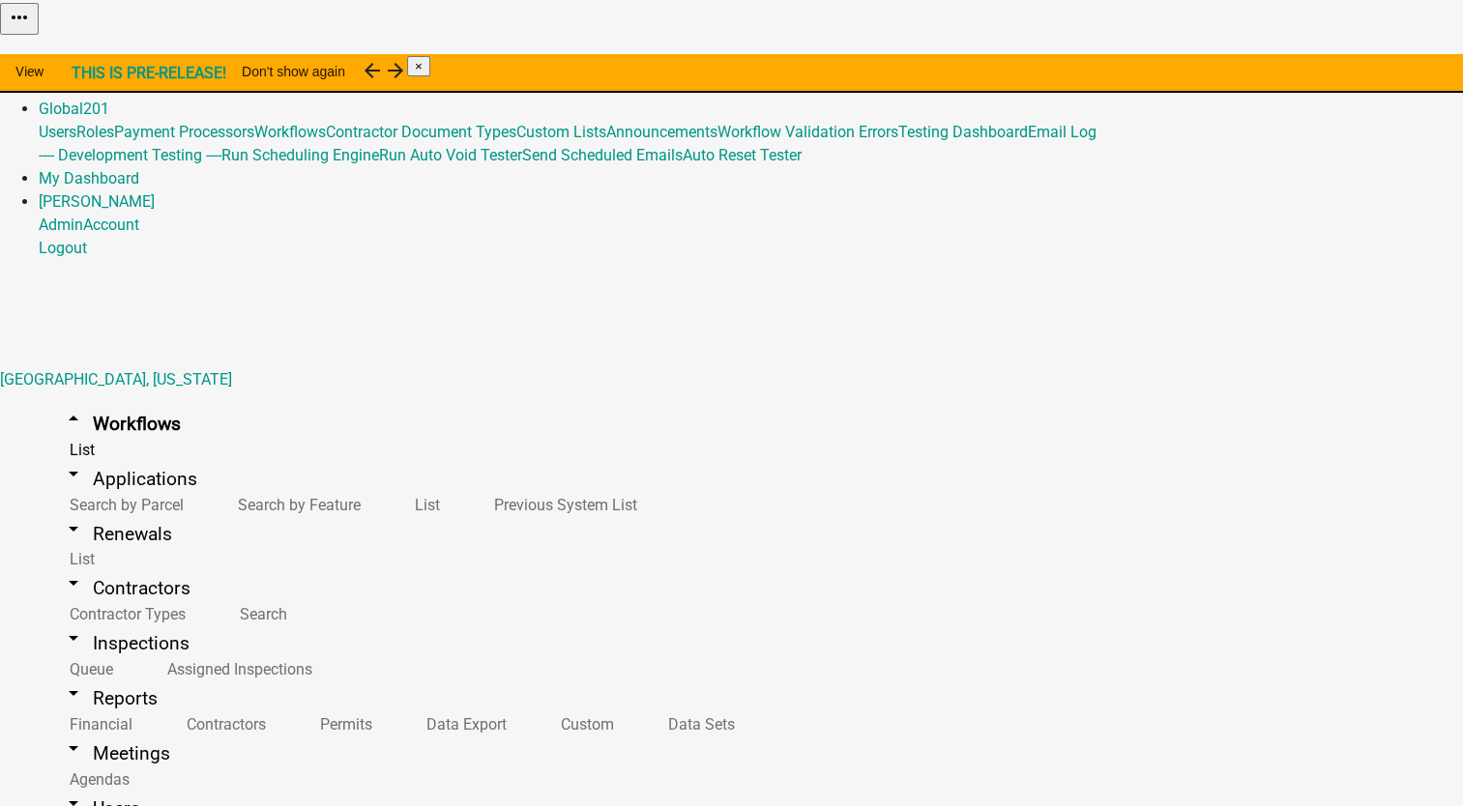
scroll to position [773, 0]
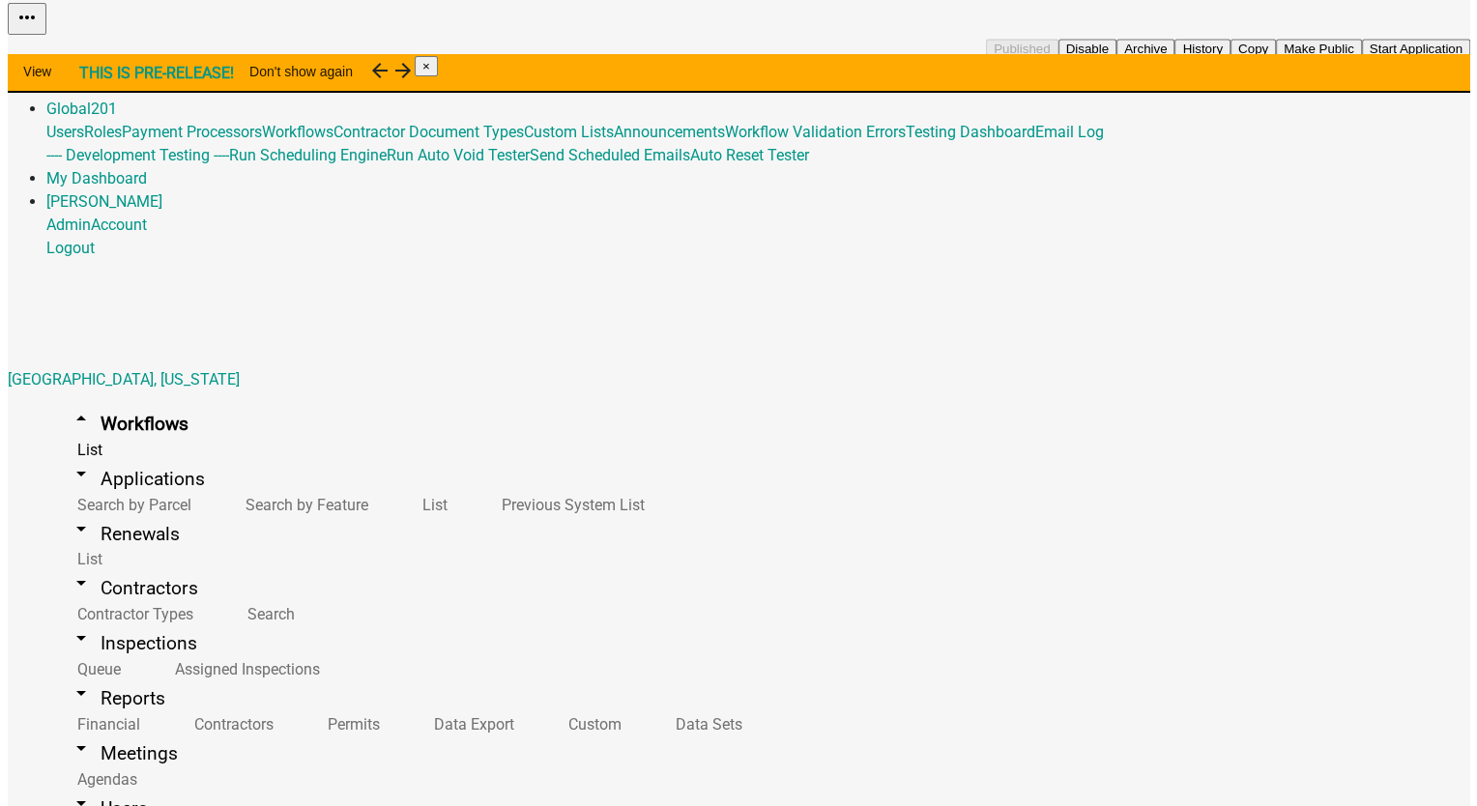
scroll to position [870, 0]
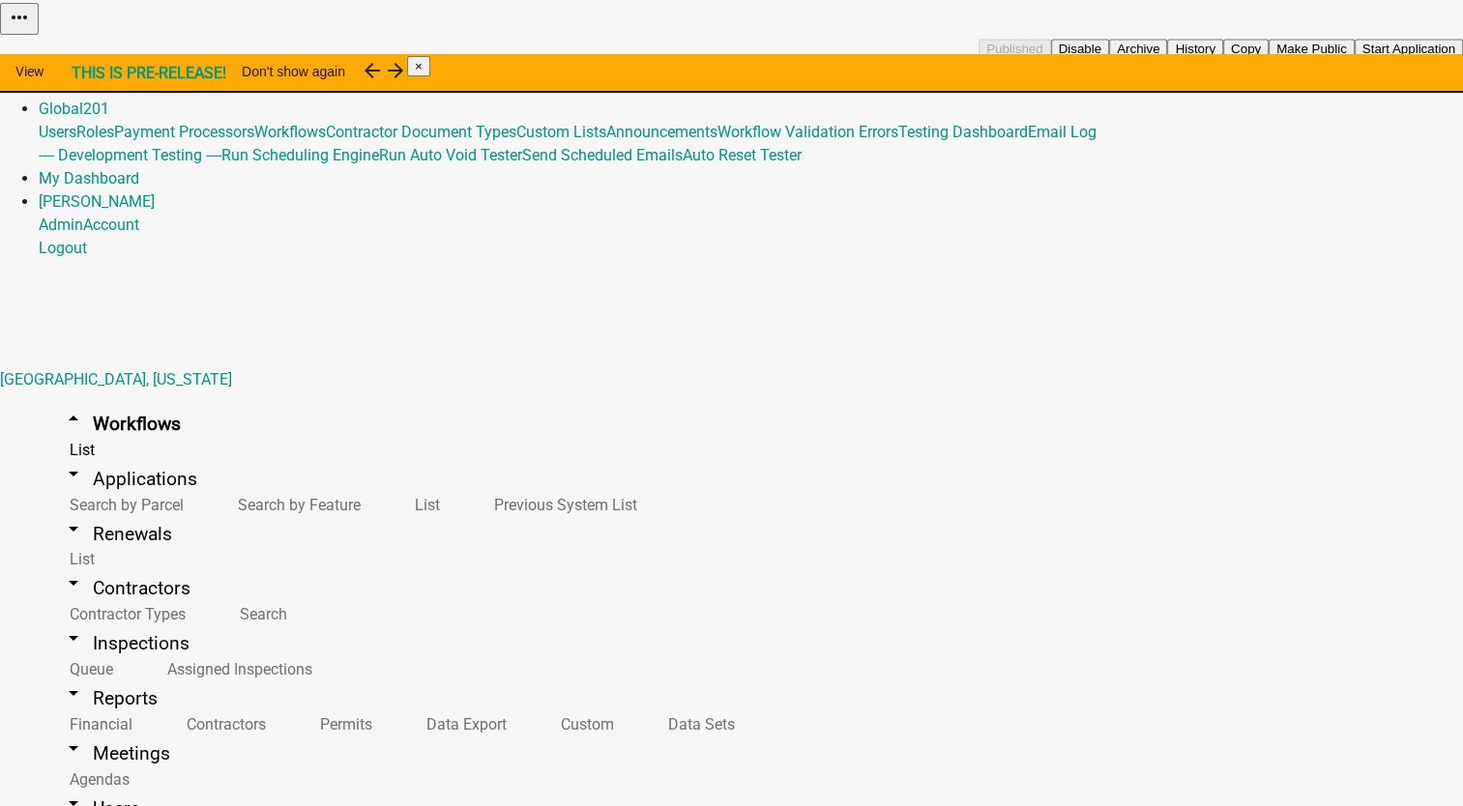
click at [1354, 59] on button "Start Application" at bounding box center [1408, 49] width 108 height 20
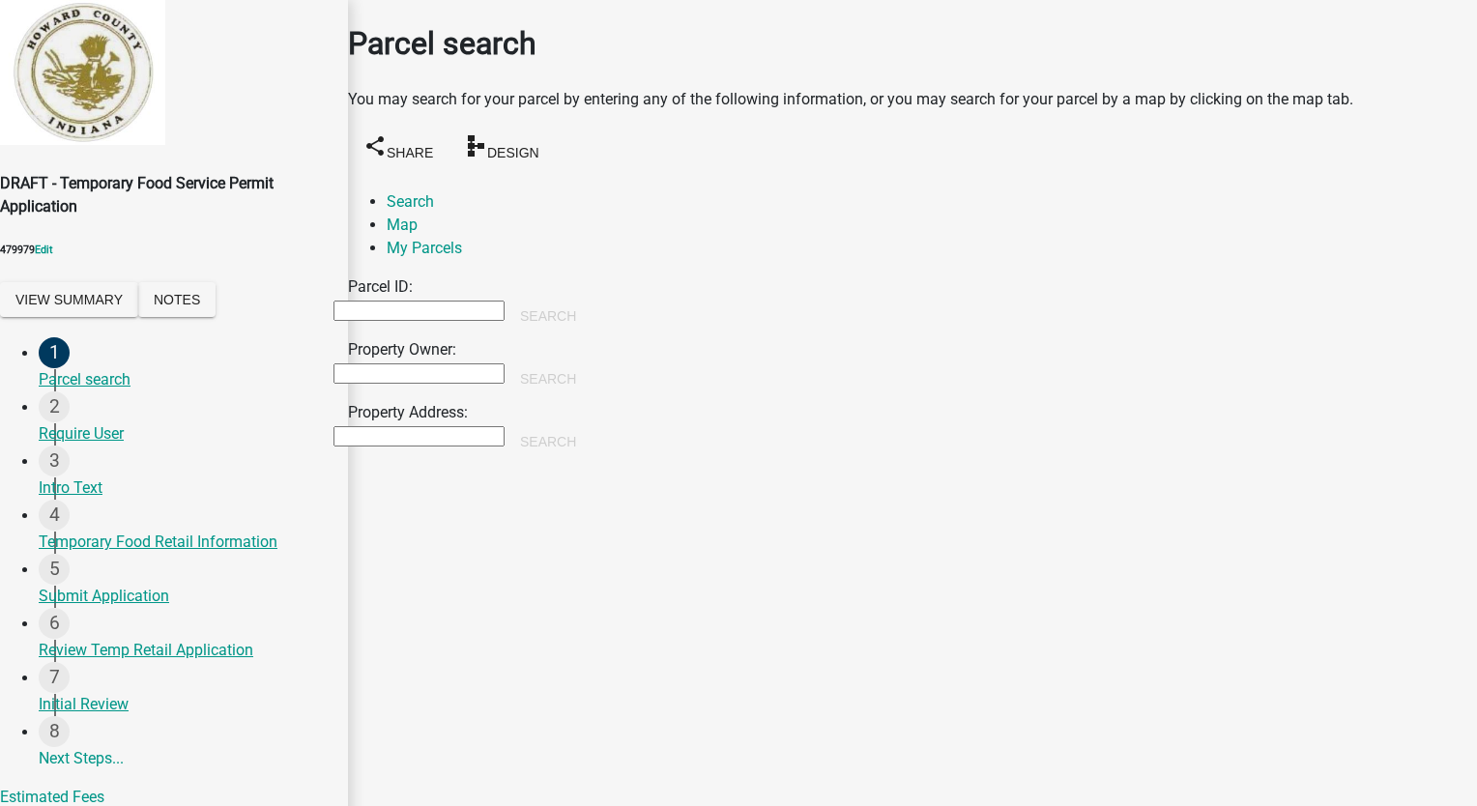
click at [415, 369] on input "Property Owner:" at bounding box center [419, 373] width 171 height 20
type input "[PERSON_NAME]"
click at [592, 362] on button "Search" at bounding box center [548, 379] width 87 height 35
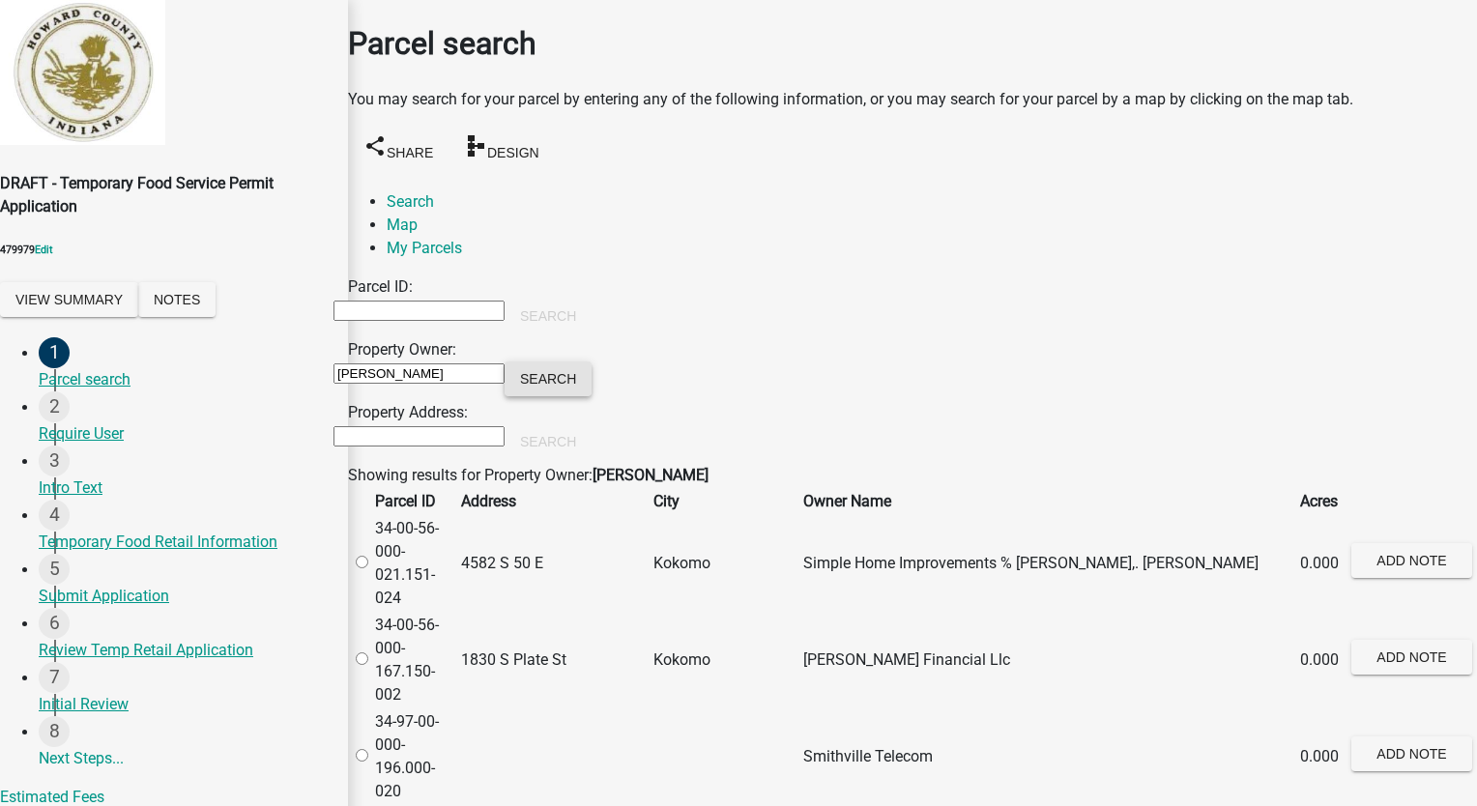
scroll to position [870, 0]
radio input "true"
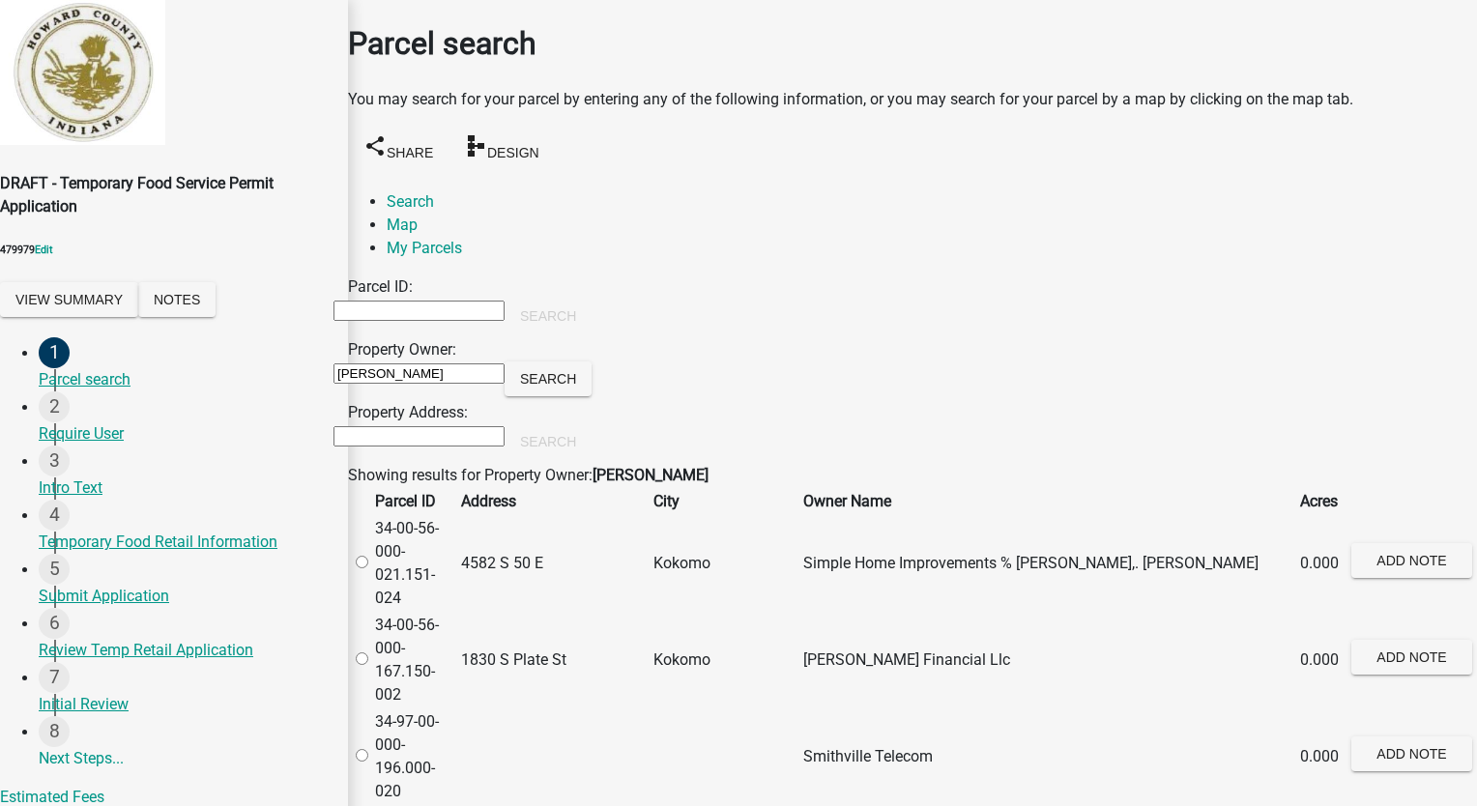
scroll to position [0, 0]
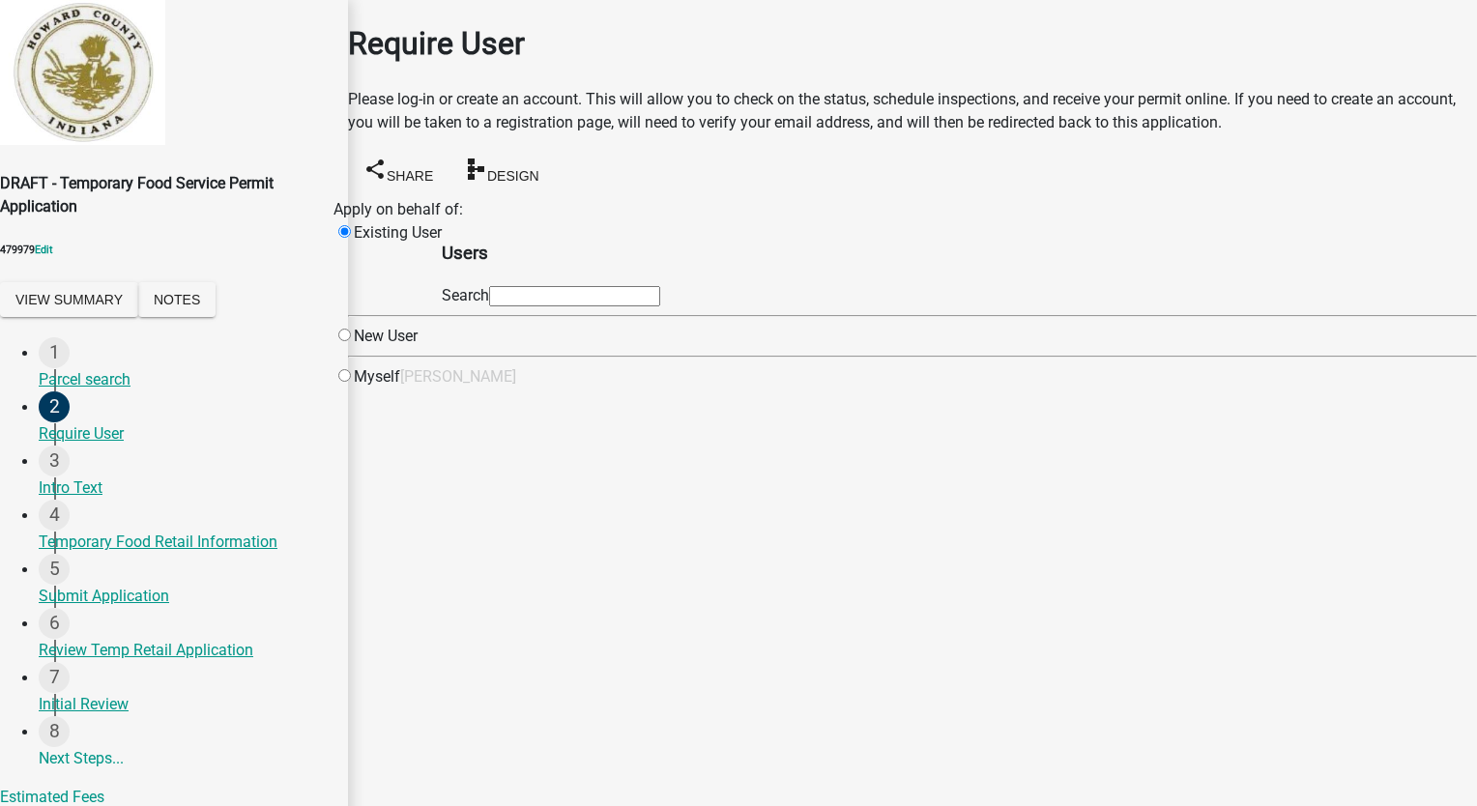
click at [351, 382] on input "radio" at bounding box center [344, 375] width 13 height 13
radio input "true"
radio input "false"
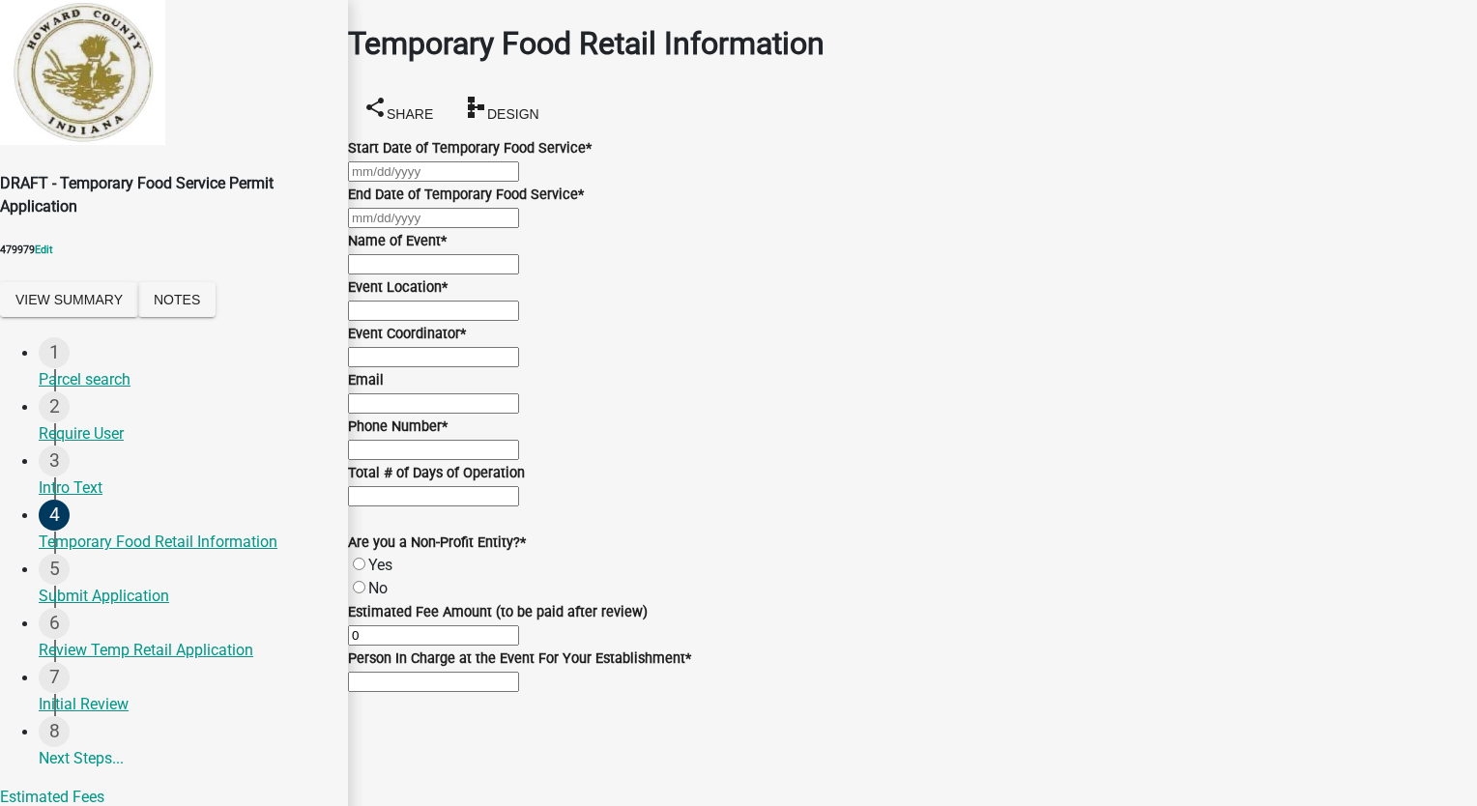
select select "10"
select select "2025"
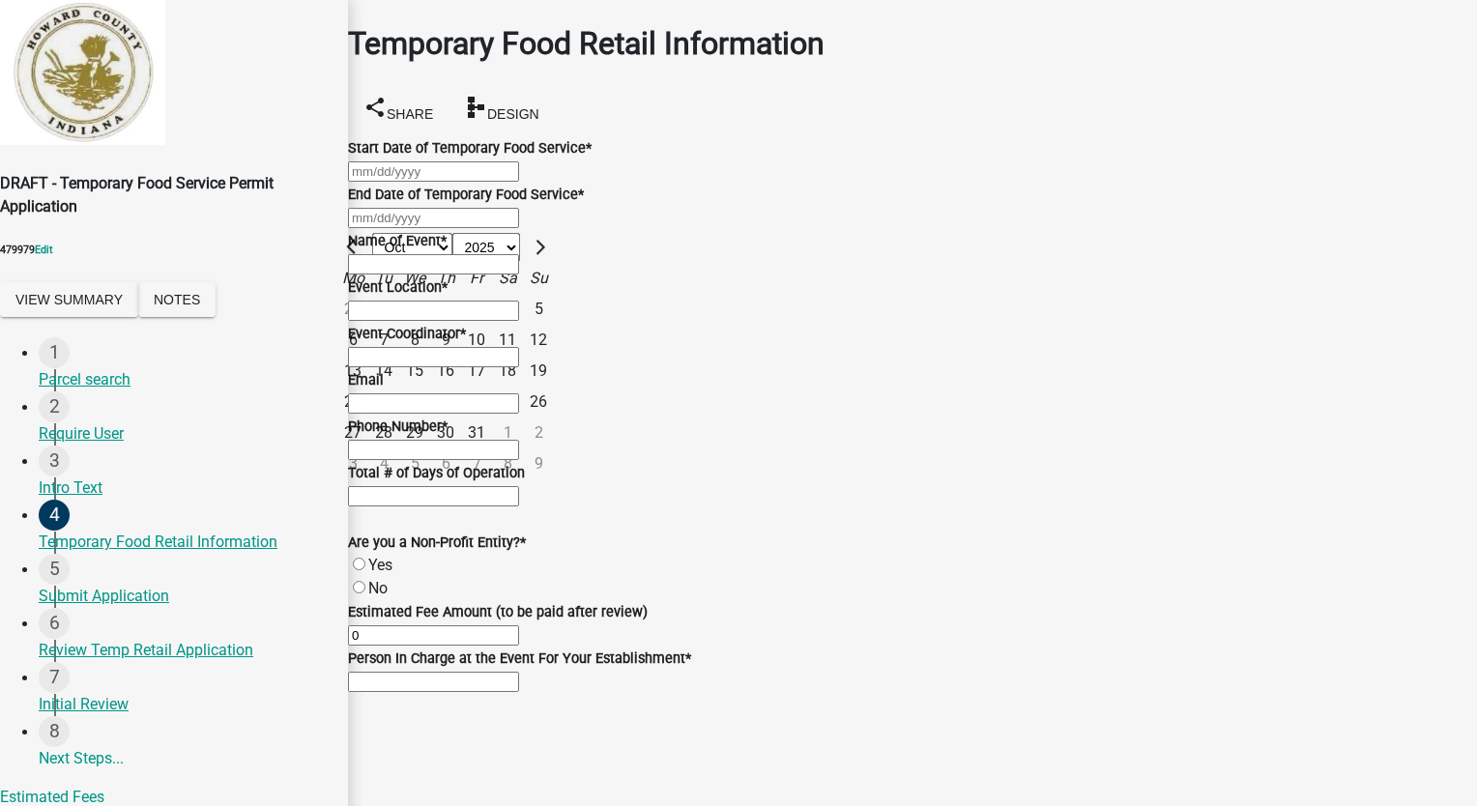
click at [402, 177] on div "[PERSON_NAME] Feb Mar Apr [PERSON_NAME][DATE] Oct Nov [DATE] 1526 1527 1528 152…" at bounding box center [912, 171] width 1129 height 23
click at [461, 418] on div "30" at bounding box center [445, 433] width 31 height 31
type input "[DATE]"
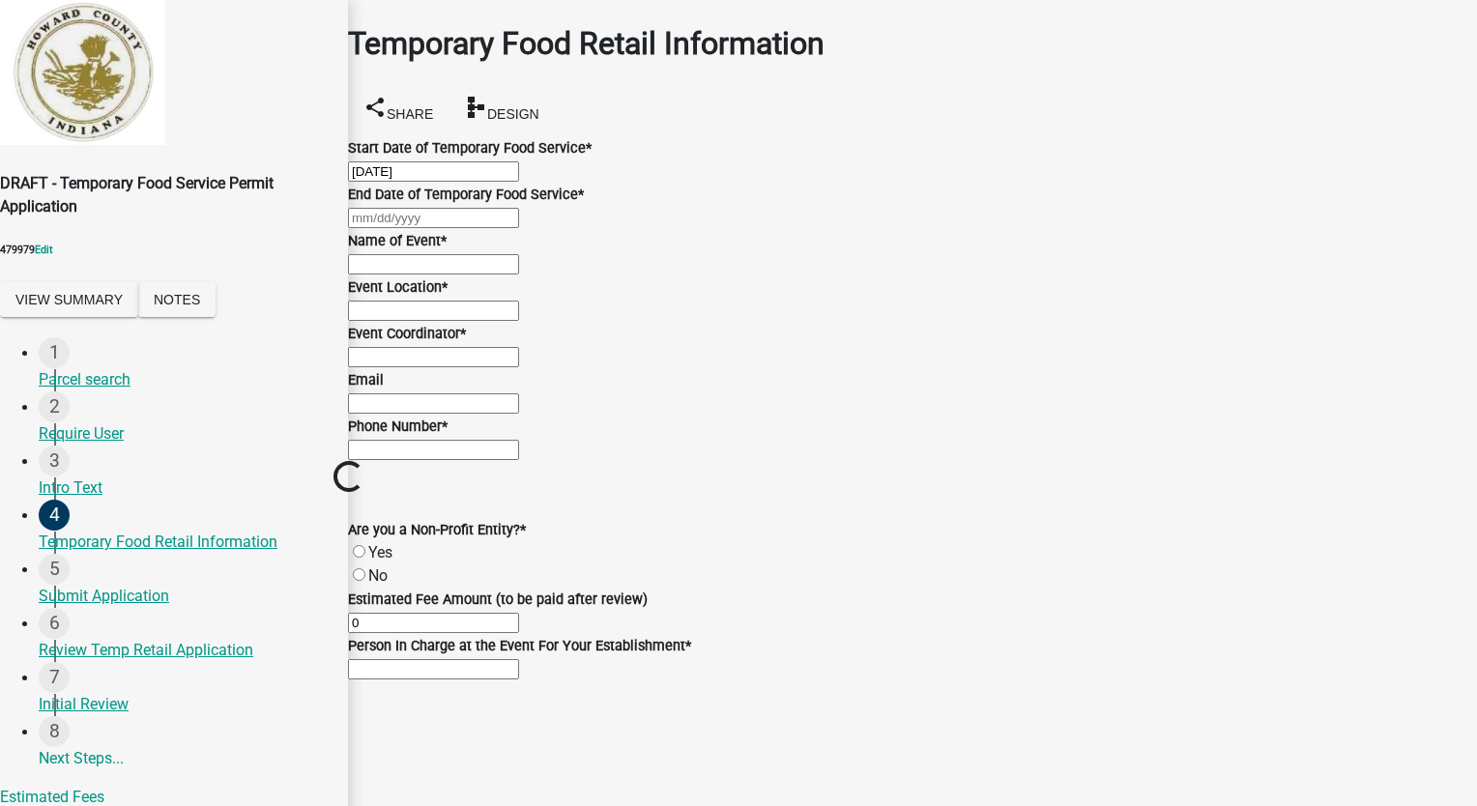
select select "10"
select select "2025"
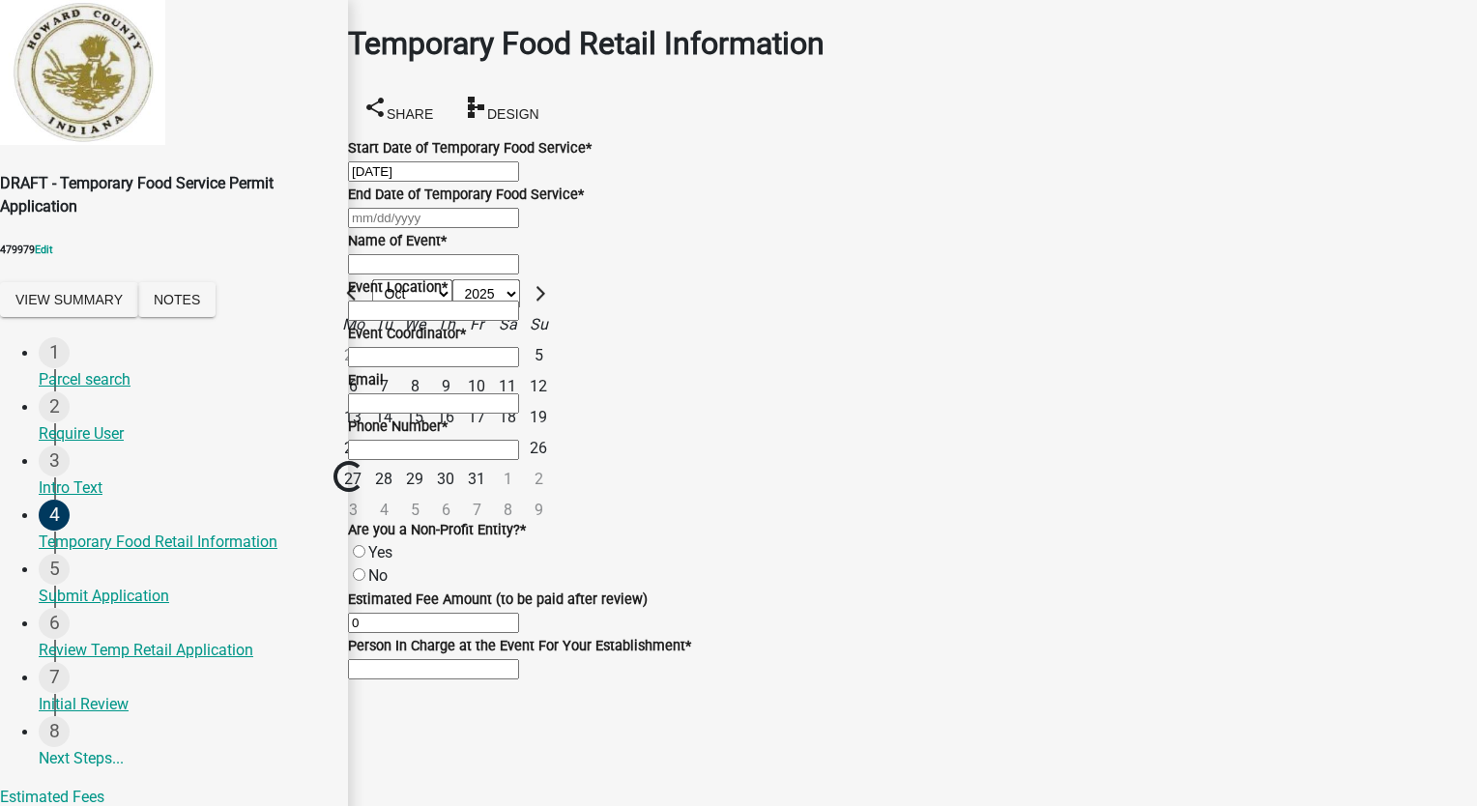
click at [424, 229] on div "[PERSON_NAME] Feb Mar Apr [PERSON_NAME][DATE] Oct Nov [DATE] 1526 1527 1528 152…" at bounding box center [912, 217] width 1129 height 23
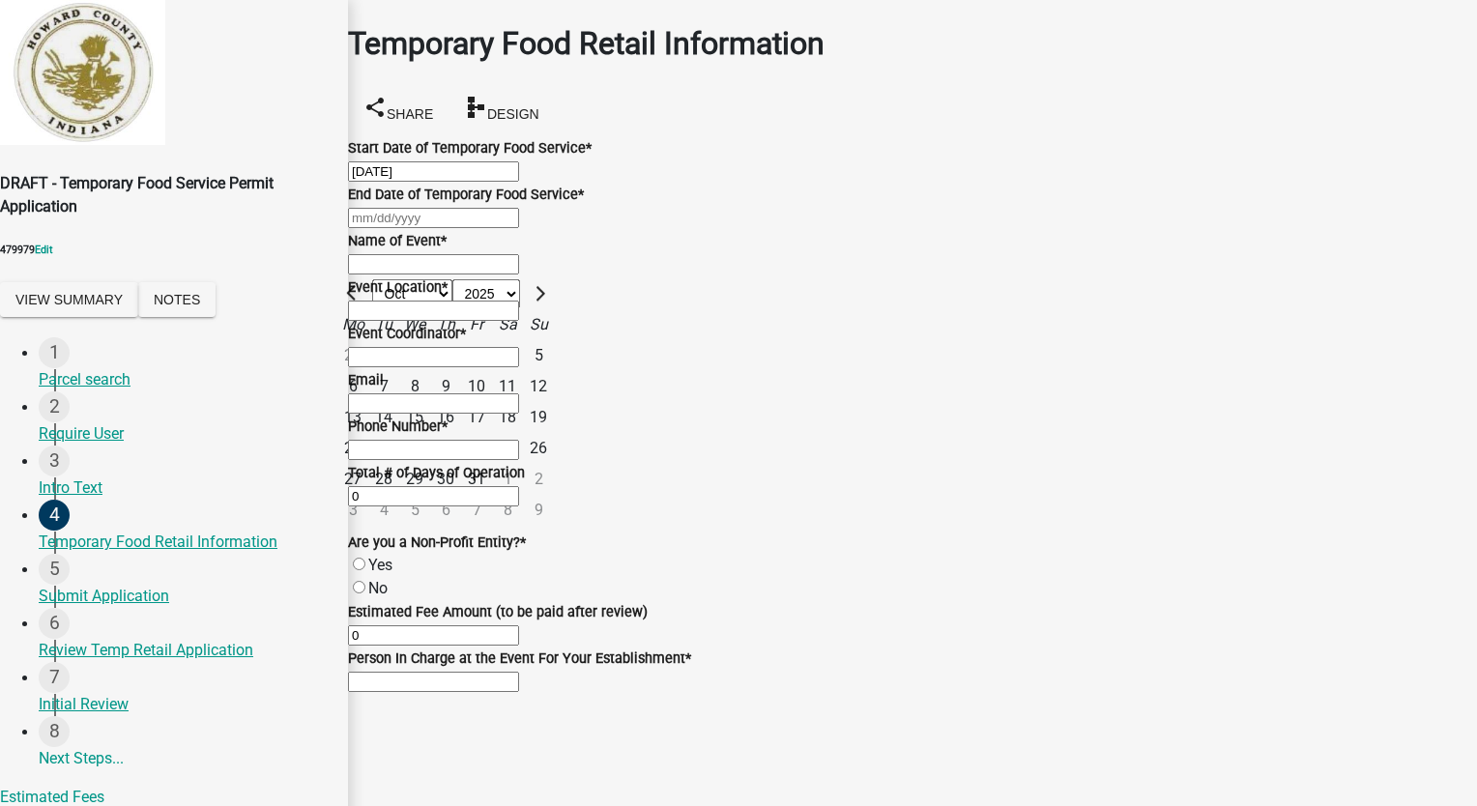
click at [492, 495] on div "31" at bounding box center [476, 479] width 31 height 31
type input "[DATE]"
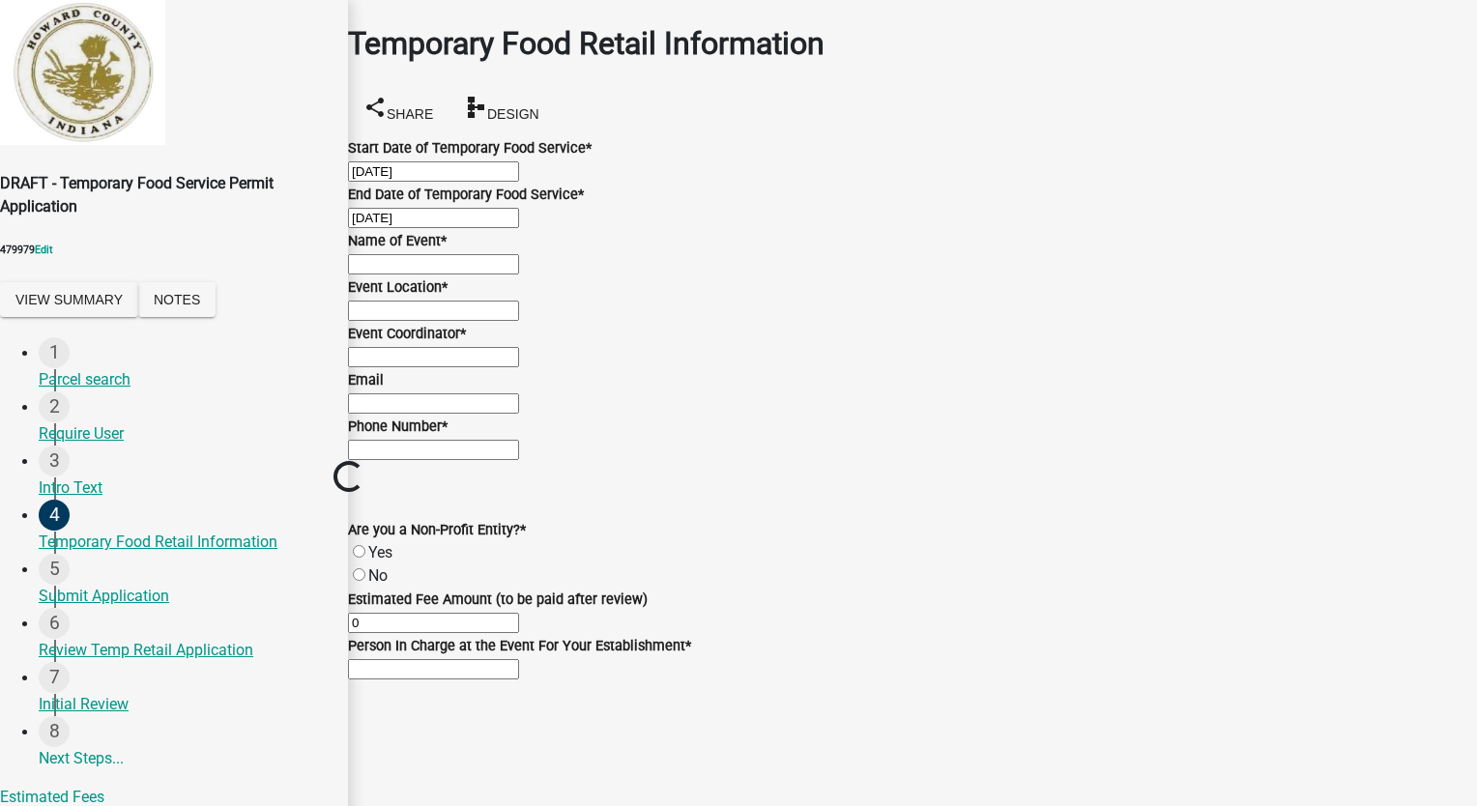
click at [441, 275] on input "Name of Event *" at bounding box center [433, 264] width 171 height 20
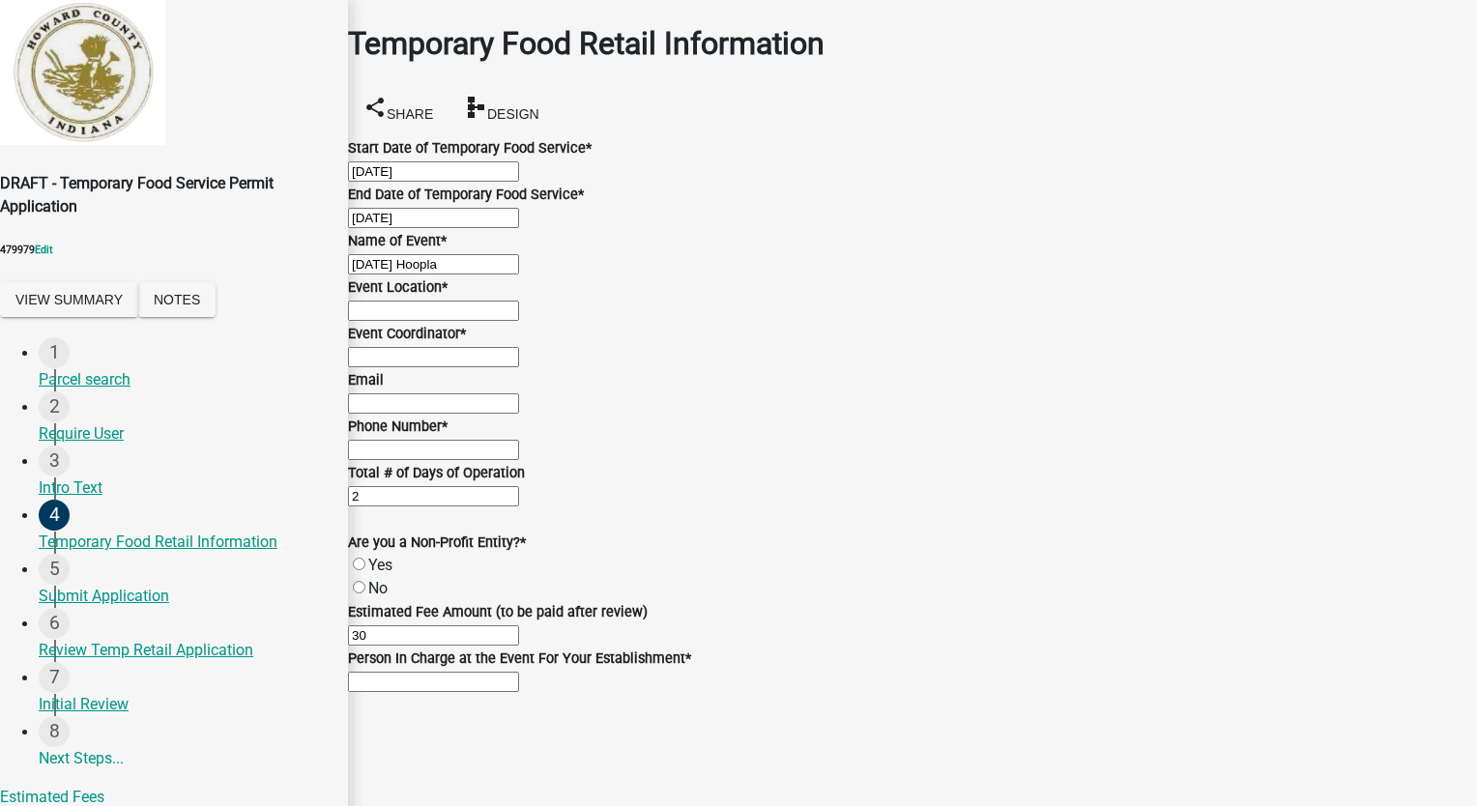
type input "[DATE] Hoopla"
click at [446, 321] on input "Event Location *" at bounding box center [433, 311] width 171 height 20
type input "[STREET_ADDRESS]"
click at [439, 367] on input "Event Coordinator *" at bounding box center [433, 357] width 171 height 20
type input "Darkside Productions LLC"
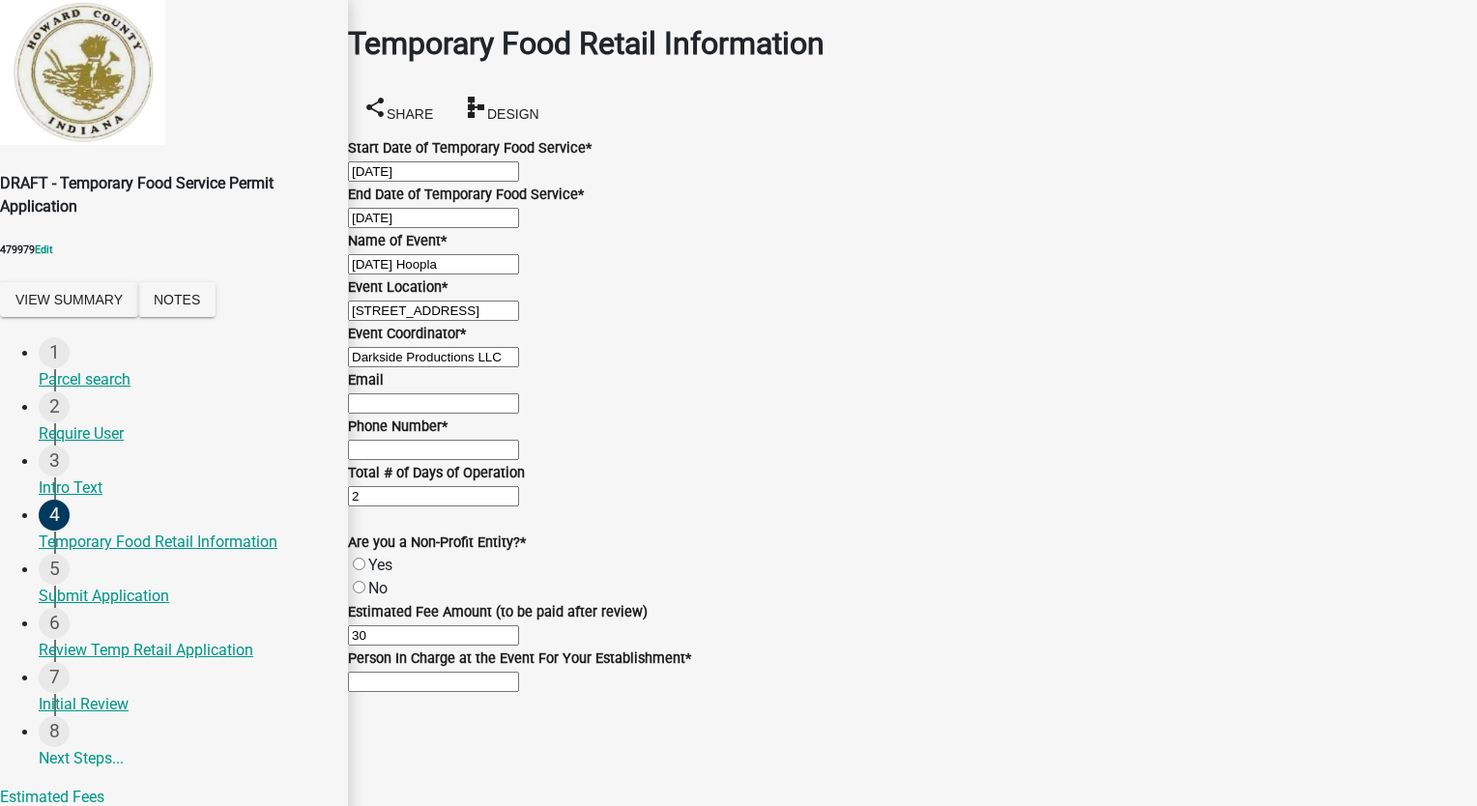
scroll to position [580, 0]
click at [426, 393] on input "Email" at bounding box center [433, 403] width 171 height 20
type input "[EMAIL_ADDRESS][DOMAIN_NAME]"
type input "8127861368"
click at [378, 579] on label "No" at bounding box center [377, 588] width 19 height 18
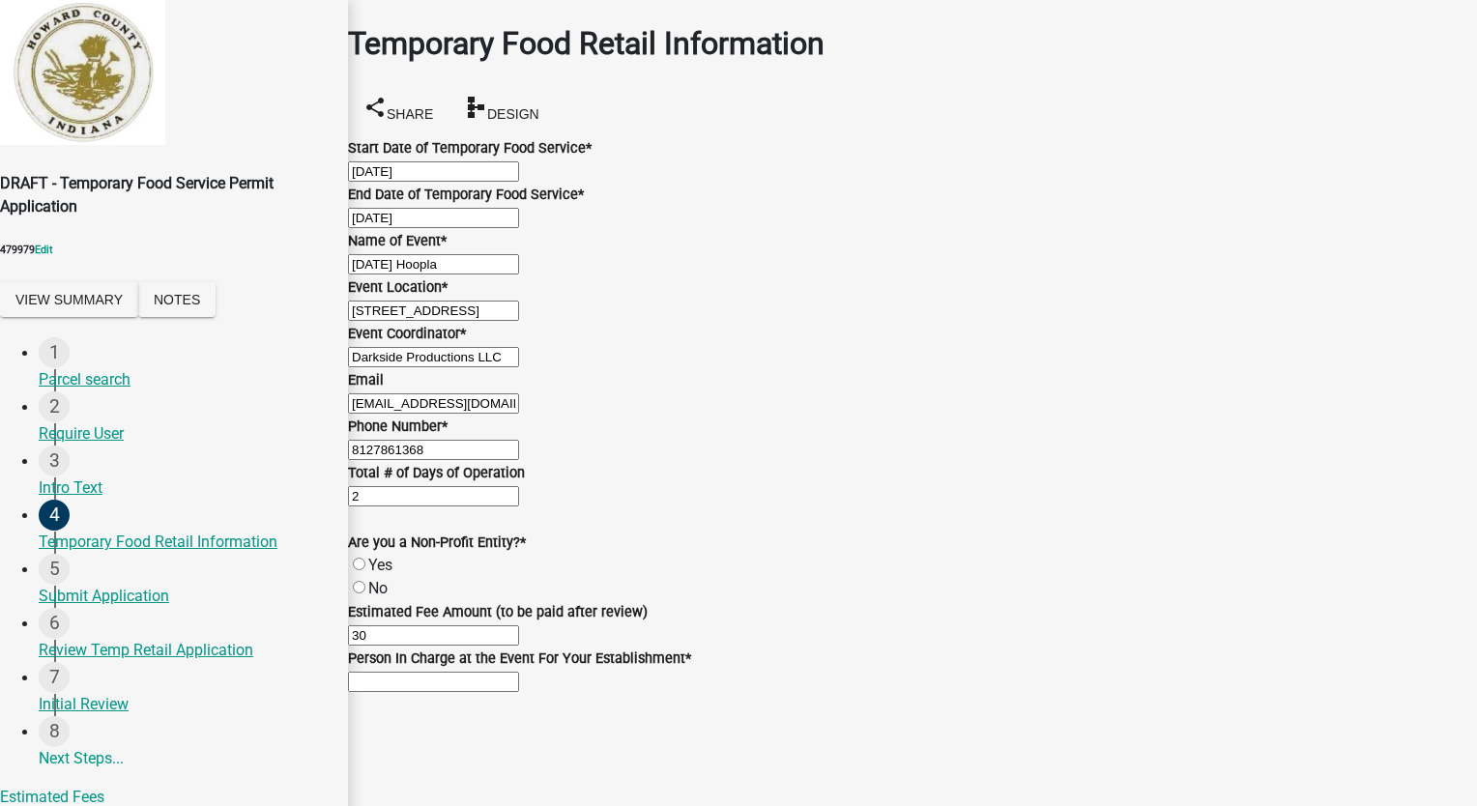
click at [365, 581] on input "No" at bounding box center [359, 587] width 13 height 13
radio input "true"
click at [519, 672] on input "Person In Charge at the Event For Your Establishment *" at bounding box center [433, 682] width 171 height 20
type input "[PERSON_NAME]"
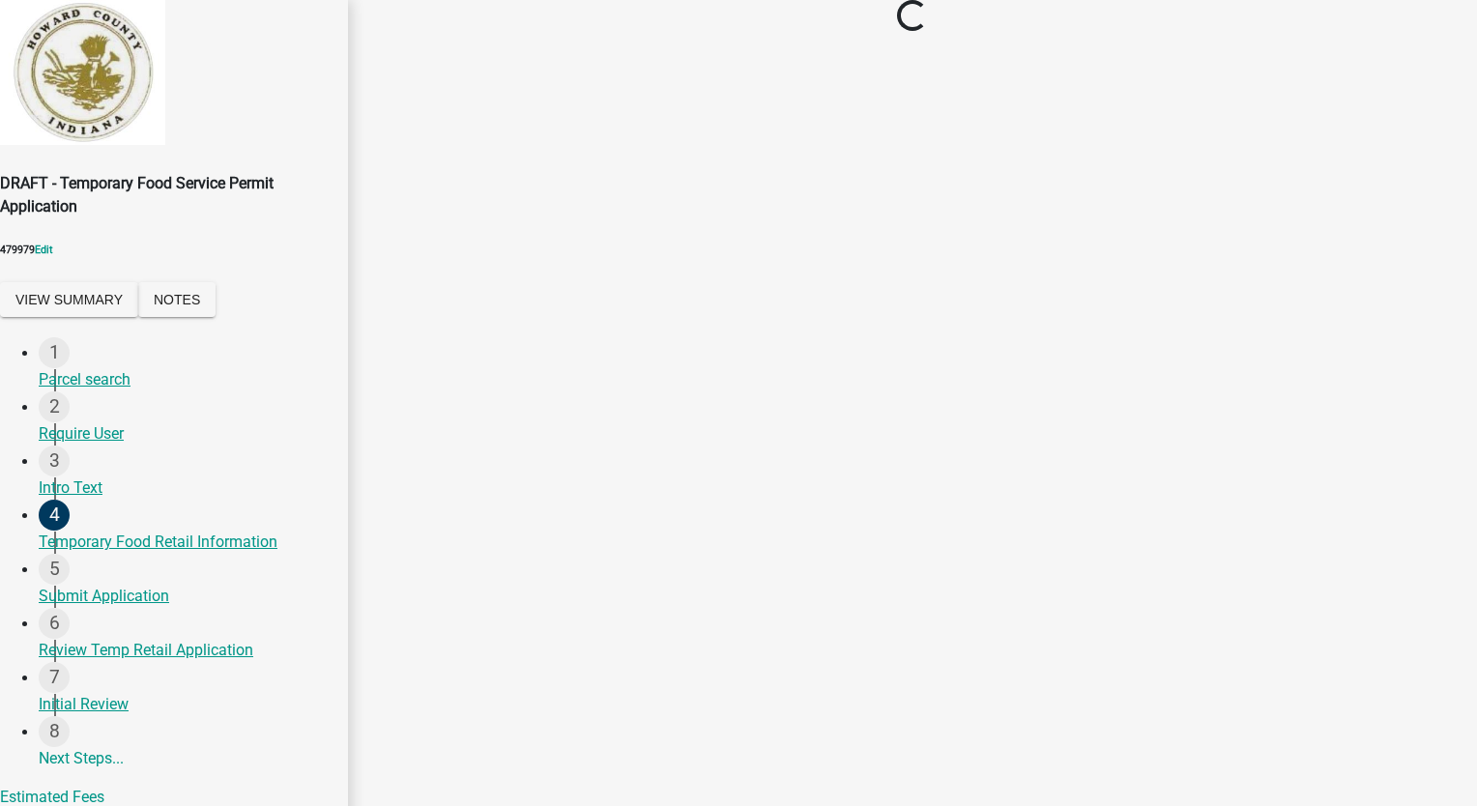
scroll to position [0, 0]
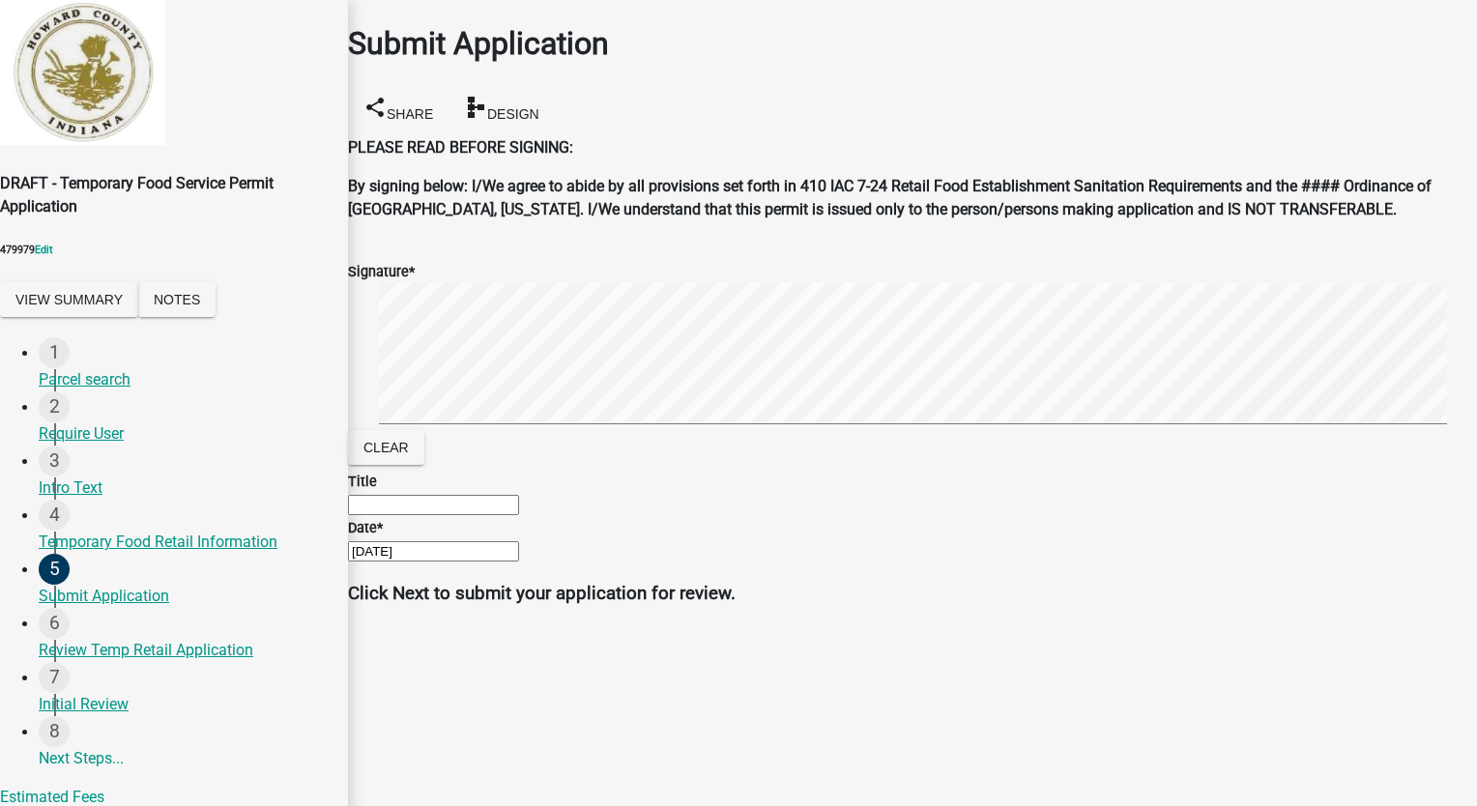
click at [426, 515] on input "Title" at bounding box center [433, 505] width 171 height 20
type input "Owner"
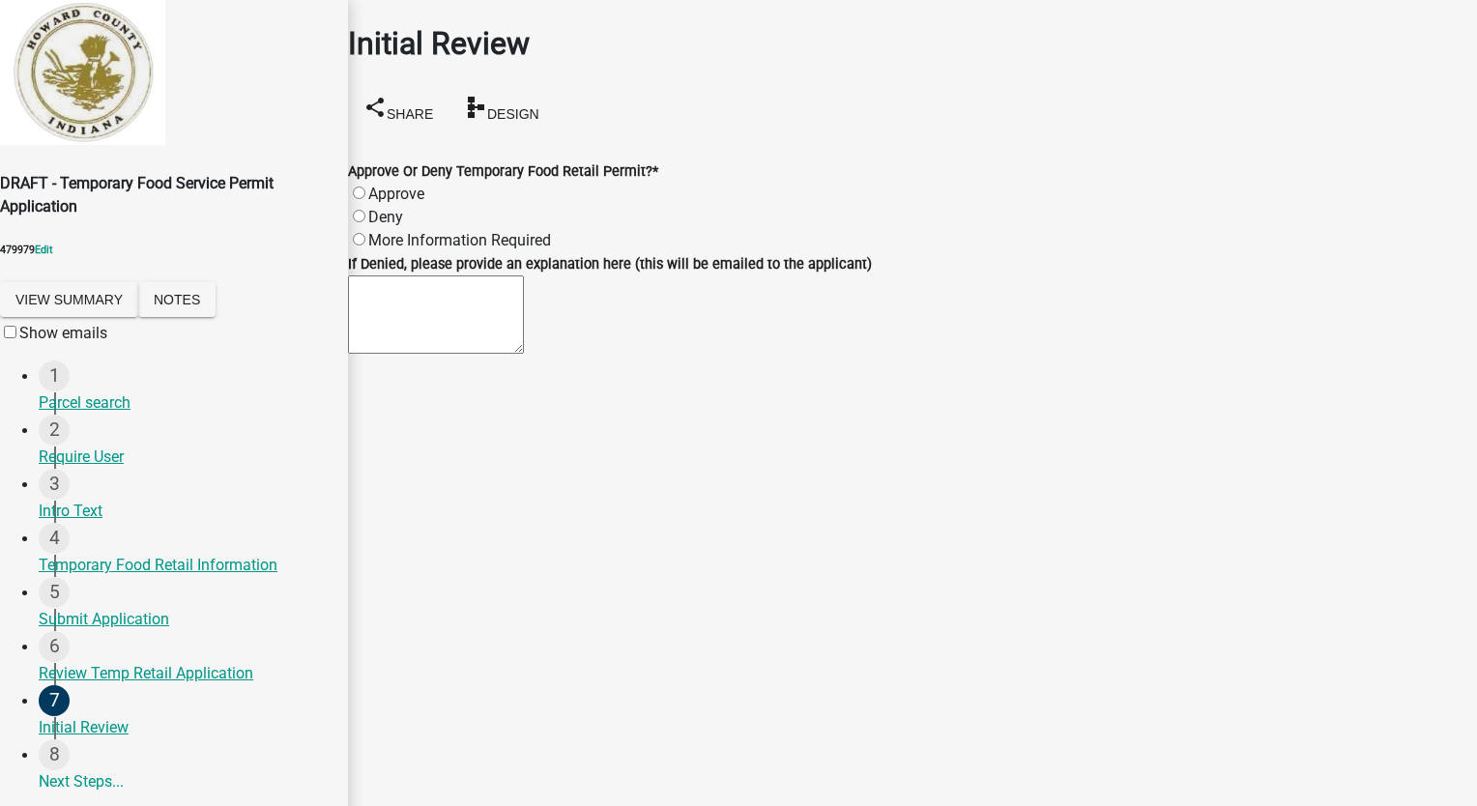
click at [377, 185] on label "Approve" at bounding box center [396, 194] width 56 height 18
click at [365, 187] on input "Approve" at bounding box center [359, 193] width 13 height 13
radio input "true"
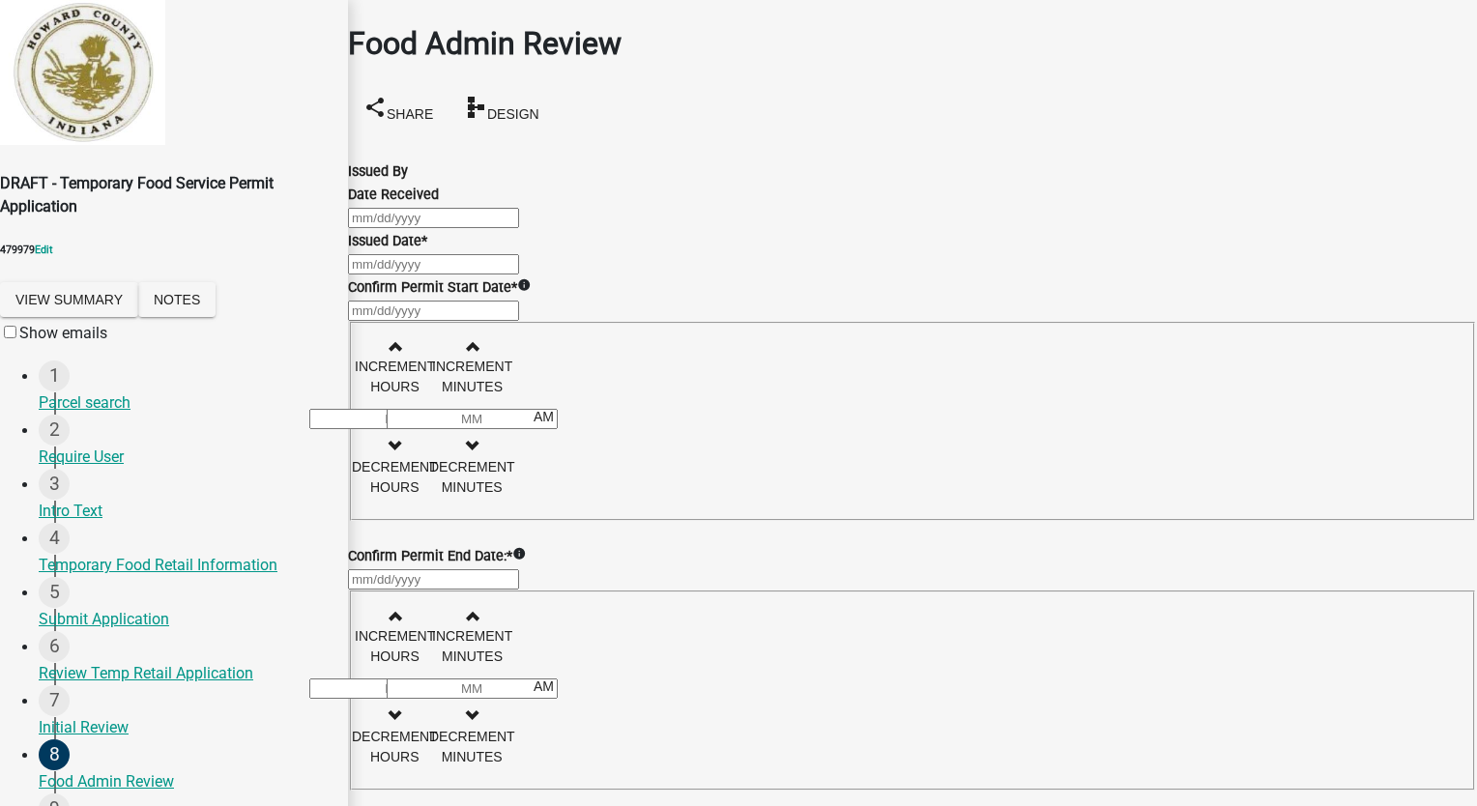
click at [426, 229] on div at bounding box center [912, 217] width 1129 height 23
select select "10"
select select "2025"
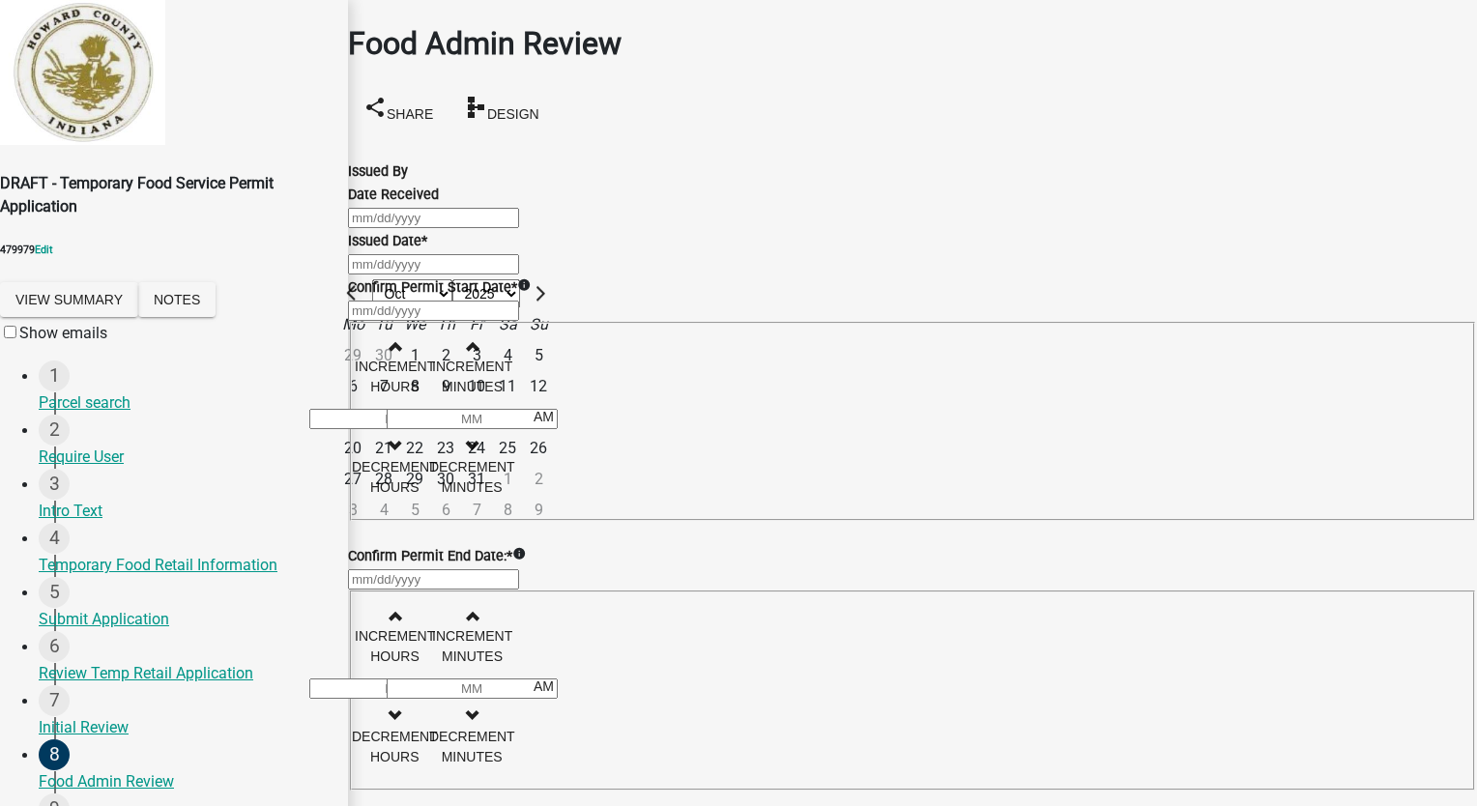
click at [399, 376] on div "7" at bounding box center [383, 386] width 31 height 31
type input "[DATE]"
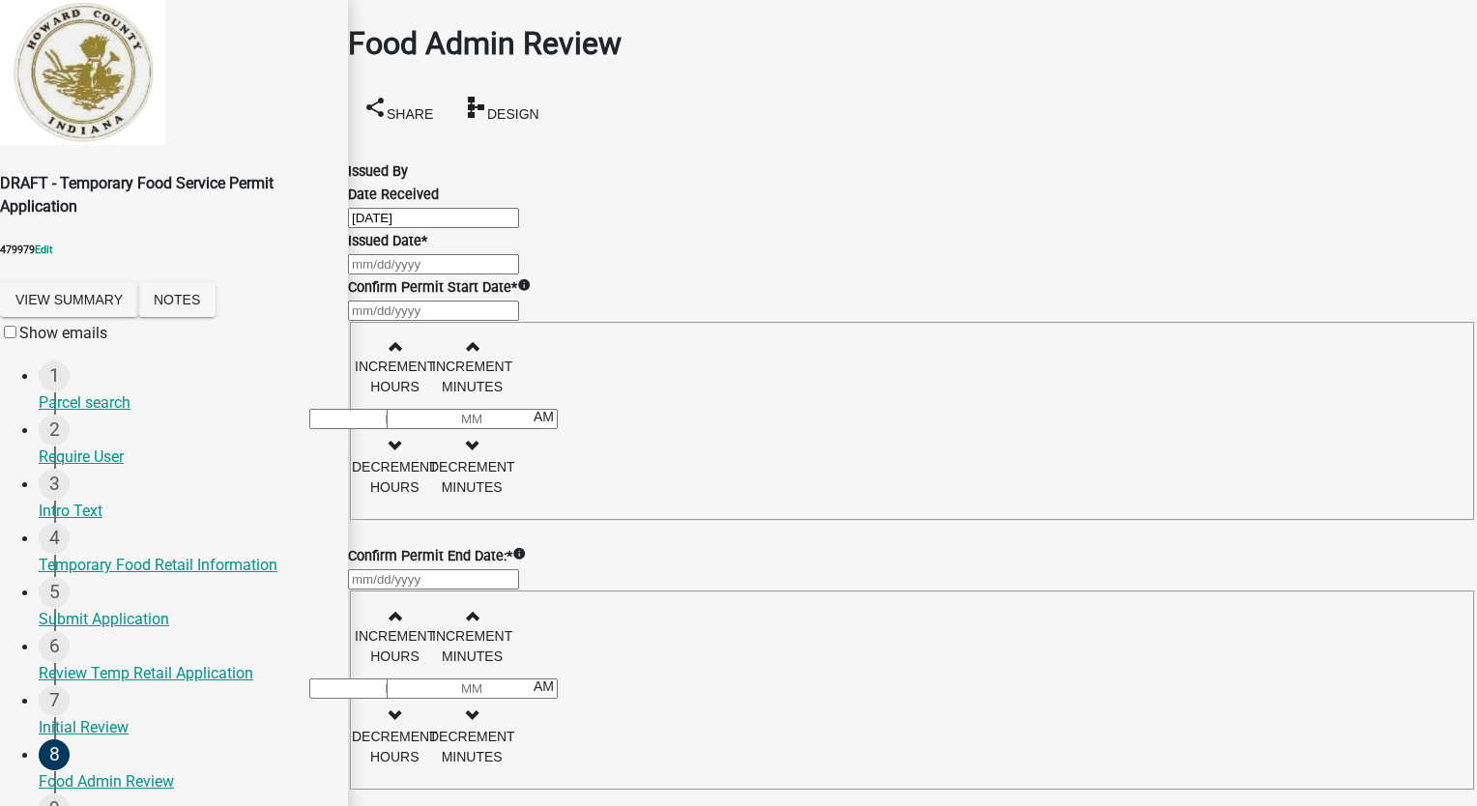
select select "10"
select select "2025"
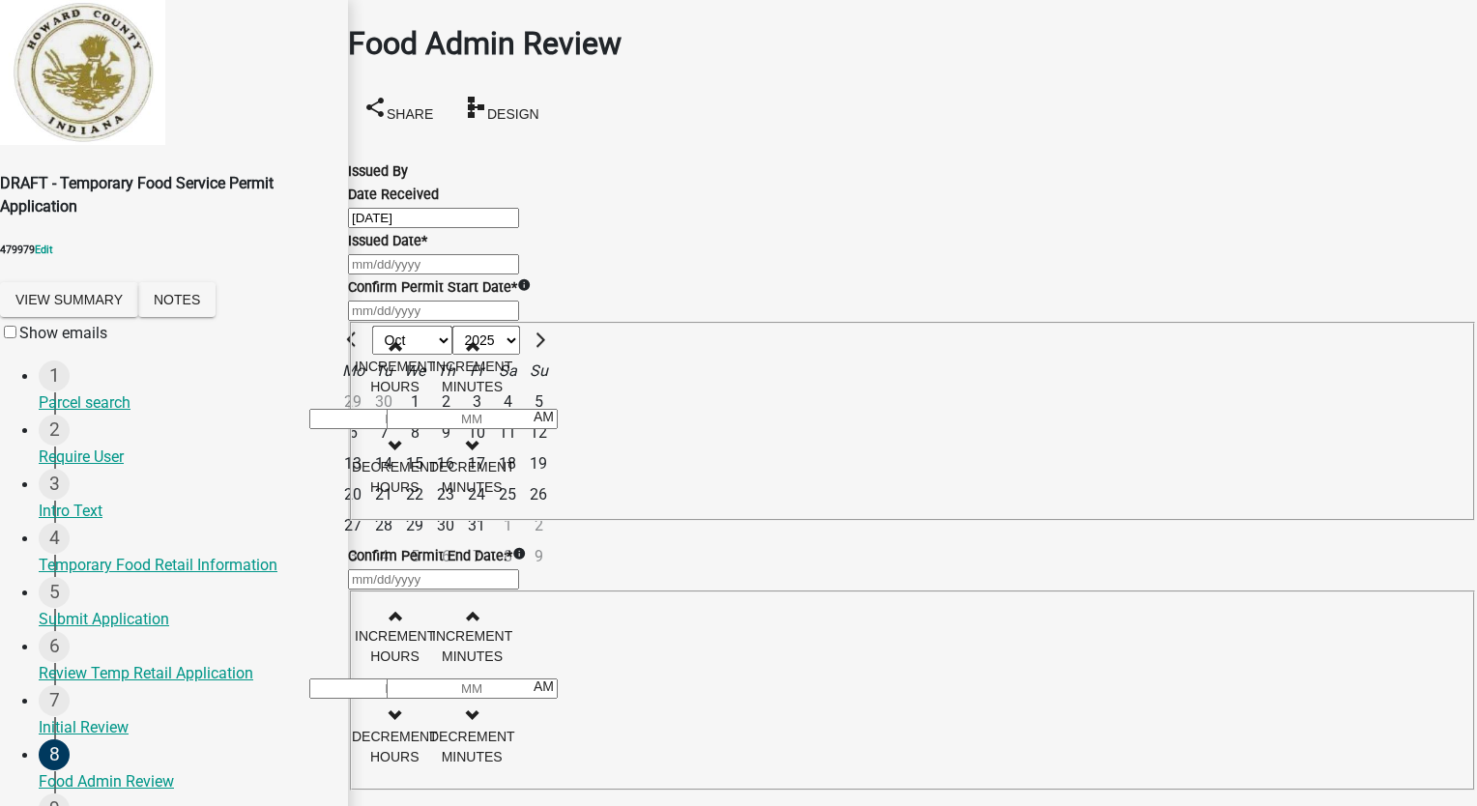
click at [424, 276] on div "[PERSON_NAME] Feb Mar Apr [PERSON_NAME][DATE] Oct Nov [DATE] 1526 1527 1528 152…" at bounding box center [912, 263] width 1129 height 23
click at [399, 449] on div "7" at bounding box center [383, 433] width 31 height 31
type input "[DATE]"
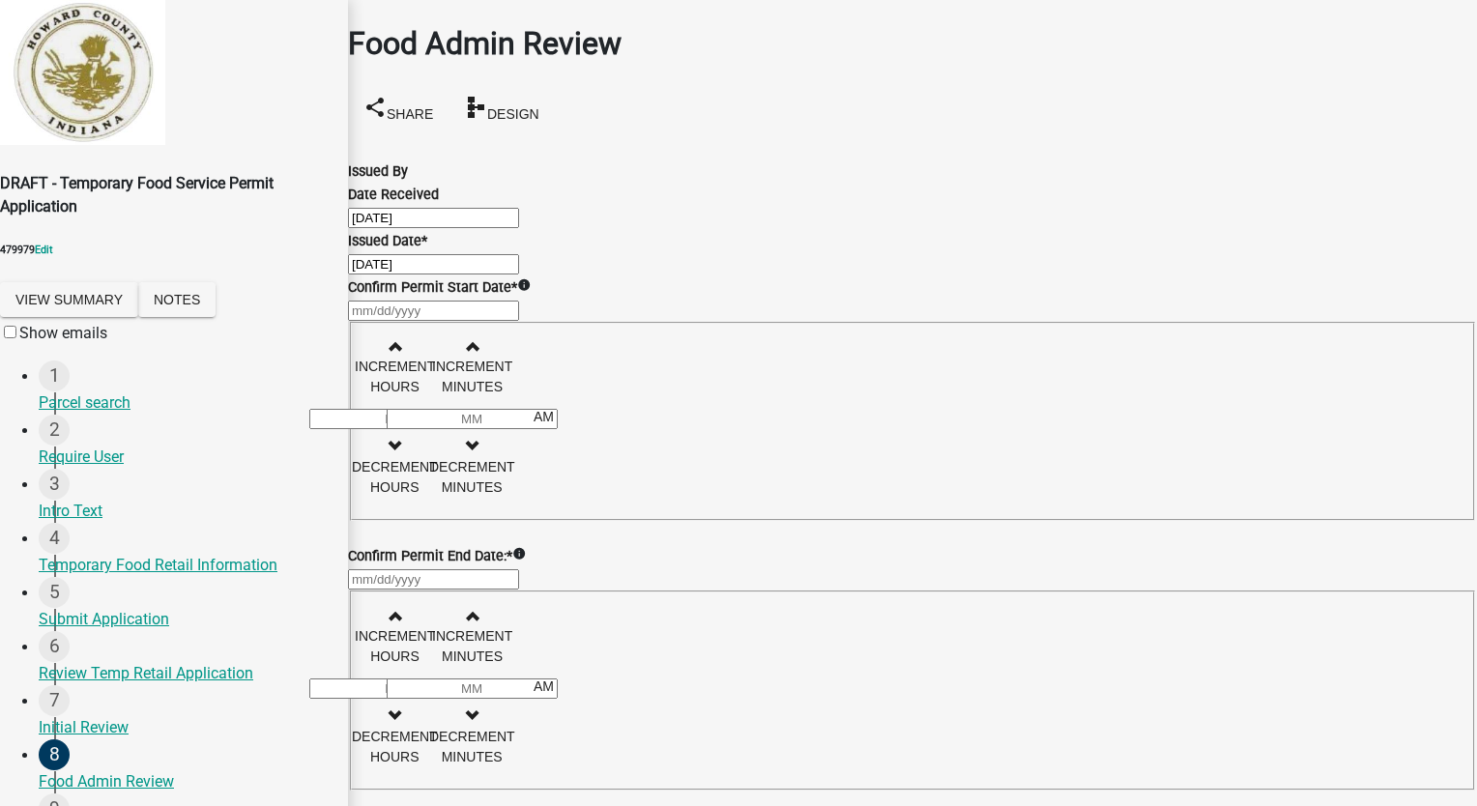
click at [427, 322] on div at bounding box center [912, 310] width 1129 height 23
select select "10"
select select "2025"
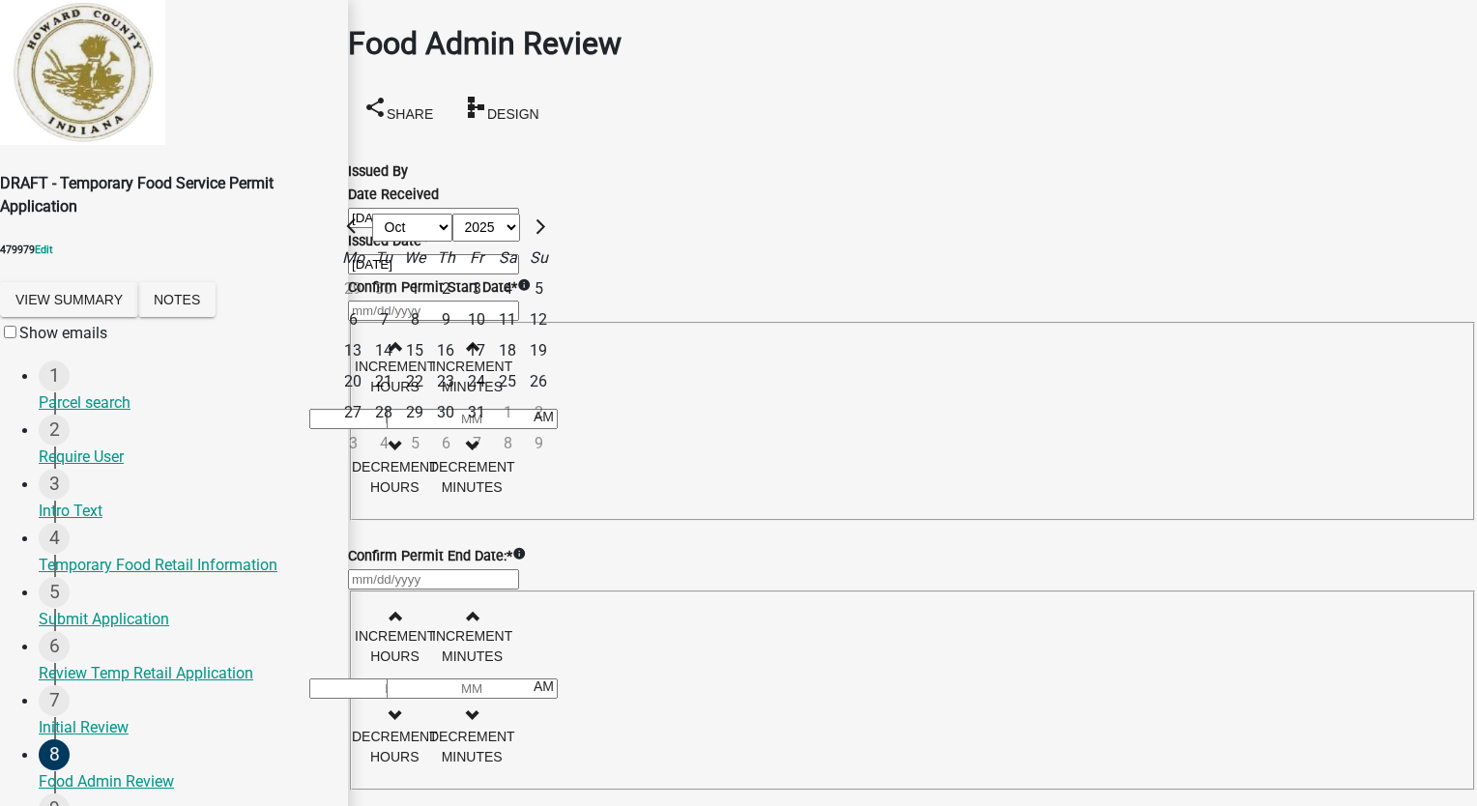
click at [461, 411] on div "30" at bounding box center [445, 412] width 31 height 31
type input "[DATE]"
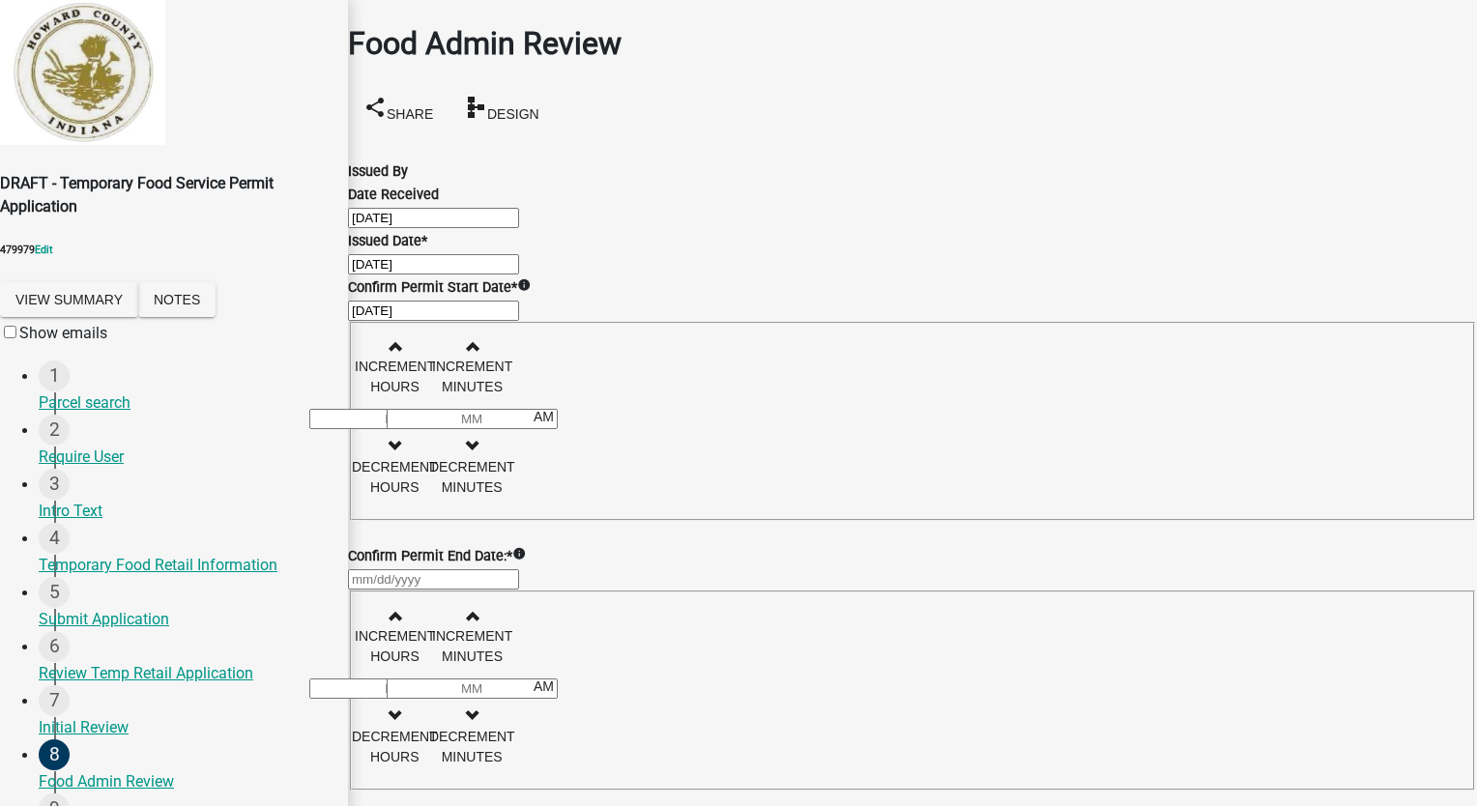
click at [480, 429] on input "Hours" at bounding box center [394, 419] width 171 height 20
type input "09"
type input "00"
click at [558, 429] on input "00" at bounding box center [472, 419] width 171 height 20
click at [406, 591] on div at bounding box center [912, 578] width 1129 height 23
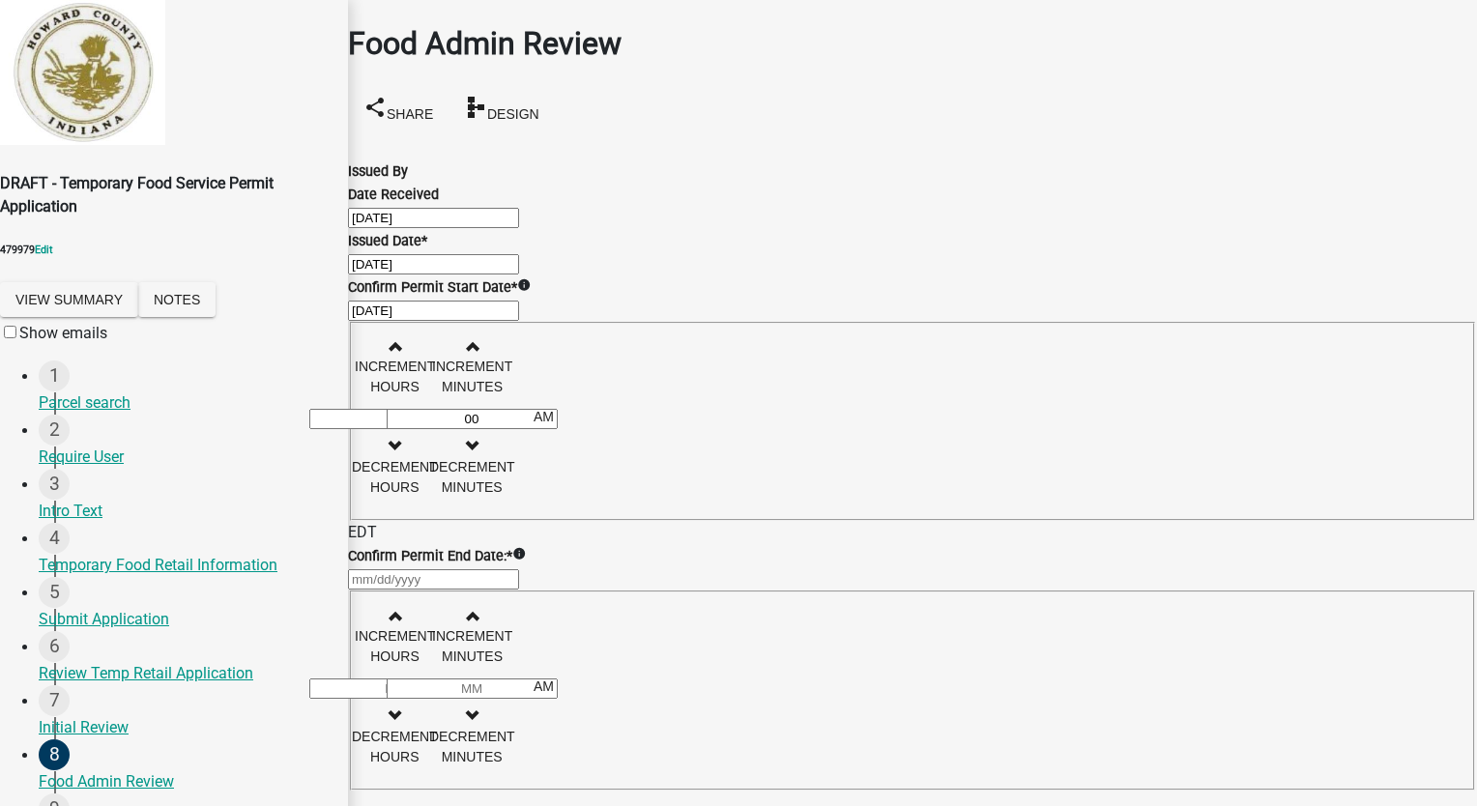
select select "10"
select select "2025"
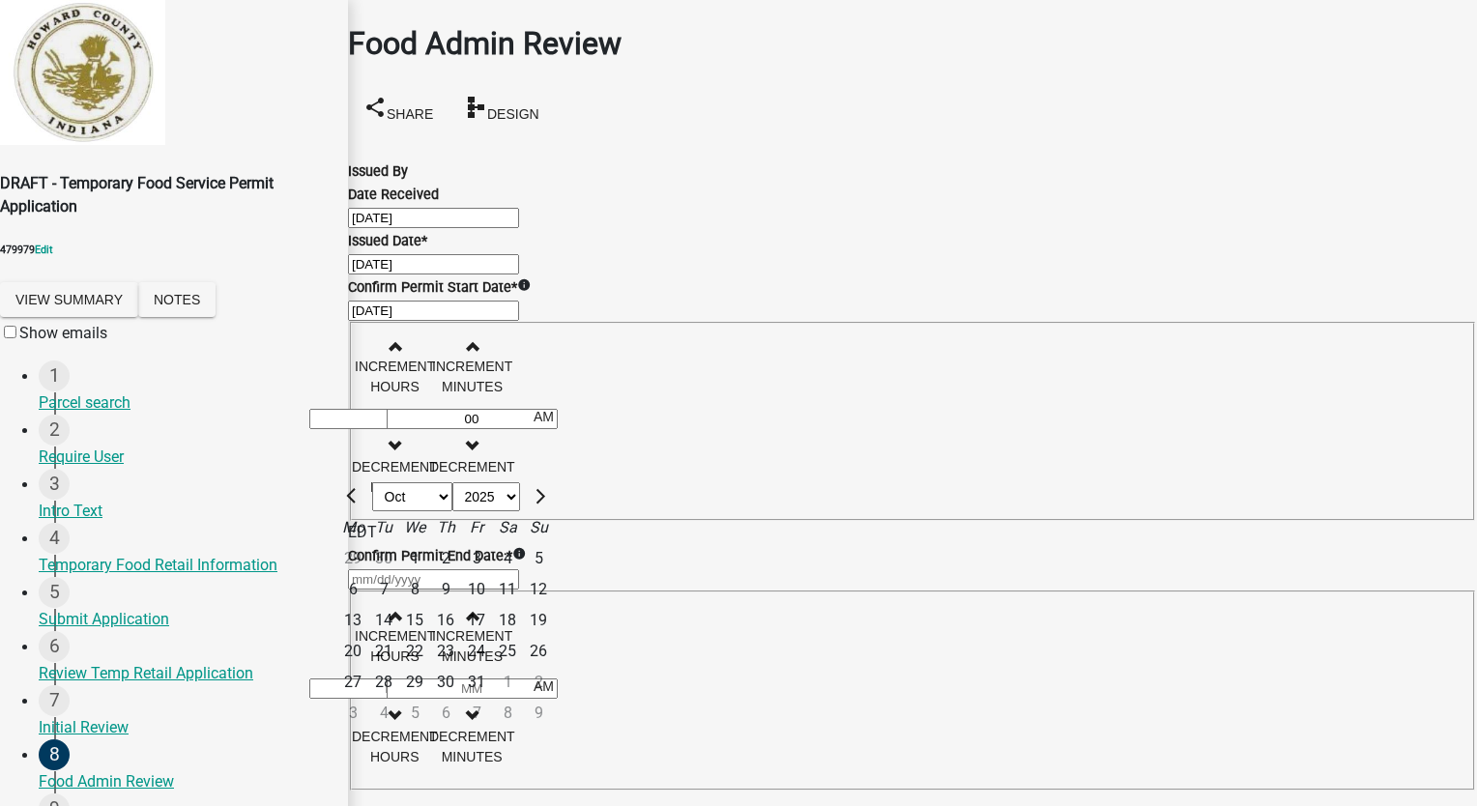
click at [492, 667] on div "31" at bounding box center [476, 682] width 31 height 31
type input "[DATE]"
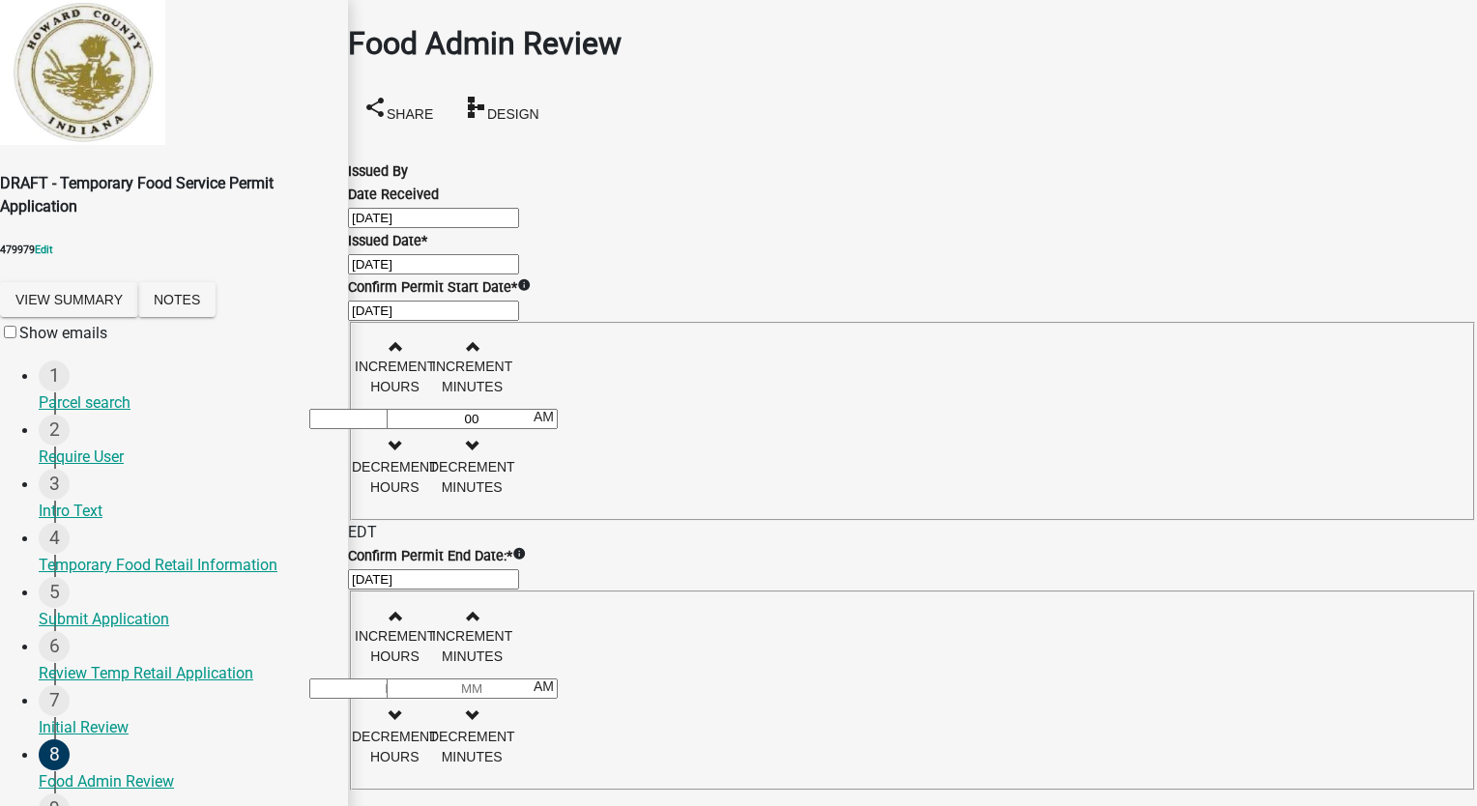
click at [480, 679] on input "Hours" at bounding box center [394, 689] width 171 height 20
type input "11"
type input "00"
click at [558, 680] on input "00" at bounding box center [472, 689] width 171 height 20
click at [569, 680] on button "AM" at bounding box center [543, 686] width 51 height 35
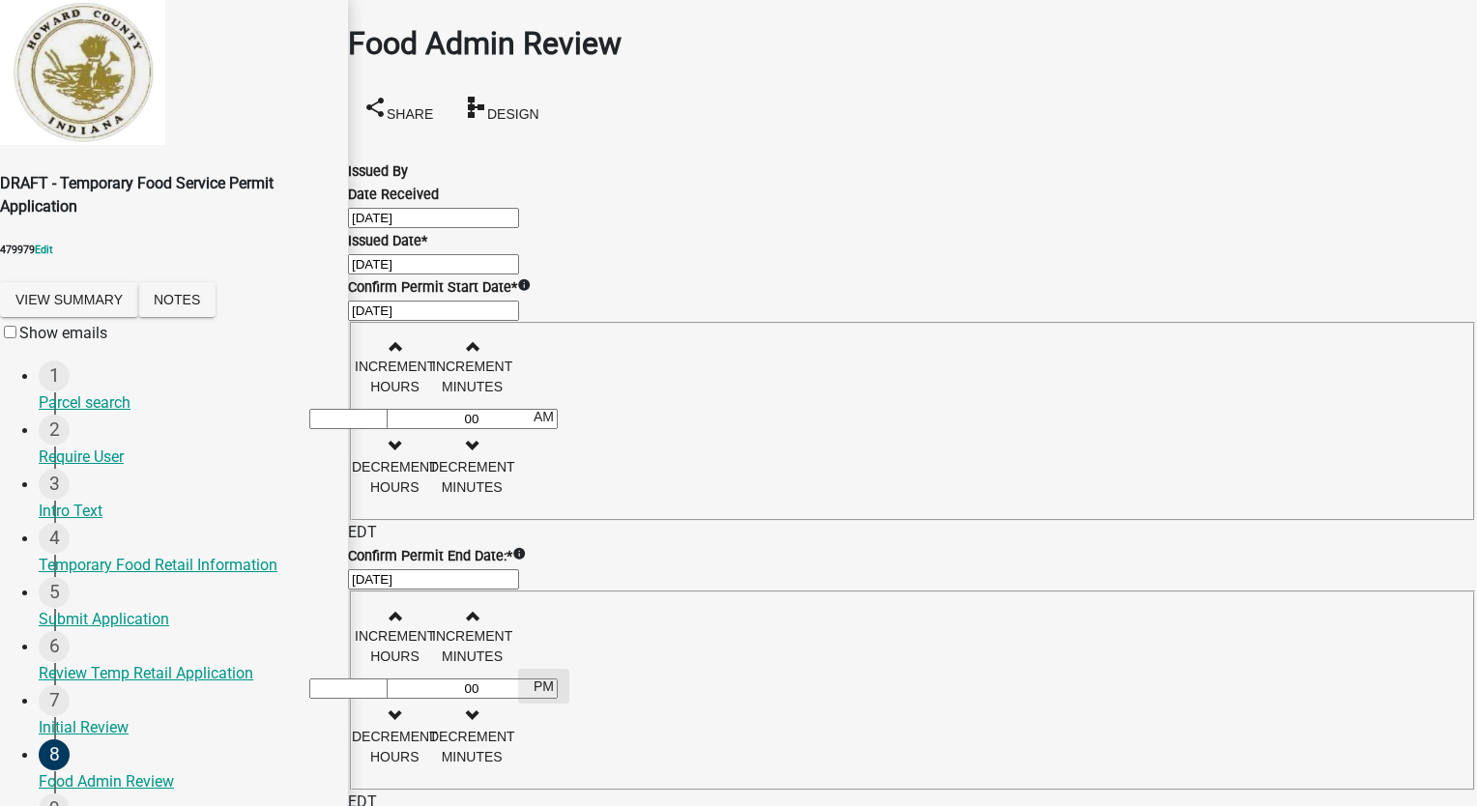
scroll to position [301, 0]
radio input "true"
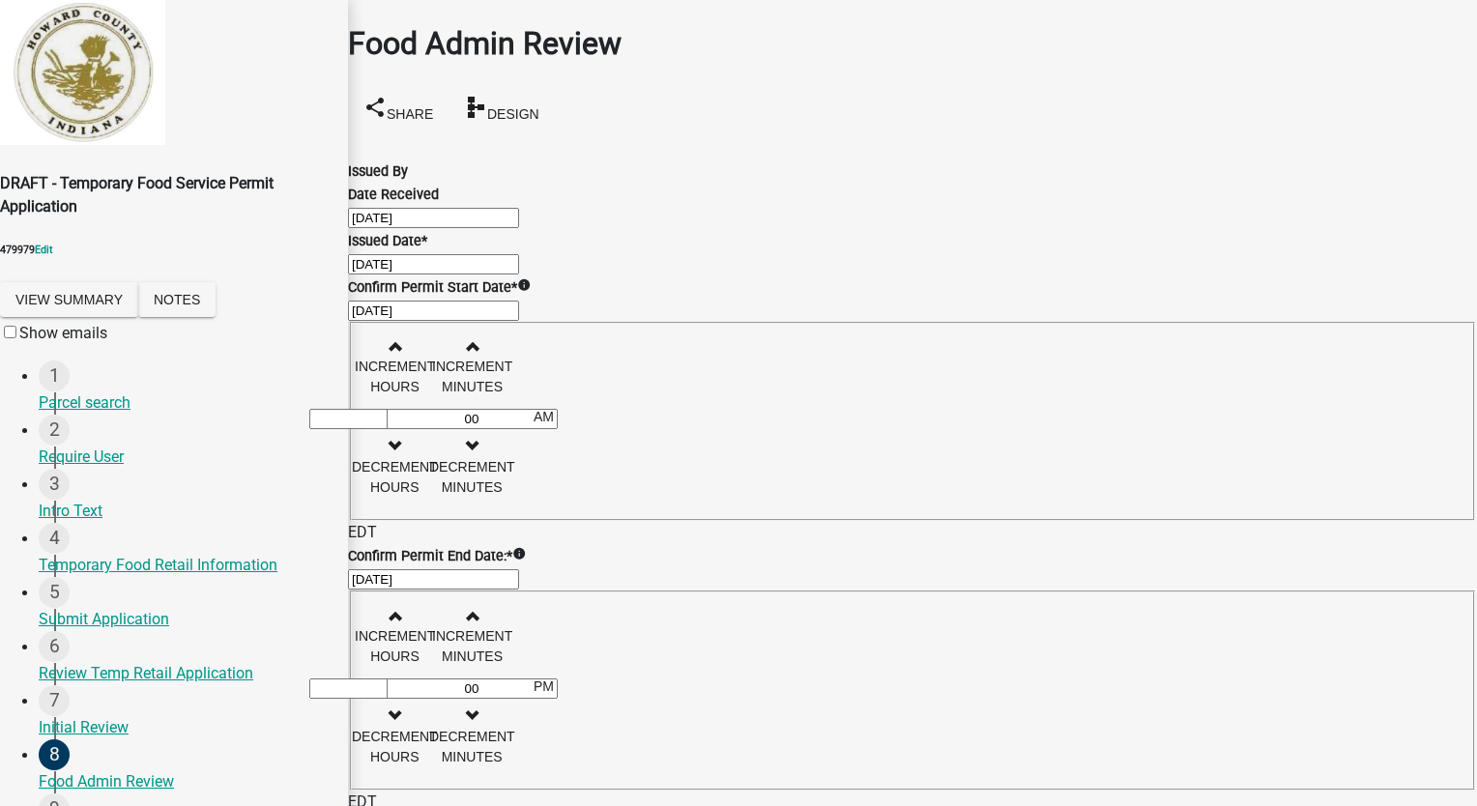
scroll to position [0, 0]
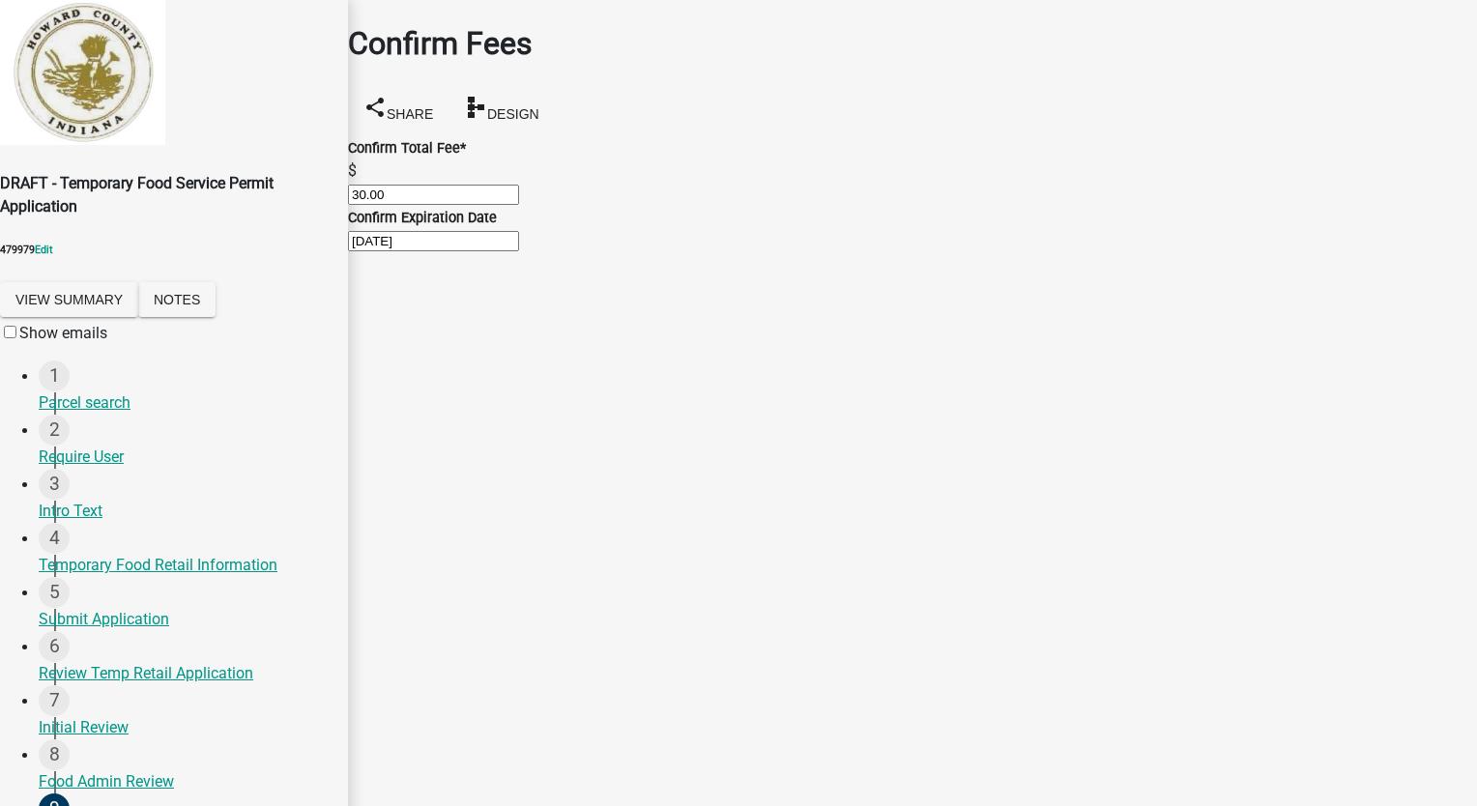
click at [458, 185] on input "30.00" at bounding box center [433, 195] width 171 height 20
type input "3"
type input "0"
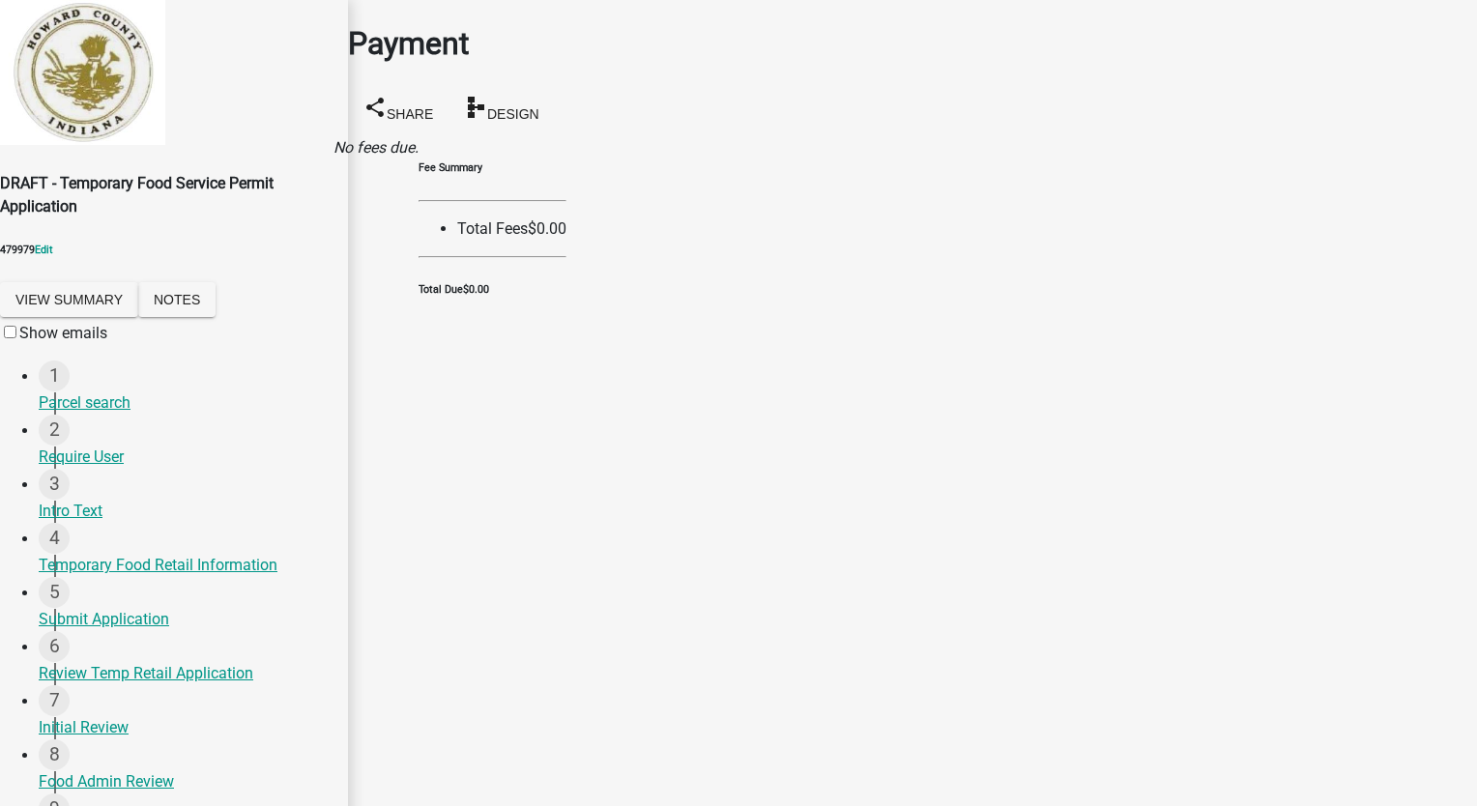
click at [405, 138] on link "Placard 2" at bounding box center [380, 147] width 65 height 18
